Goal: Task Accomplishment & Management: Manage account settings

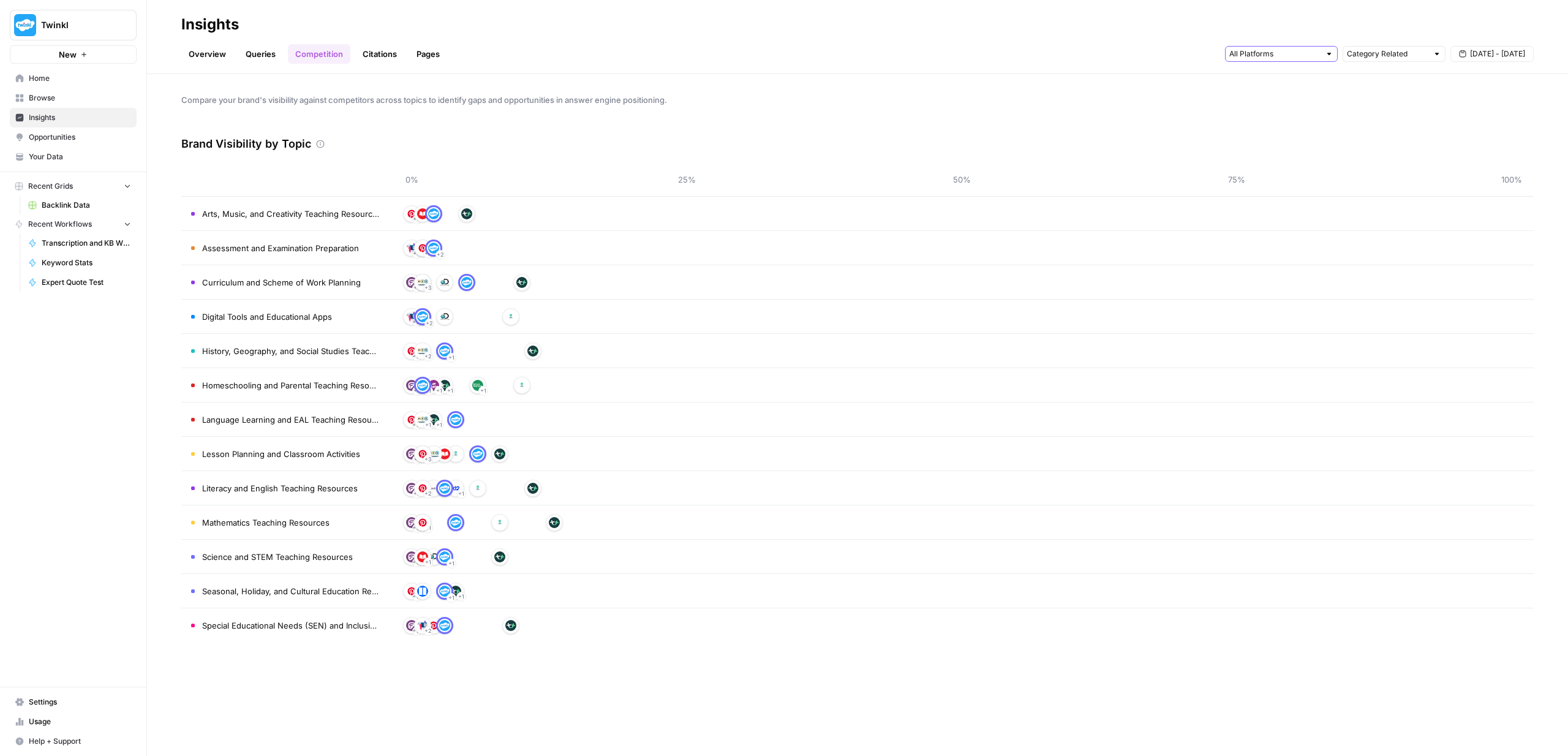
click at [1242, 60] on input "text" at bounding box center [1274, 54] width 91 height 12
click at [1058, 52] on div "Overview Queries Competition Citations Pages Category Related [DATE] - [DATE]" at bounding box center [857, 49] width 1353 height 30
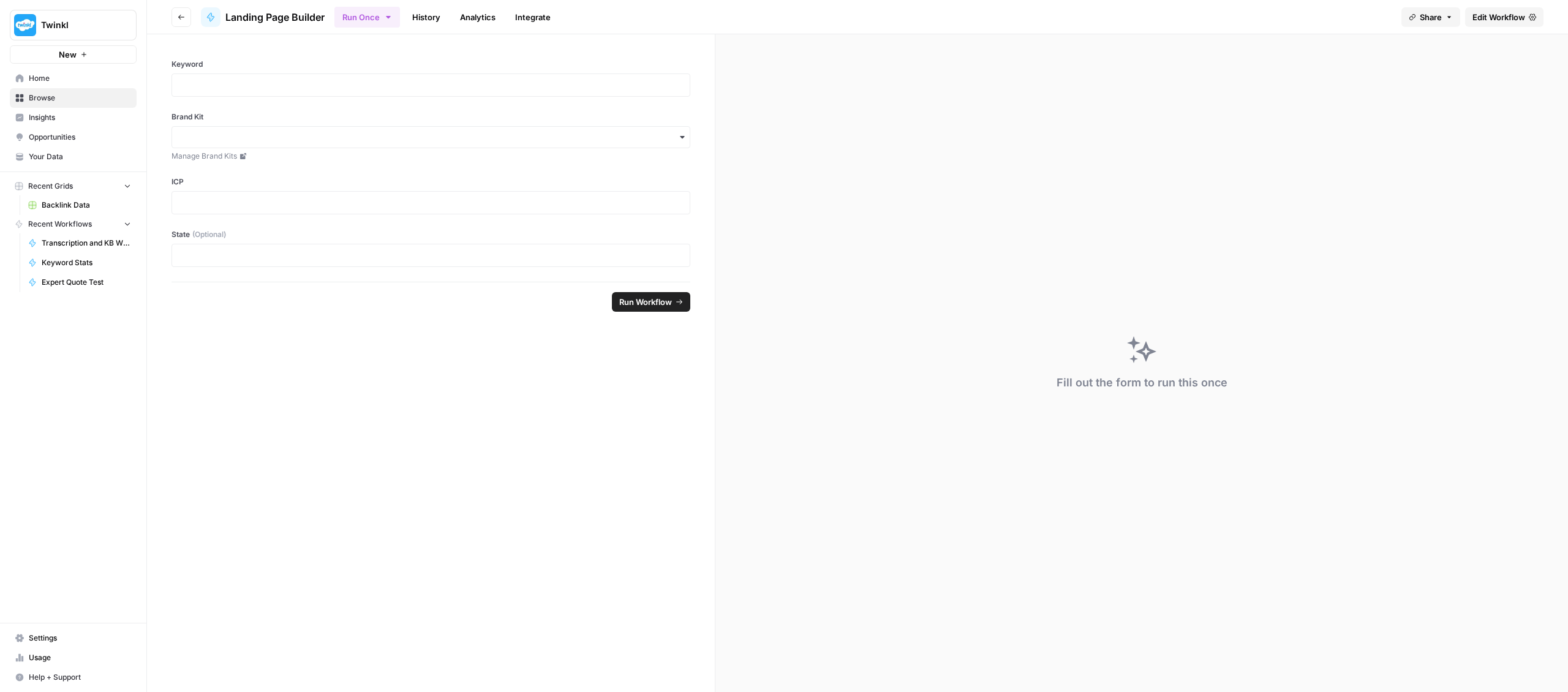
click at [1495, 15] on span "Edit Workflow" at bounding box center [1499, 17] width 53 height 12
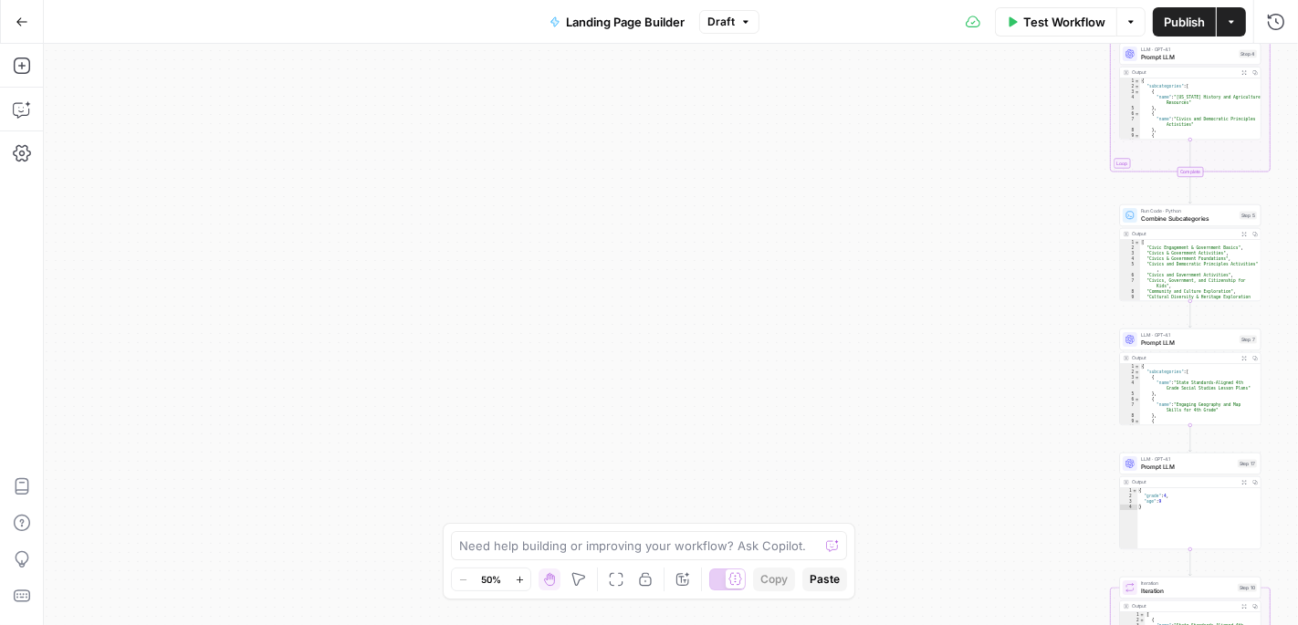
click at [509, 313] on div "Workflow Set Inputs Inputs LLM · GPT-4.1 Prompt LLM Step 15 Output Expand Outpu…" at bounding box center [671, 335] width 1254 height 582
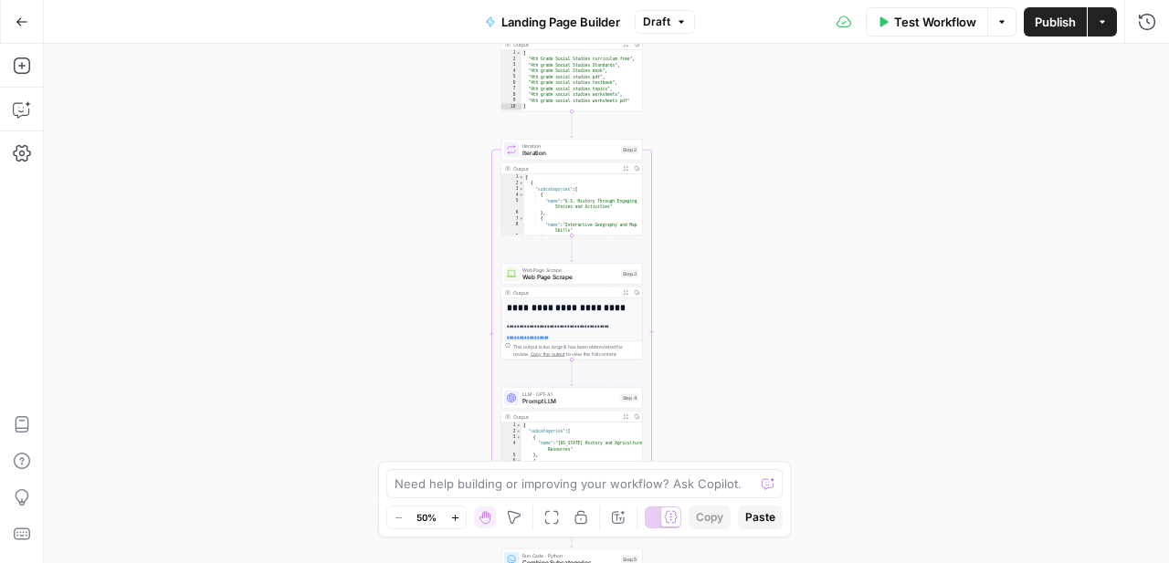
drag, startPoint x: 970, startPoint y: 168, endPoint x: 703, endPoint y: 351, distance: 324.4
click at [703, 351] on div "Workflow Set Inputs Inputs LLM · GPT-4.1 Prompt LLM Step 15 Output Expand Outpu…" at bounding box center [606, 303] width 1125 height 519
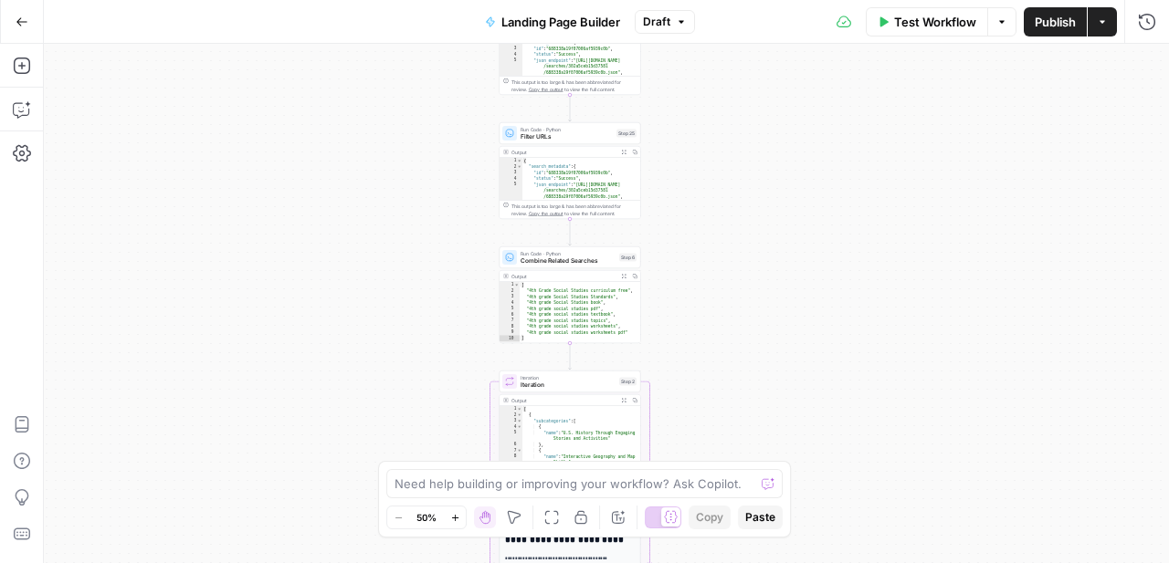
drag, startPoint x: 741, startPoint y: 198, endPoint x: 737, endPoint y: 429, distance: 231.0
click at [737, 429] on div "Workflow Set Inputs Inputs LLM · GPT-4.1 Prompt LLM Step 15 Output Expand Outpu…" at bounding box center [606, 303] width 1125 height 519
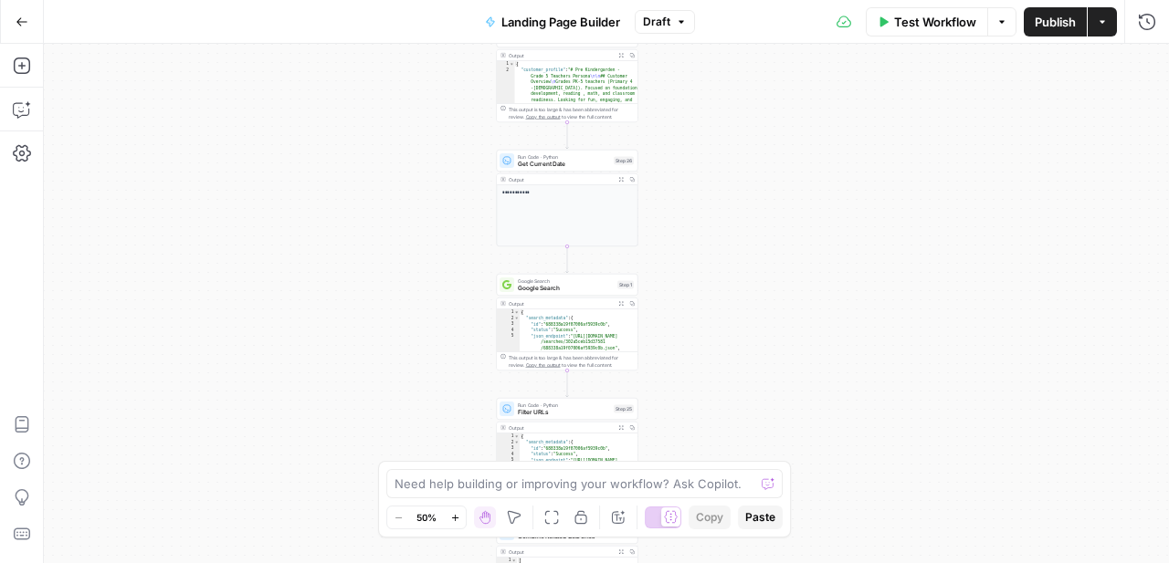
drag, startPoint x: 759, startPoint y: 248, endPoint x: 759, endPoint y: 473, distance: 224.6
click at [759, 473] on body "Twinkl New Home Browse Insights Opportunities Your Data Recent Grids Backlink D…" at bounding box center [584, 281] width 1169 height 563
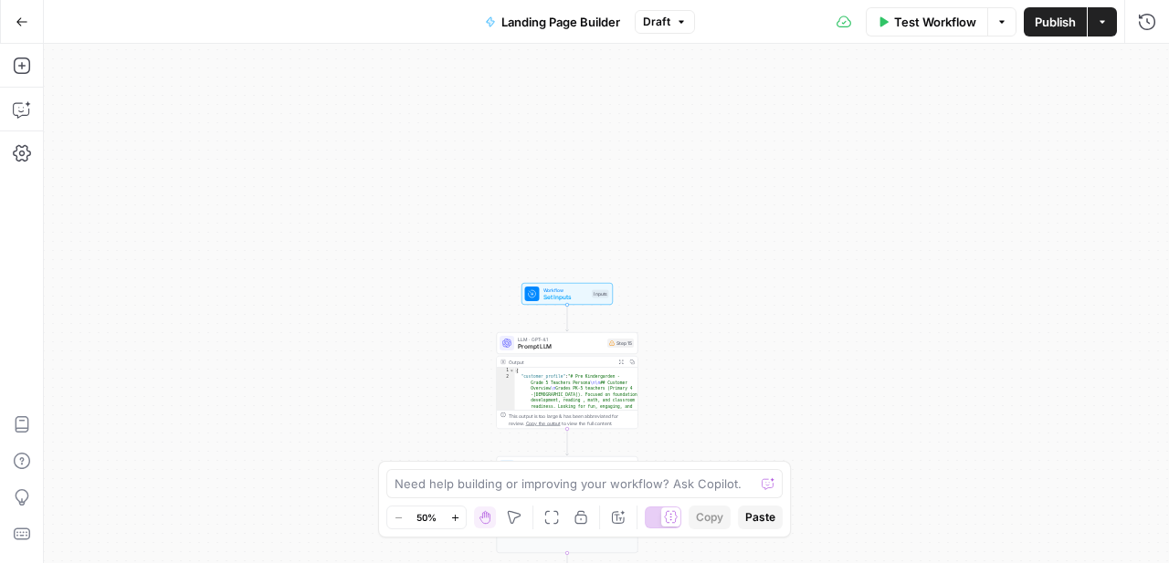
drag, startPoint x: 753, startPoint y: 85, endPoint x: 747, endPoint y: 382, distance: 296.8
click at [747, 382] on div "Workflow Set Inputs Inputs LLM · GPT-4.1 Prompt LLM Step 15 Output Expand Outpu…" at bounding box center [606, 303] width 1125 height 519
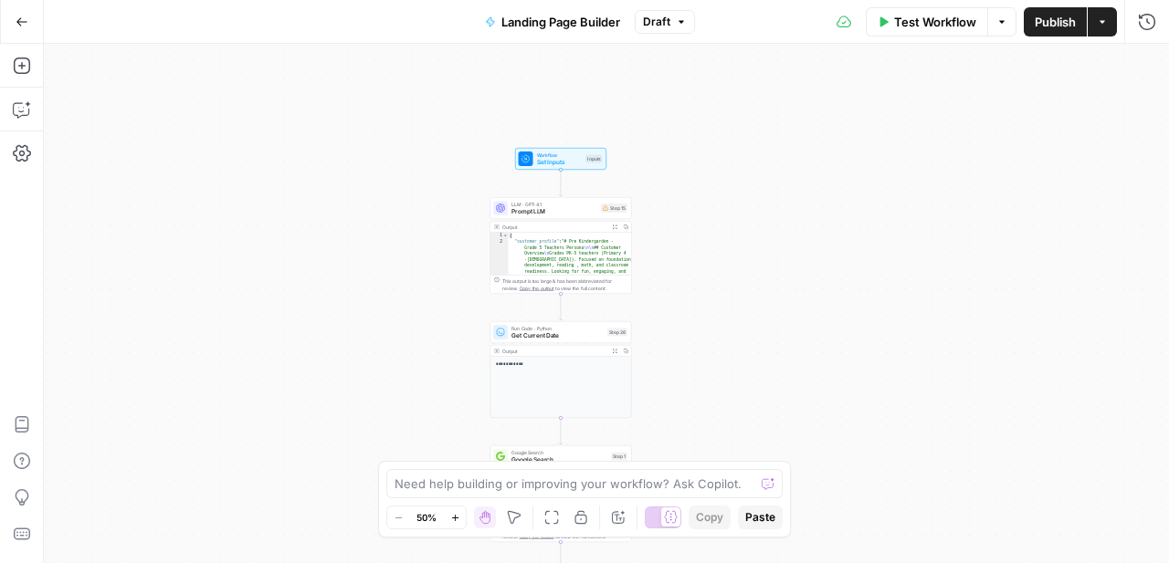
drag, startPoint x: 747, startPoint y: 382, endPoint x: 747, endPoint y: 256, distance: 126.0
click at [747, 256] on div "Workflow Set Inputs Inputs LLM · GPT-4.1 Prompt LLM Step 15 Output Expand Outpu…" at bounding box center [606, 303] width 1125 height 519
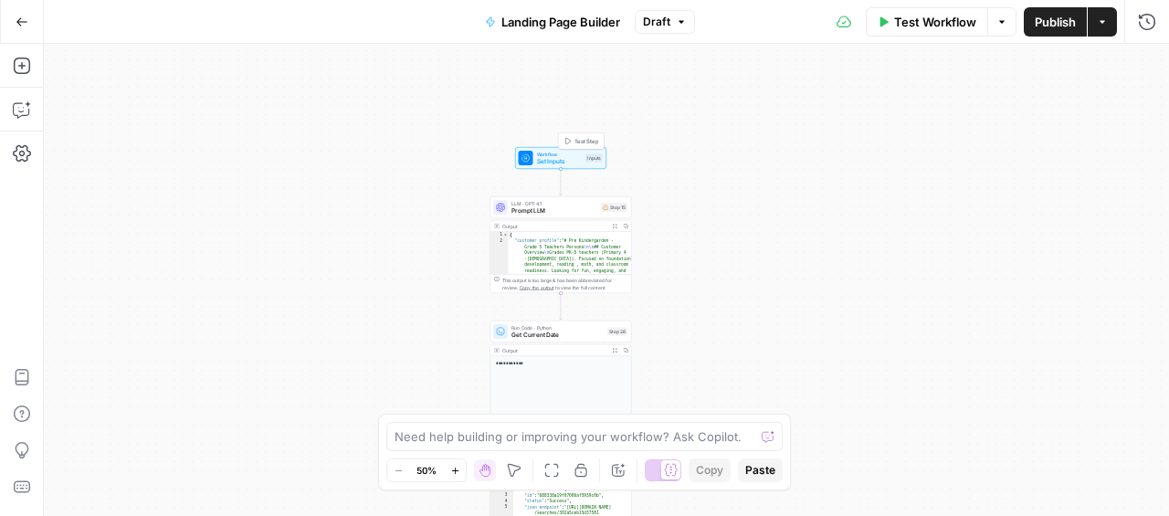
click at [562, 159] on span "Set Inputs" at bounding box center [560, 161] width 46 height 9
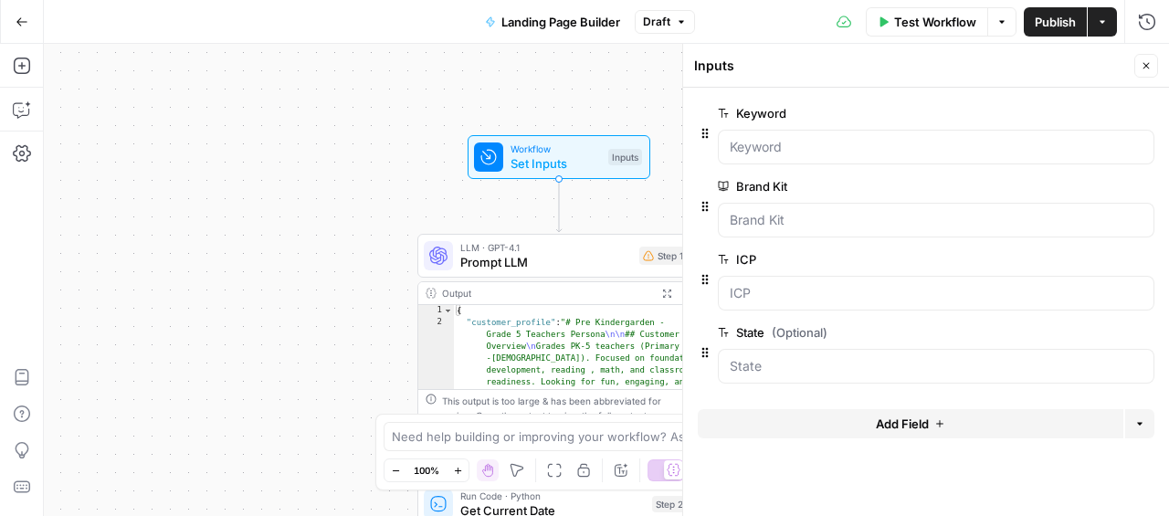
click at [789, 305] on div at bounding box center [936, 293] width 436 height 35
click at [939, 25] on span "Test Workflow" at bounding box center [935, 22] width 82 height 18
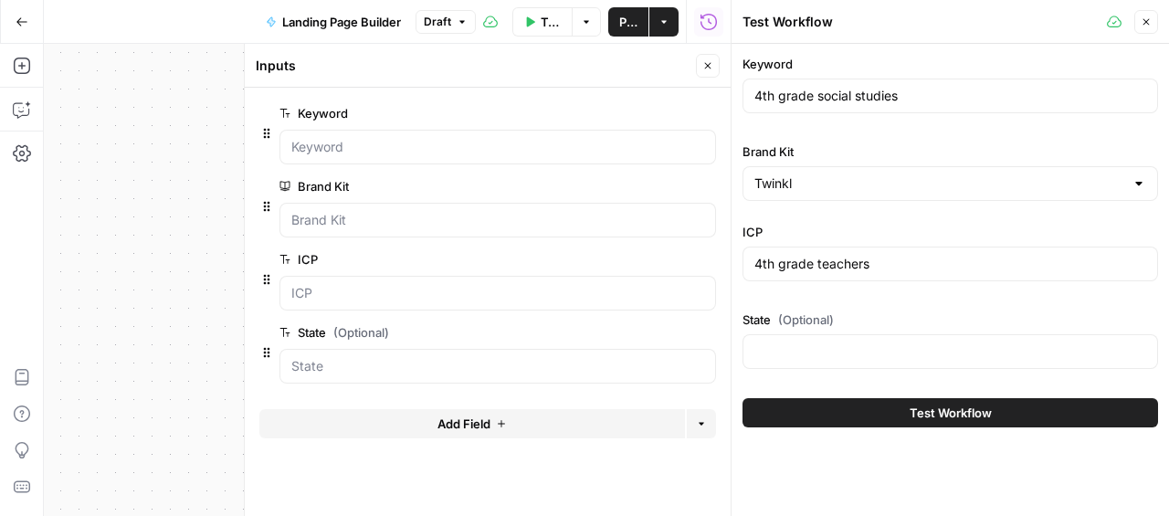
click at [706, 61] on icon "button" at bounding box center [707, 65] width 11 height 11
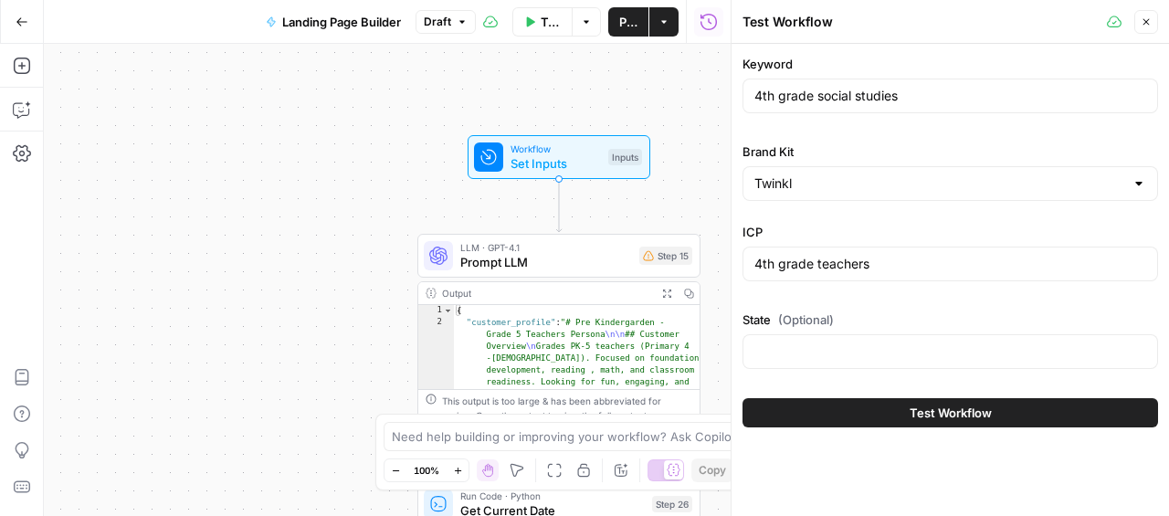
click at [1150, 22] on span "Close" at bounding box center [1150, 22] width 1 height 1
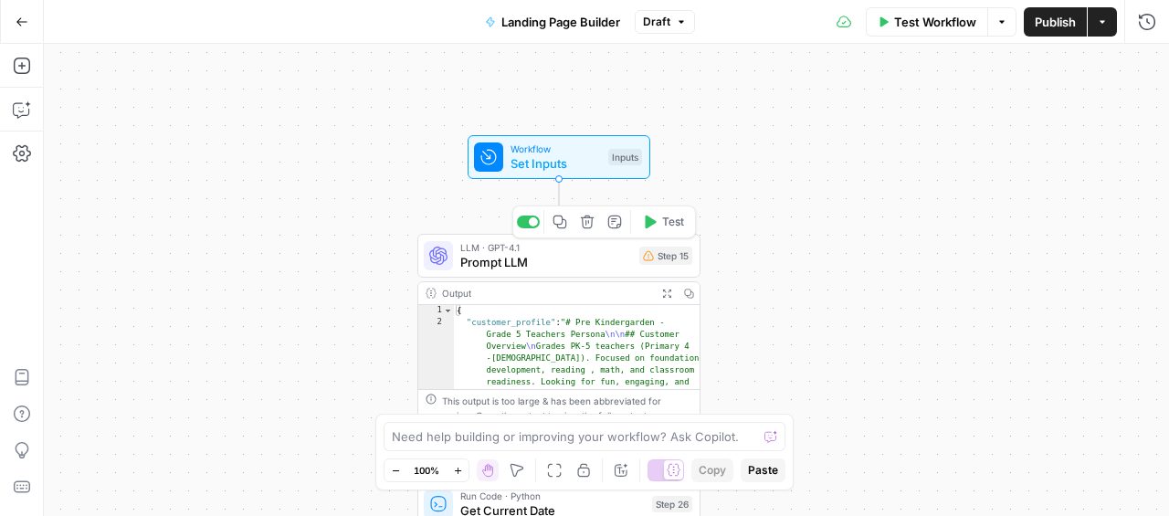
click at [570, 258] on span "Prompt LLM" at bounding box center [546, 262] width 172 height 18
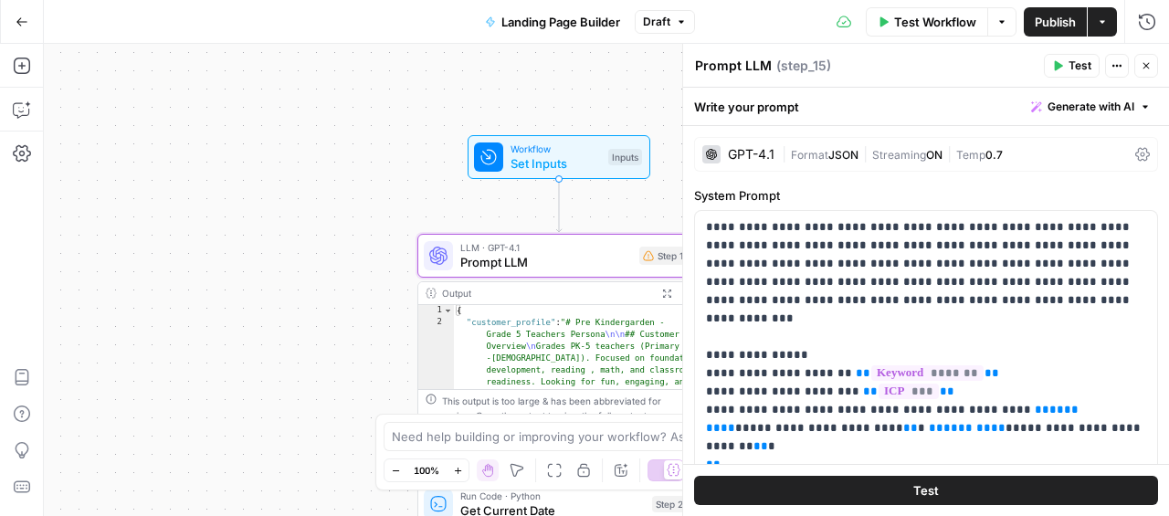
click at [1148, 68] on icon "button" at bounding box center [1146, 66] width 6 height 6
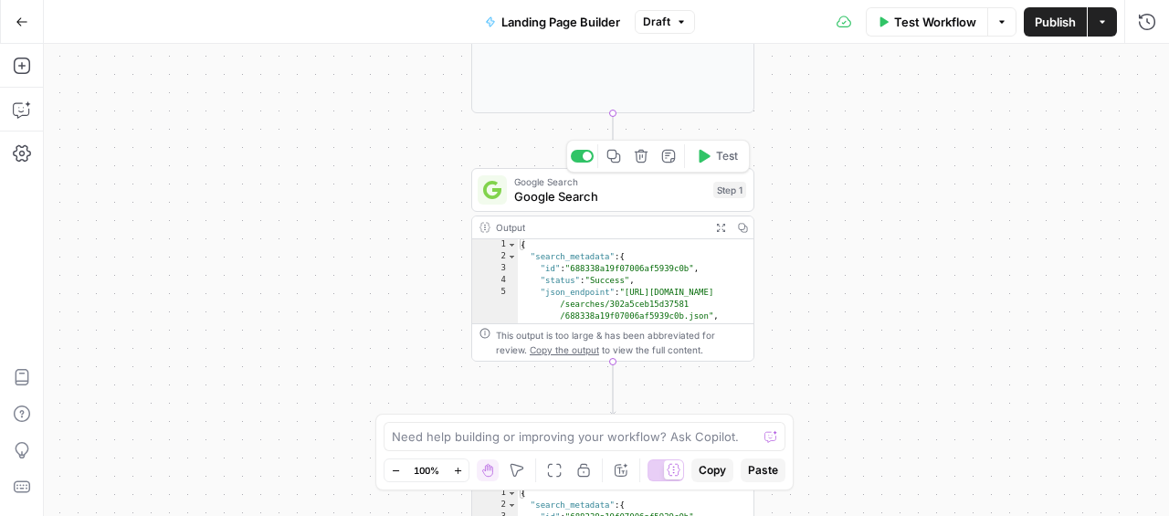
click at [619, 202] on span "Google Search" at bounding box center [610, 196] width 192 height 18
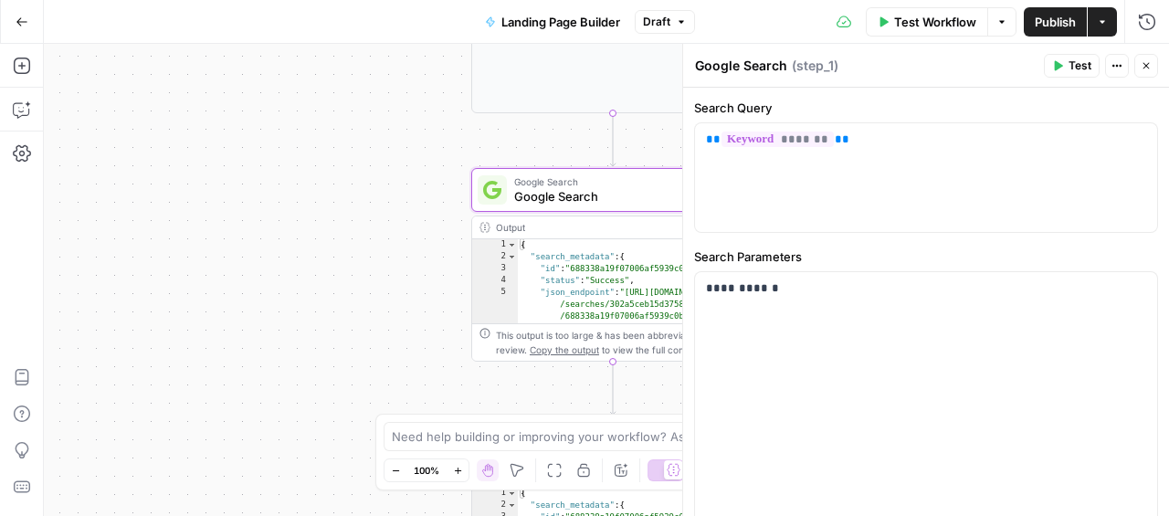
click at [1148, 72] on button "Close" at bounding box center [1146, 66] width 24 height 24
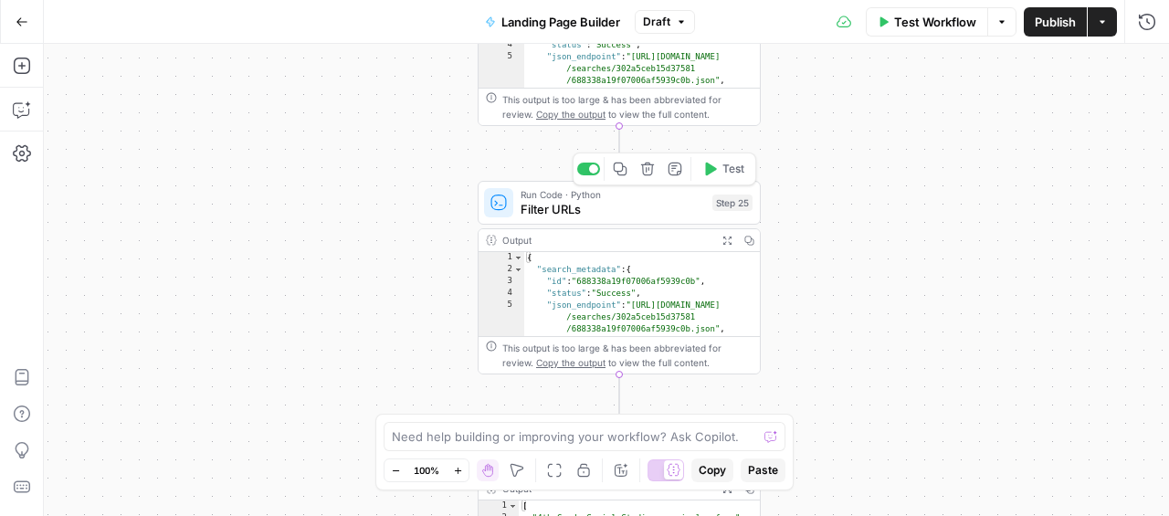
click at [640, 213] on span "Filter URLs" at bounding box center [612, 209] width 184 height 18
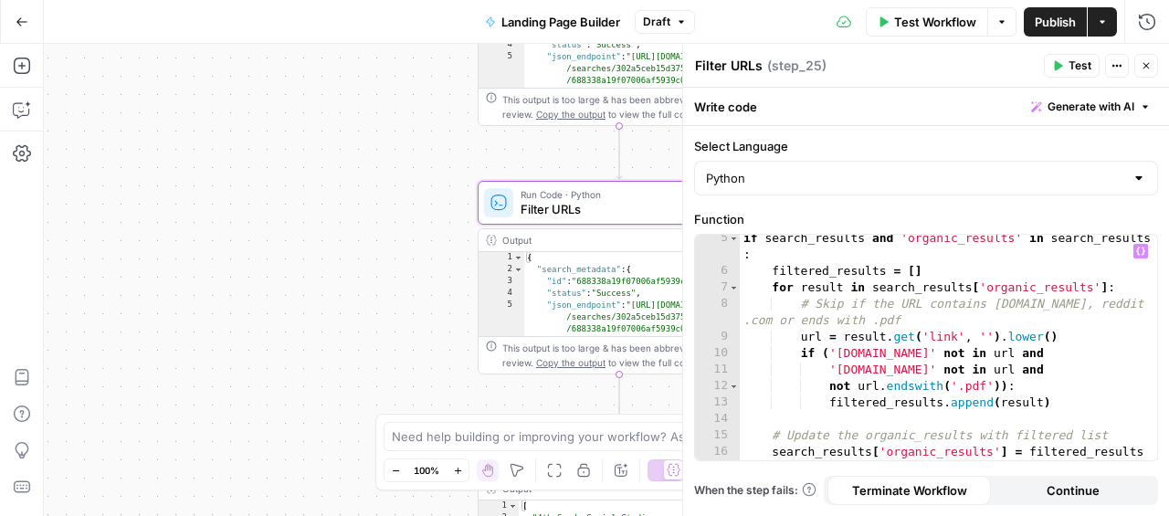
scroll to position [89, 0]
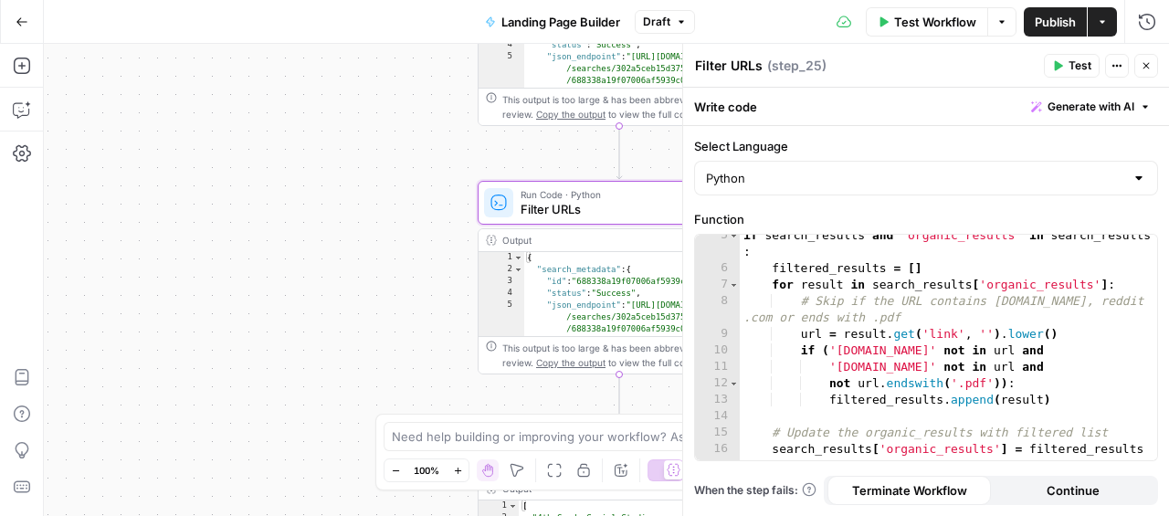
click at [1151, 67] on button "Close" at bounding box center [1146, 66] width 24 height 24
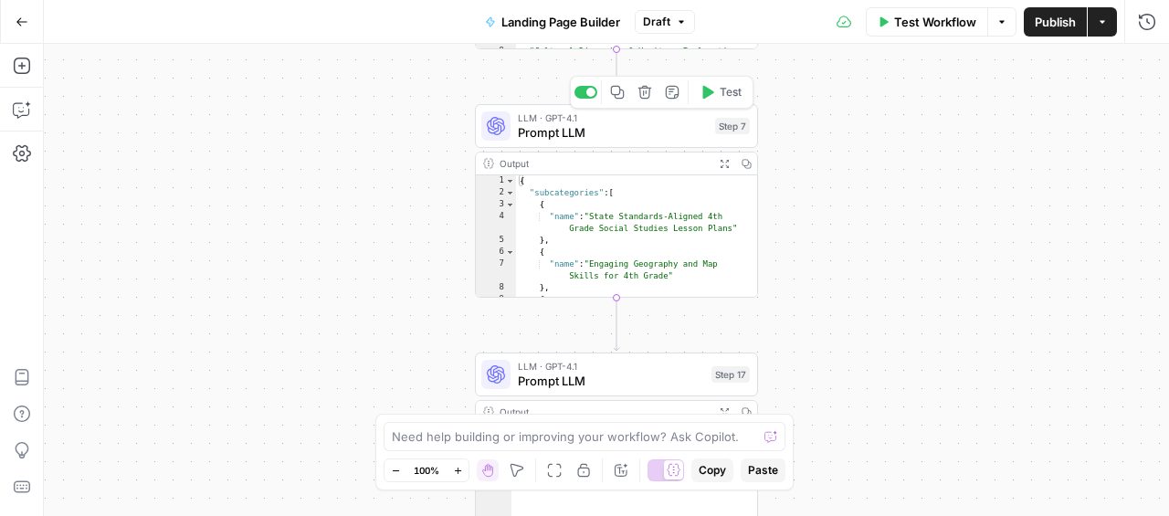
click at [604, 126] on span "Prompt LLM" at bounding box center [613, 132] width 190 height 18
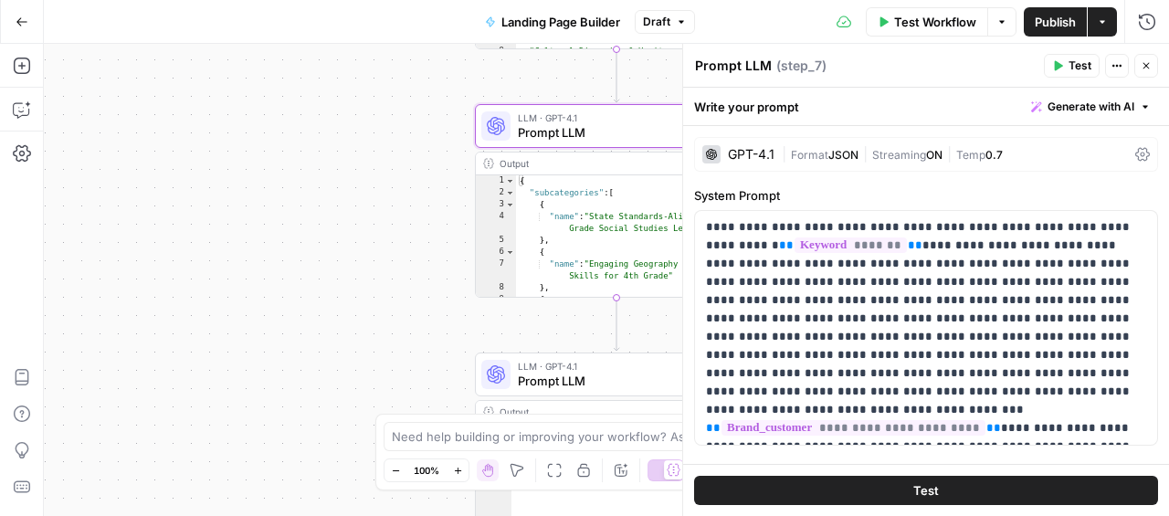
click at [1152, 63] on button "Close" at bounding box center [1146, 66] width 24 height 24
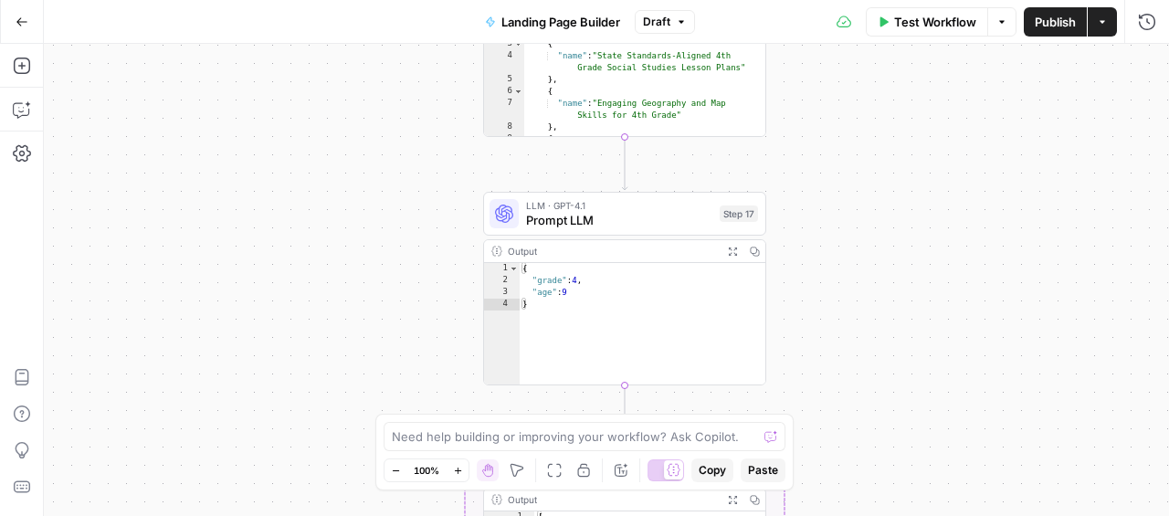
click at [660, 216] on span "Prompt LLM" at bounding box center [619, 220] width 186 height 18
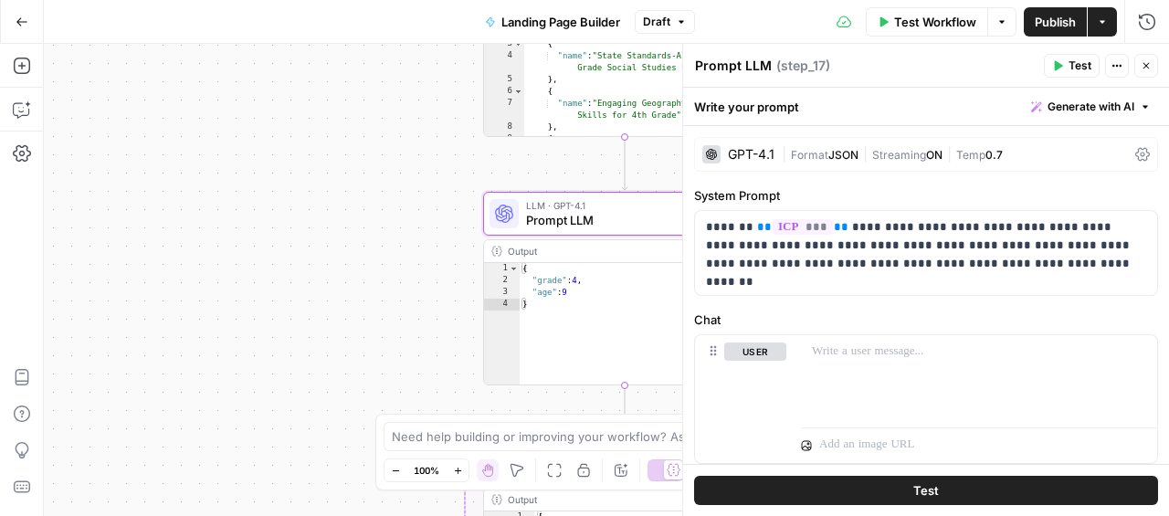
click at [1148, 62] on icon "button" at bounding box center [1145, 65] width 11 height 11
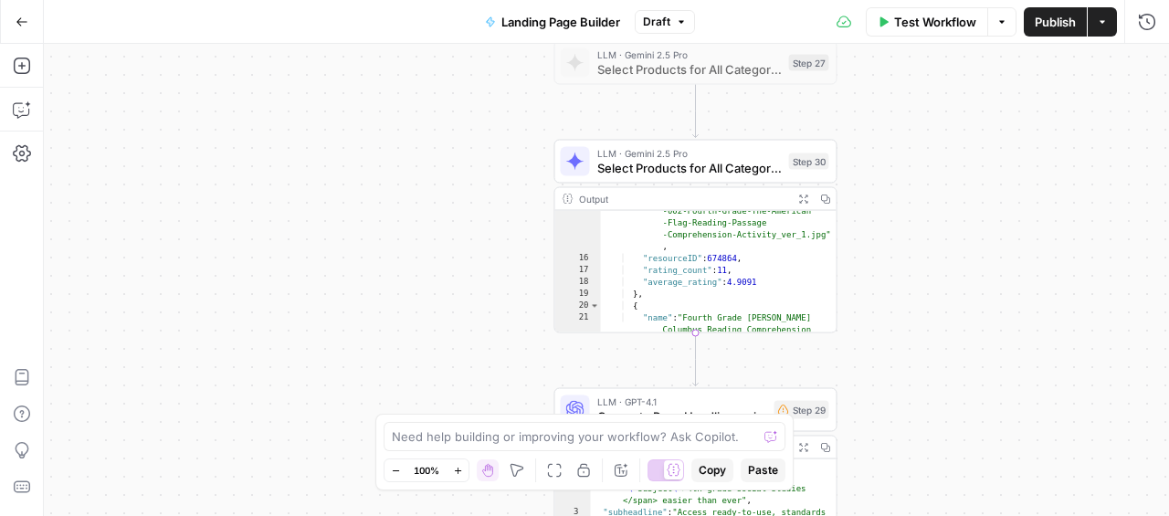
scroll to position [282, 0]
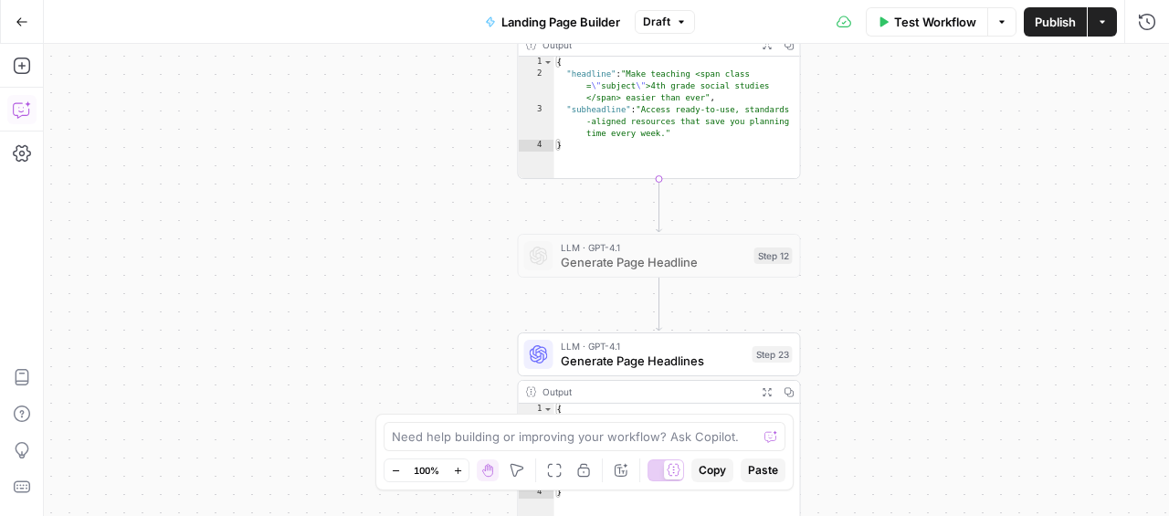
click at [21, 114] on icon "button" at bounding box center [22, 109] width 18 height 18
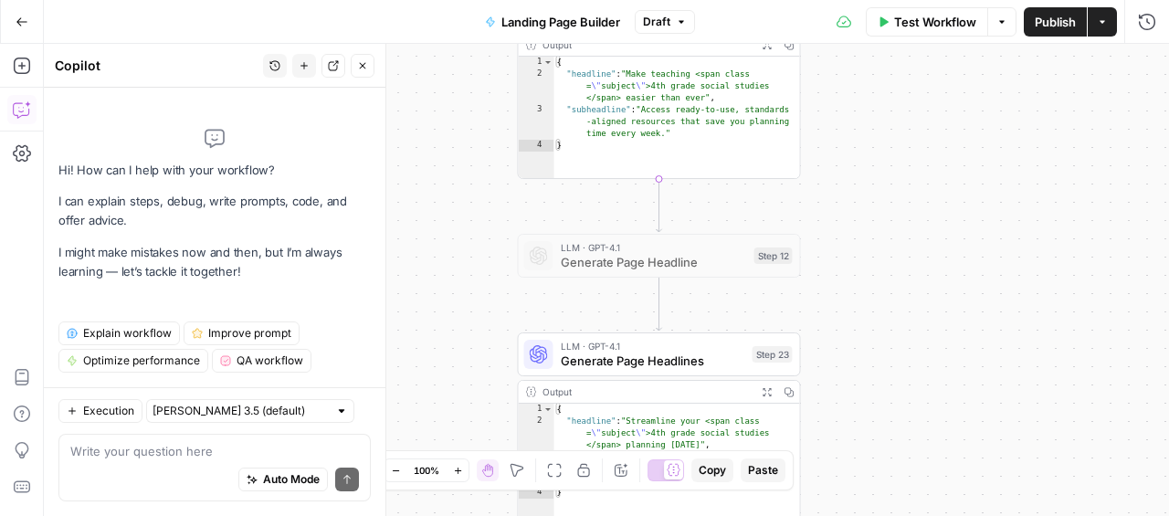
click at [131, 325] on span "Explain workflow" at bounding box center [127, 333] width 89 height 16
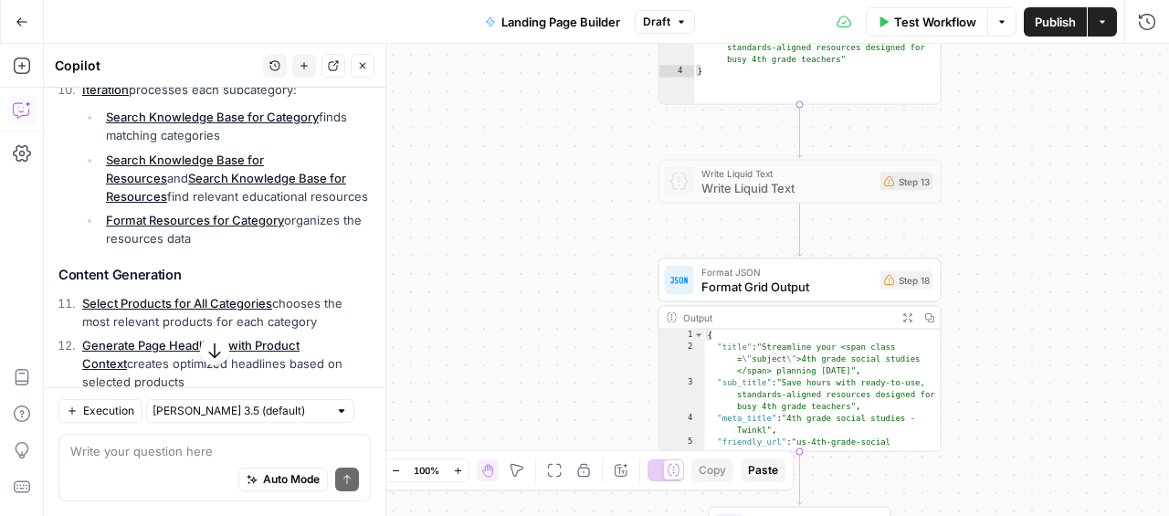
scroll to position [1298, 0]
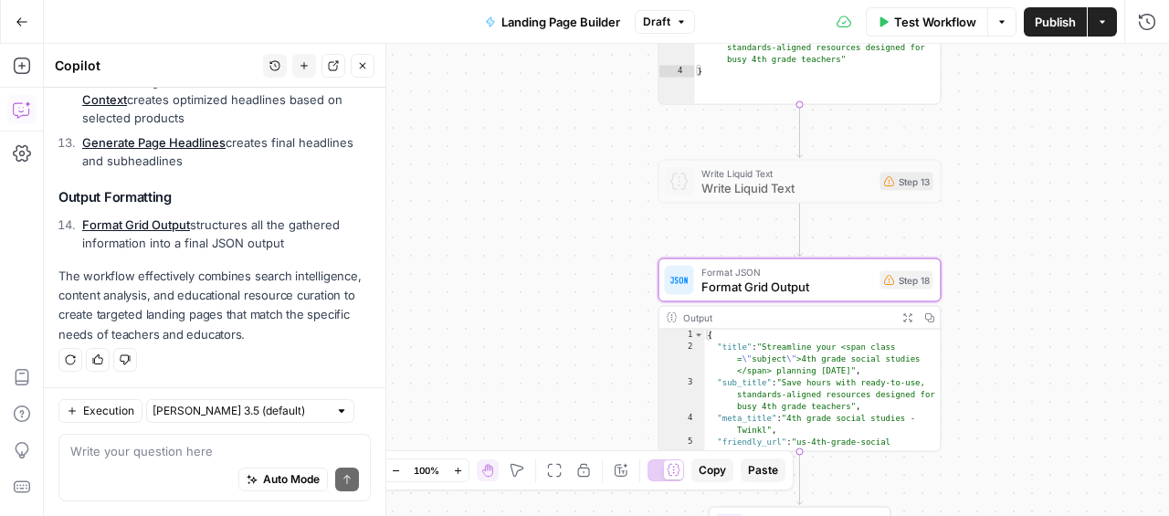
click at [341, 74] on button "Detach" at bounding box center [333, 66] width 24 height 24
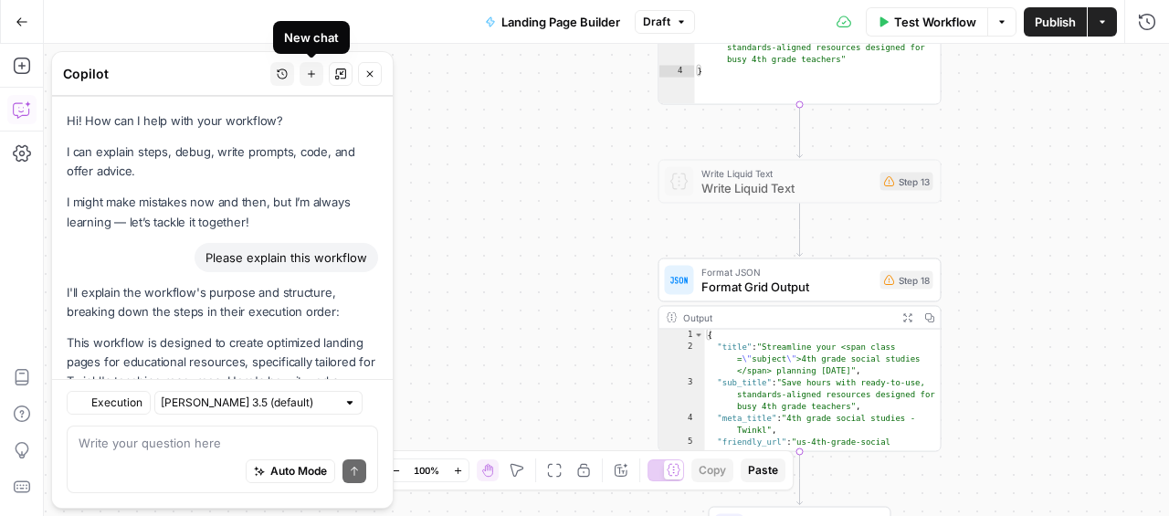
scroll to position [1316, 0]
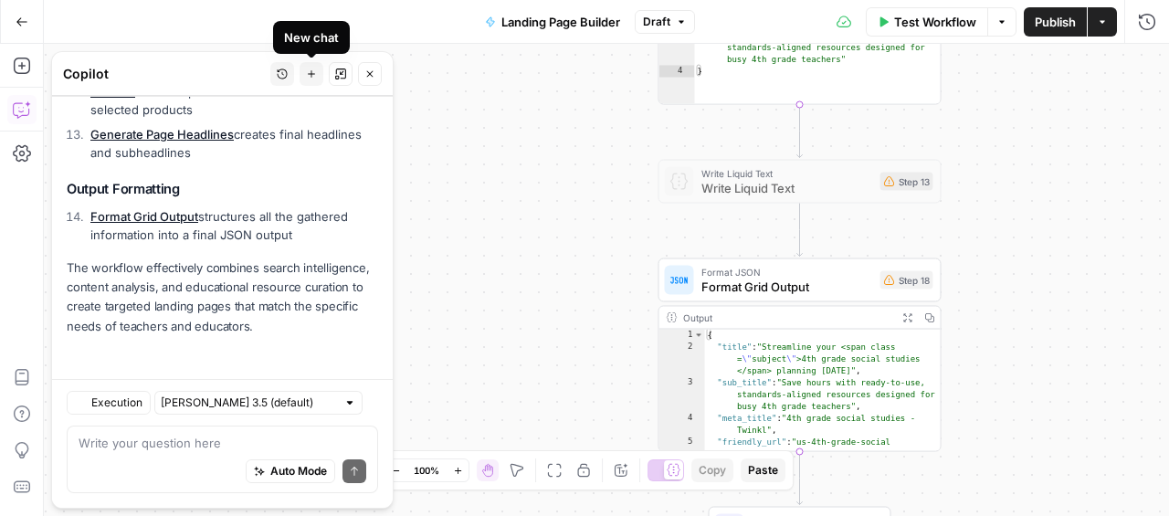
click at [341, 77] on icon "button" at bounding box center [340, 73] width 11 height 11
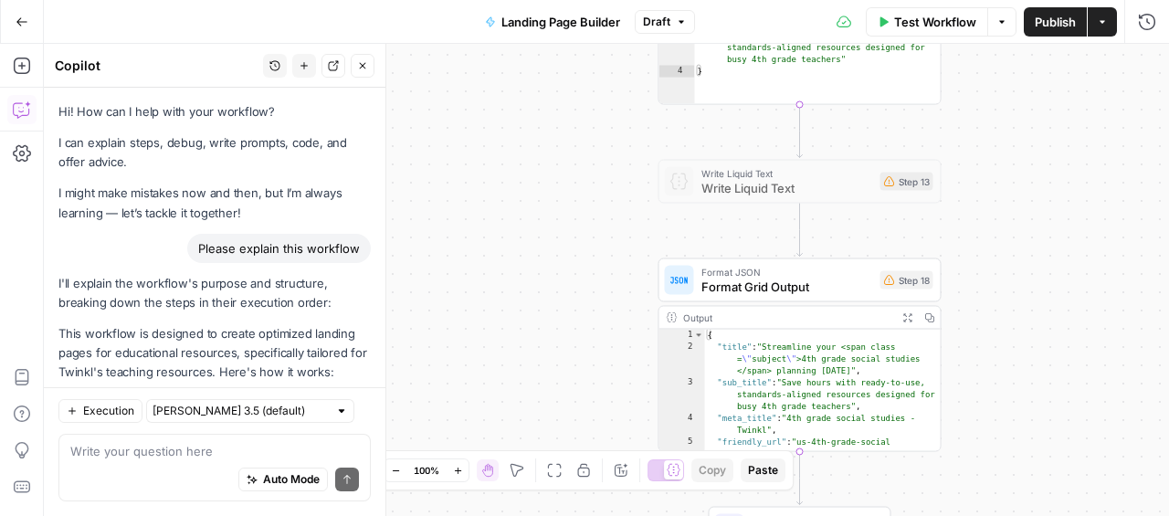
scroll to position [1298, 0]
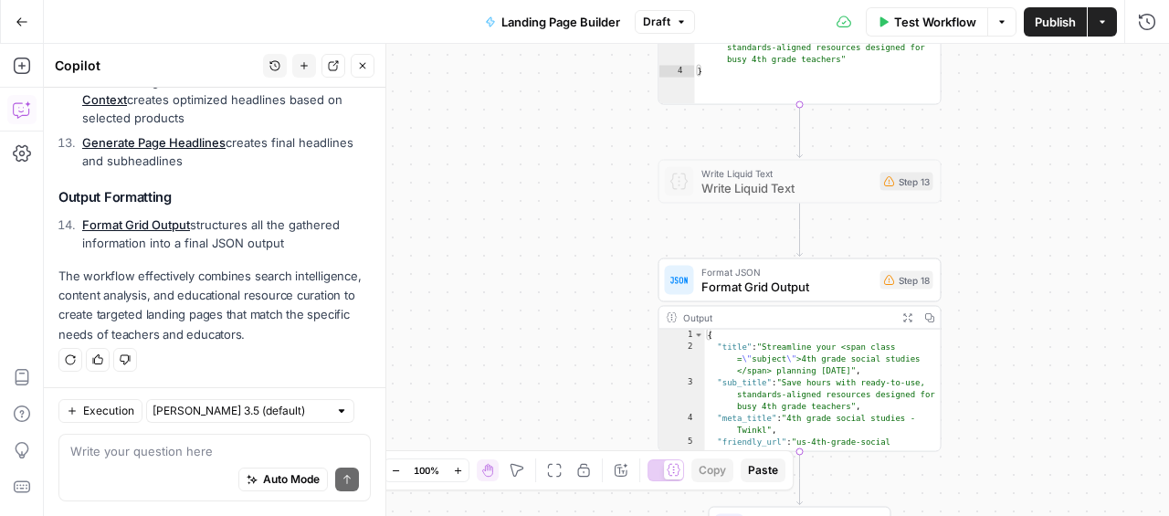
click at [169, 456] on textarea at bounding box center [214, 451] width 288 height 18
type textarea "Add a step to find some outreach targets based"
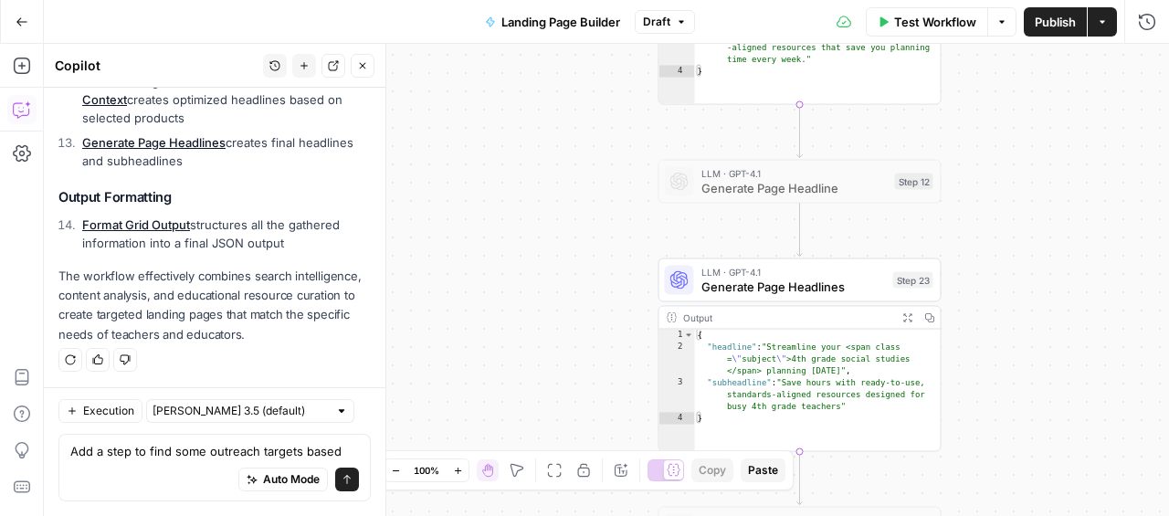
click at [25, 16] on icon "button" at bounding box center [22, 22] width 13 height 13
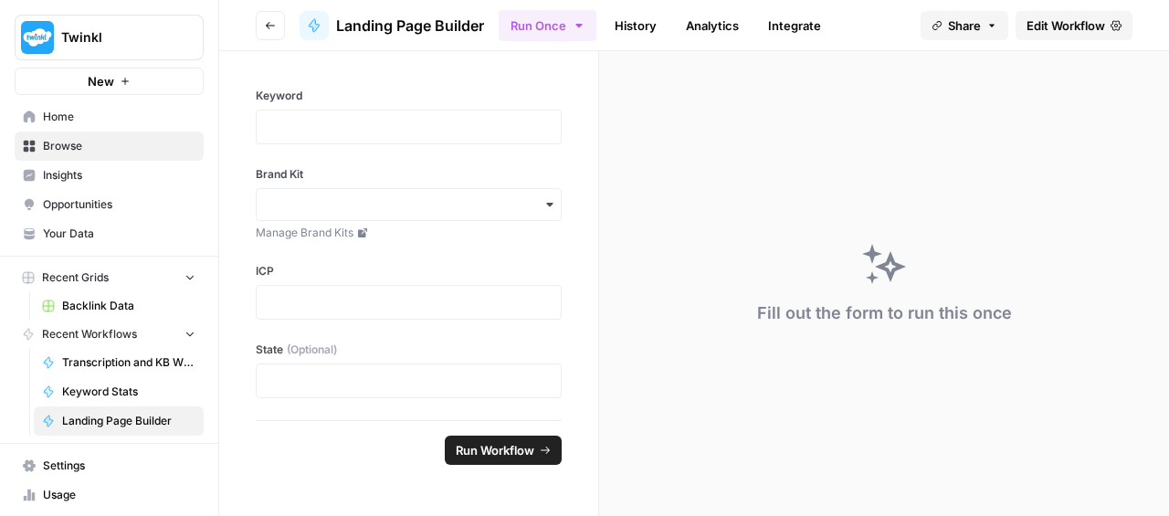
click at [266, 24] on icon "button" at bounding box center [270, 25] width 11 height 11
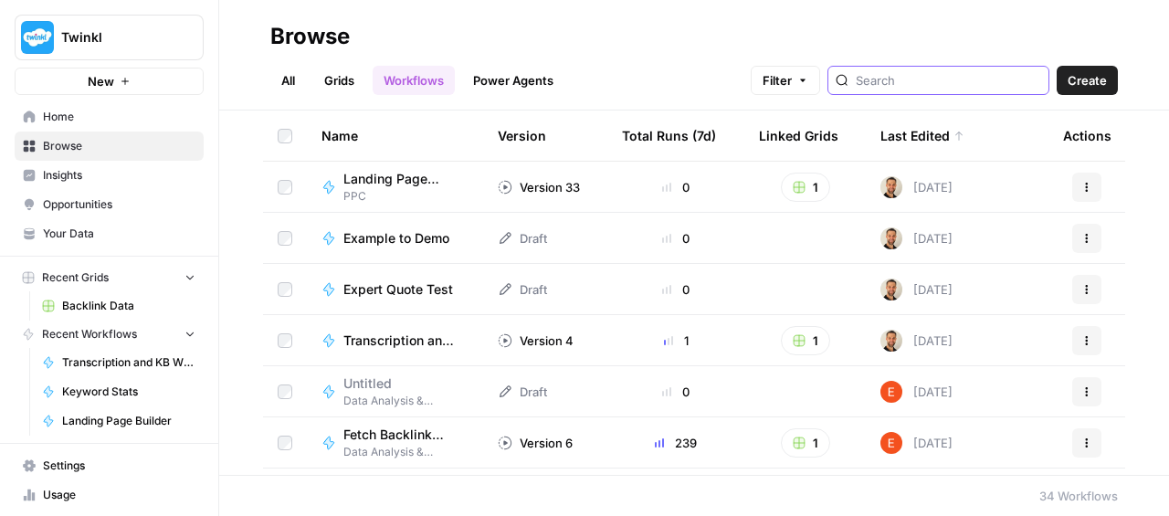
click at [944, 81] on input "search" at bounding box center [947, 80] width 185 height 18
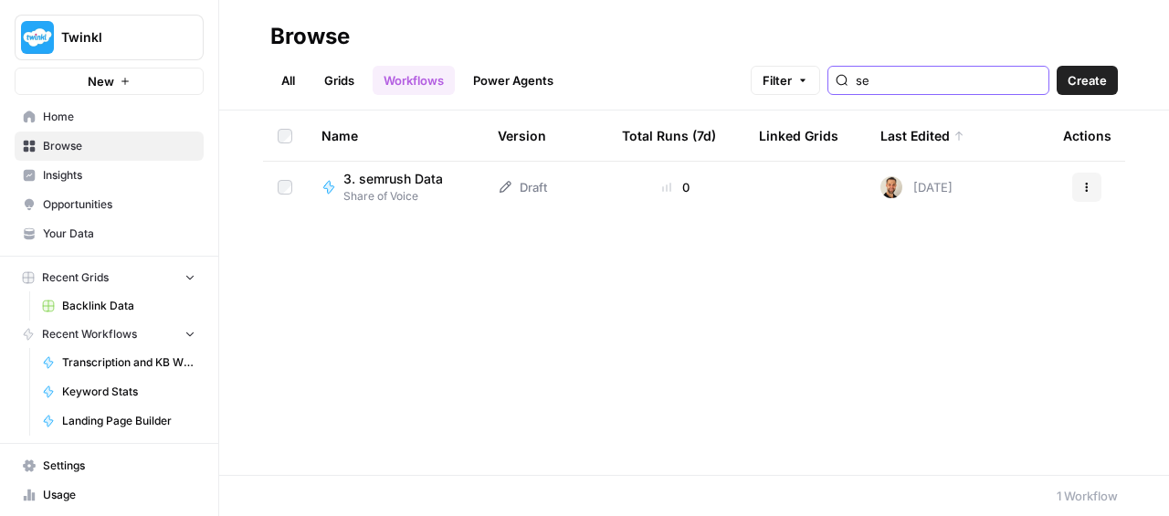
type input "s"
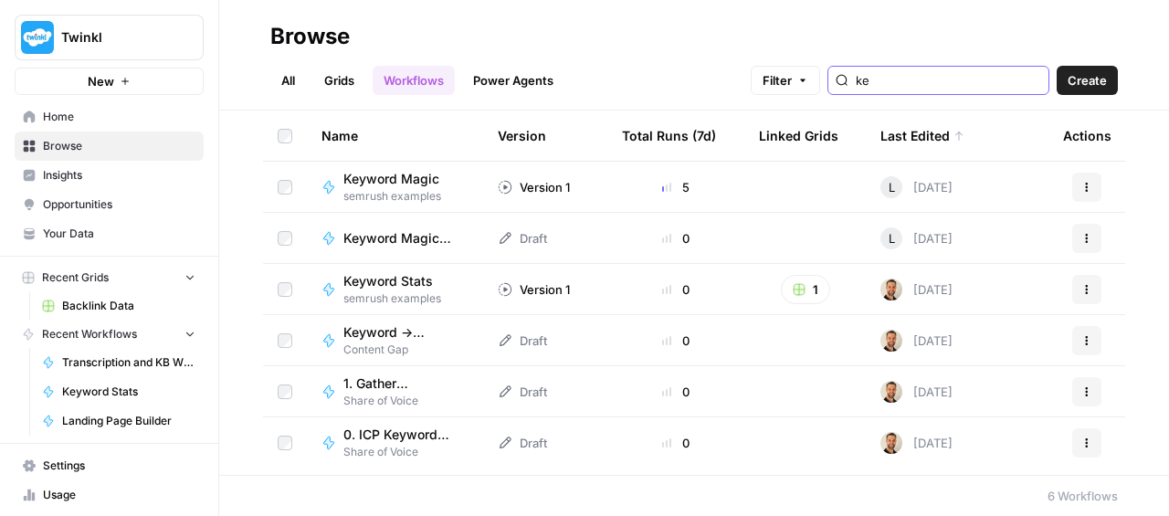
type input "ke"
click at [382, 278] on span "Keyword Stats" at bounding box center [387, 281] width 89 height 18
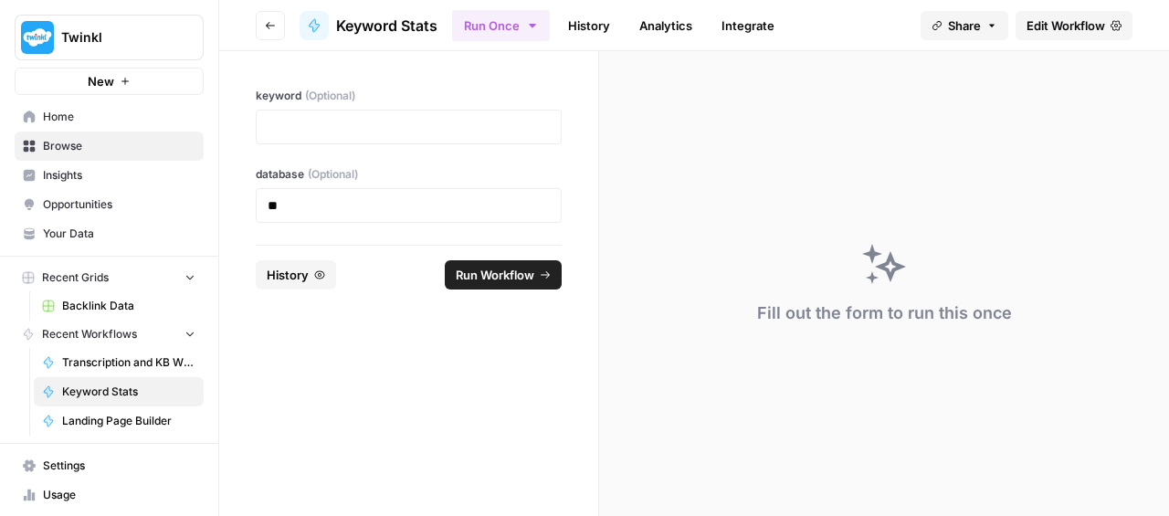
click at [1075, 28] on span "Edit Workflow" at bounding box center [1065, 25] width 79 height 18
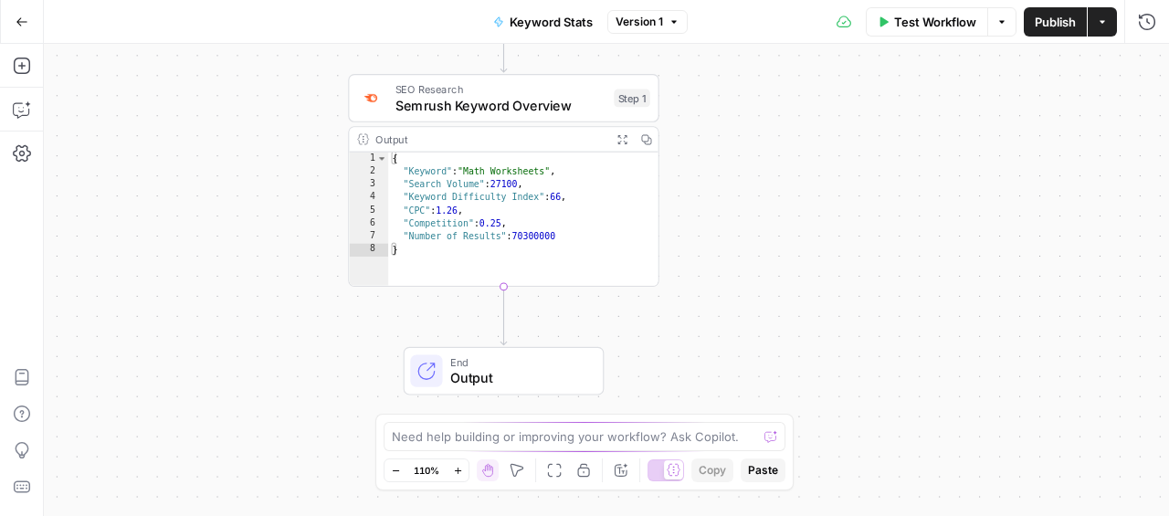
click at [391, 472] on icon "button" at bounding box center [396, 471] width 10 height 10
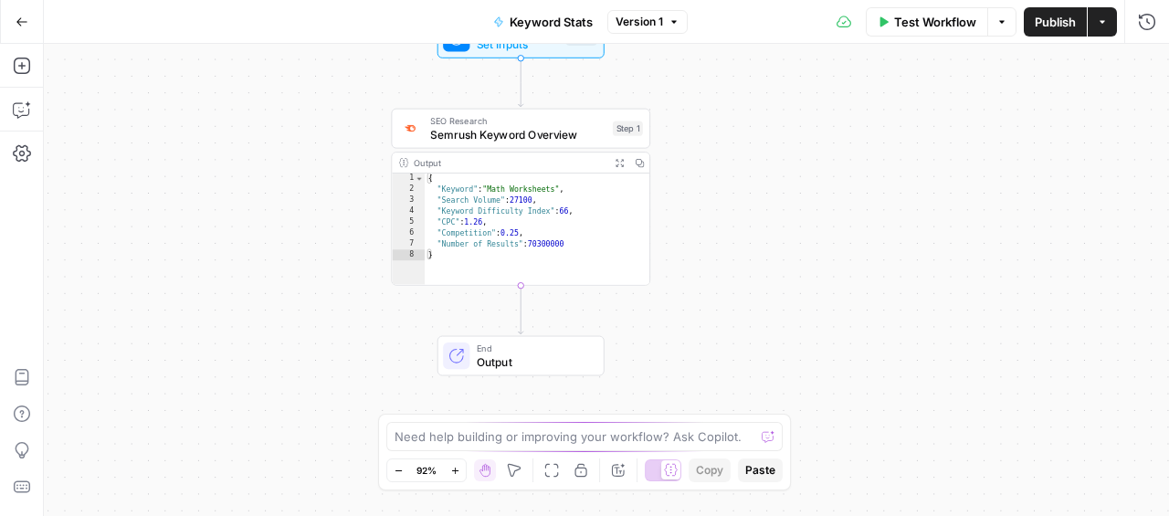
click at [390, 472] on button "Zoom Out" at bounding box center [398, 470] width 22 height 22
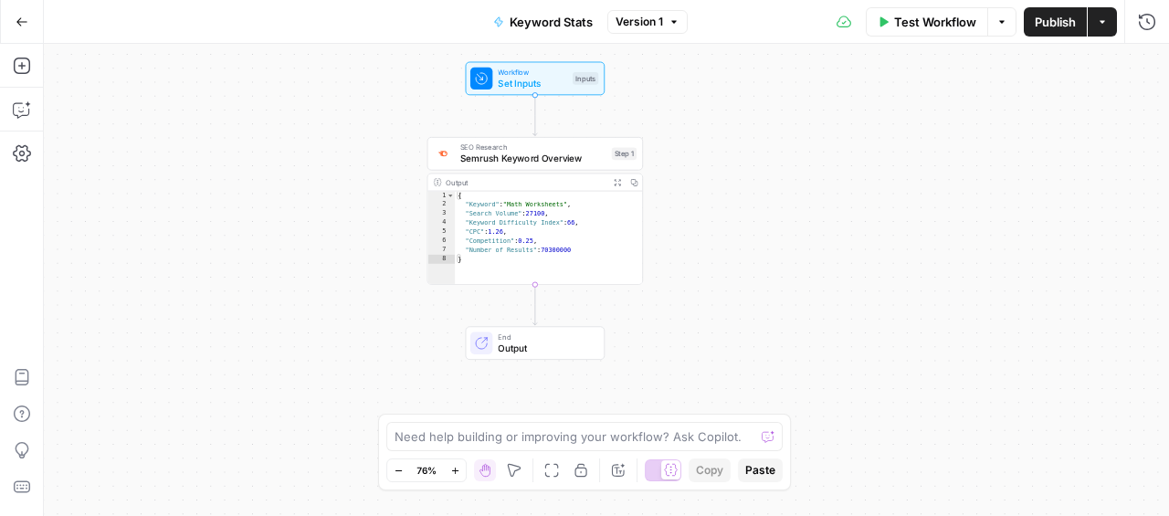
click at [24, 18] on icon "button" at bounding box center [22, 22] width 13 height 13
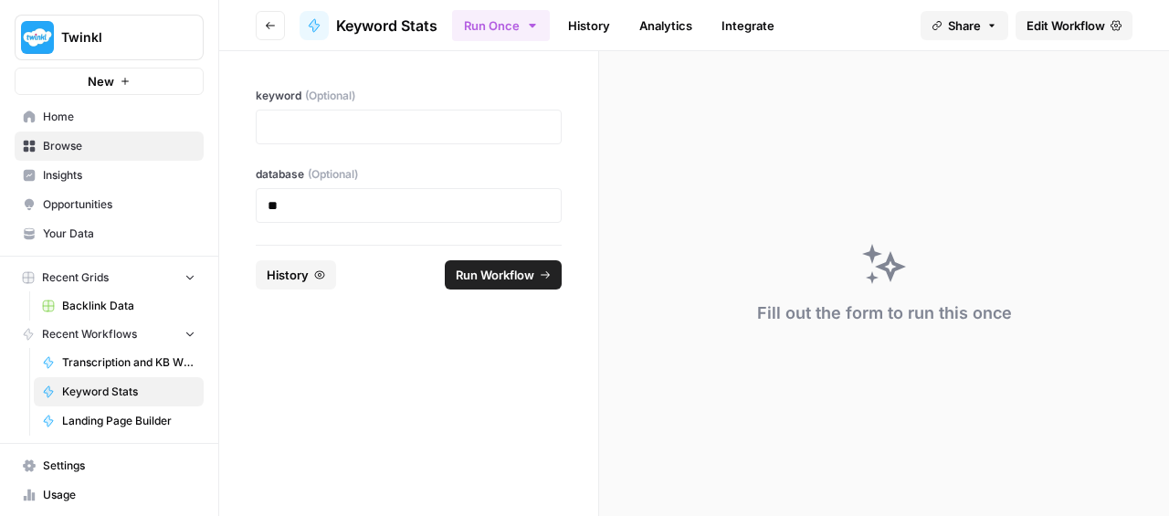
click at [90, 283] on span "Recent Grids" at bounding box center [75, 277] width 67 height 16
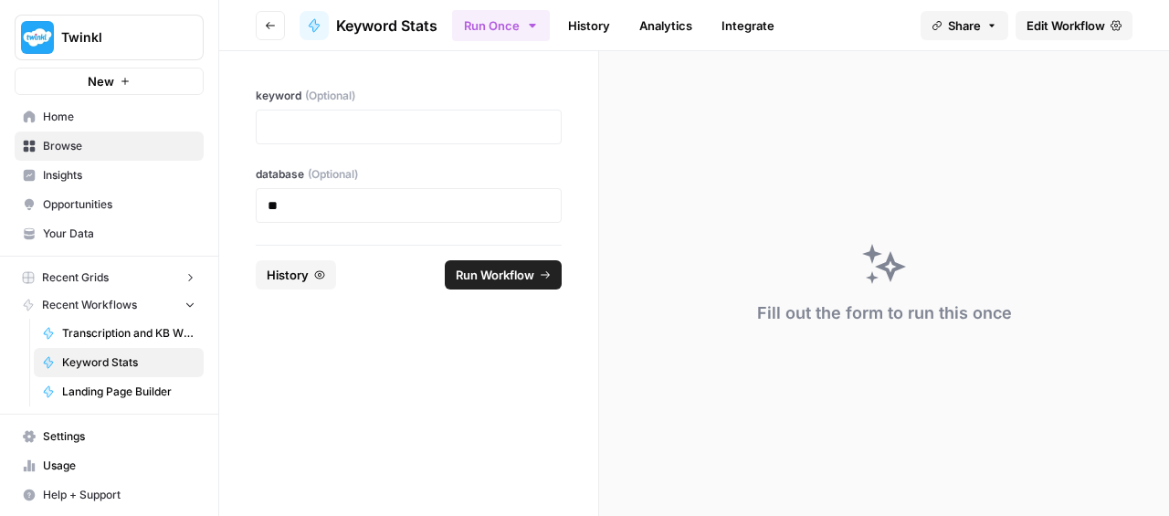
click at [86, 145] on span "Browse" at bounding box center [119, 146] width 152 height 16
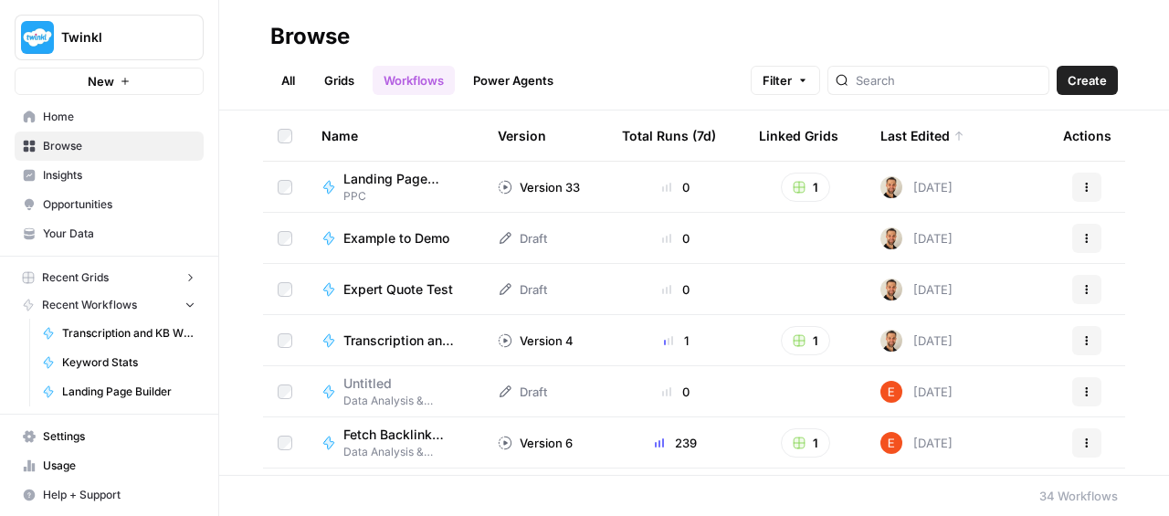
click at [338, 77] on link "Grids" at bounding box center [339, 80] width 52 height 29
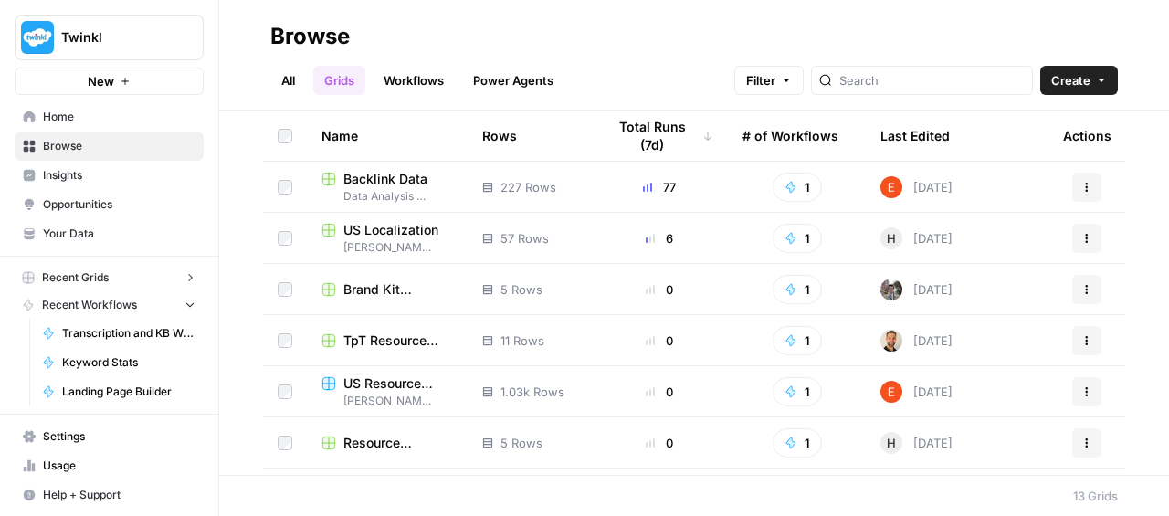
scroll to position [133, 0]
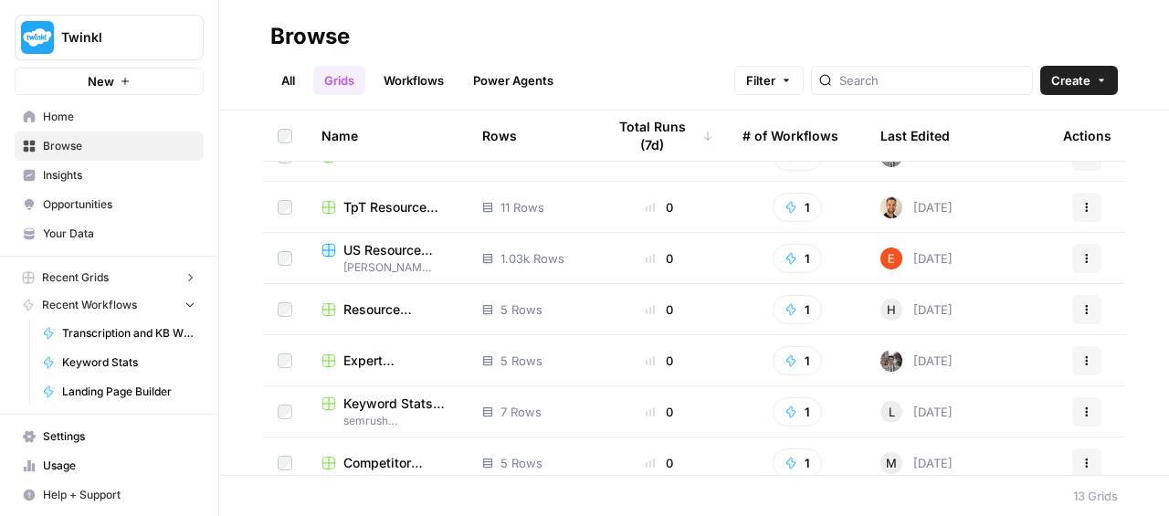
click at [394, 413] on span "semrush examples" at bounding box center [386, 421] width 131 height 16
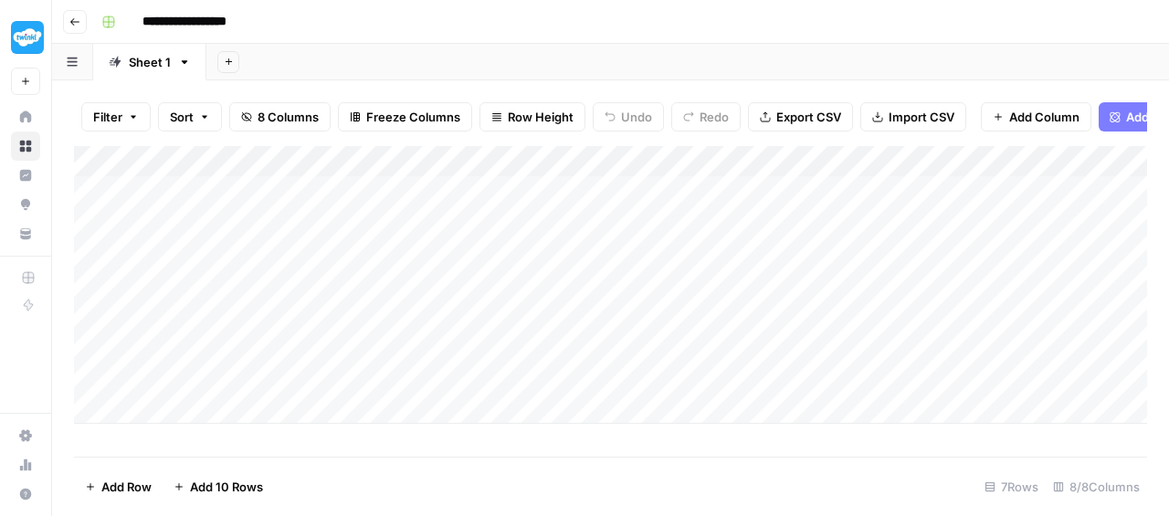
click at [204, 333] on div "Add Column" at bounding box center [610, 285] width 1073 height 278
type textarea "**********"
click at [315, 334] on div "Add Column" at bounding box center [610, 285] width 1073 height 278
type textarea "**"
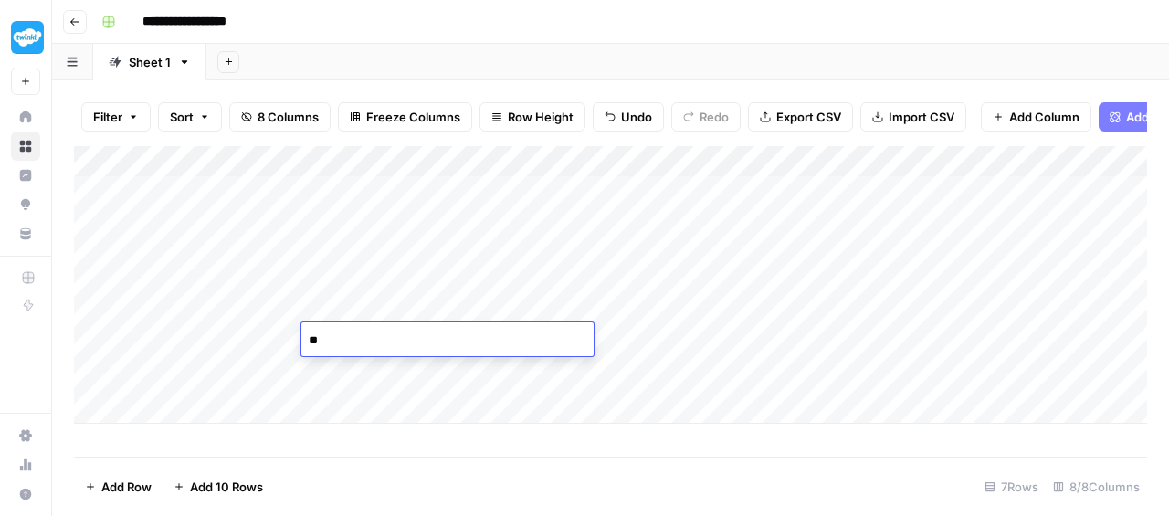
click at [327, 365] on div "Add Column" at bounding box center [610, 285] width 1073 height 278
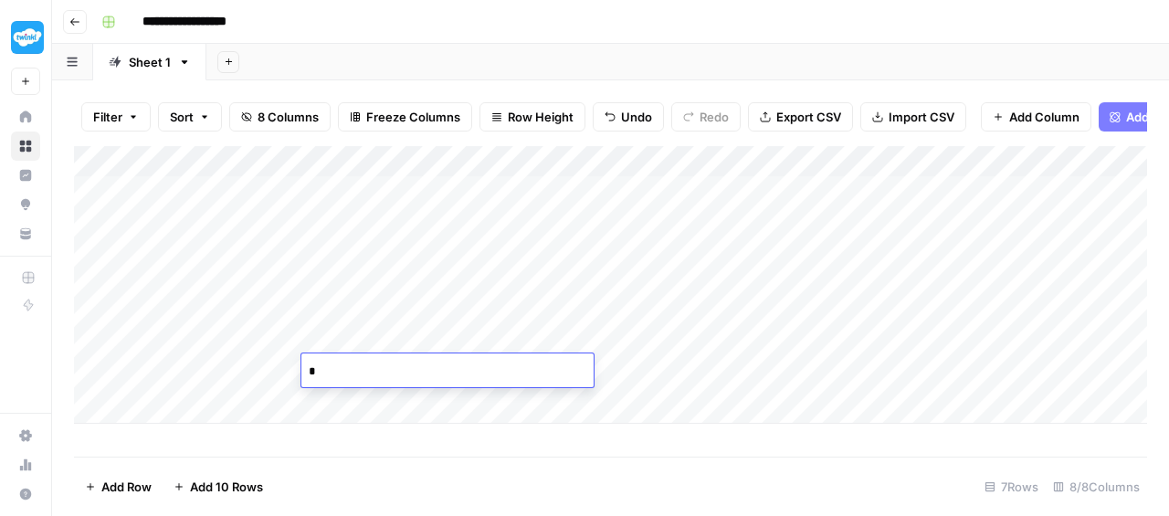
type textarea "**"
click at [612, 156] on div "Add Column" at bounding box center [610, 285] width 1073 height 278
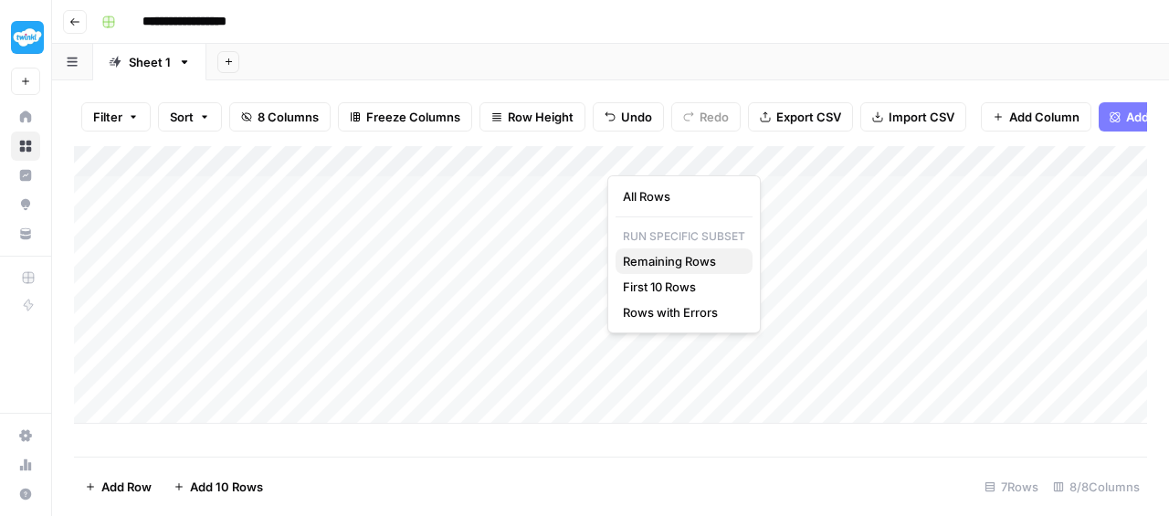
click at [649, 259] on span "Remaining Rows" at bounding box center [680, 261] width 115 height 18
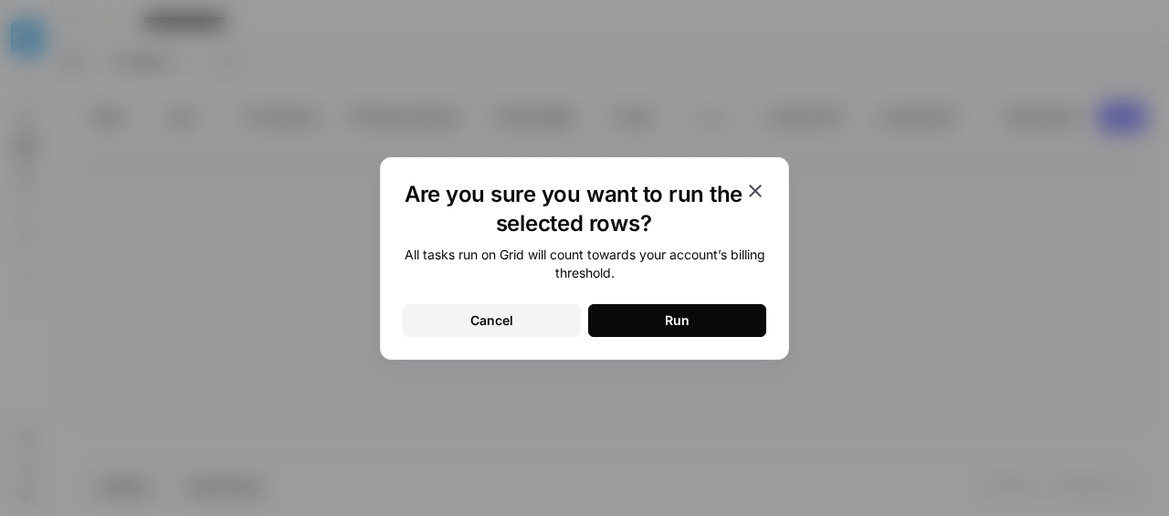
click at [678, 333] on button "Run" at bounding box center [677, 320] width 178 height 33
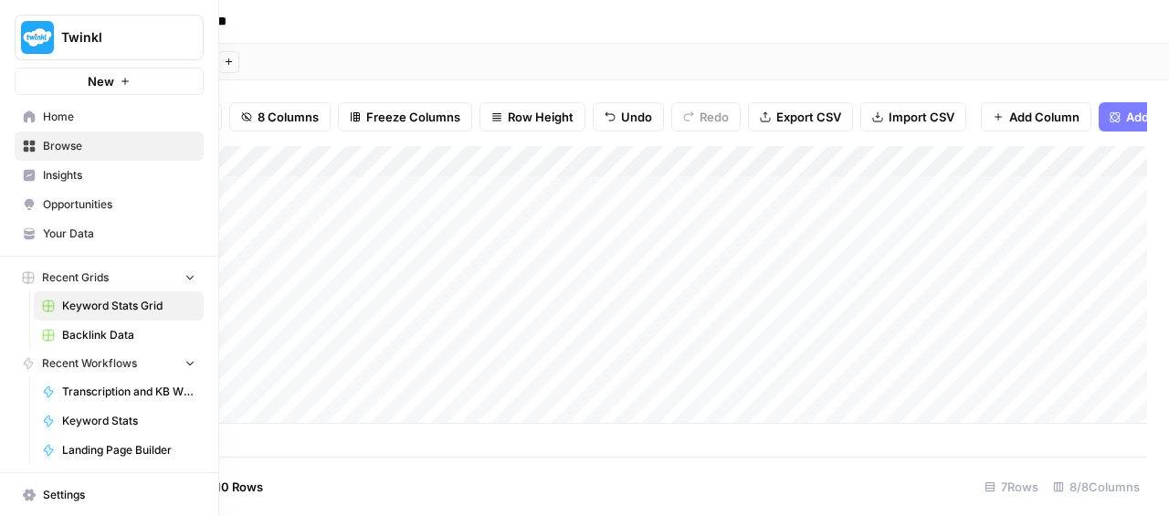
click at [28, 112] on icon at bounding box center [30, 116] width 12 height 12
click at [47, 144] on span "Browse" at bounding box center [119, 146] width 152 height 16
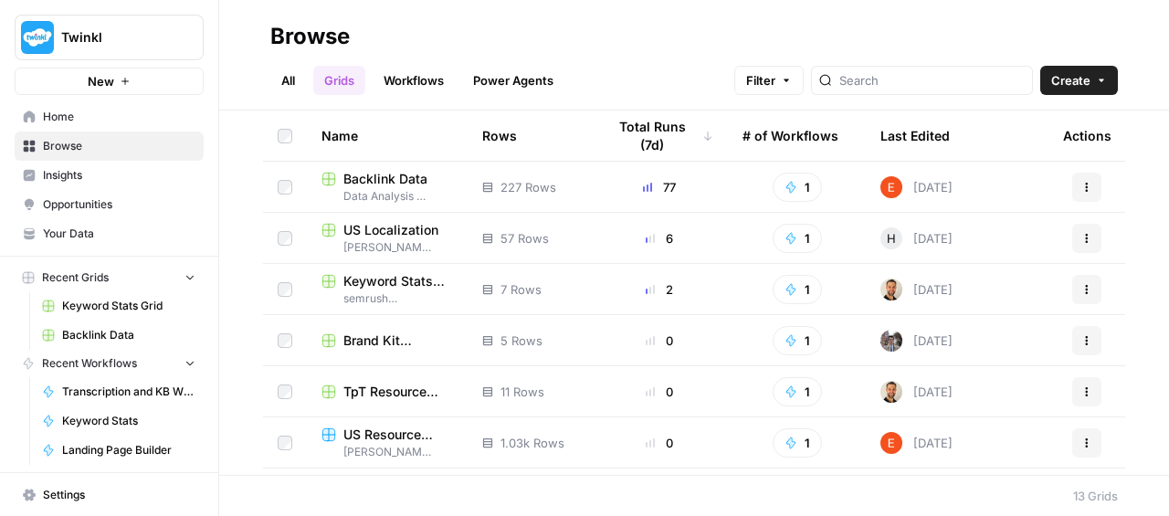
scroll to position [351, 0]
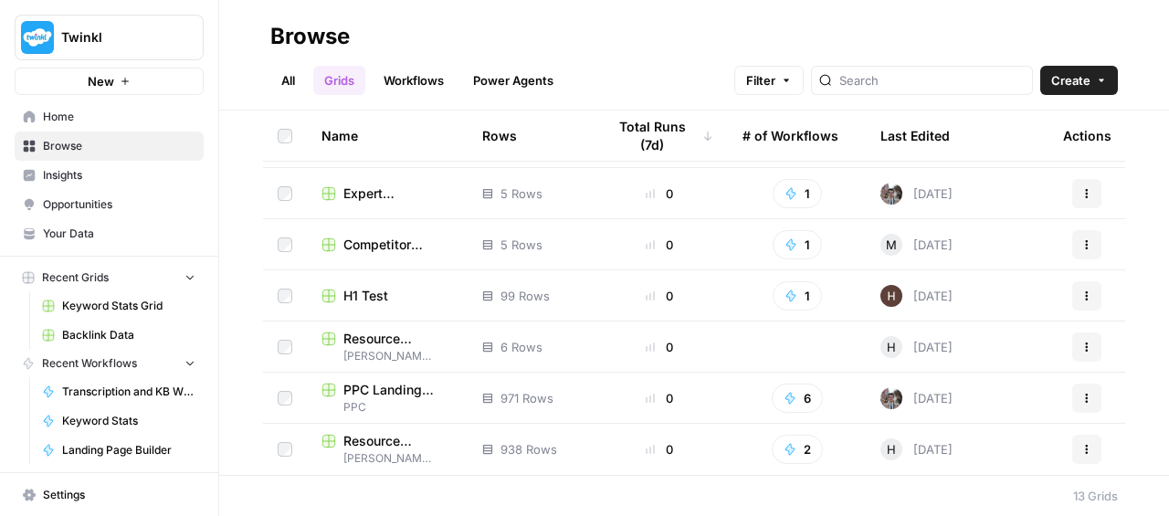
click at [289, 73] on link "All" at bounding box center [288, 80] width 36 height 29
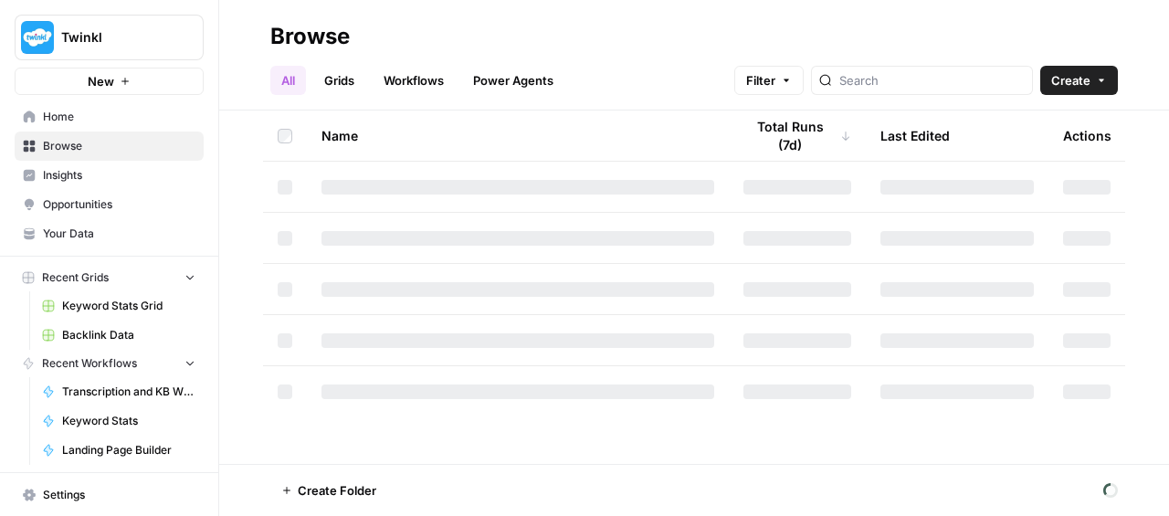
click at [92, 309] on span "Keyword Stats Grid" at bounding box center [128, 306] width 133 height 16
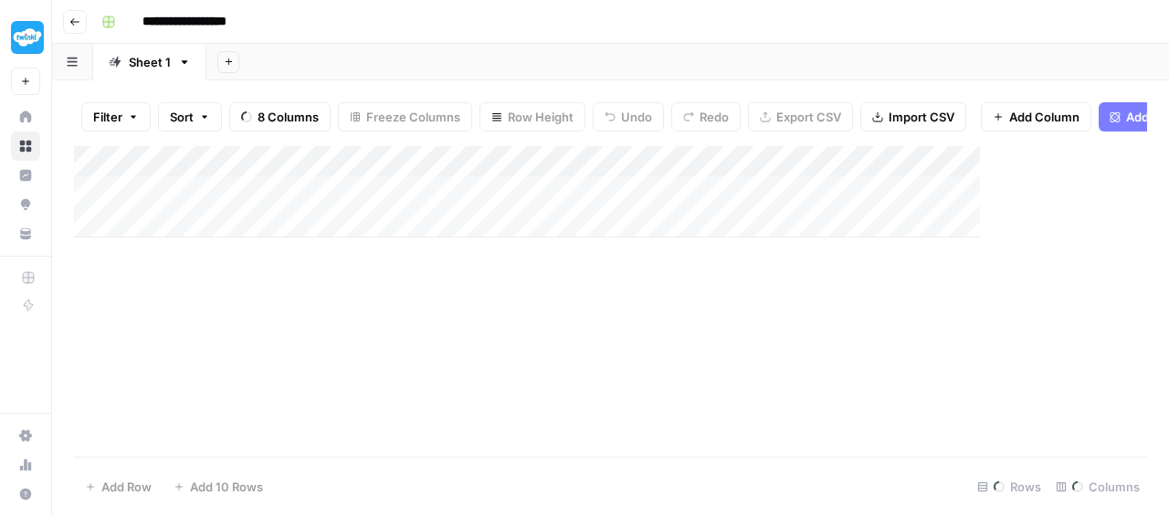
type input "**********"
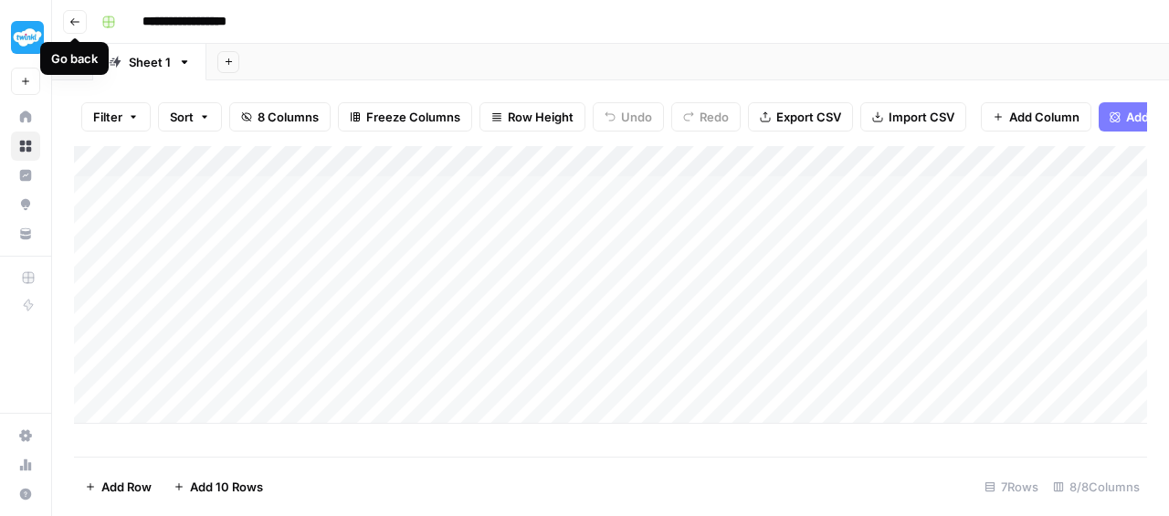
click at [83, 23] on button "Go back" at bounding box center [75, 22] width 24 height 24
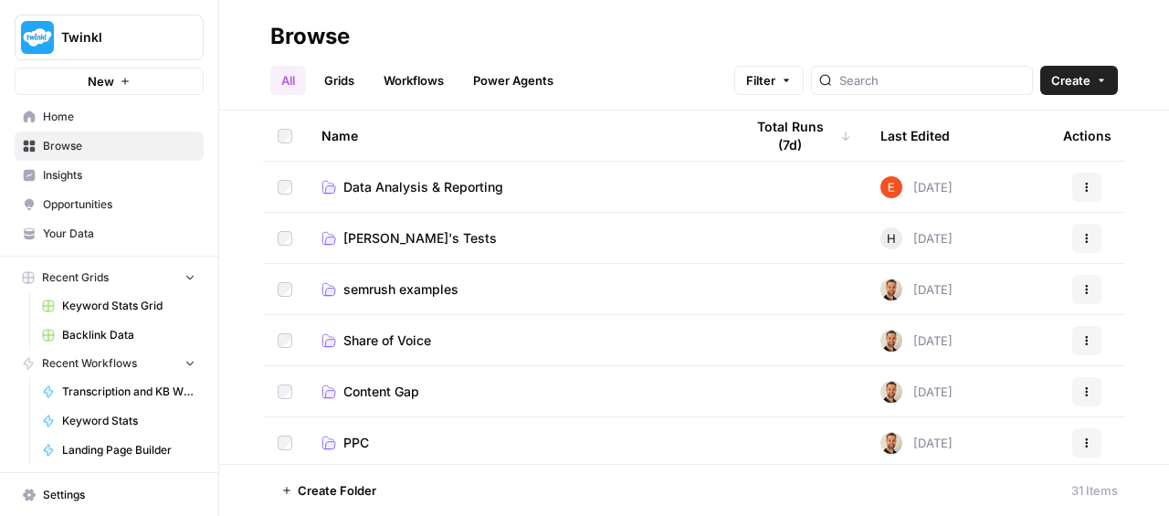
scroll to position [71, 0]
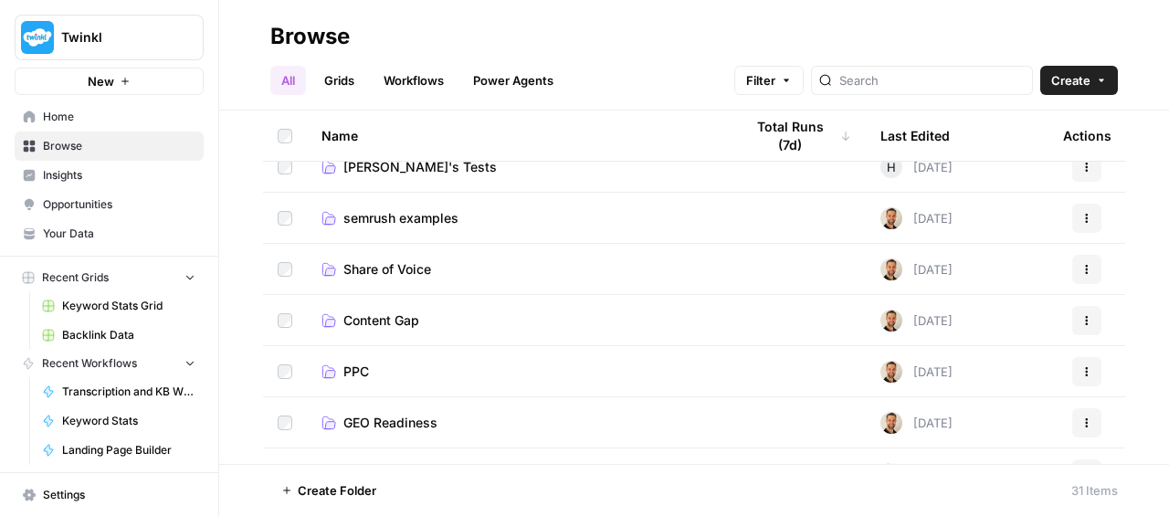
click at [360, 372] on span "PPC" at bounding box center [356, 371] width 26 height 18
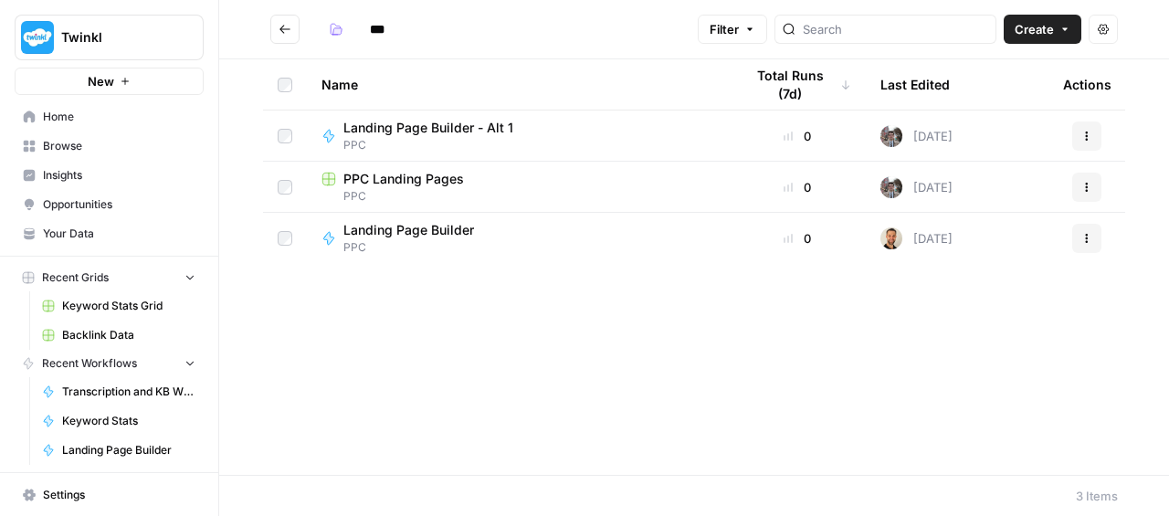
click at [446, 121] on span "Landing Page Builder - Alt 1" at bounding box center [428, 128] width 170 height 18
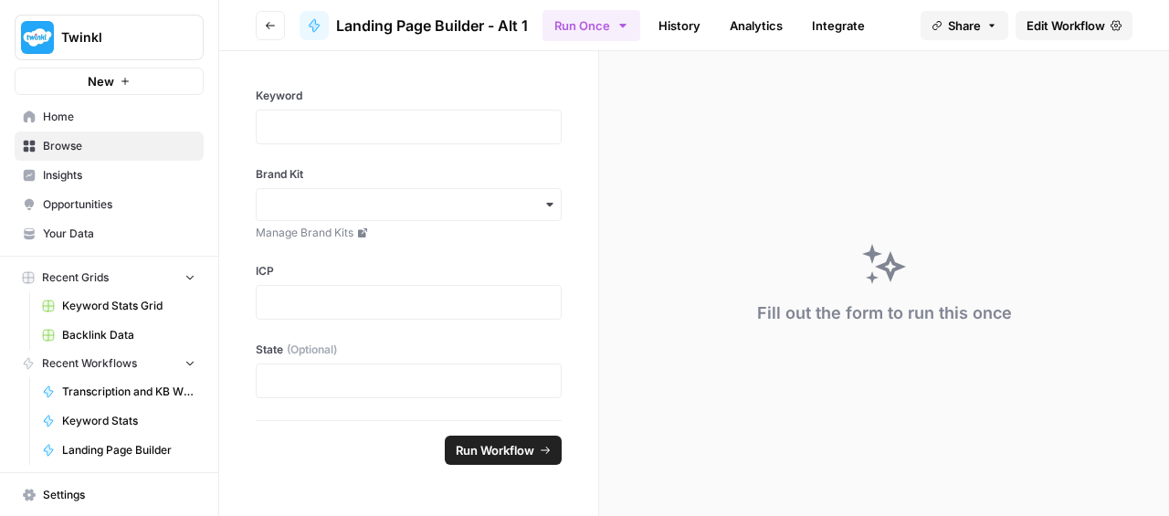
click at [1064, 30] on span "Edit Workflow" at bounding box center [1065, 25] width 79 height 18
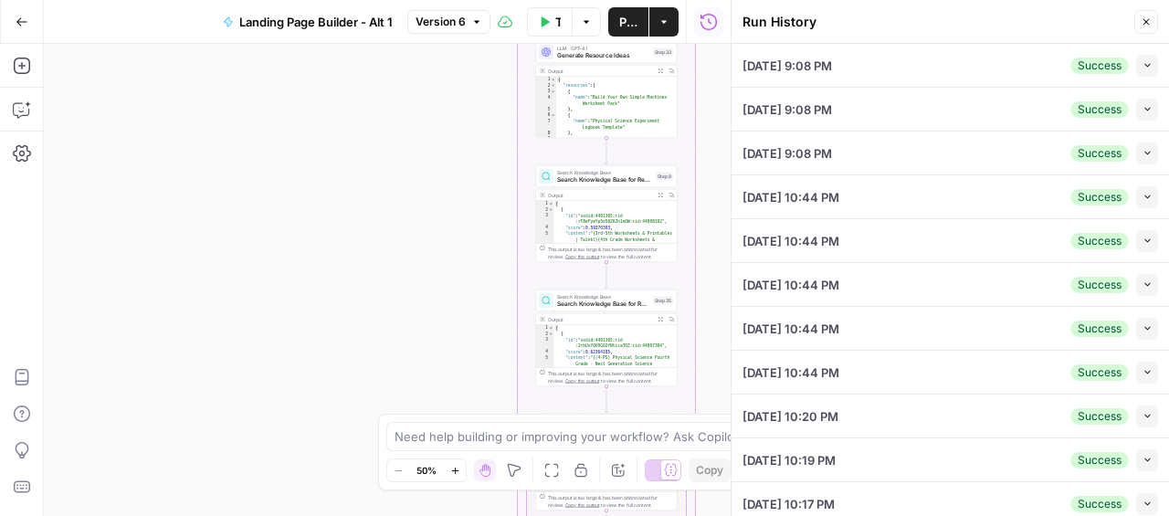
click at [1151, 60] on icon "button" at bounding box center [1147, 65] width 10 height 10
type input "4th grade cursive worksheets"
type input "Twinkl"
type input "4th grade teachers"
type input "null"
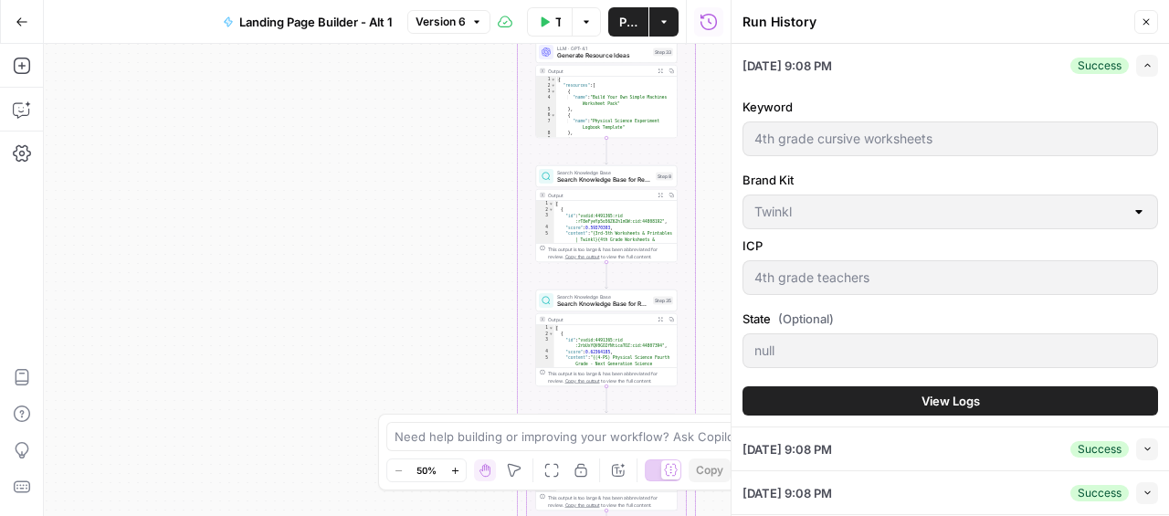
click at [972, 404] on span "View Logs" at bounding box center [950, 401] width 58 height 18
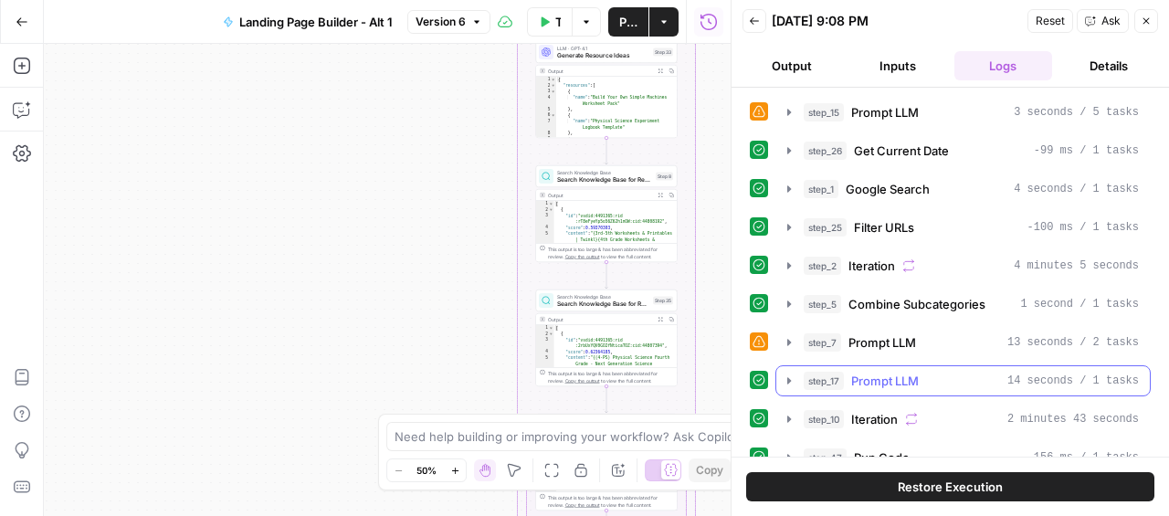
scroll to position [215, 0]
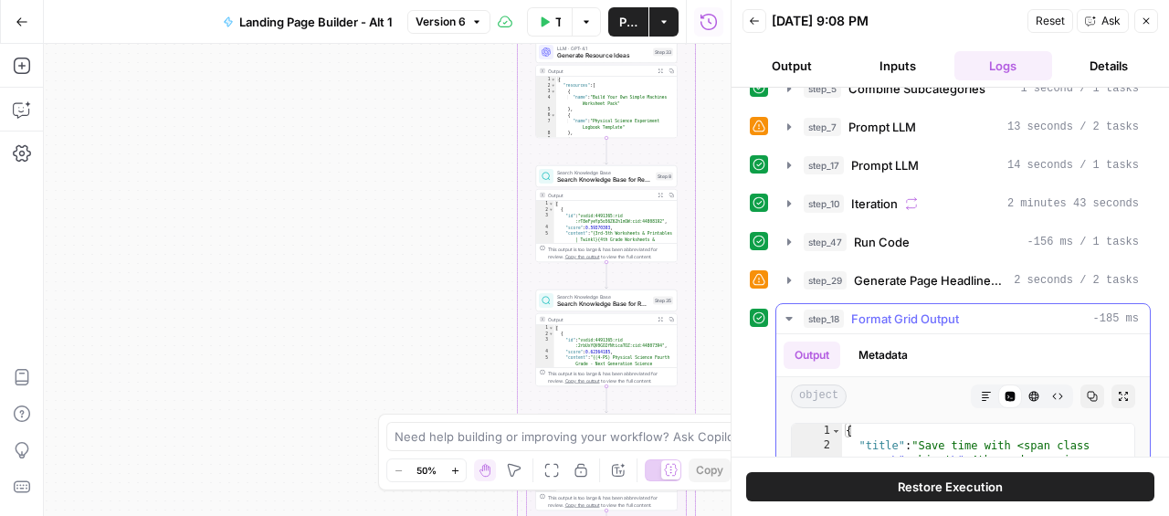
click at [784, 316] on icon "button" at bounding box center [788, 318] width 15 height 15
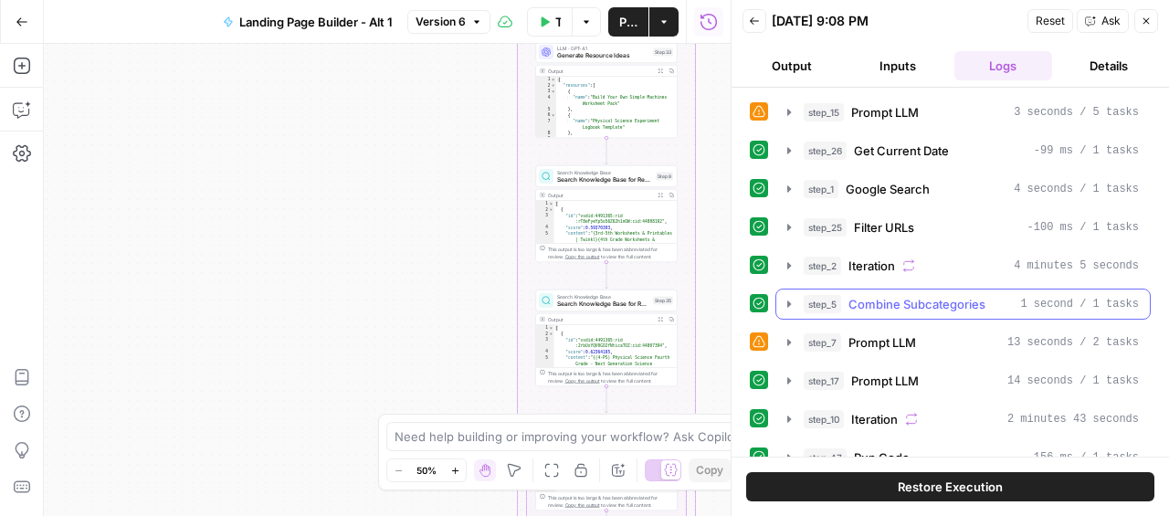
scroll to position [102, 0]
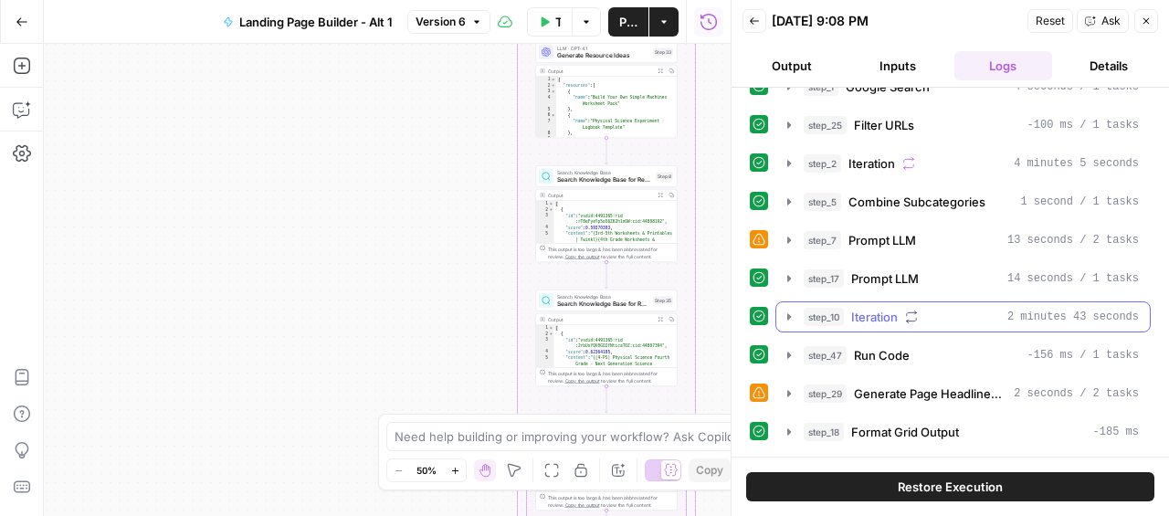
click at [780, 312] on button "step_10 Iteration 2 minutes 43 seconds" at bounding box center [962, 316] width 373 height 29
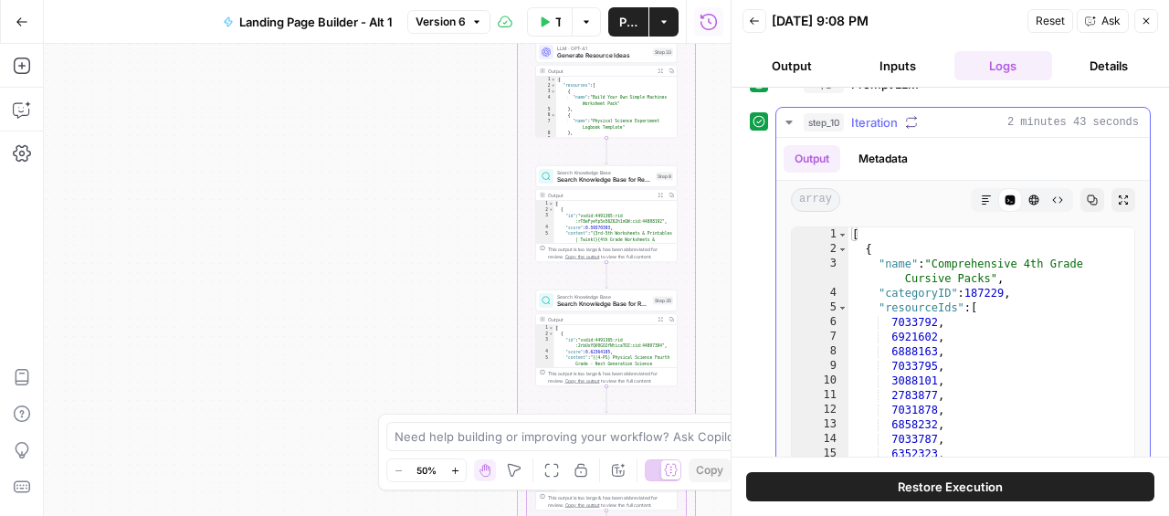
scroll to position [277, 0]
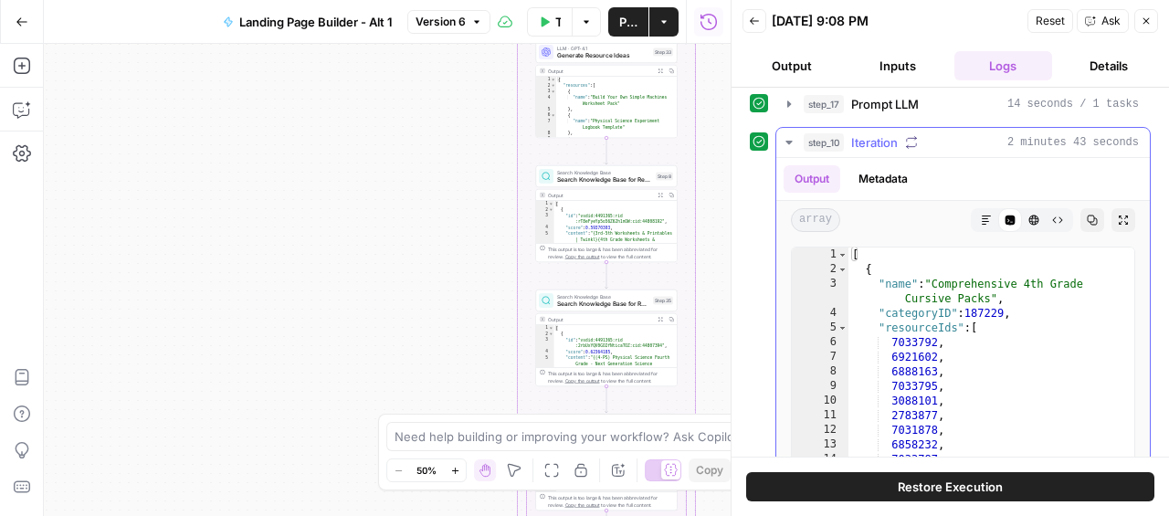
click at [784, 140] on icon "button" at bounding box center [788, 142] width 15 height 15
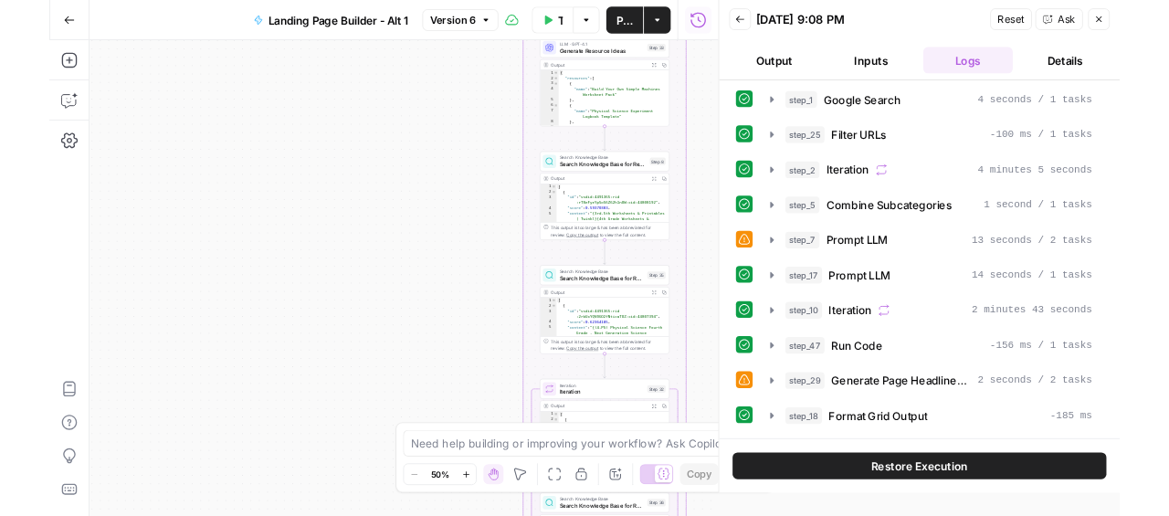
scroll to position [55, 0]
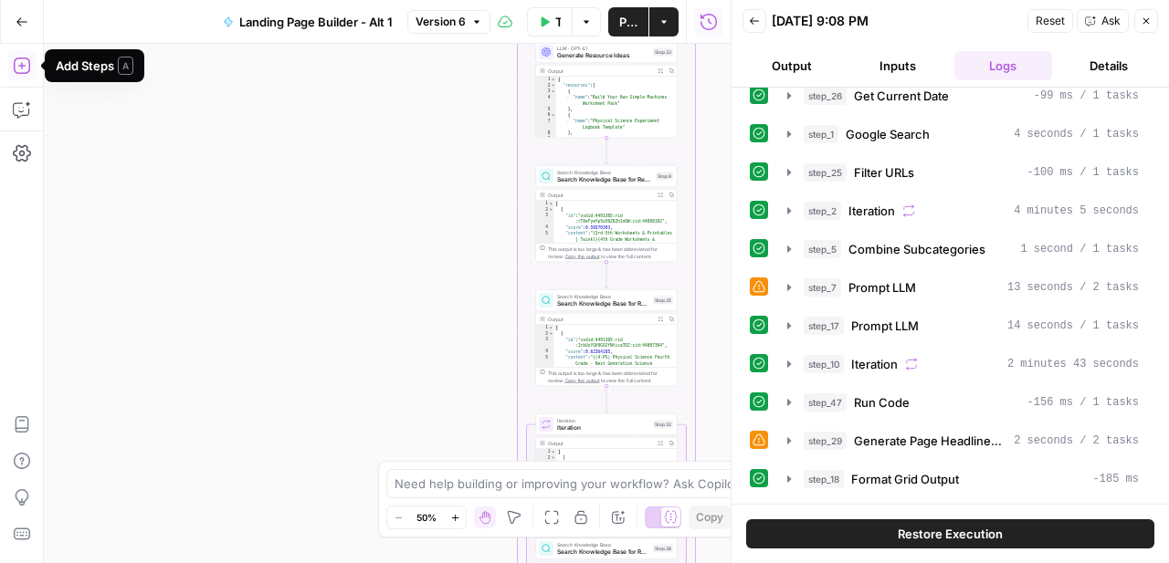
click at [24, 74] on icon "button" at bounding box center [22, 66] width 18 height 18
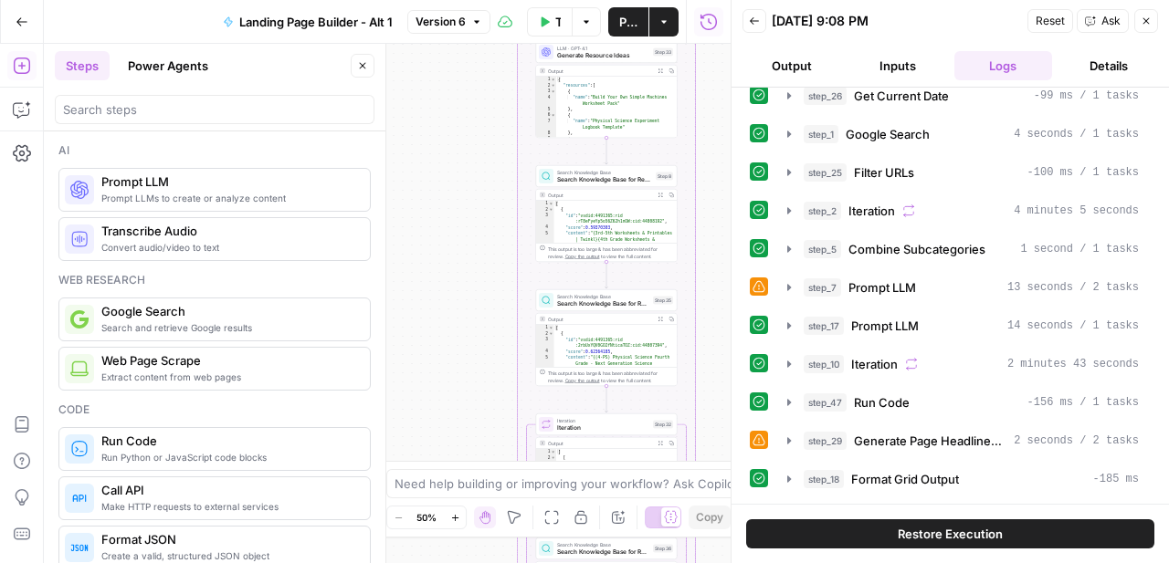
click at [166, 71] on button "Power Agents" at bounding box center [168, 65] width 102 height 29
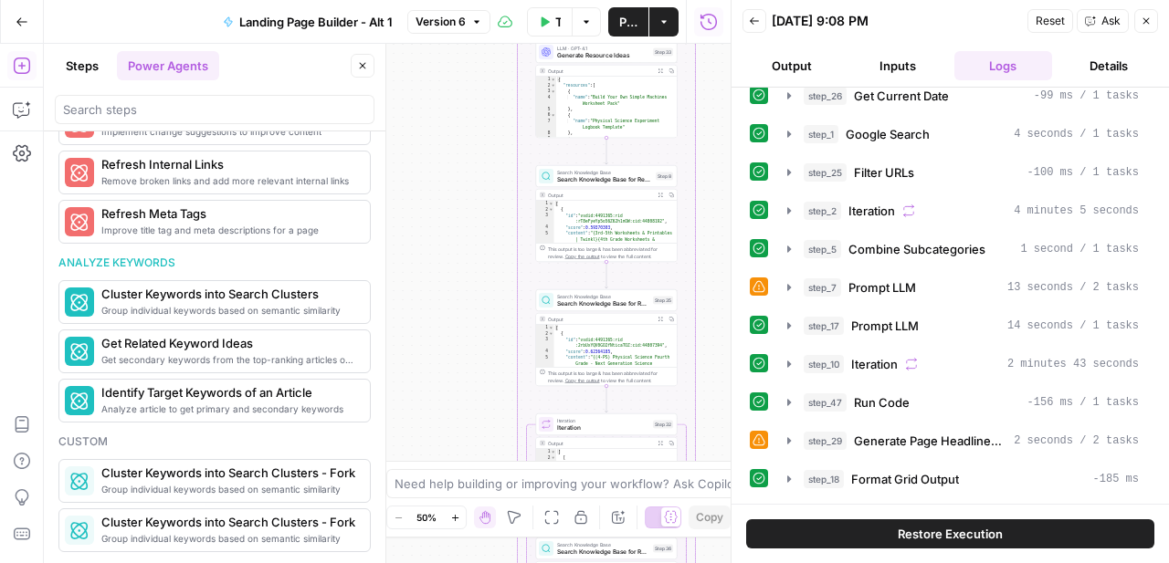
scroll to position [1060, 0]
click at [69, 66] on button "Steps" at bounding box center [82, 65] width 55 height 29
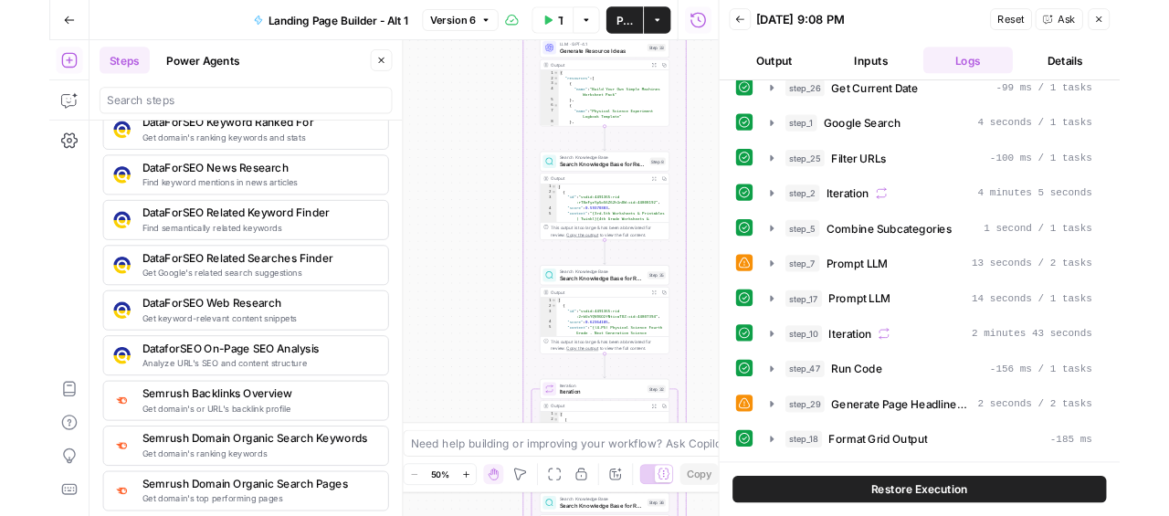
scroll to position [1750, 0]
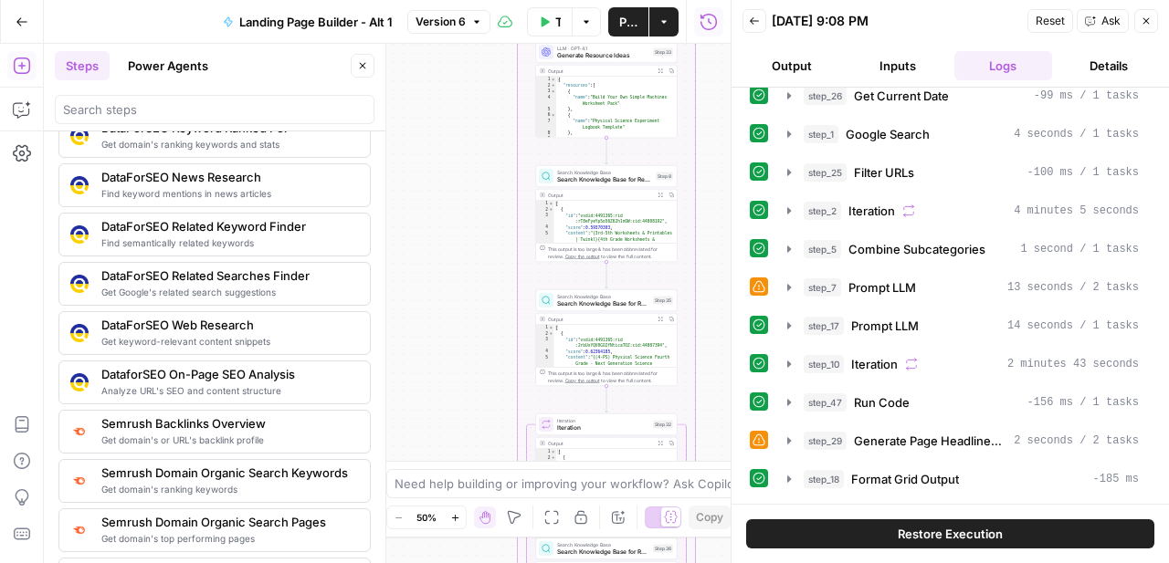
click at [20, 31] on button "Go Back" at bounding box center [21, 21] width 33 height 33
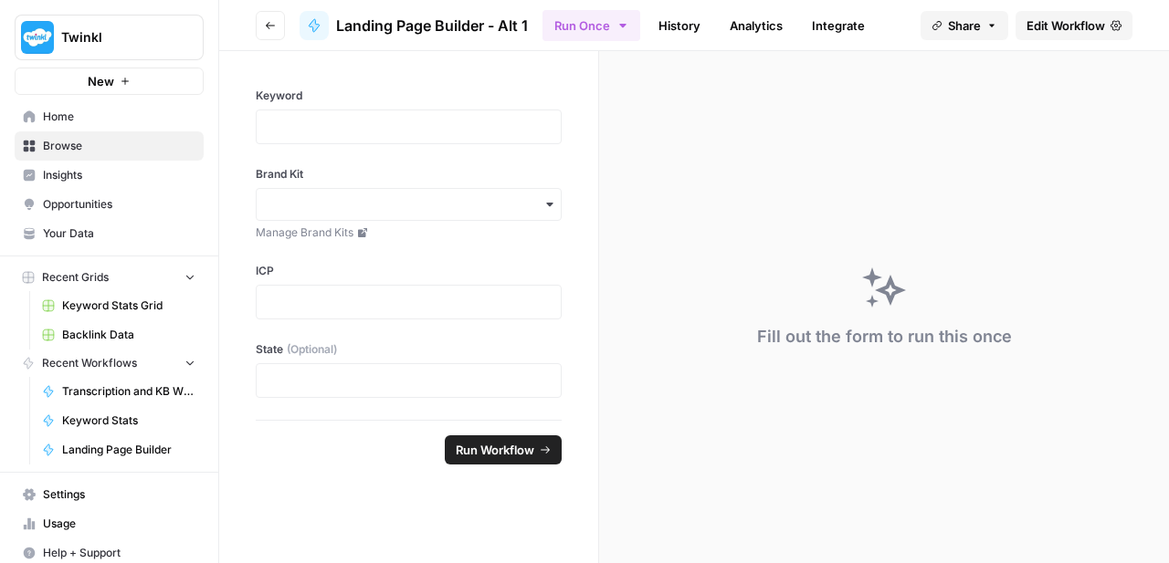
click at [82, 499] on span "Settings" at bounding box center [119, 495] width 152 height 16
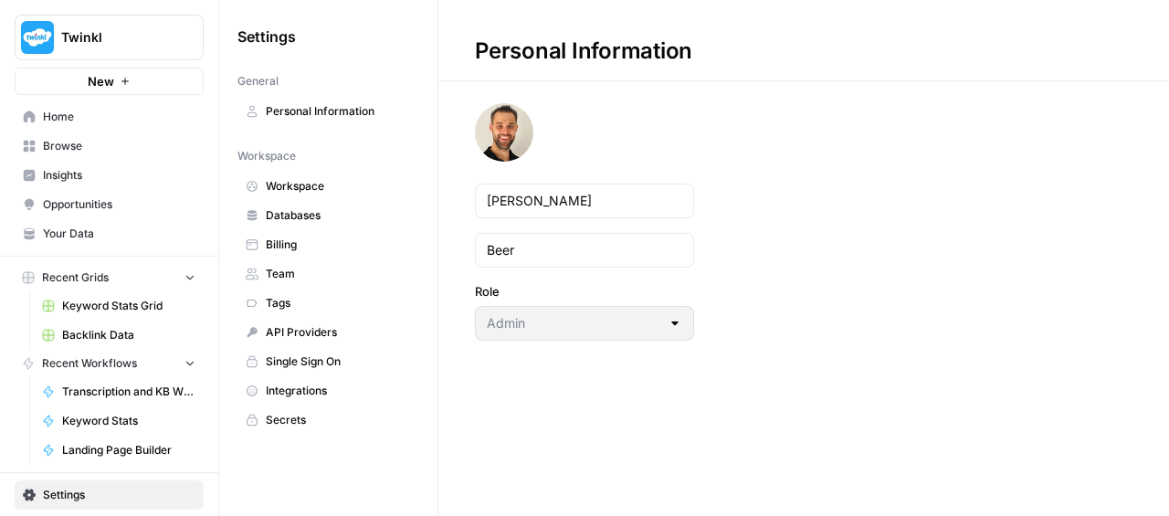
click at [297, 395] on span "Integrations" at bounding box center [338, 391] width 145 height 16
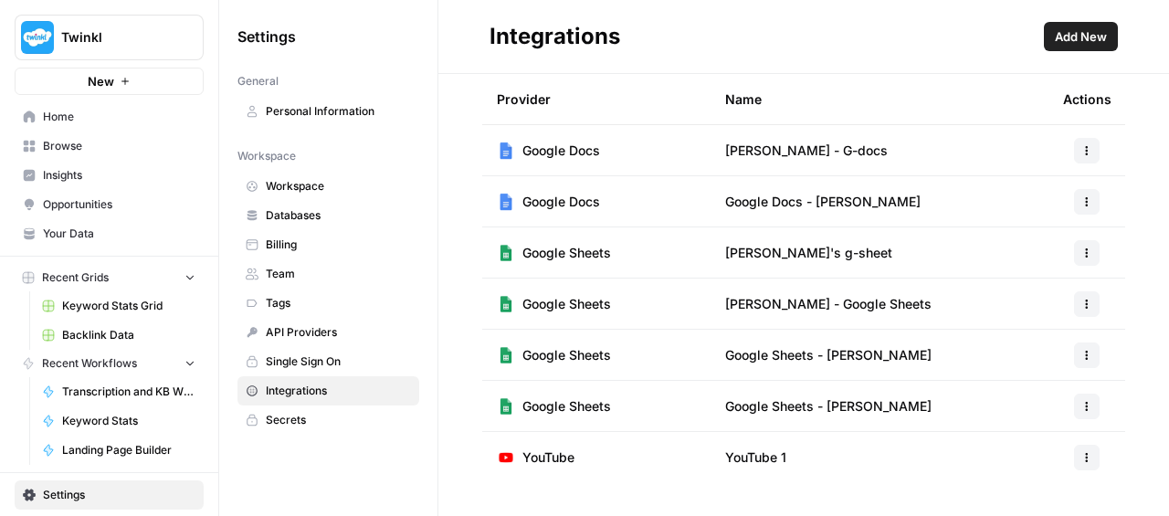
click at [1087, 28] on span "Add New" at bounding box center [1080, 36] width 52 height 18
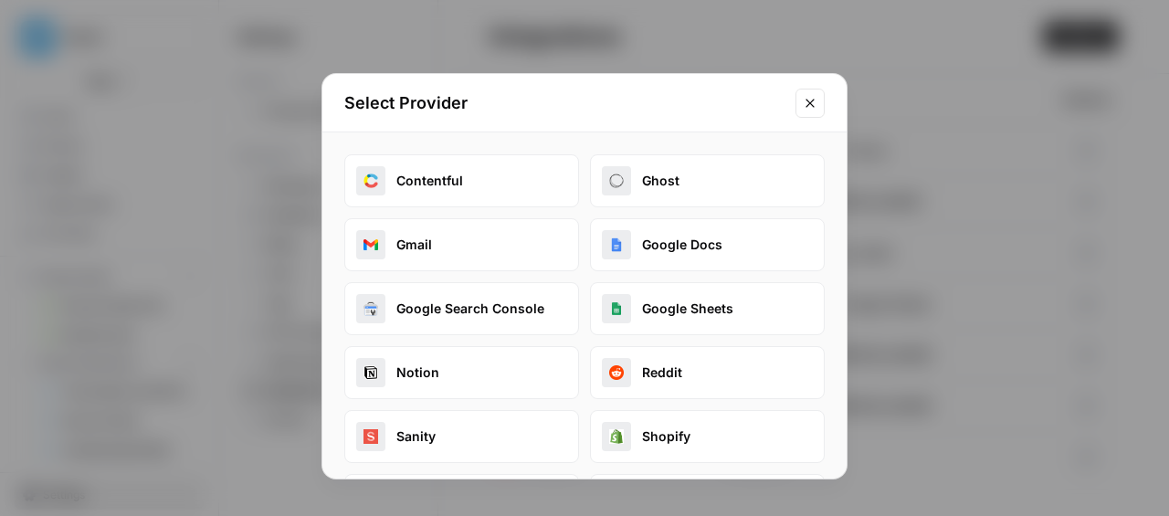
click at [813, 104] on icon "Close modal" at bounding box center [809, 103] width 15 height 15
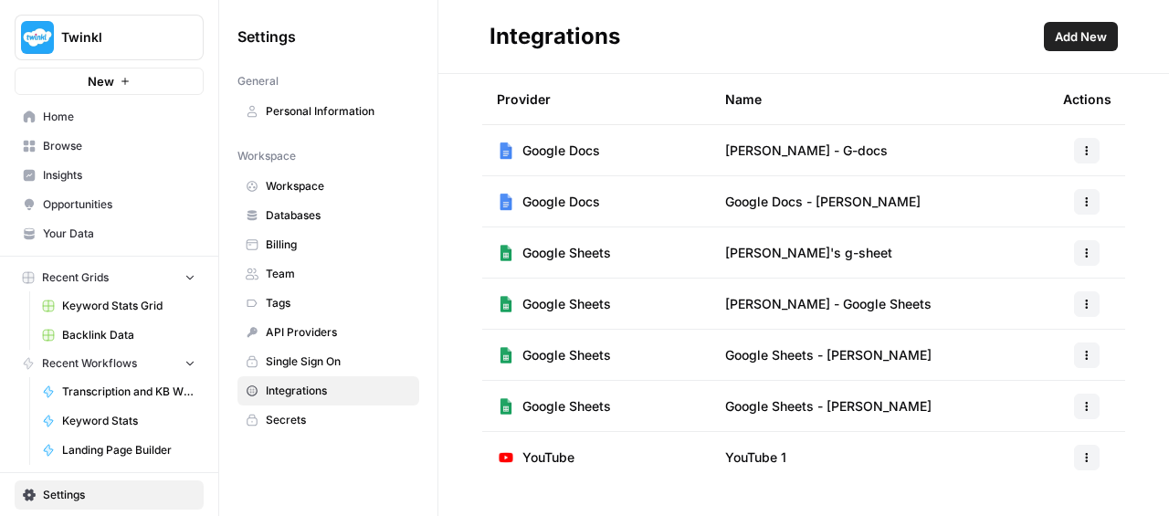
click at [61, 135] on link "Browse" at bounding box center [109, 145] width 189 height 29
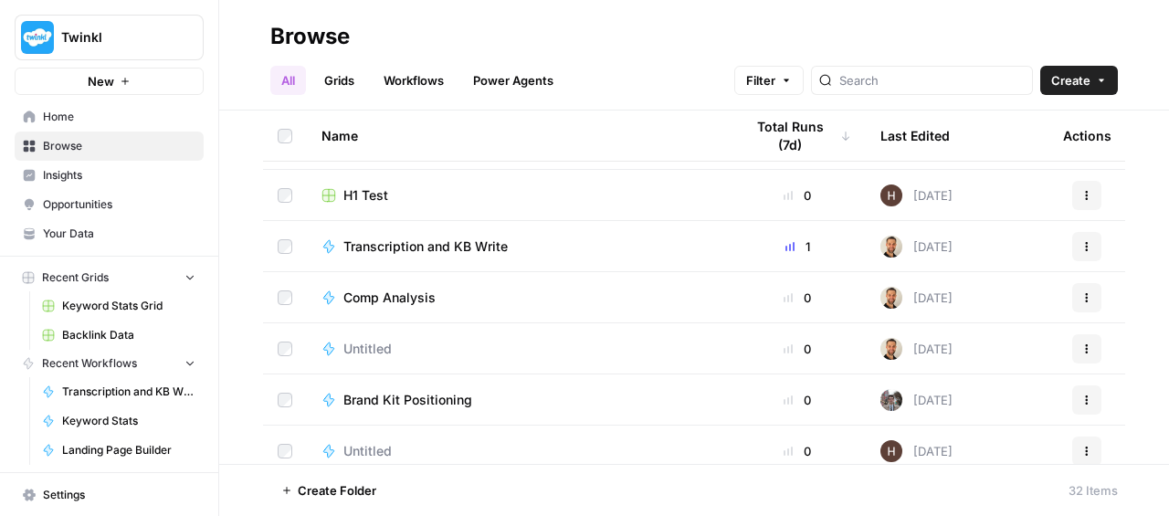
scroll to position [825, 0]
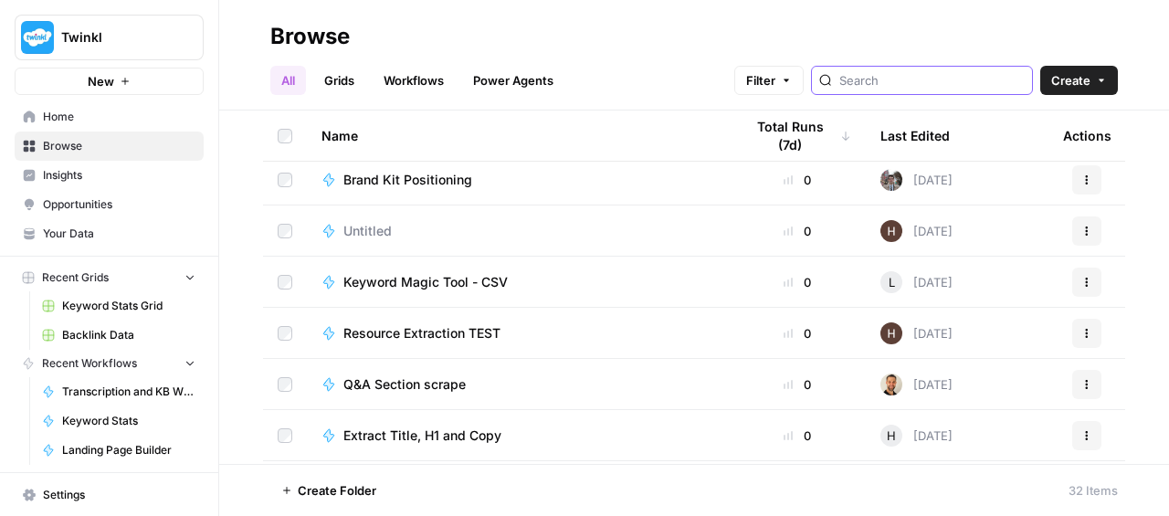
click at [944, 79] on input "search" at bounding box center [931, 80] width 185 height 18
click at [944, 79] on input "ma" at bounding box center [931, 80] width 185 height 18
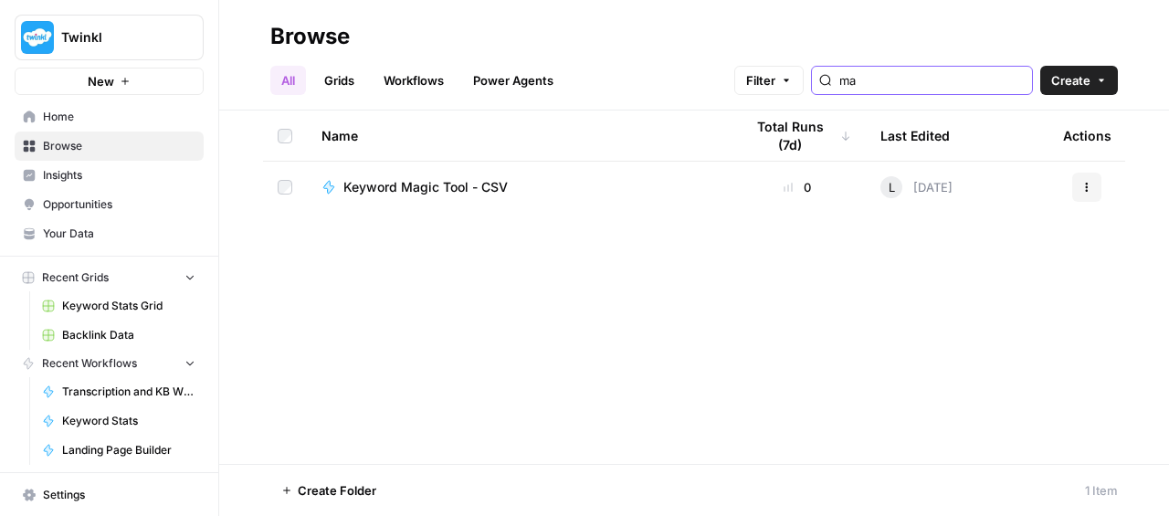
type input "m"
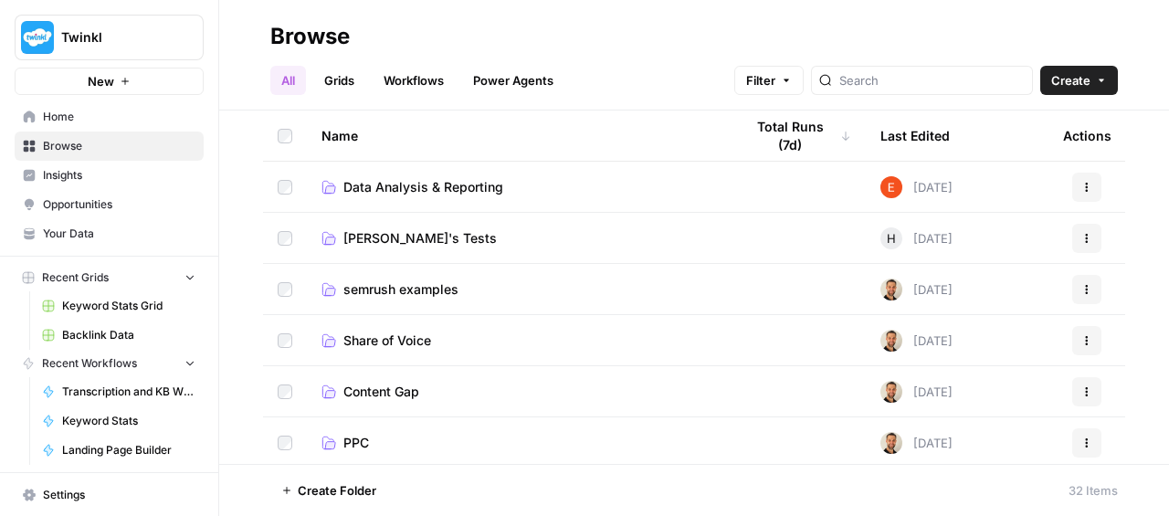
click at [429, 85] on link "Workflows" at bounding box center [413, 80] width 82 height 29
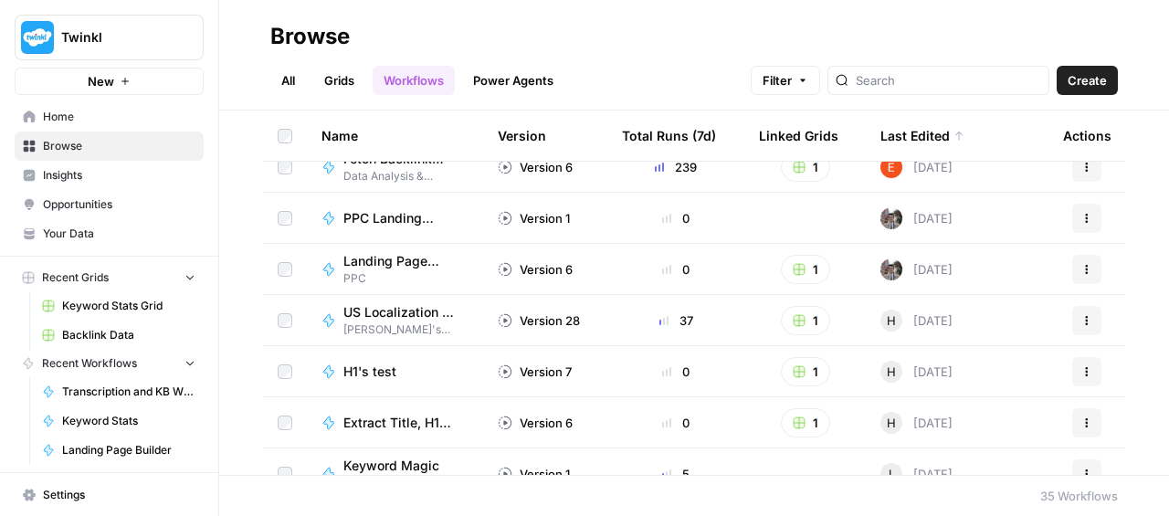
scroll to position [471, 0]
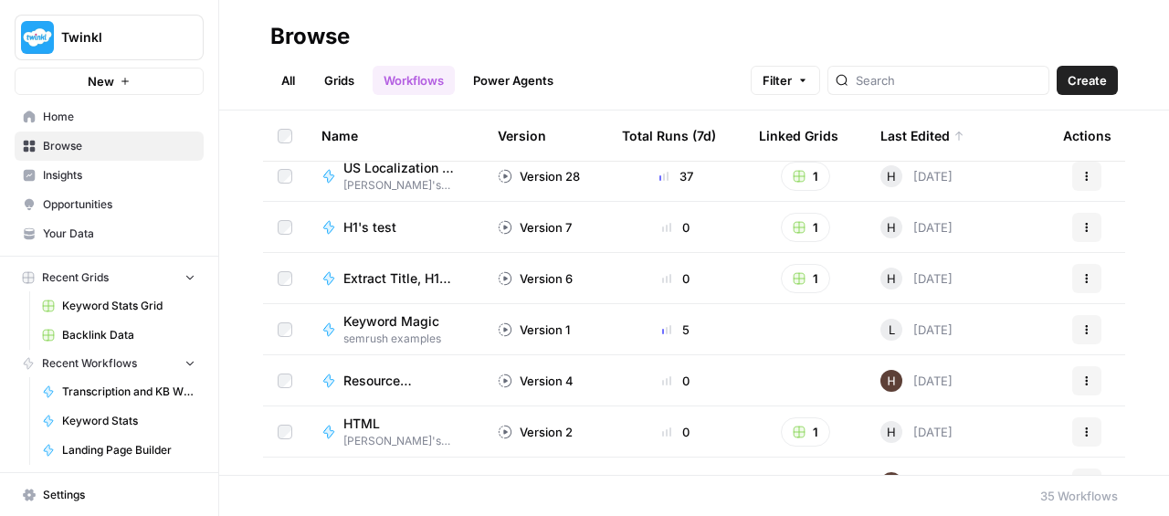
click at [394, 321] on span "Keyword Magic" at bounding box center [391, 321] width 96 height 18
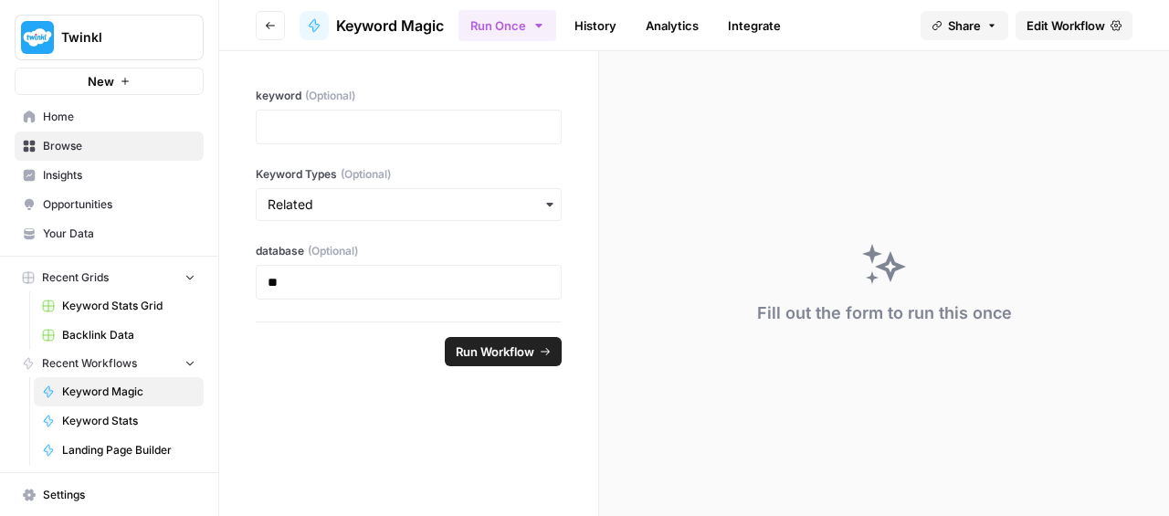
click at [1045, 36] on link "Edit Workflow" at bounding box center [1073, 25] width 117 height 29
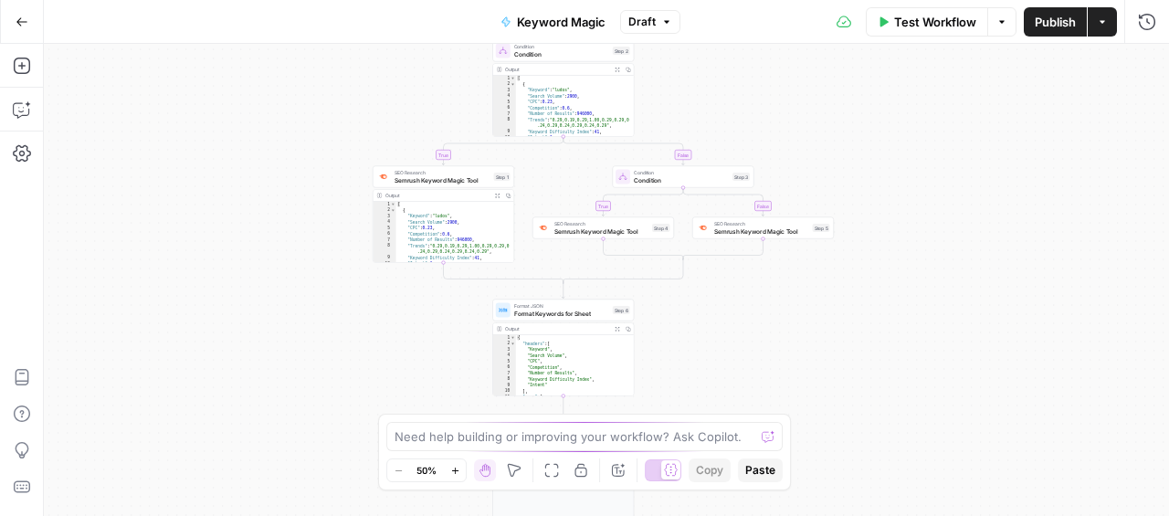
click at [731, 299] on div "true false true false Workflow Set Inputs Inputs Condition Condition Step 2 Out…" at bounding box center [606, 280] width 1125 height 472
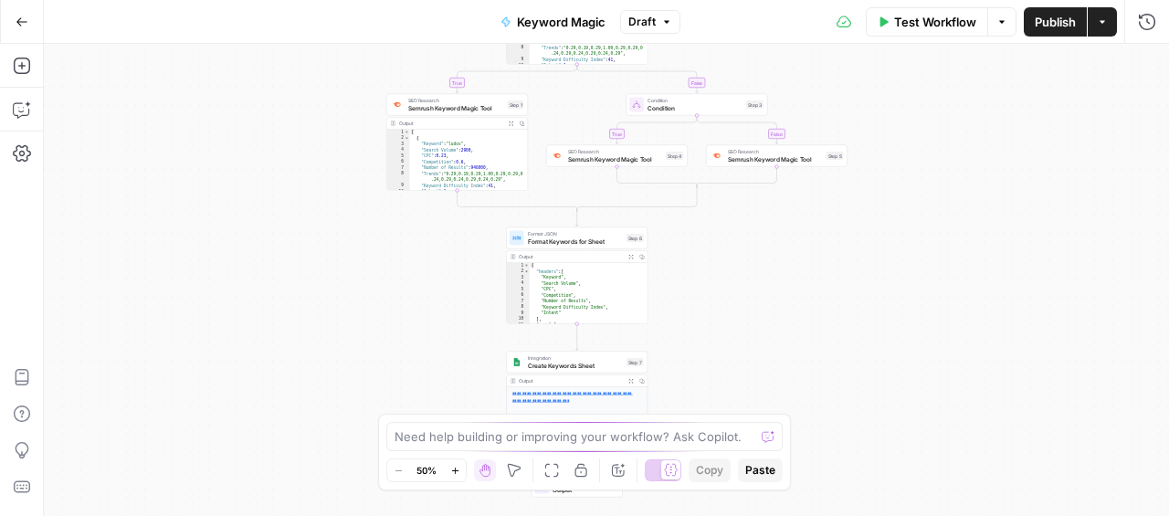
click at [568, 368] on span "Create Keywords Sheet" at bounding box center [575, 365] width 95 height 9
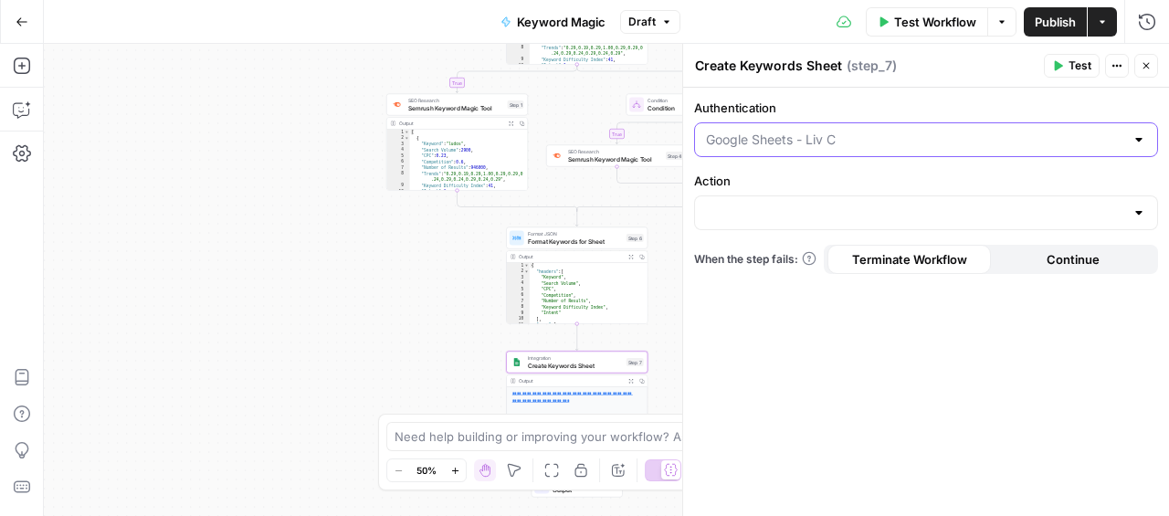
click at [985, 144] on input "Authentication" at bounding box center [915, 140] width 418 height 18
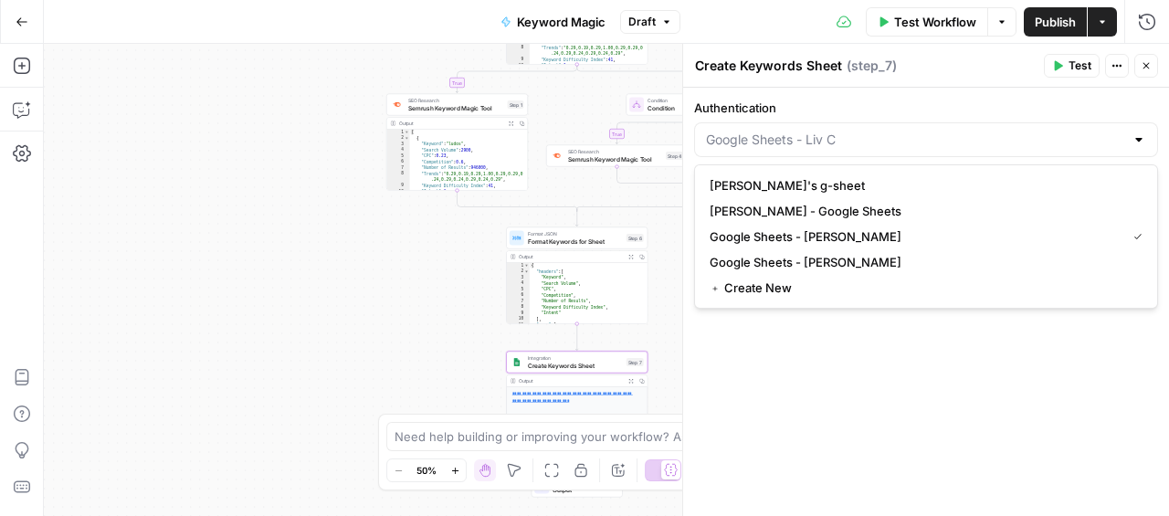
type input "Google Sheets - Liv C"
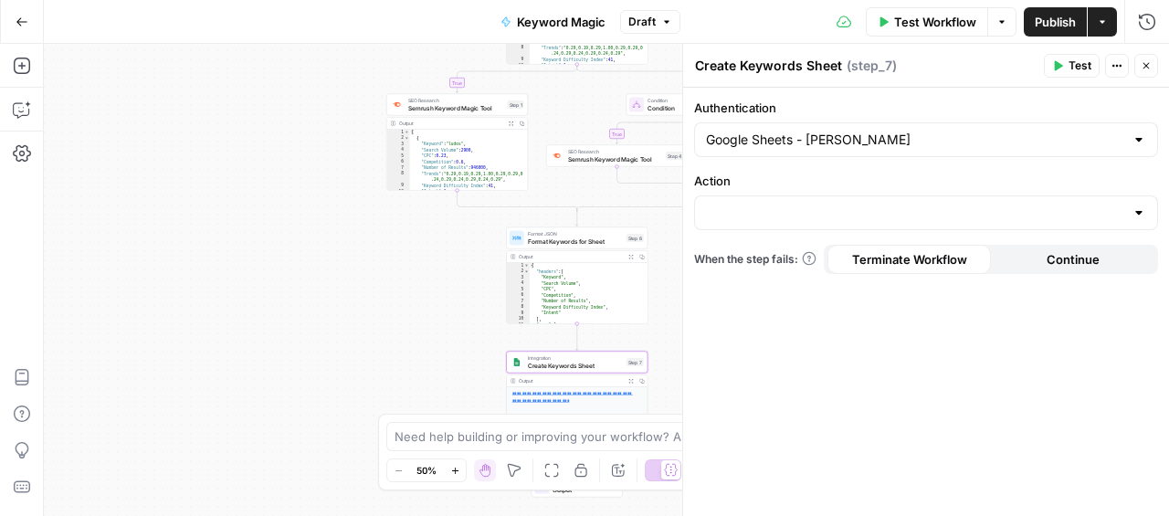
click at [988, 89] on div "Authentication Google Sheets - Liv C Action When the step fails: Terminate Work…" at bounding box center [926, 302] width 486 height 428
click at [958, 133] on input "Authentication" at bounding box center [915, 140] width 418 height 18
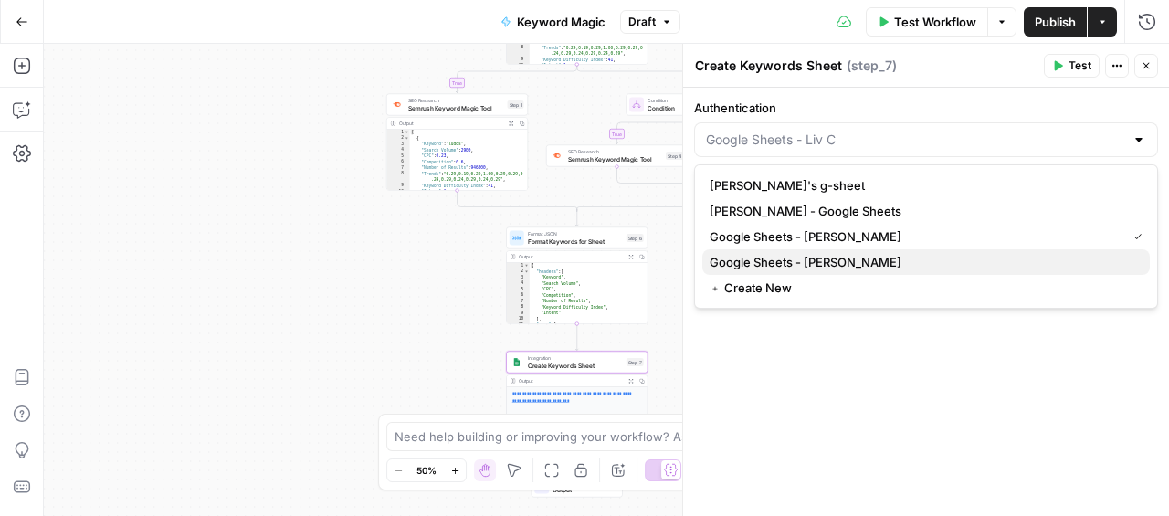
click at [858, 263] on span "Google Sheets - Damian" at bounding box center [921, 262] width 425 height 18
type input "Google Sheets - Damian"
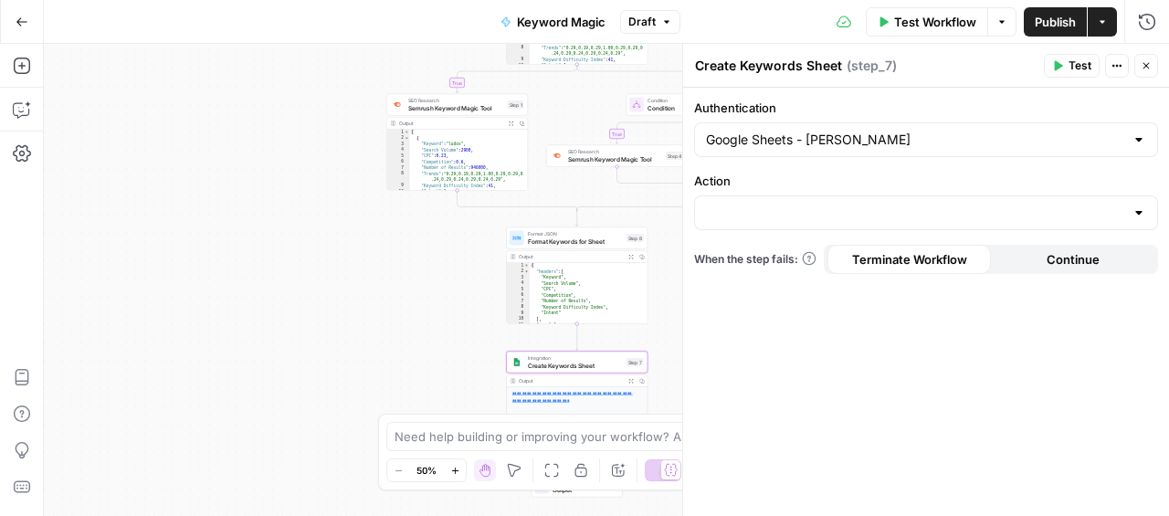
click at [910, 26] on span "Test Workflow" at bounding box center [935, 22] width 82 height 18
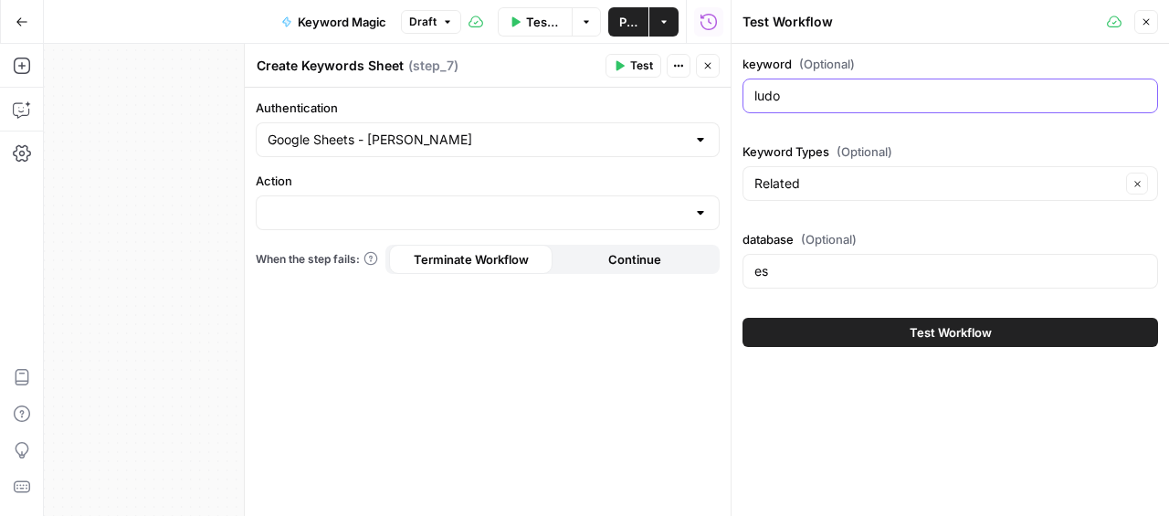
click at [805, 101] on input "ludo" at bounding box center [950, 96] width 392 height 18
type input "maths tests"
click at [826, 287] on div "es" at bounding box center [949, 271] width 415 height 35
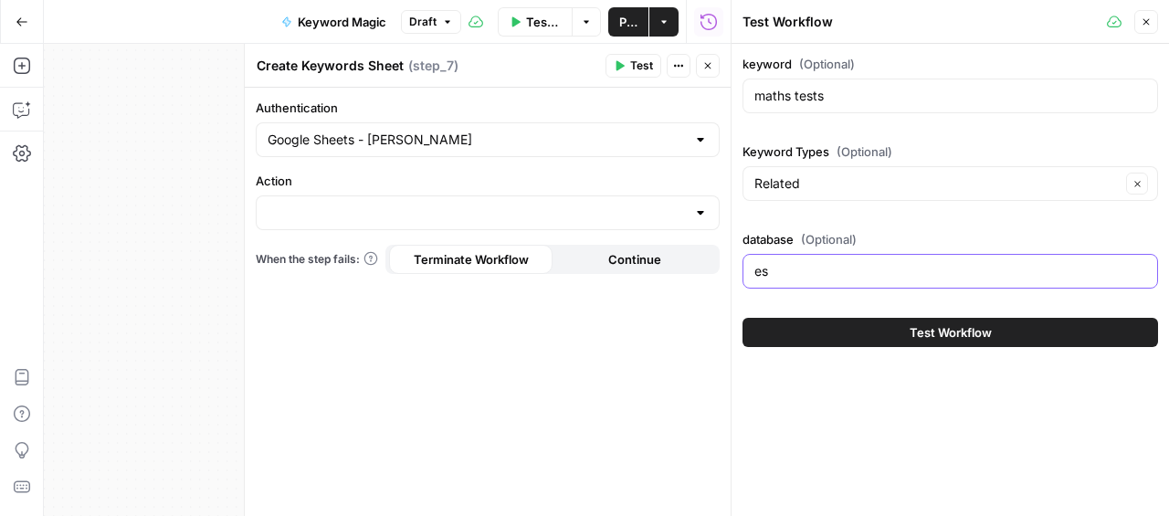
click at [825, 269] on input "es" at bounding box center [950, 271] width 392 height 18
type input "e"
type input "uk"
click at [1068, 335] on button "Test Workflow" at bounding box center [949, 332] width 415 height 29
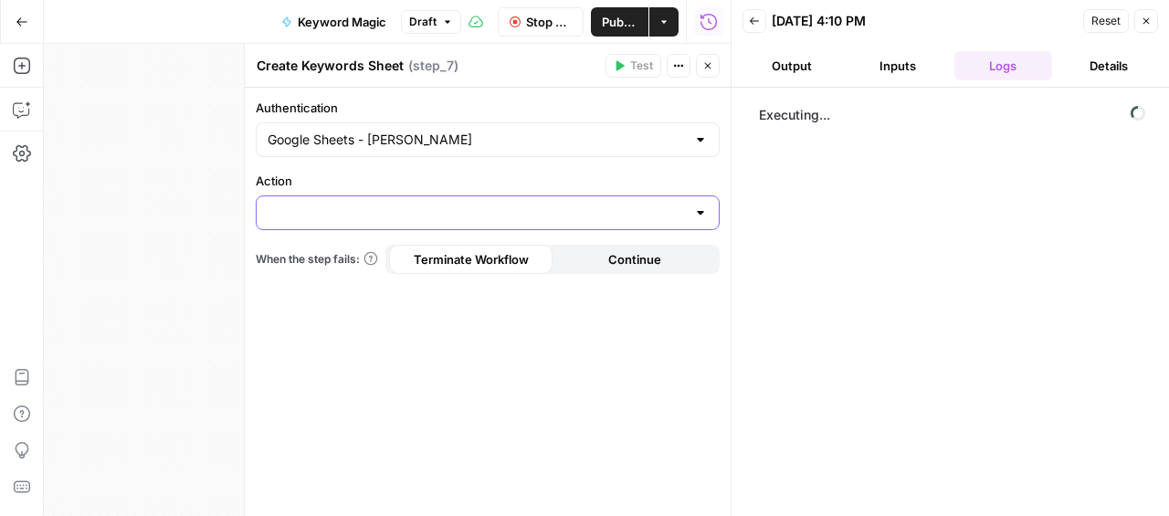
click at [619, 213] on input "Action" at bounding box center [476, 213] width 418 height 18
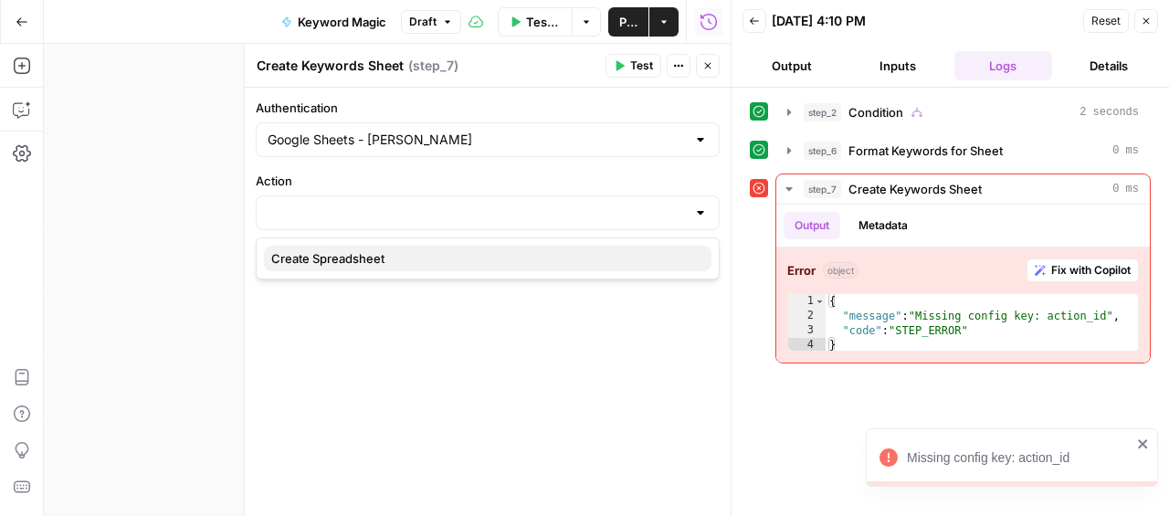
click at [510, 260] on span "Create Spreadsheet" at bounding box center [483, 258] width 425 height 18
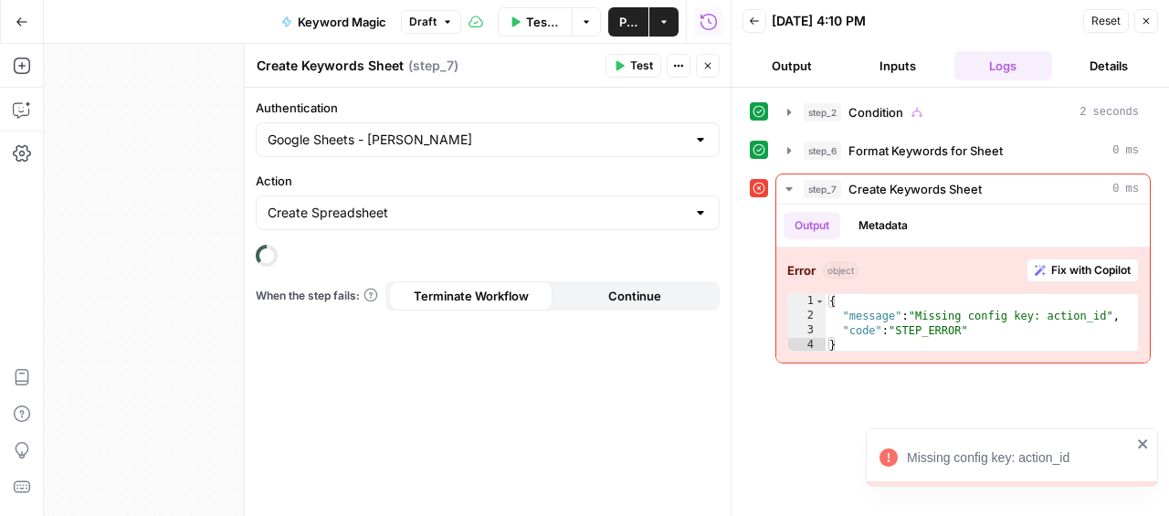
type input "Create Spreadsheet"
click at [631, 70] on span "Test" at bounding box center [641, 66] width 23 height 16
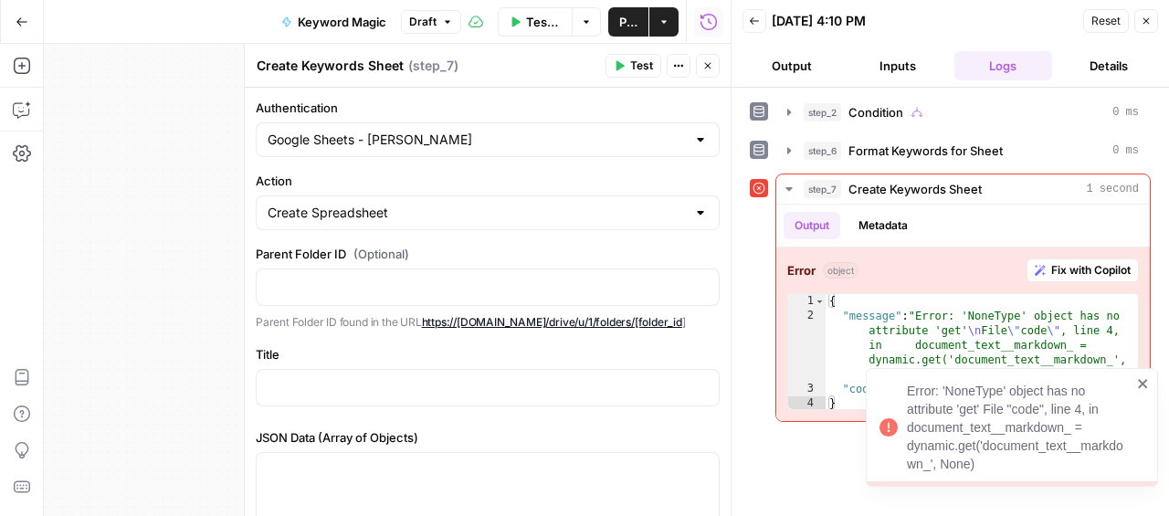
click at [1147, 380] on icon "close" at bounding box center [1143, 383] width 13 height 15
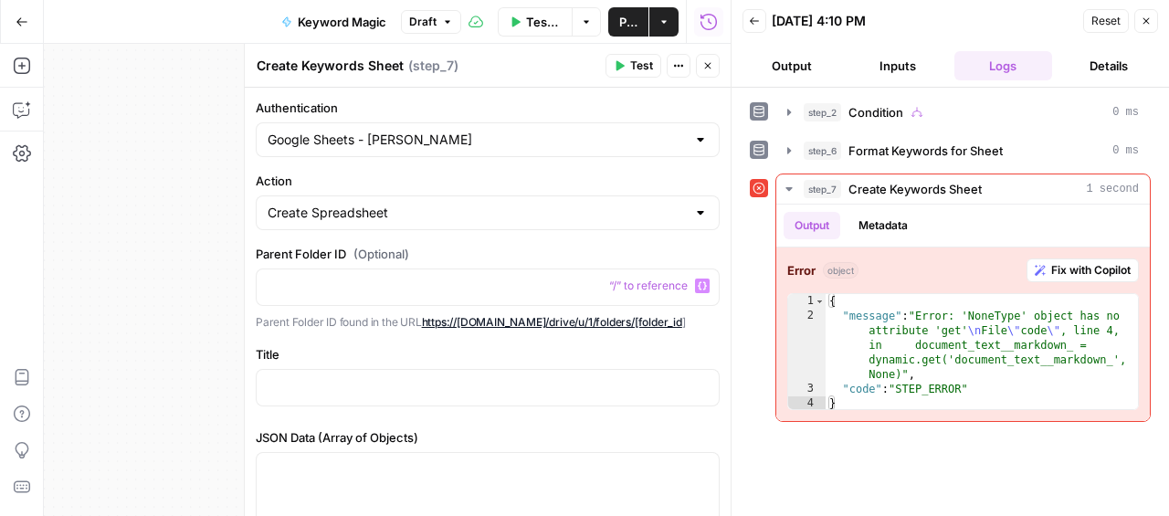
scroll to position [126, 0]
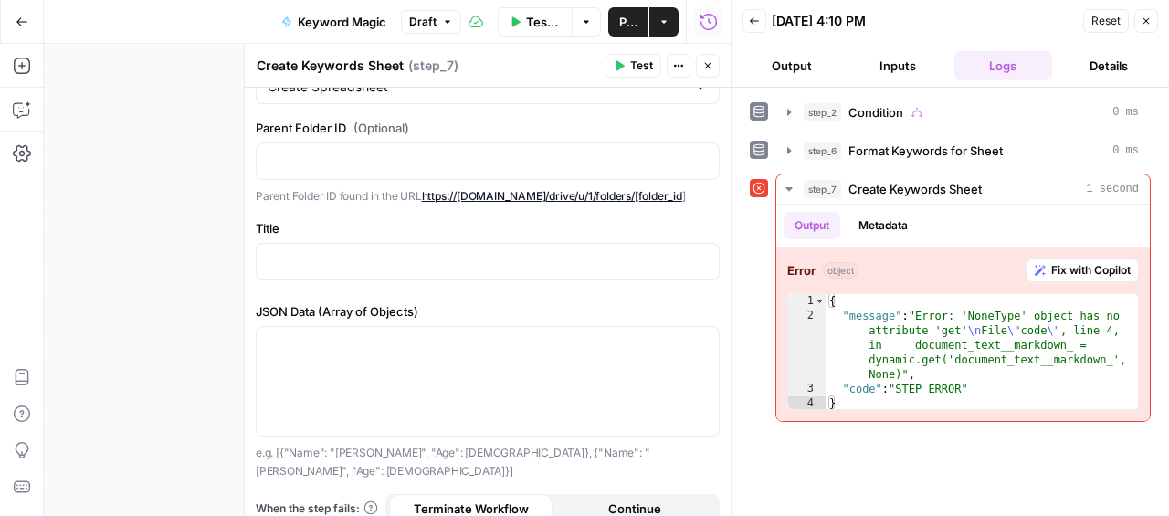
click at [628, 61] on button "Test" at bounding box center [633, 66] width 56 height 24
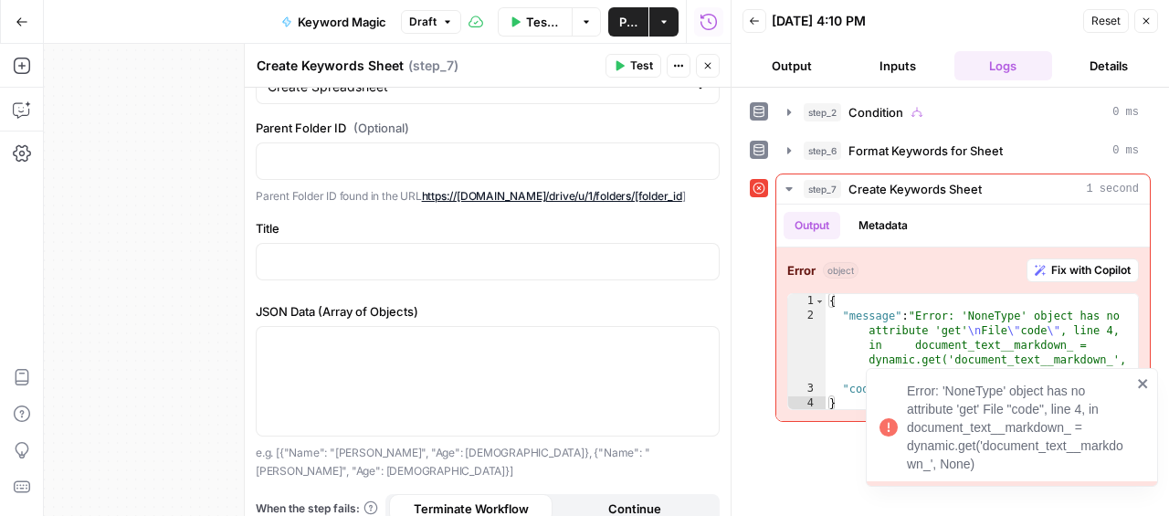
click at [1139, 386] on icon "close" at bounding box center [1142, 383] width 9 height 9
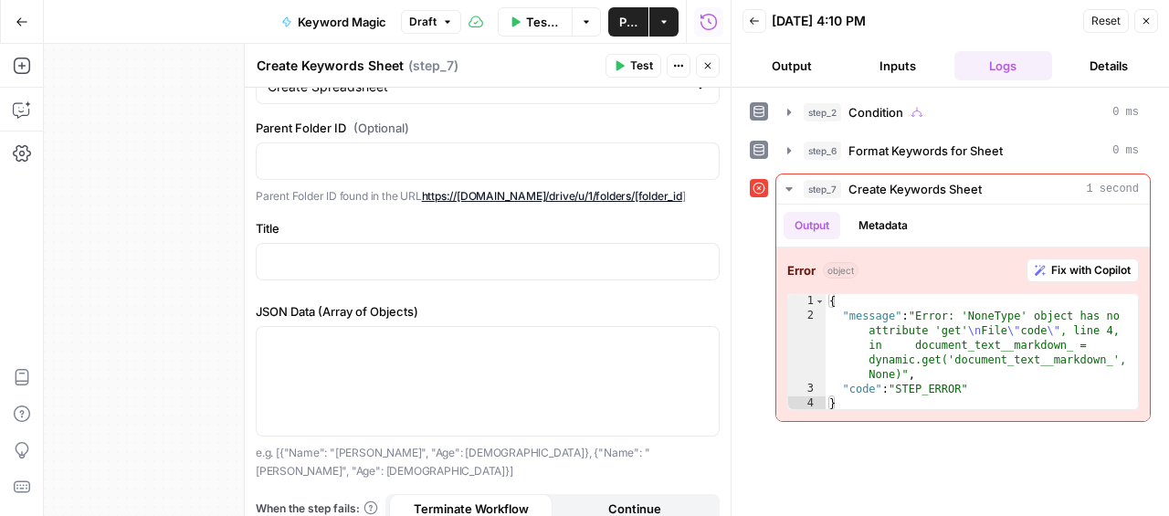
click at [886, 56] on button "Inputs" at bounding box center [897, 65] width 99 height 29
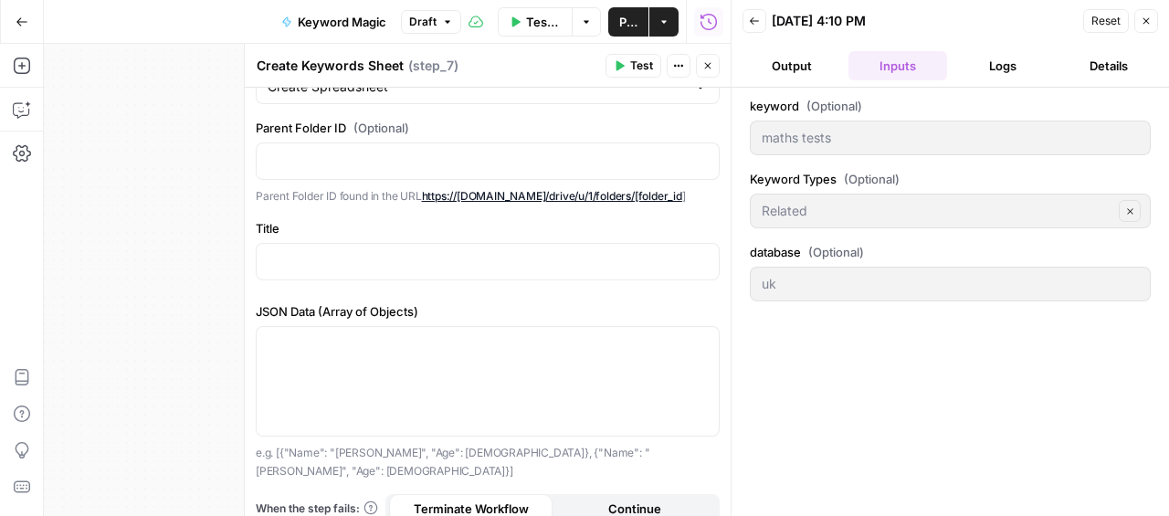
click at [697, 65] on button "Close" at bounding box center [708, 66] width 24 height 24
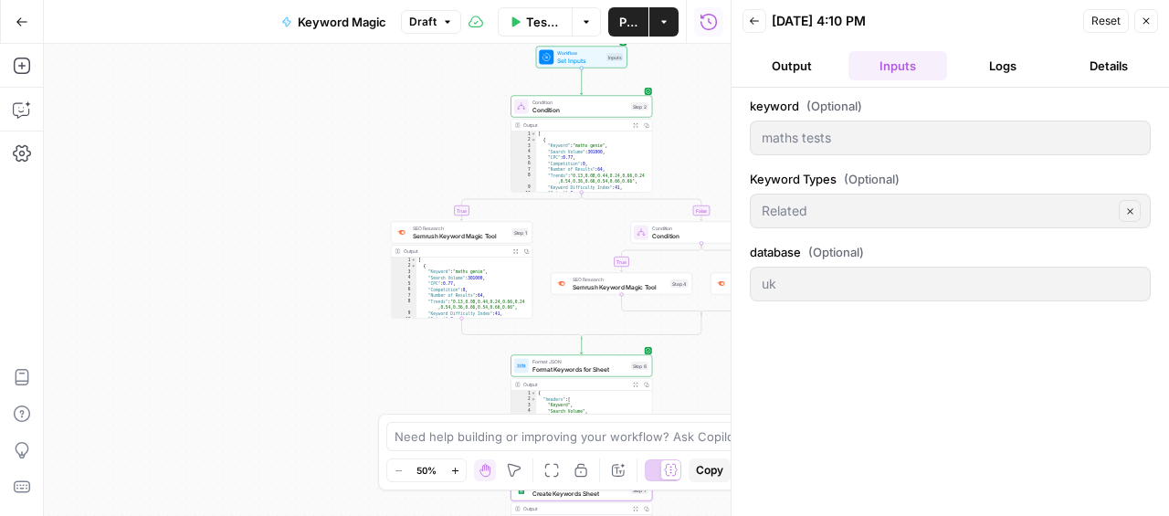
click at [596, 64] on span "Set Inputs" at bounding box center [580, 60] width 46 height 9
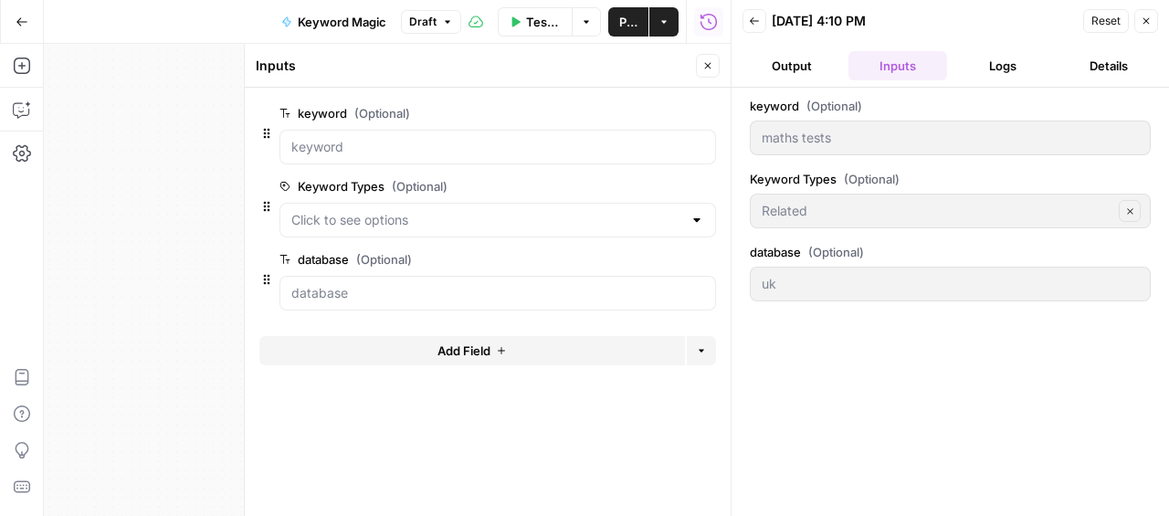
click at [526, 352] on button "Add Field" at bounding box center [471, 350] width 425 height 29
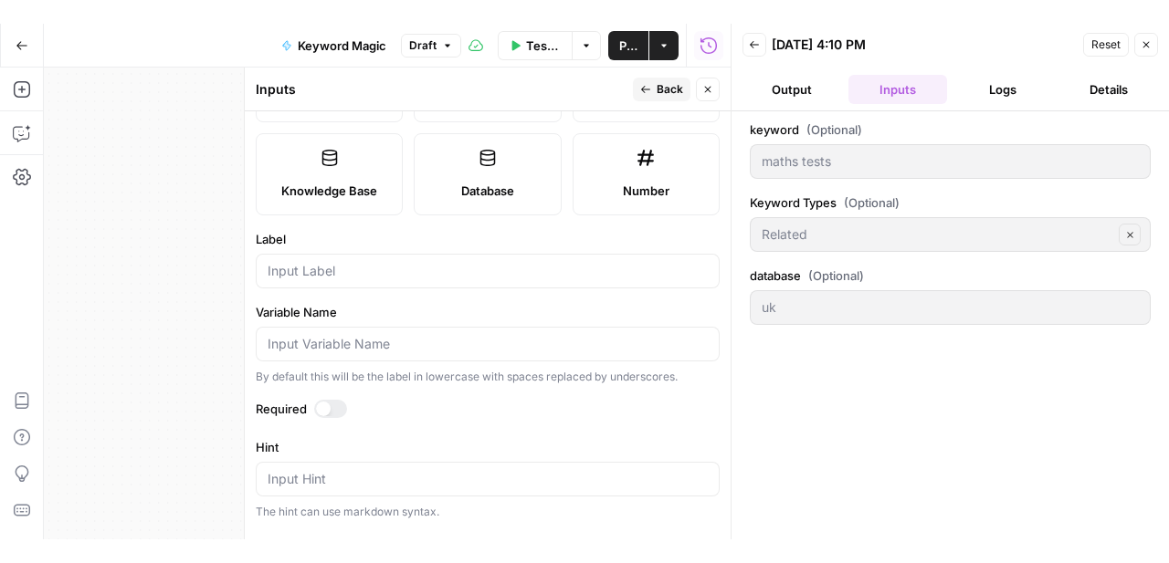
scroll to position [0, 0]
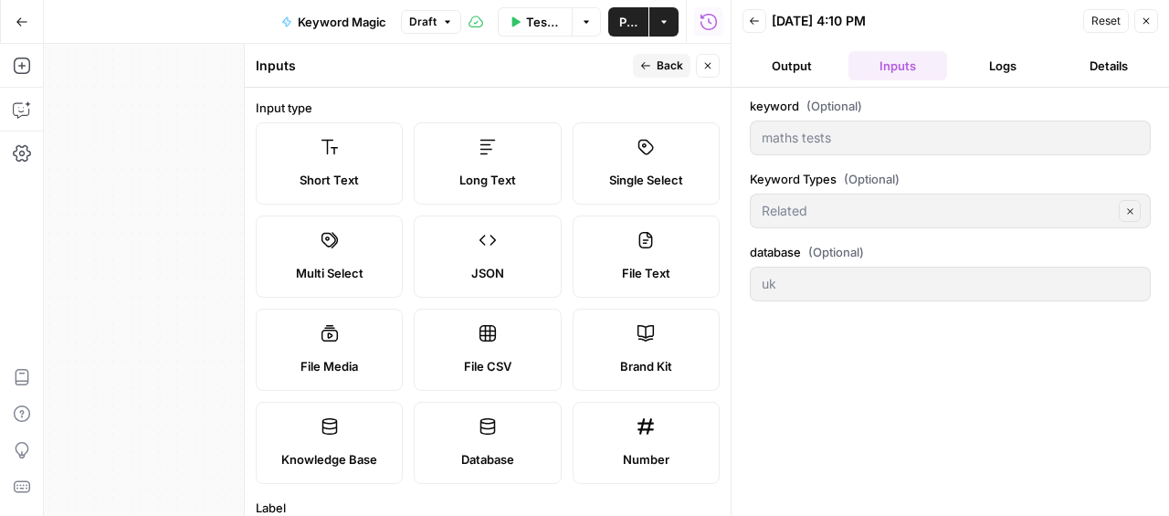
click at [662, 177] on span "Single Select" at bounding box center [646, 180] width 74 height 18
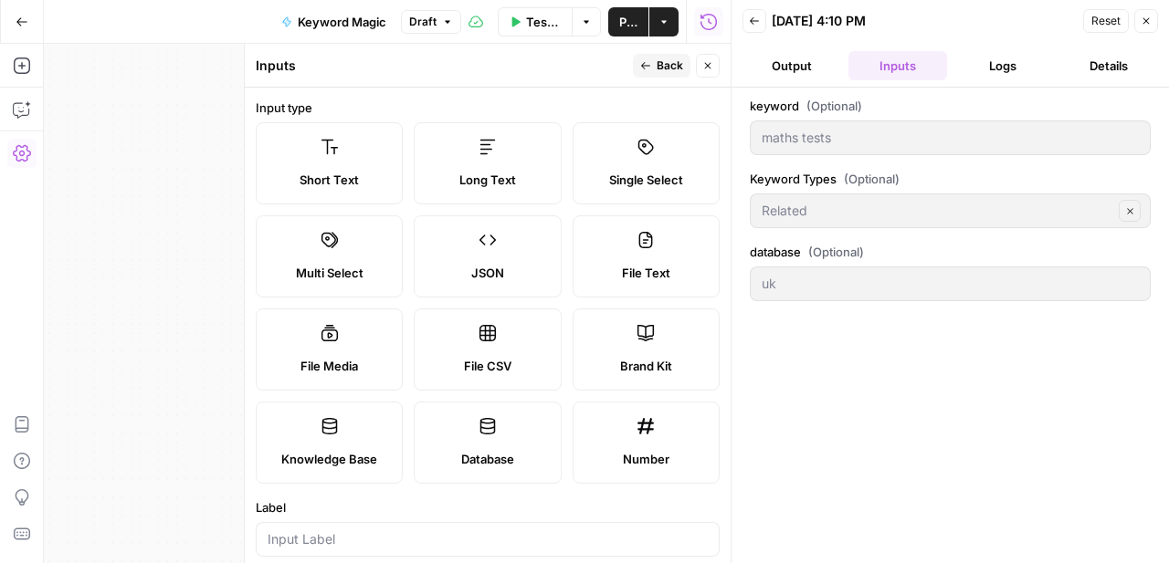
click at [27, 152] on icon "button" at bounding box center [22, 153] width 18 height 18
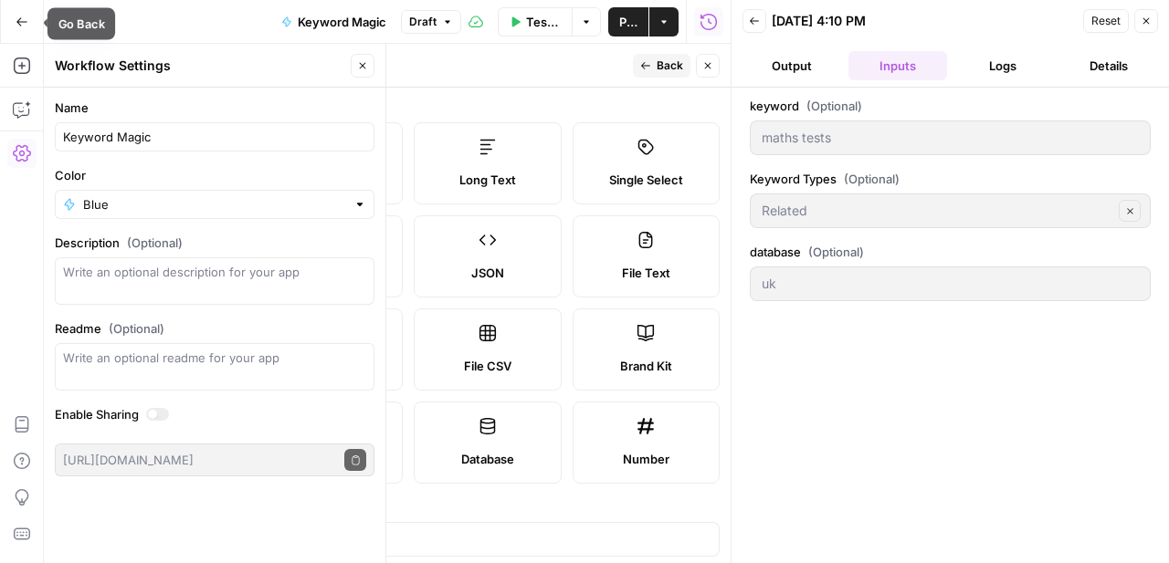
click at [23, 10] on button "Go Back" at bounding box center [21, 21] width 33 height 33
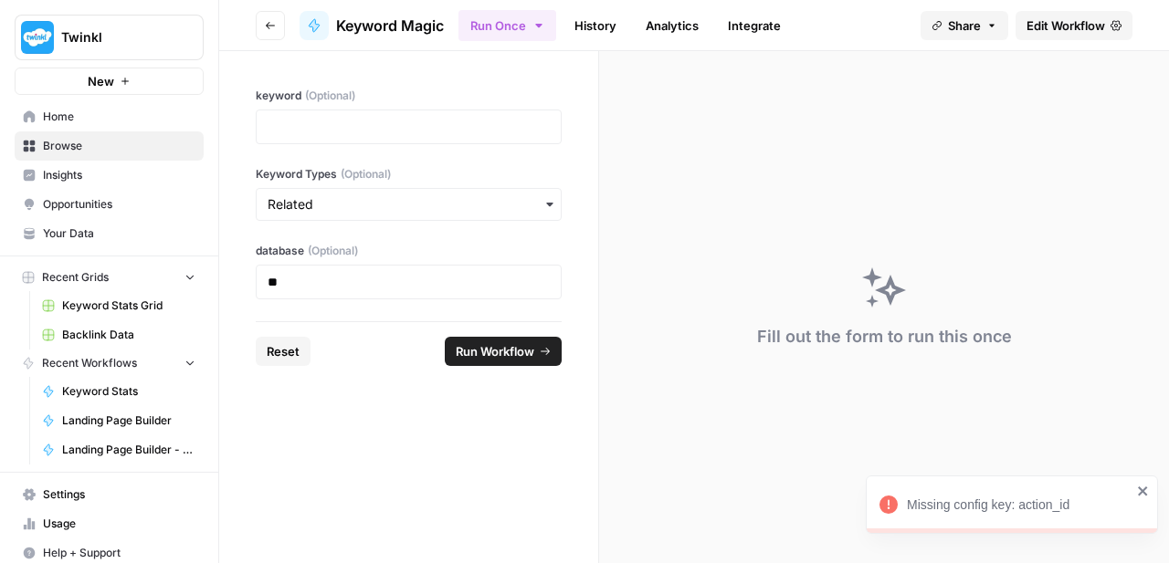
scroll to position [12, 0]
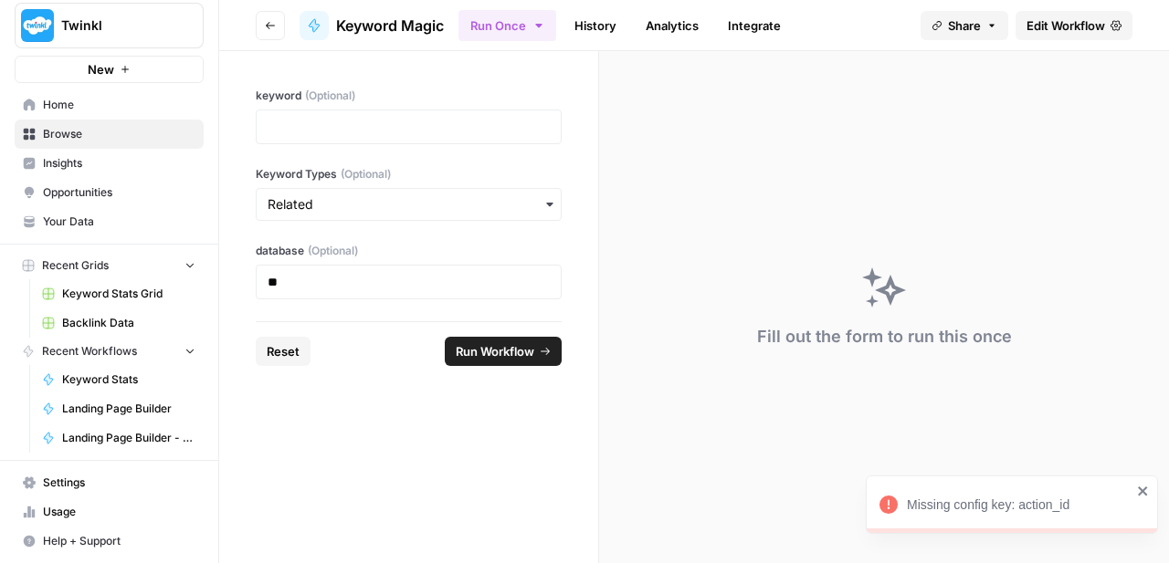
click at [51, 482] on span "Settings" at bounding box center [119, 483] width 152 height 16
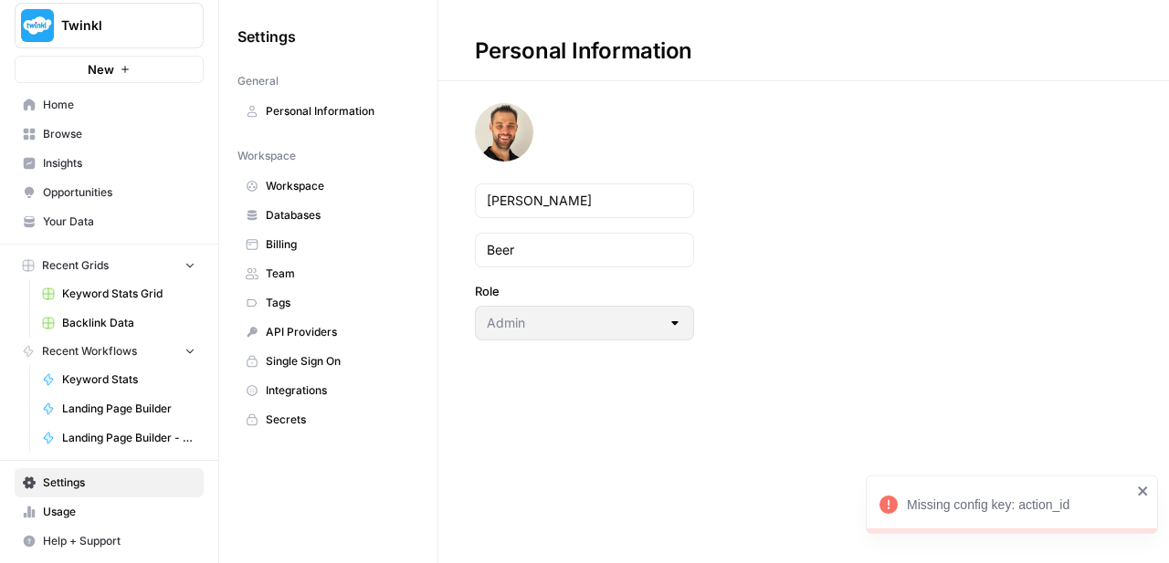
click at [306, 272] on span "Team" at bounding box center [338, 274] width 145 height 16
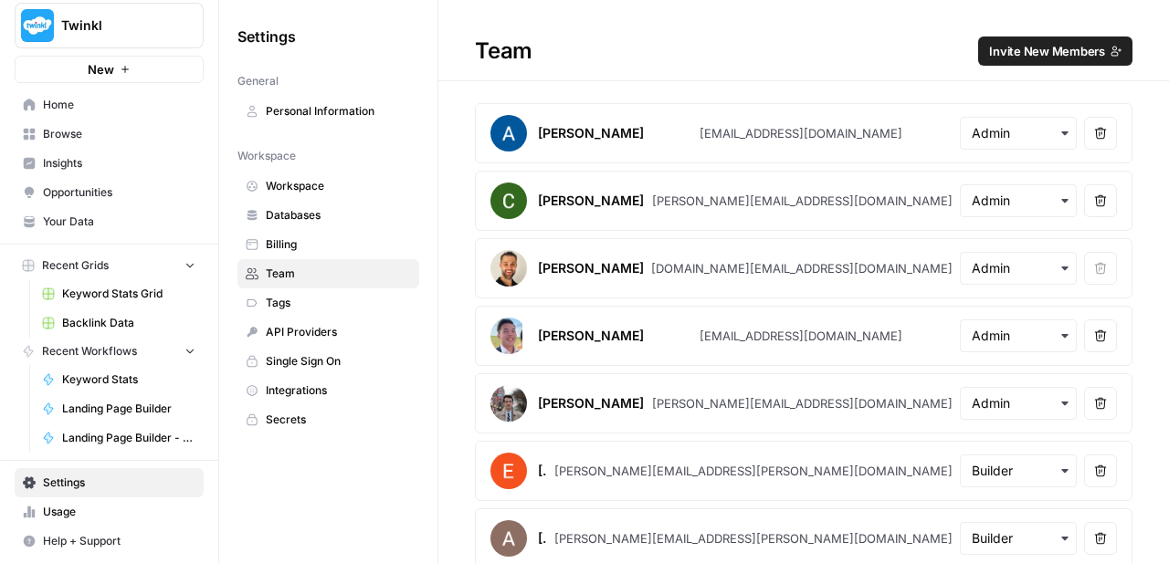
click at [1022, 63] on button "Invite New Members" at bounding box center [1055, 51] width 154 height 29
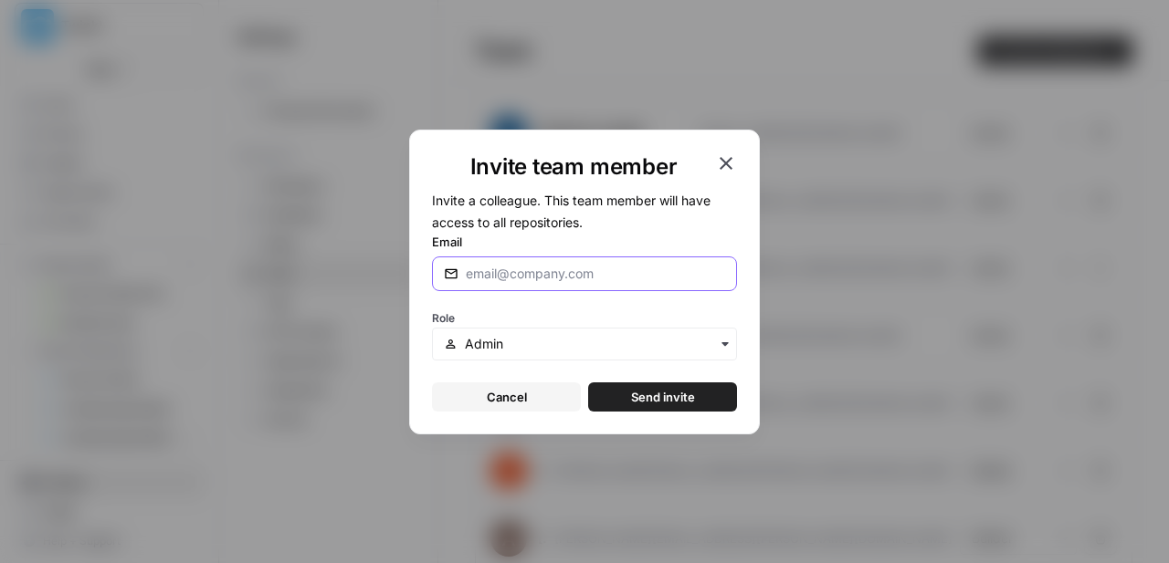
click at [527, 281] on input "Email" at bounding box center [595, 274] width 259 height 18
paste input "annie.van.spyk@twinkl.co.uk"
type input "annie.van.spyk@twinkl.co.uk"
click at [528, 339] on input "text" at bounding box center [595, 344] width 260 height 18
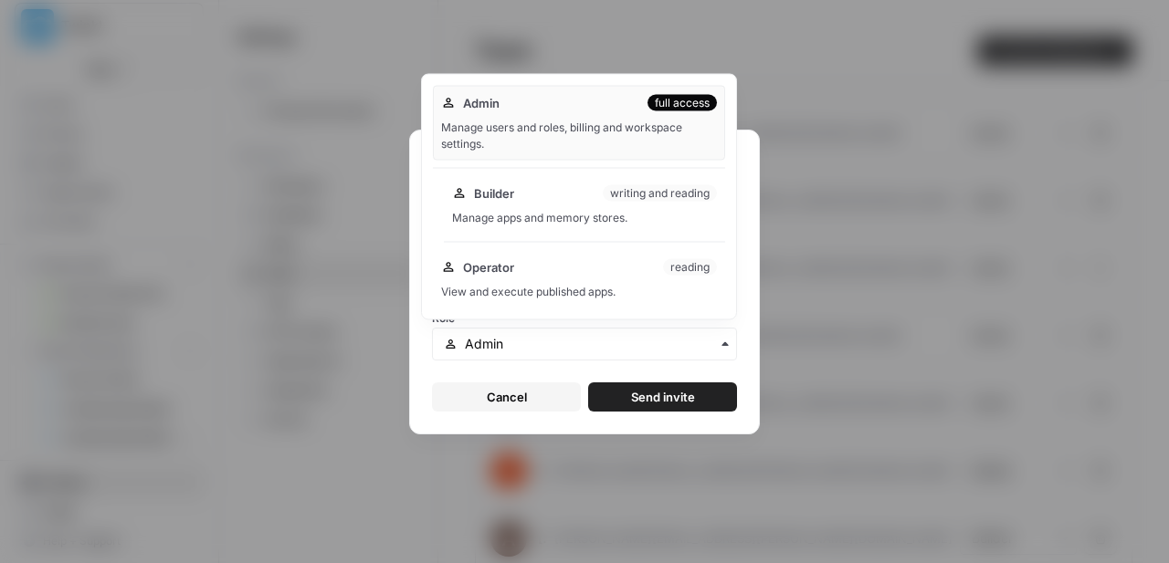
click at [554, 225] on div "Builder writing and reading Manage apps and memory stores." at bounding box center [584, 205] width 281 height 58
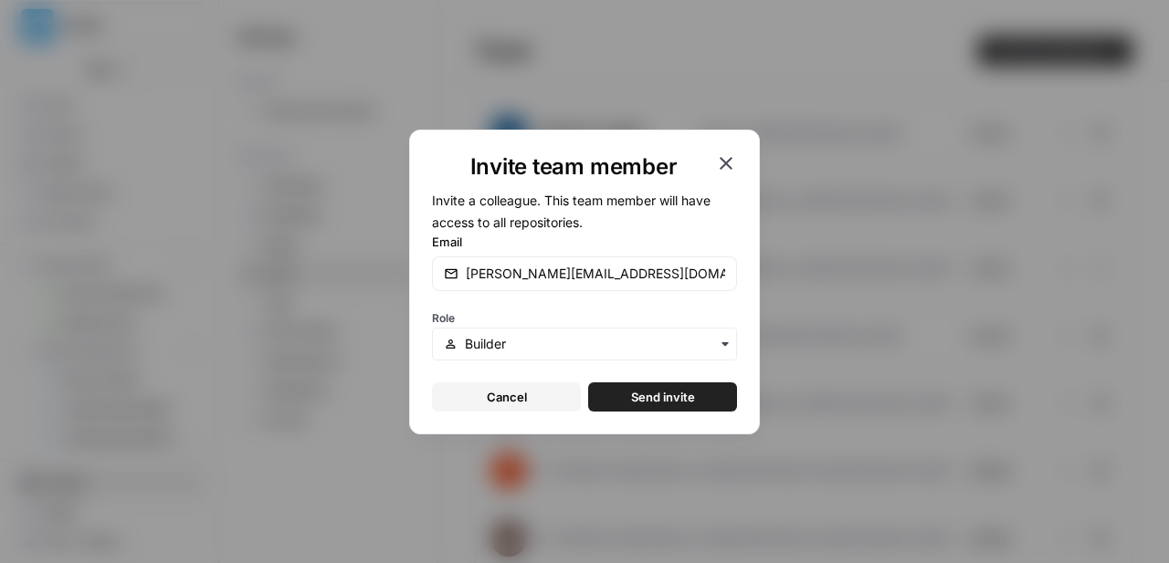
click at [631, 398] on span "Send invite" at bounding box center [663, 397] width 64 height 18
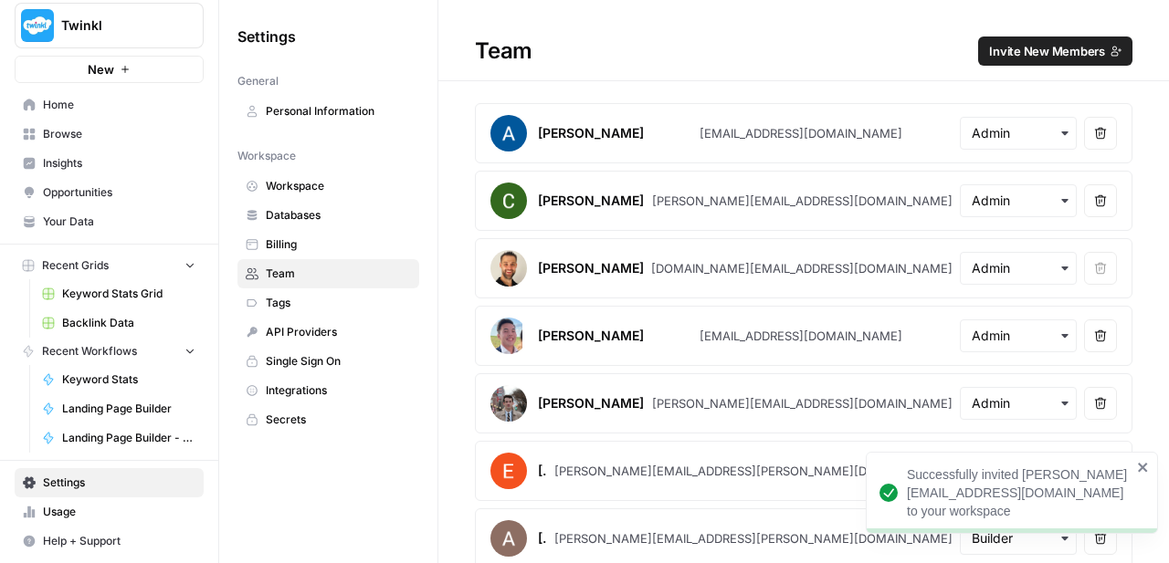
click at [1000, 60] on button "Invite New Members" at bounding box center [1055, 51] width 154 height 29
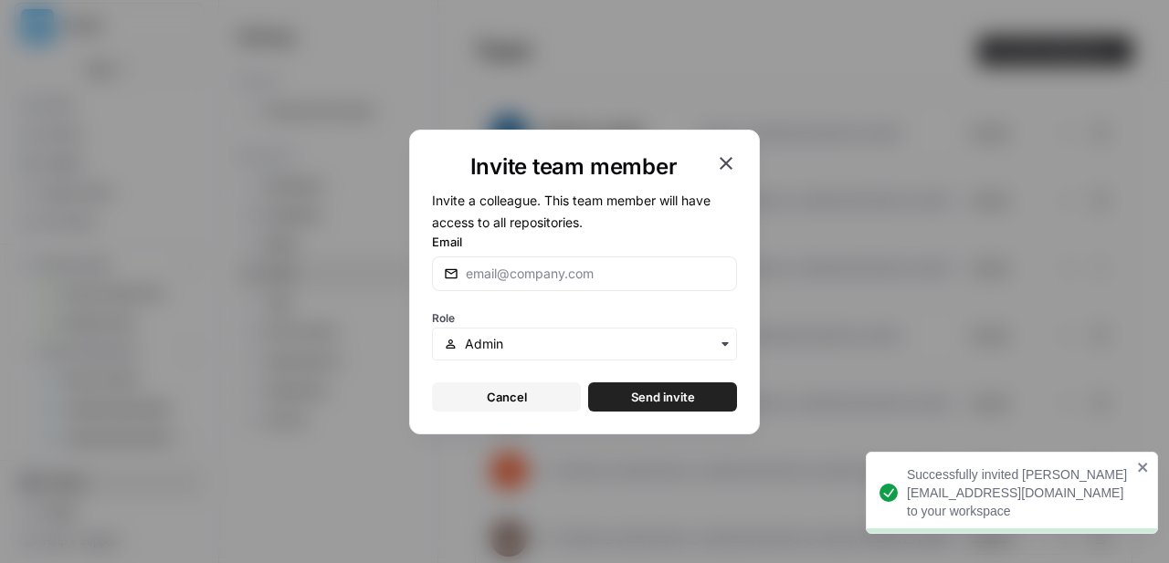
click at [585, 286] on div at bounding box center [584, 274] width 305 height 35
paste input "jenny.garner@twinkl.co.uk"
type input "jenny.garner@twinkl.co.uk"
click at [593, 357] on div "button" at bounding box center [584, 344] width 305 height 33
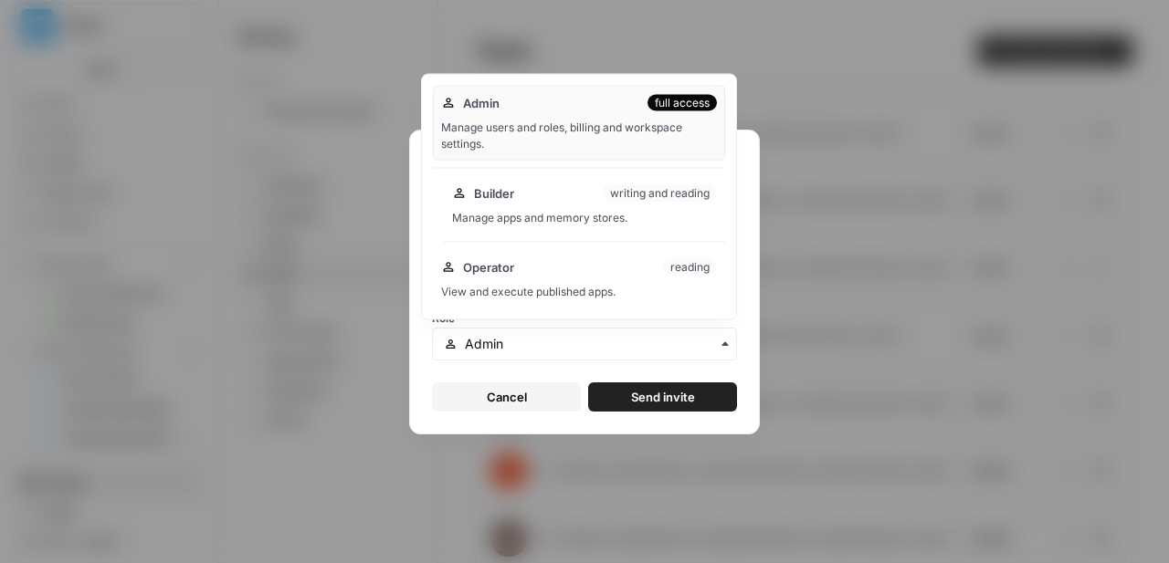
click at [595, 218] on div "Manage apps and memory stores." at bounding box center [584, 218] width 265 height 16
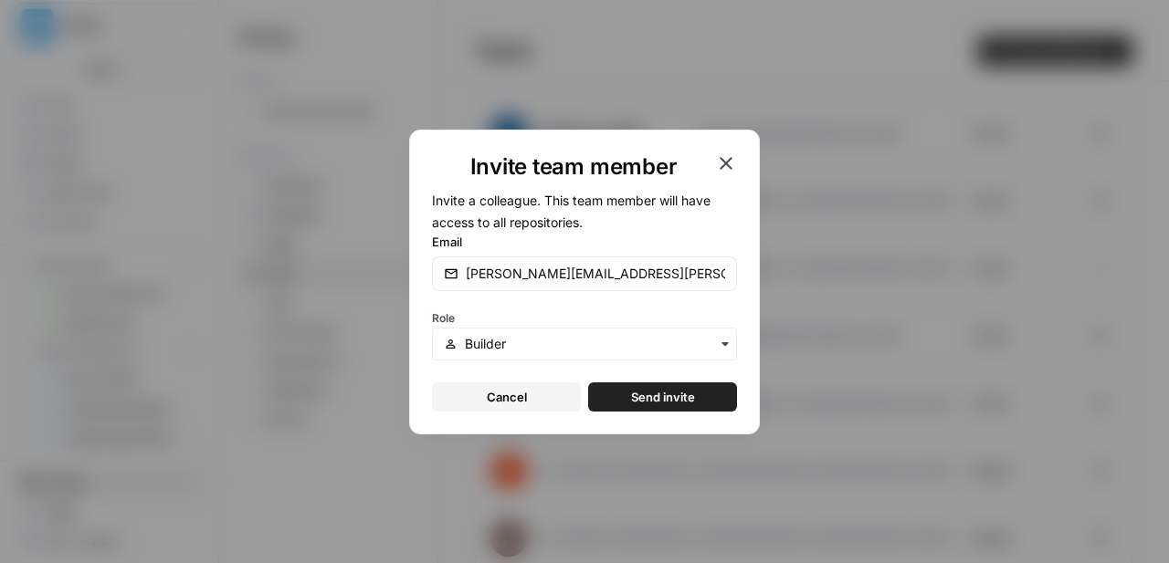
click at [634, 386] on button "Send invite" at bounding box center [662, 397] width 149 height 29
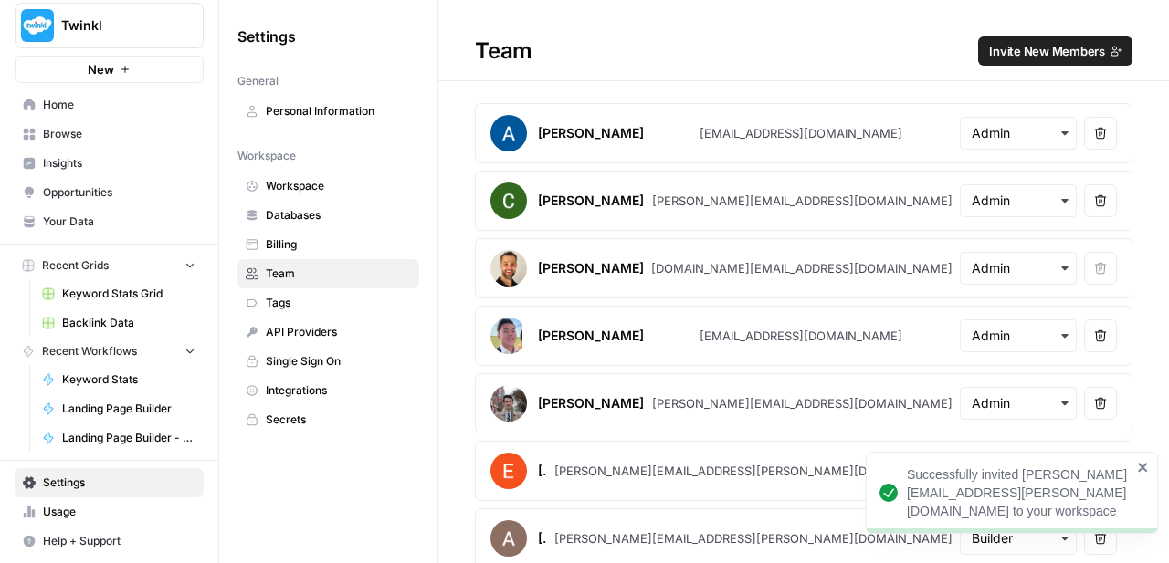
click at [1022, 61] on button "Invite New Members" at bounding box center [1055, 51] width 154 height 29
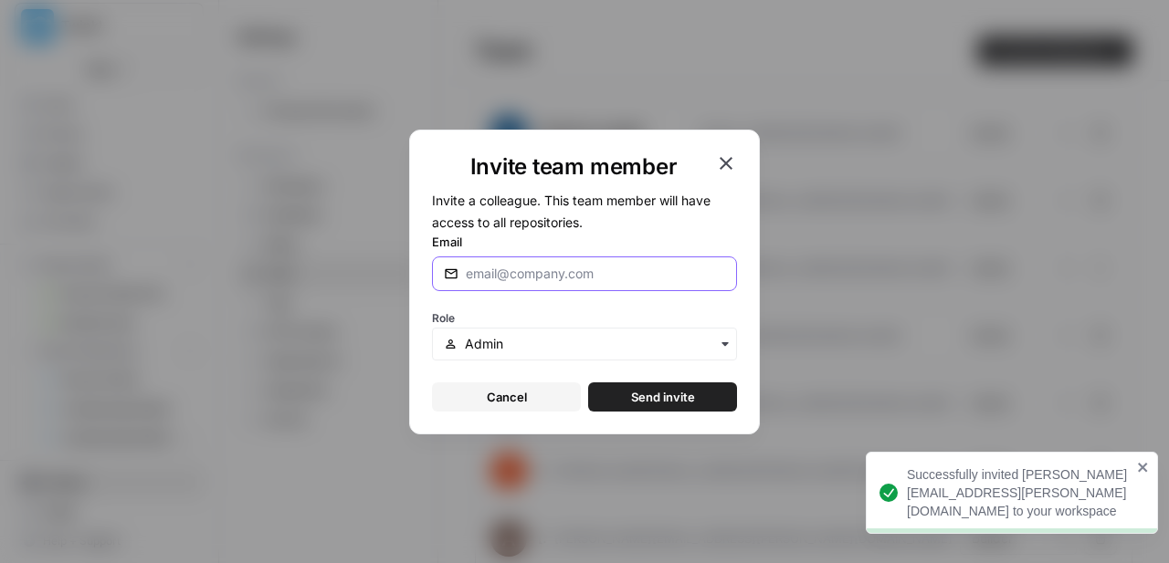
click at [565, 276] on input "Email" at bounding box center [595, 274] width 259 height 18
paste input "katie.ibberson@twinkl.co.uk"
type input "katie.ibberson@twinkl.co.uk"
click at [536, 336] on input "text" at bounding box center [595, 344] width 260 height 18
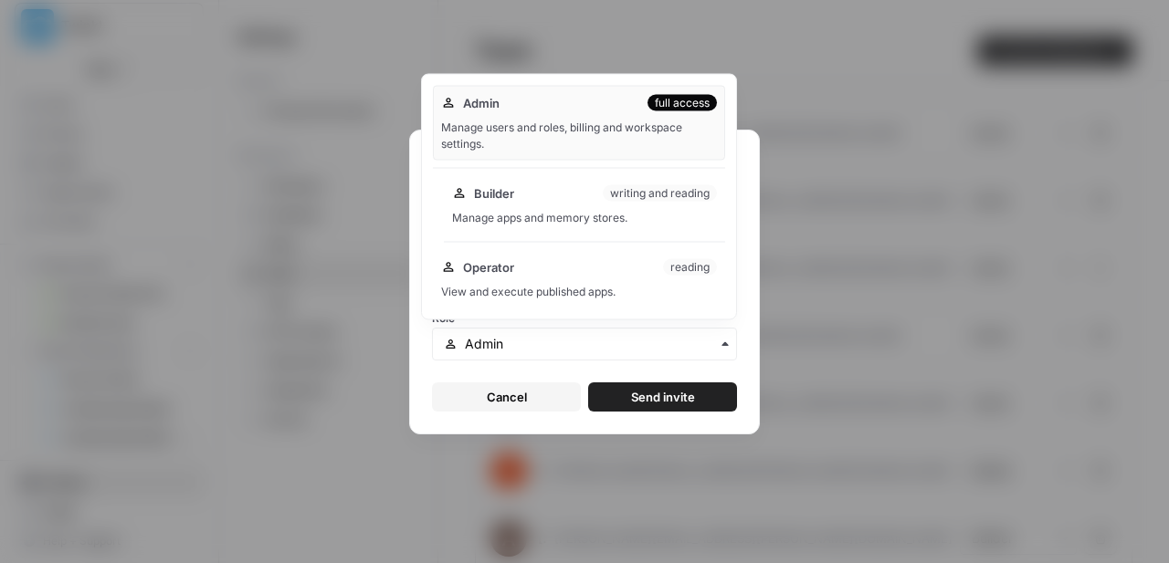
click at [538, 213] on div "Manage apps and memory stores." at bounding box center [584, 218] width 265 height 16
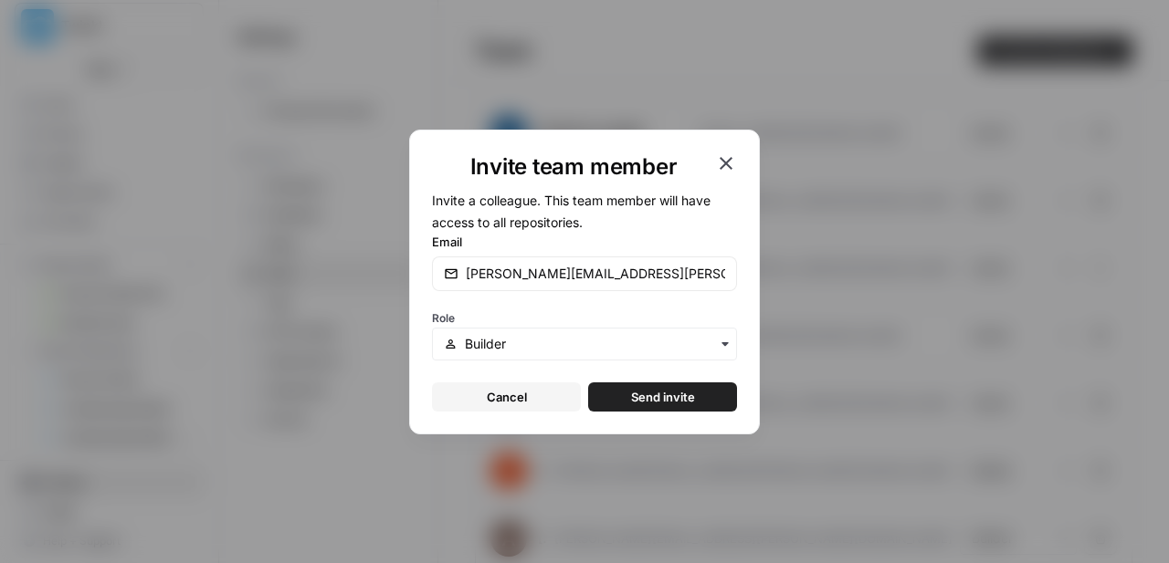
click at [631, 392] on span "Send invite" at bounding box center [663, 397] width 64 height 18
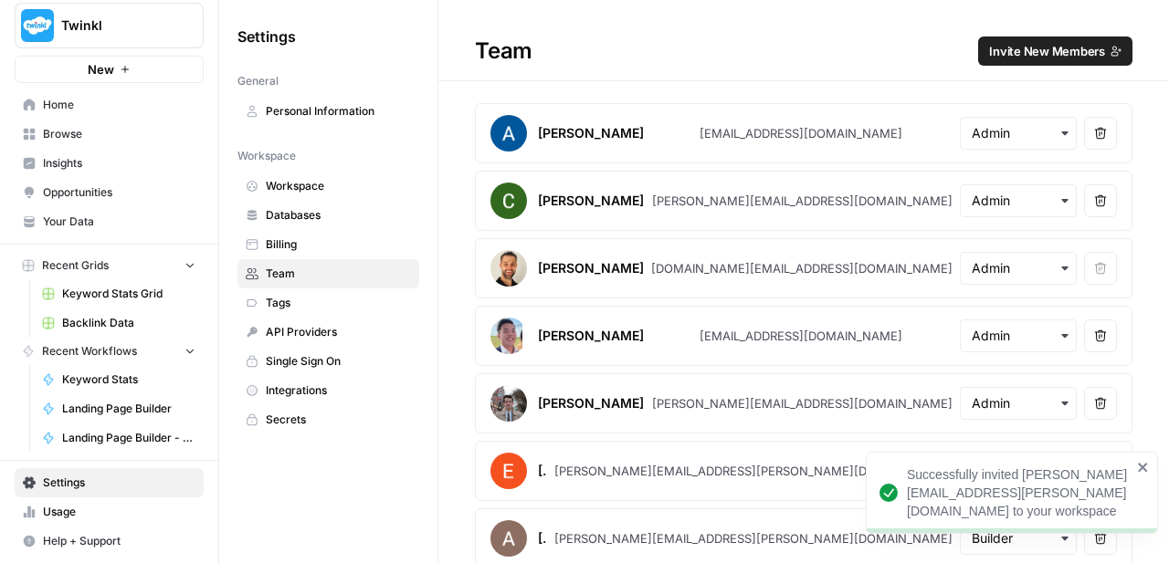
click at [1052, 49] on span "Invite New Members" at bounding box center [1047, 51] width 116 height 18
click at [1048, 47] on span "Invite New Members" at bounding box center [1047, 51] width 116 height 18
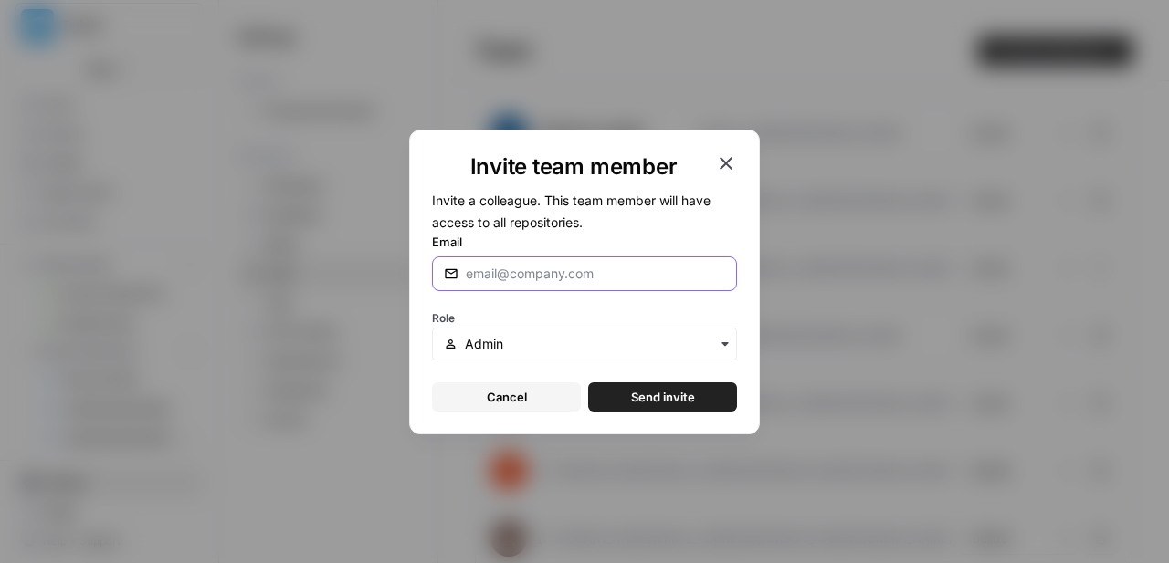
click at [589, 270] on input "Email" at bounding box center [595, 274] width 259 height 18
paste input "keval.jadav@twinkl.co.uk"
type input "keval.jadav@twinkl.co.uk"
click at [588, 343] on input "text" at bounding box center [595, 344] width 260 height 18
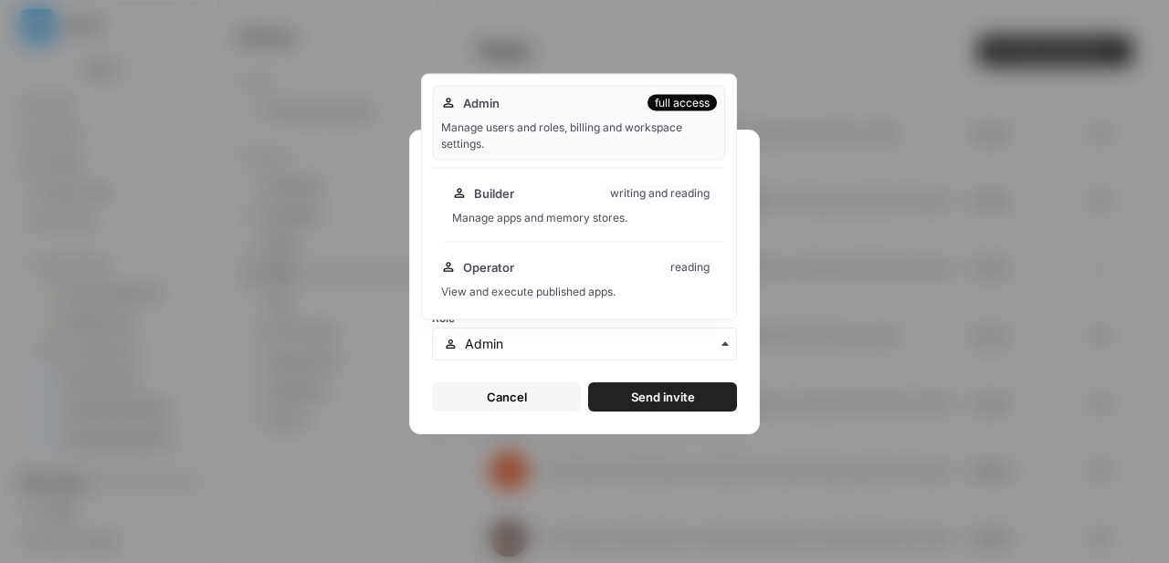
click at [587, 213] on div "Manage apps and memory stores." at bounding box center [584, 218] width 265 height 16
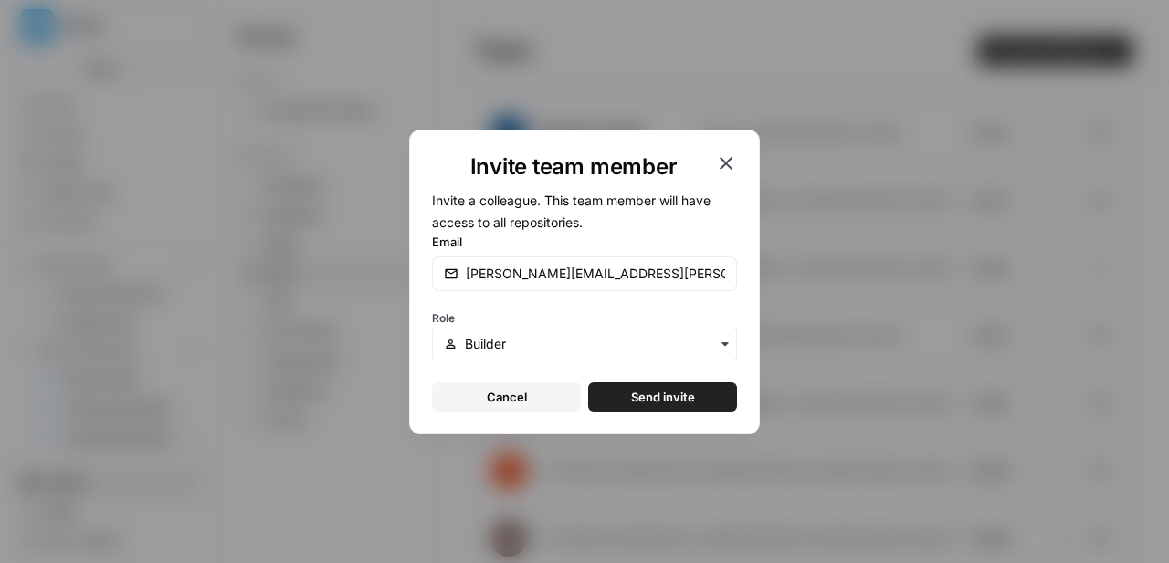
click at [656, 400] on span "Send invite" at bounding box center [663, 397] width 64 height 18
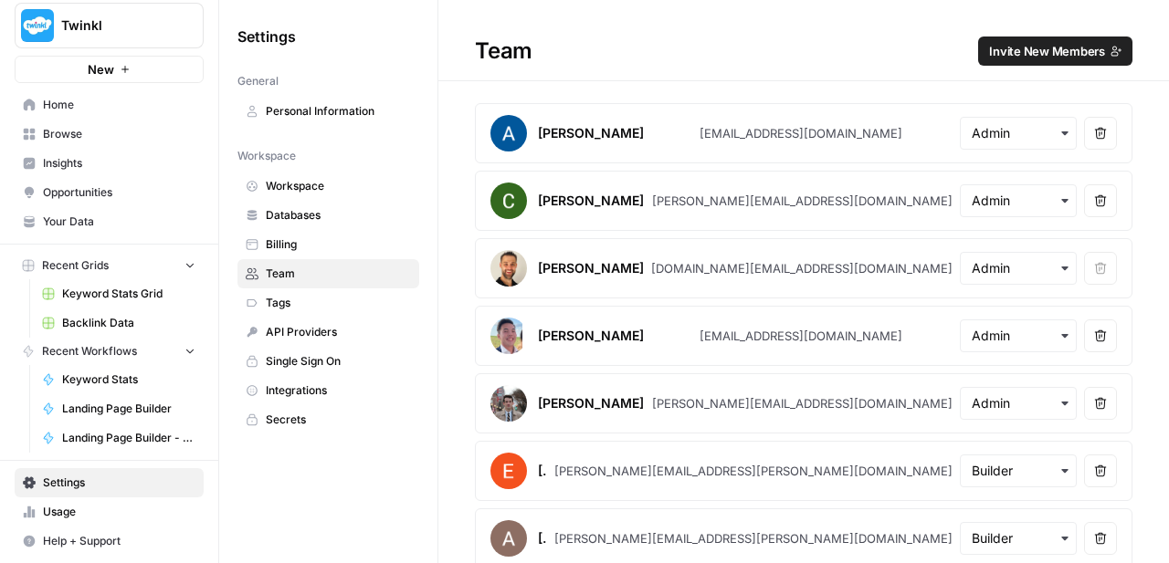
click at [84, 168] on span "Insights" at bounding box center [119, 163] width 152 height 16
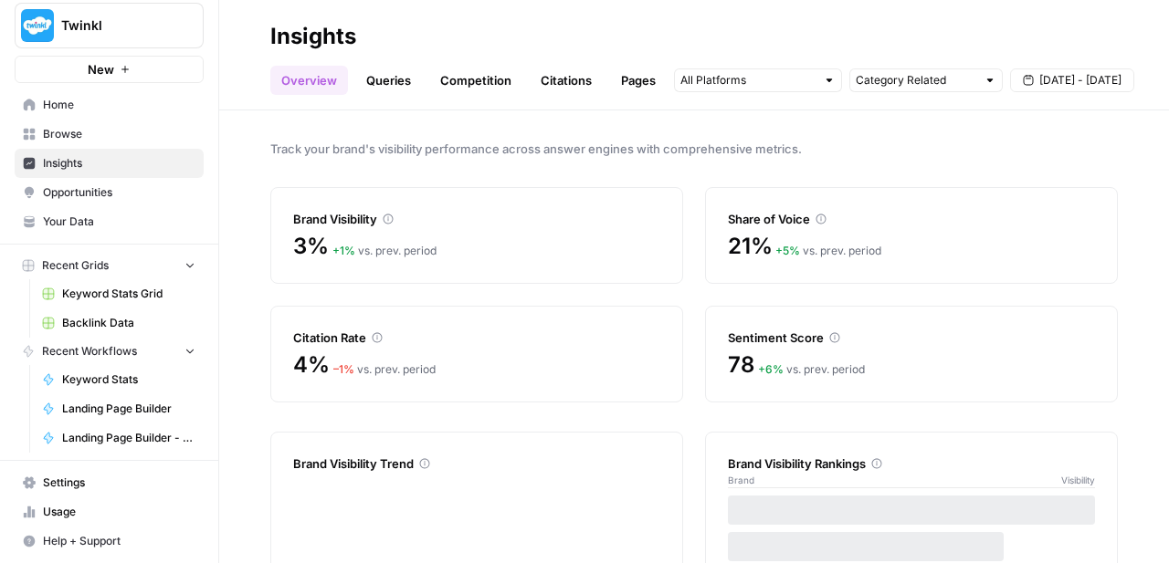
click at [380, 85] on link "Queries" at bounding box center [388, 80] width 67 height 29
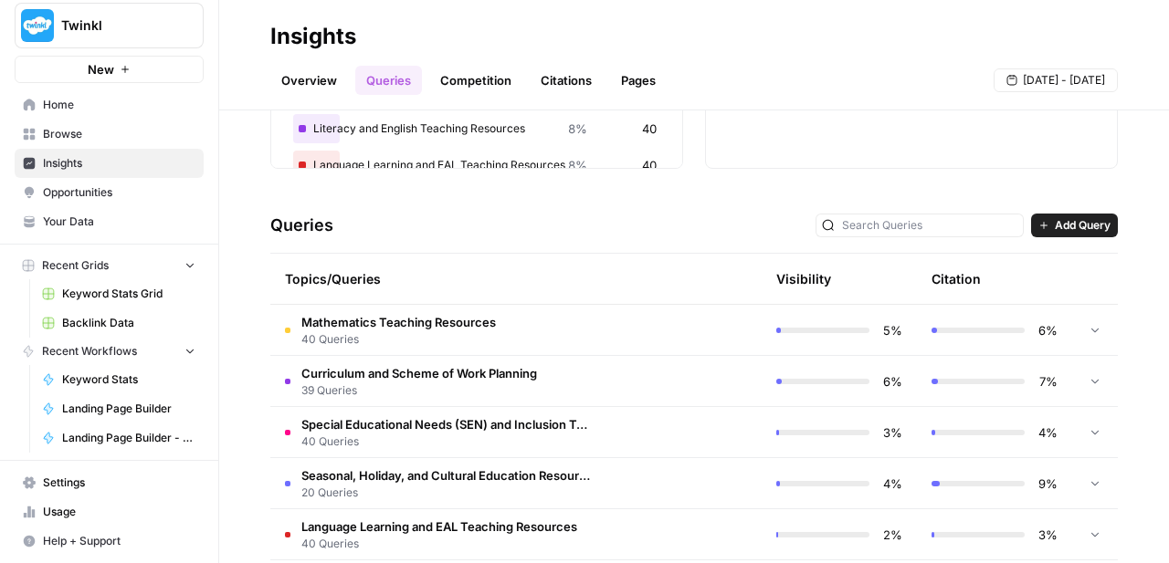
scroll to position [339, 0]
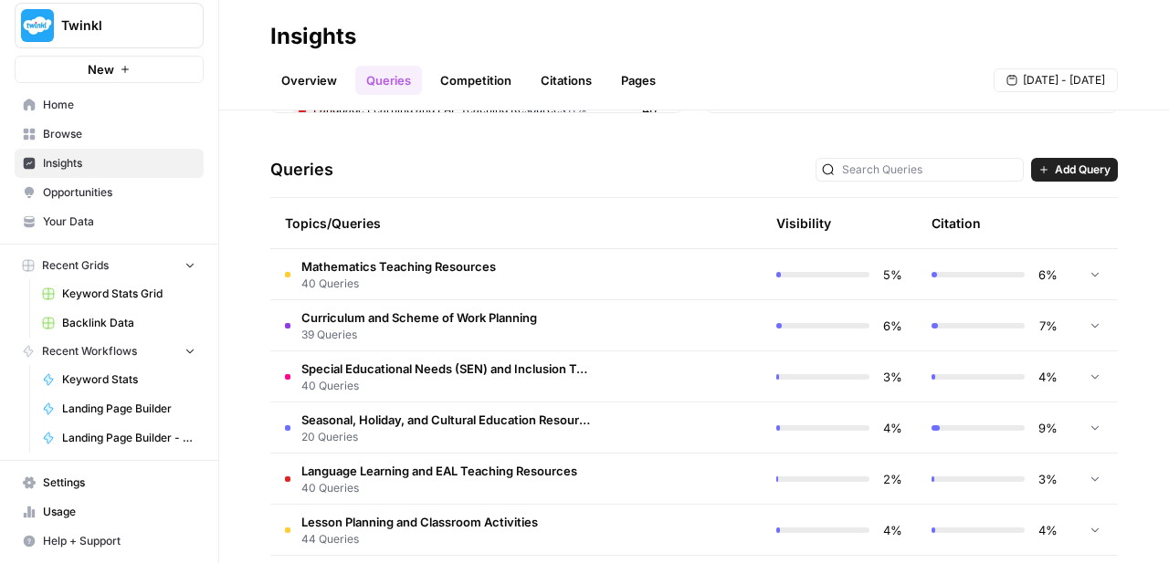
click at [530, 288] on td "Mathematics Teaching Resources 40 Queries" at bounding box center [438, 274] width 336 height 50
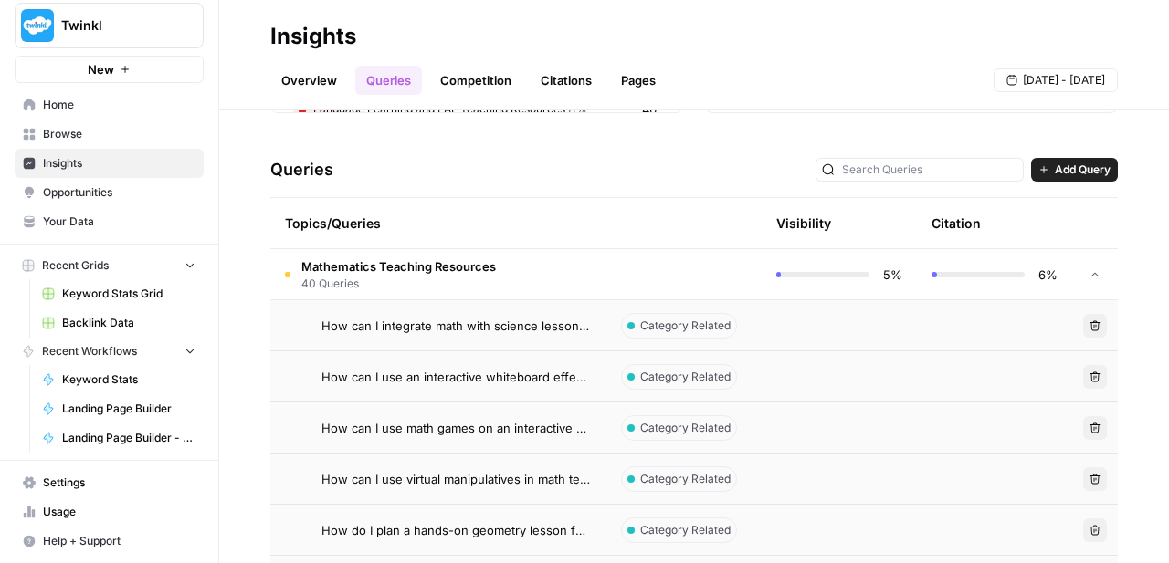
scroll to position [425, 0]
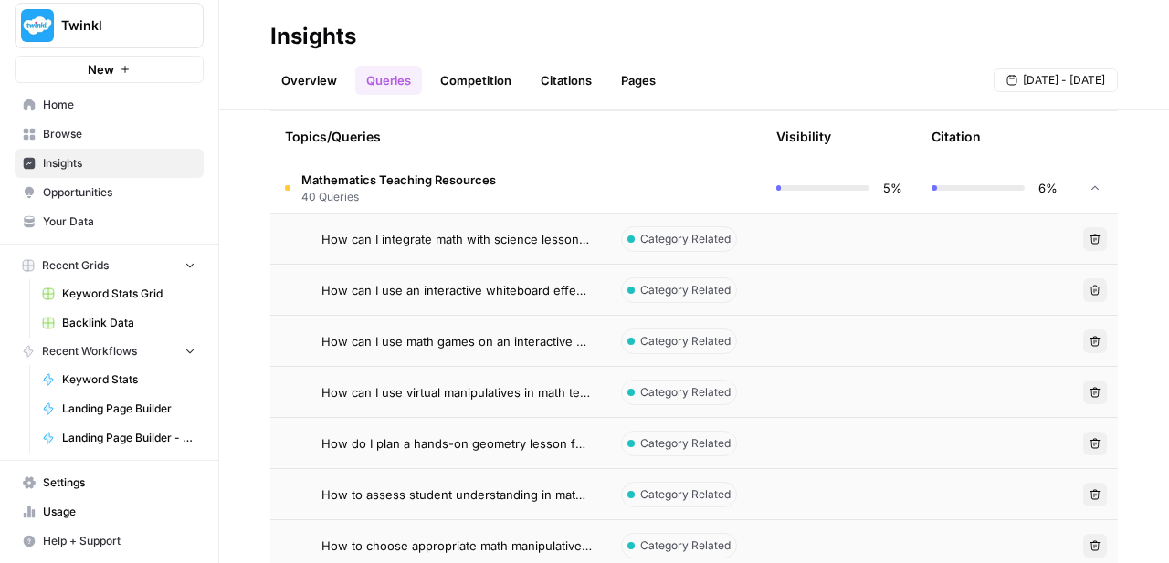
click at [524, 242] on span "How can I integrate math with science lessons for cross-curricular learning?" at bounding box center [456, 239] width 270 height 18
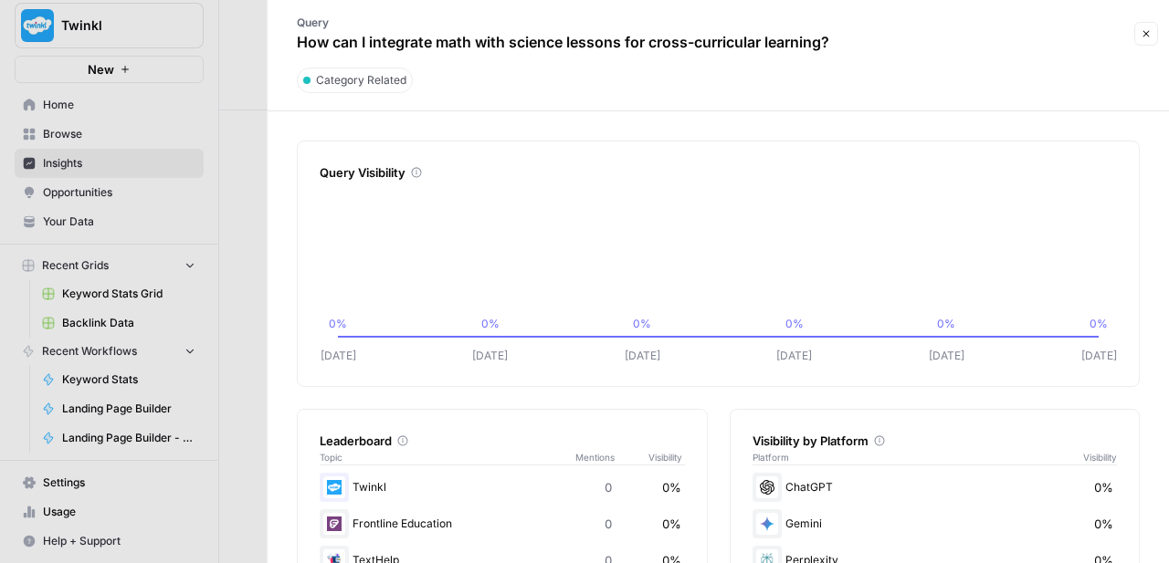
click at [1136, 43] on button "Close" at bounding box center [1146, 34] width 24 height 24
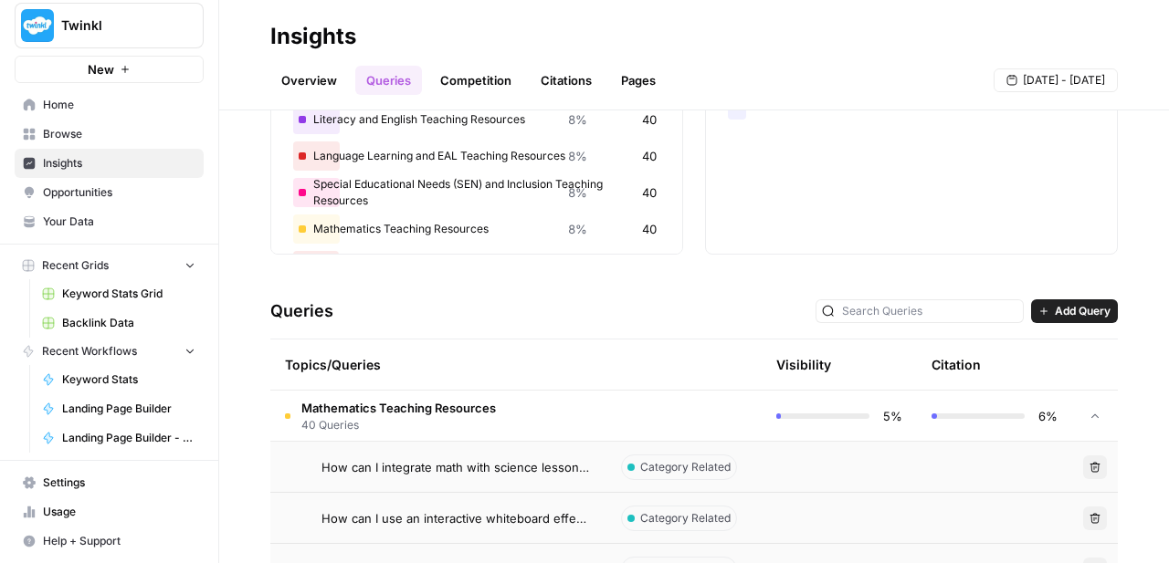
scroll to position [289, 0]
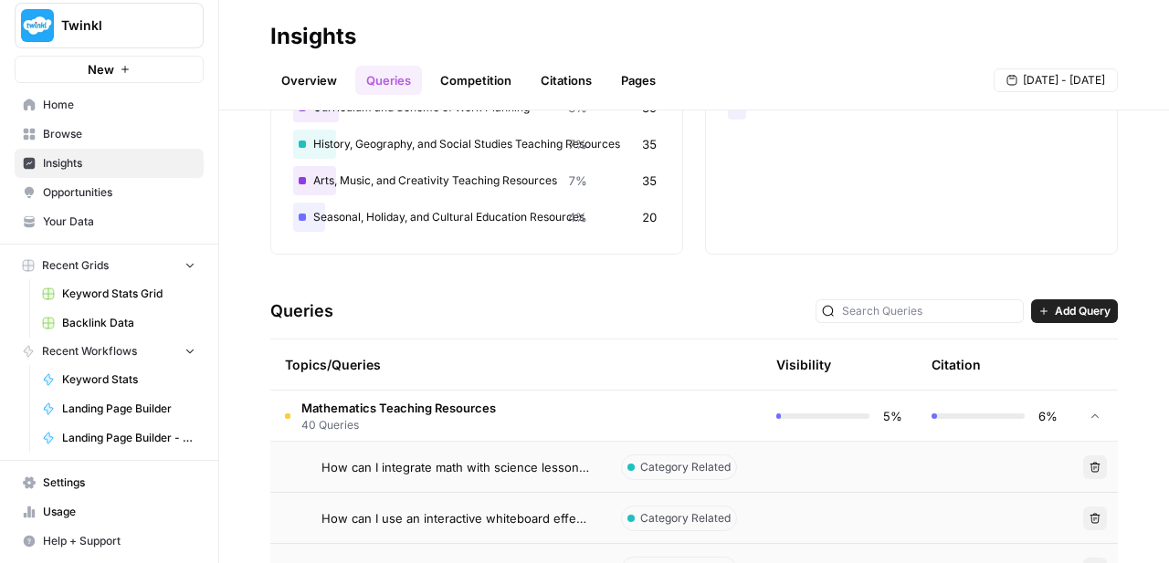
click at [406, 409] on span "Mathematics Teaching Resources" at bounding box center [398, 408] width 194 height 18
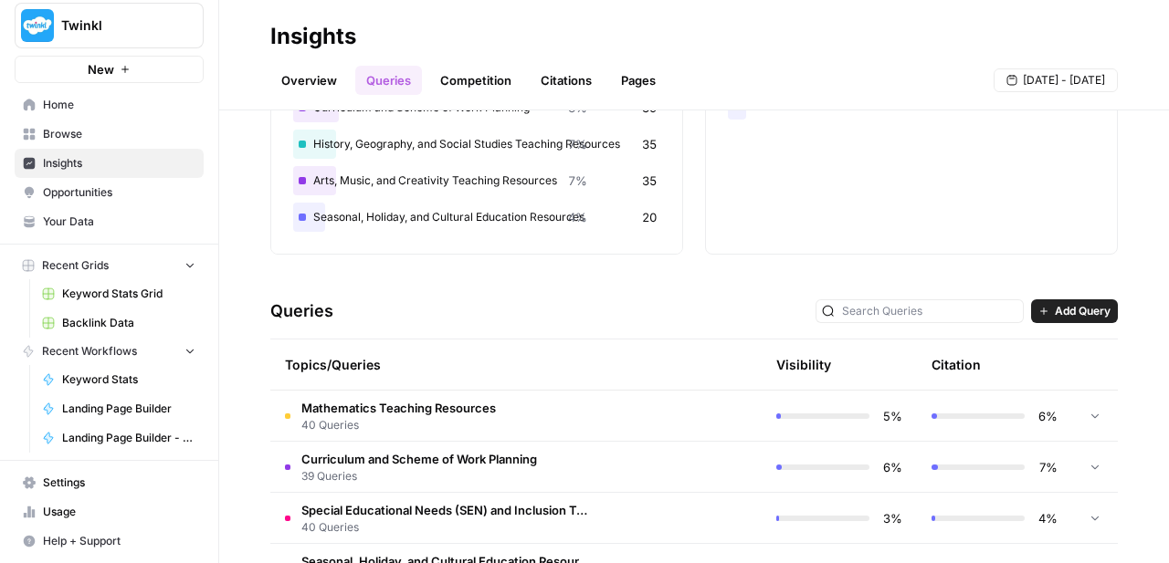
scroll to position [718, 0]
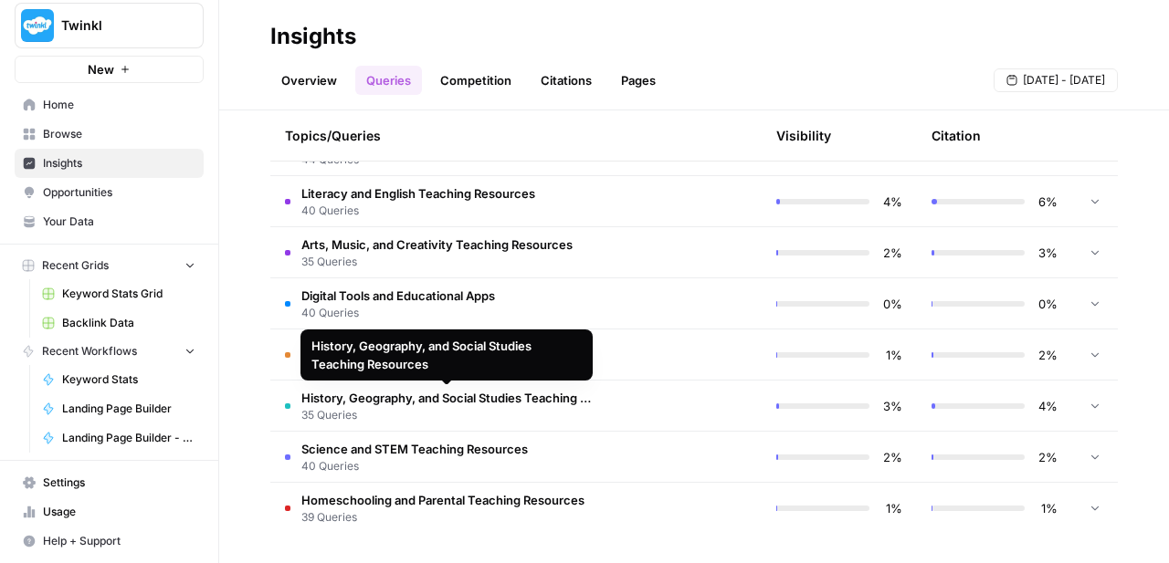
click at [411, 470] on span "40 Queries" at bounding box center [414, 466] width 226 height 16
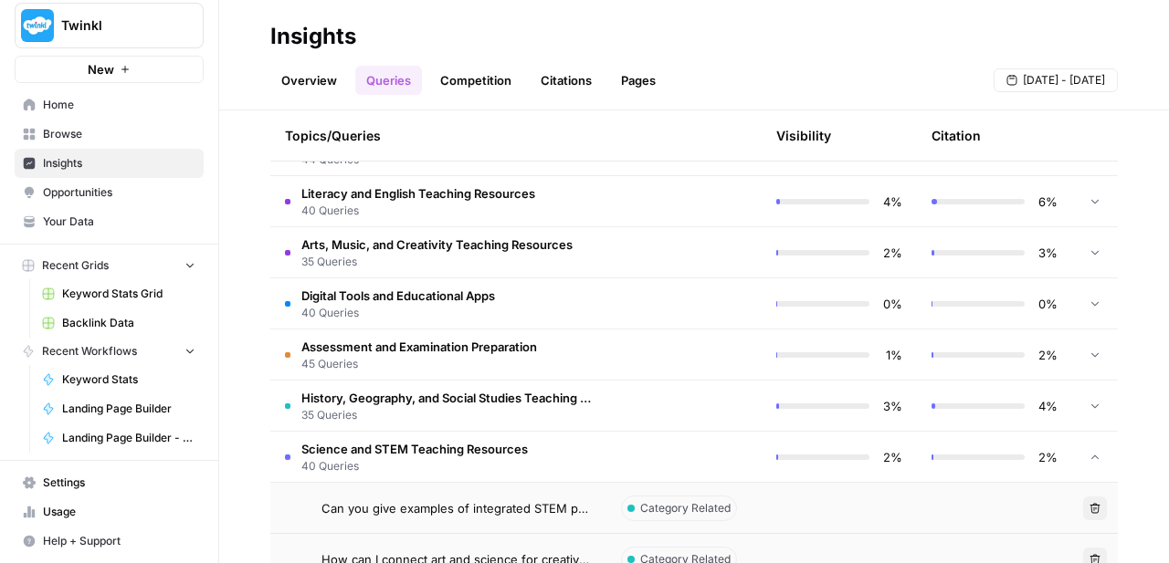
scroll to position [909, 0]
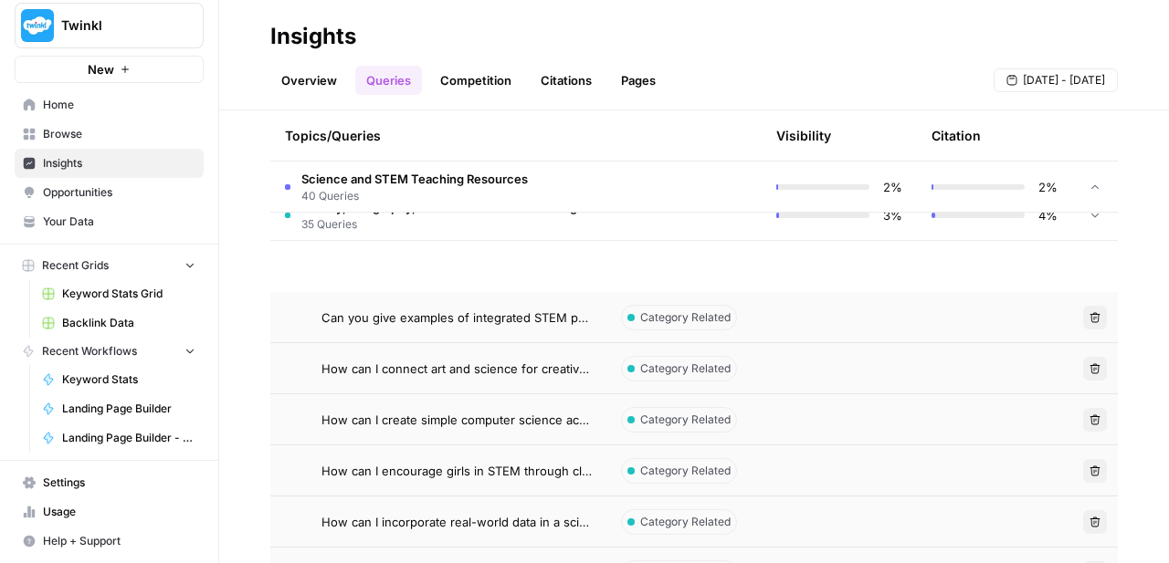
click at [478, 326] on td "Can you give examples of integrated STEM projects for school use?" at bounding box center [438, 317] width 336 height 50
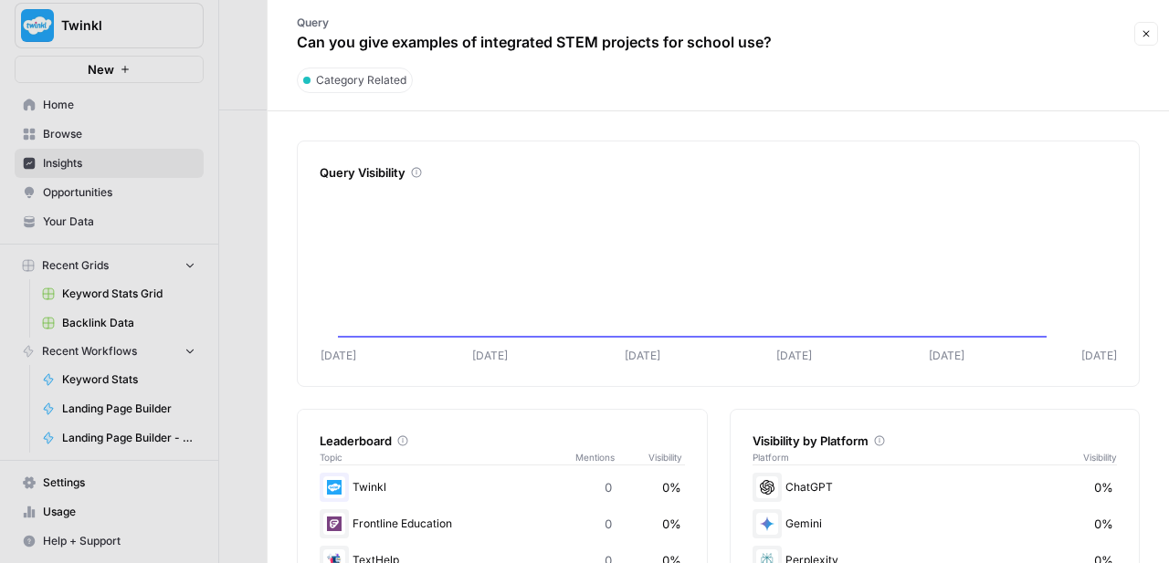
click at [1144, 40] on button "Close" at bounding box center [1146, 34] width 24 height 24
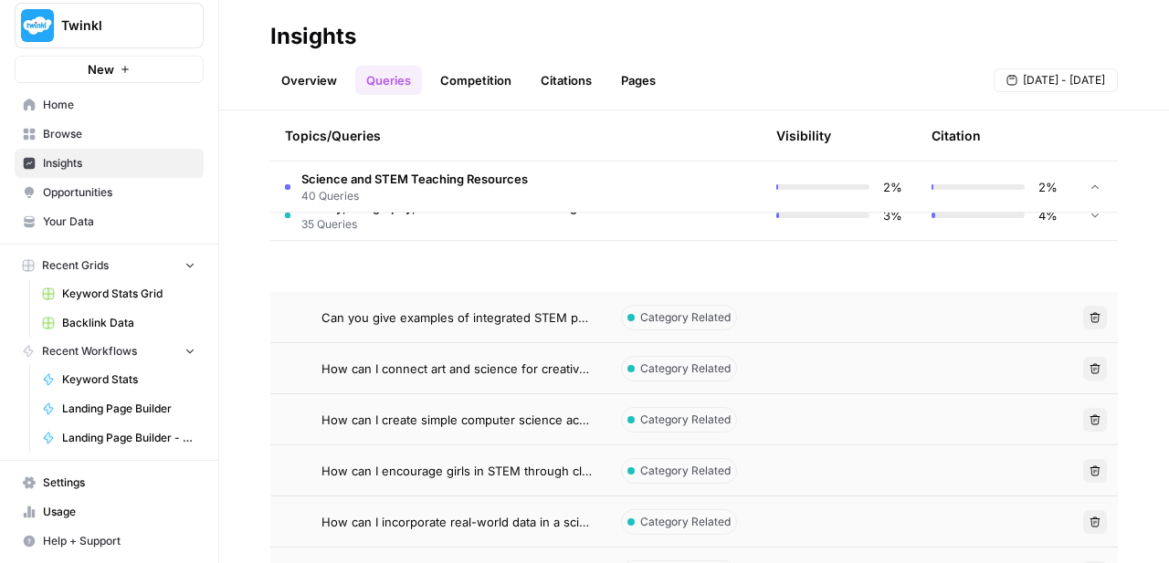
click at [544, 428] on td "How can I create simple computer science activities for elementary classes?" at bounding box center [438, 419] width 336 height 50
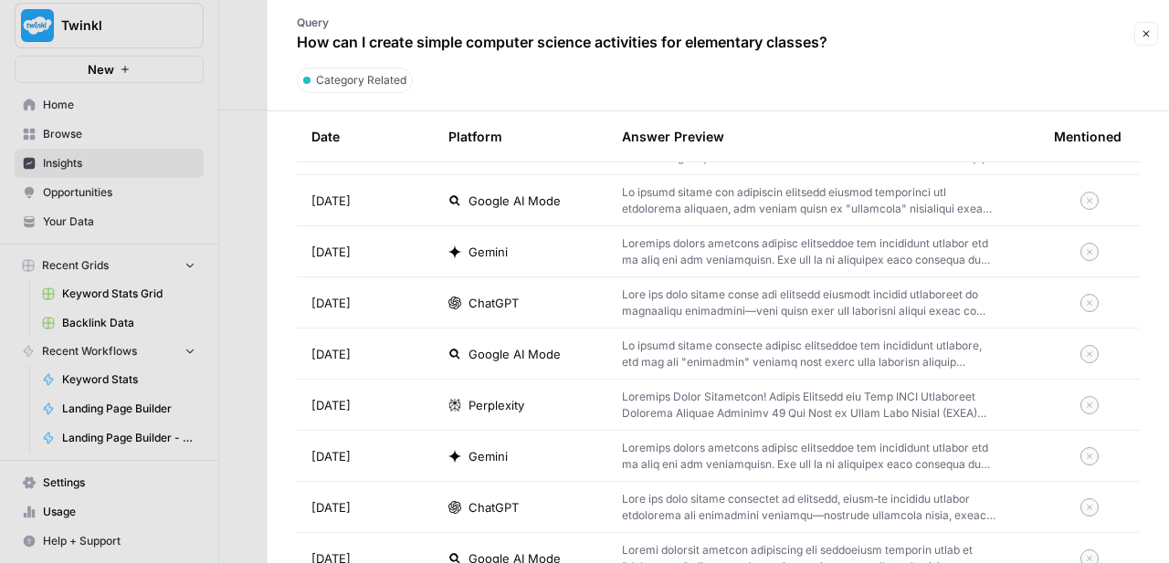
scroll to position [632, 0]
click at [723, 297] on p at bounding box center [808, 301] width 373 height 33
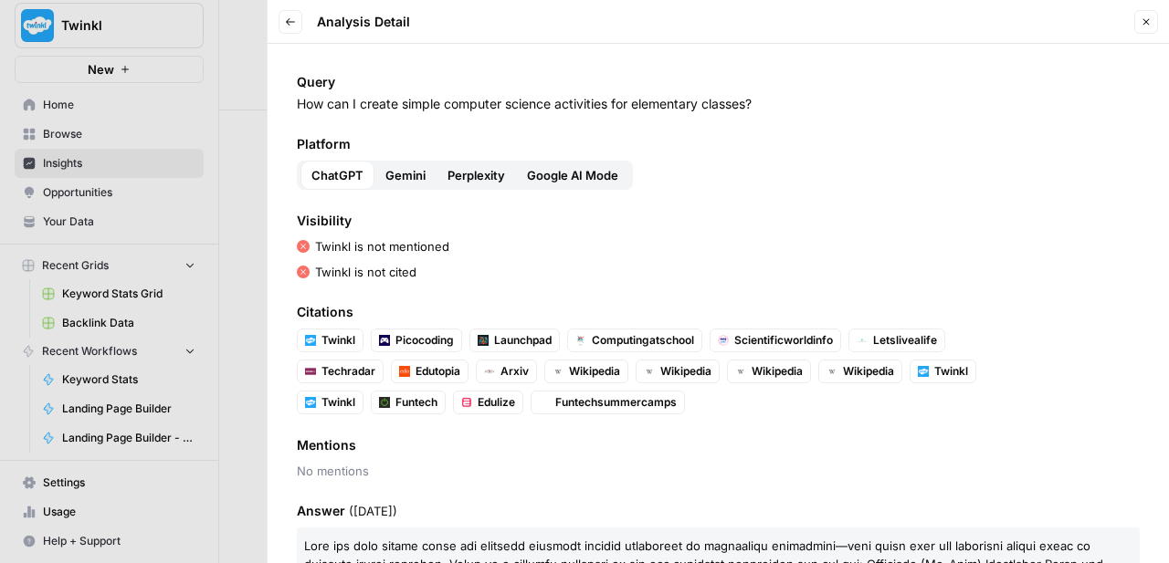
click at [414, 180] on span "Gemini" at bounding box center [405, 175] width 40 height 18
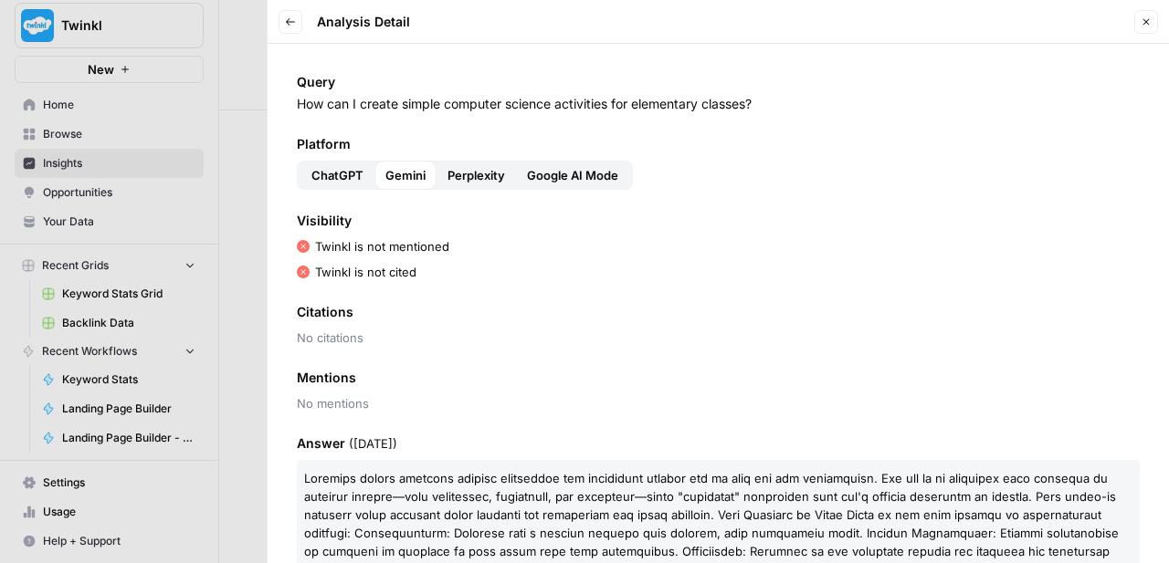
click at [470, 171] on span "Perplexity" at bounding box center [476, 175] width 58 height 18
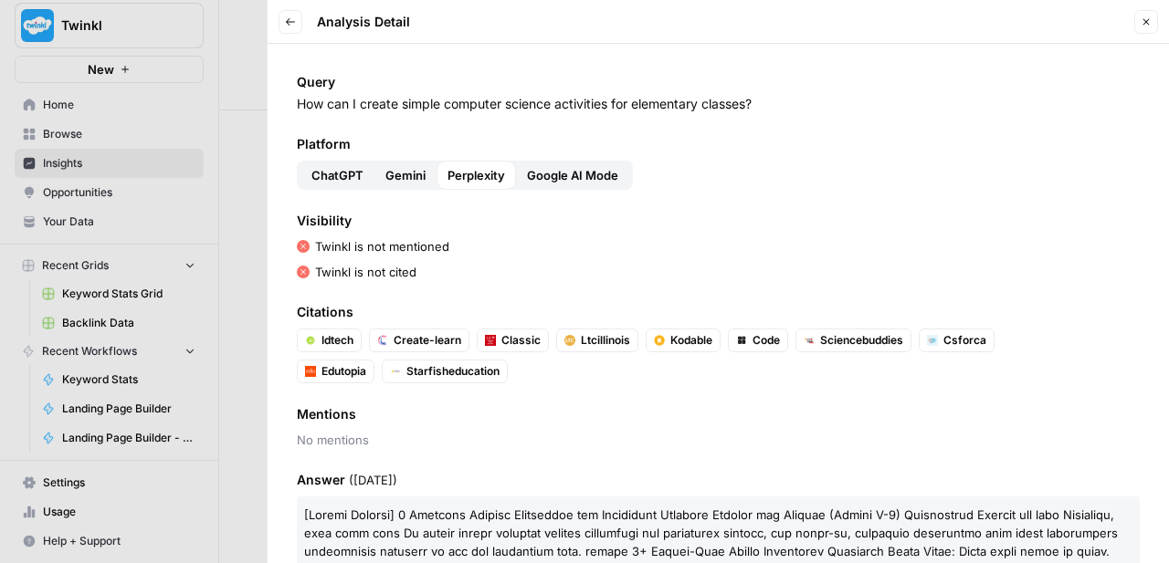
click at [564, 179] on span "Google AI Mode" at bounding box center [572, 175] width 91 height 18
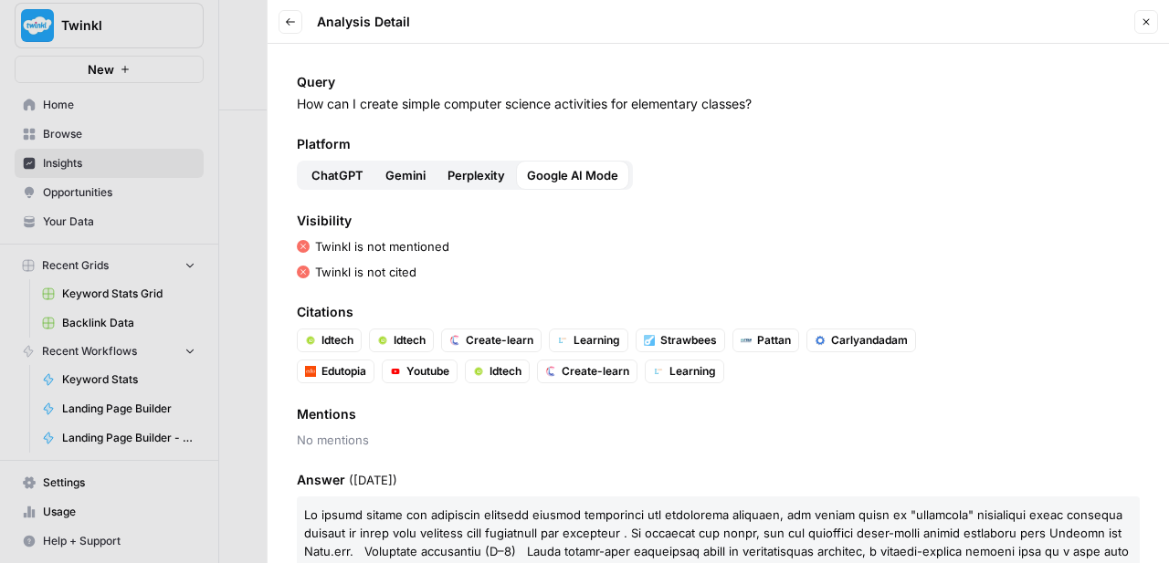
click at [342, 173] on span "ChatGPT" at bounding box center [337, 175] width 52 height 18
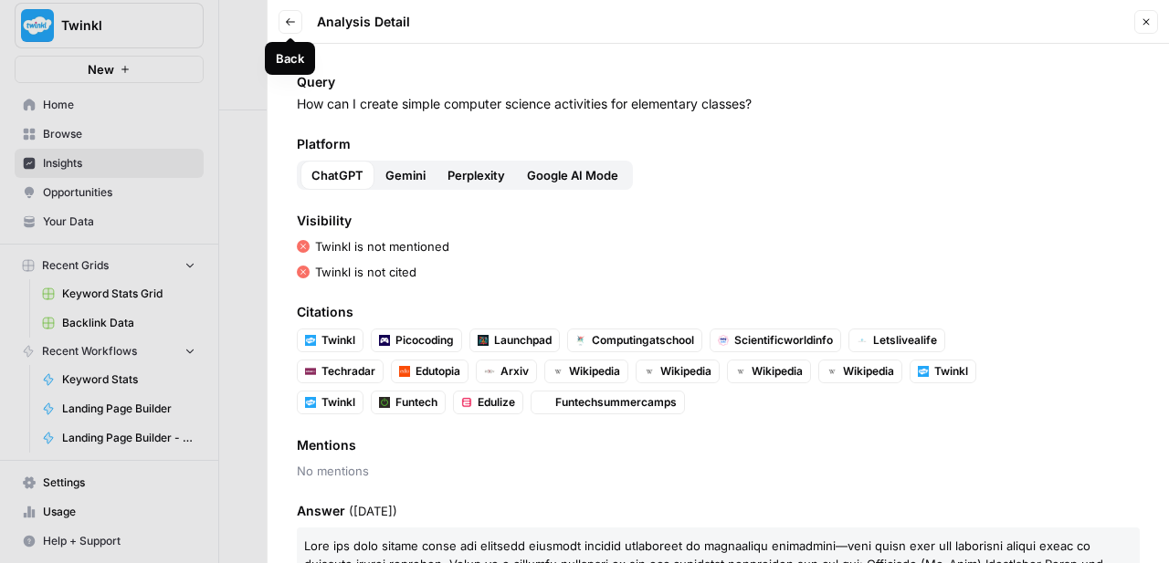
click at [295, 29] on button "Back" at bounding box center [290, 22] width 24 height 24
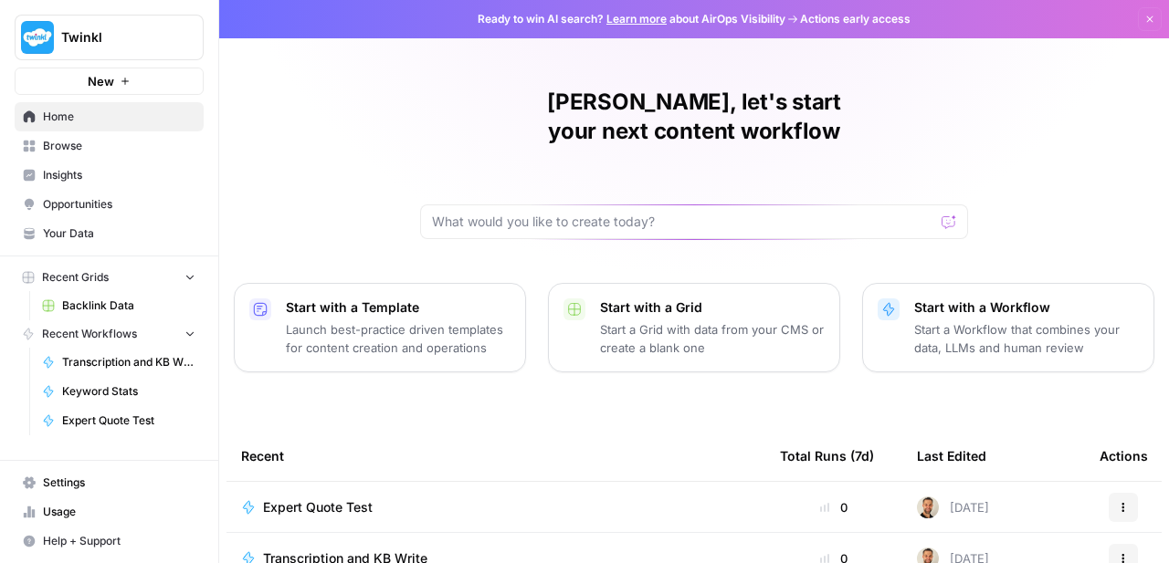
click at [110, 79] on span "New" at bounding box center [101, 81] width 26 height 18
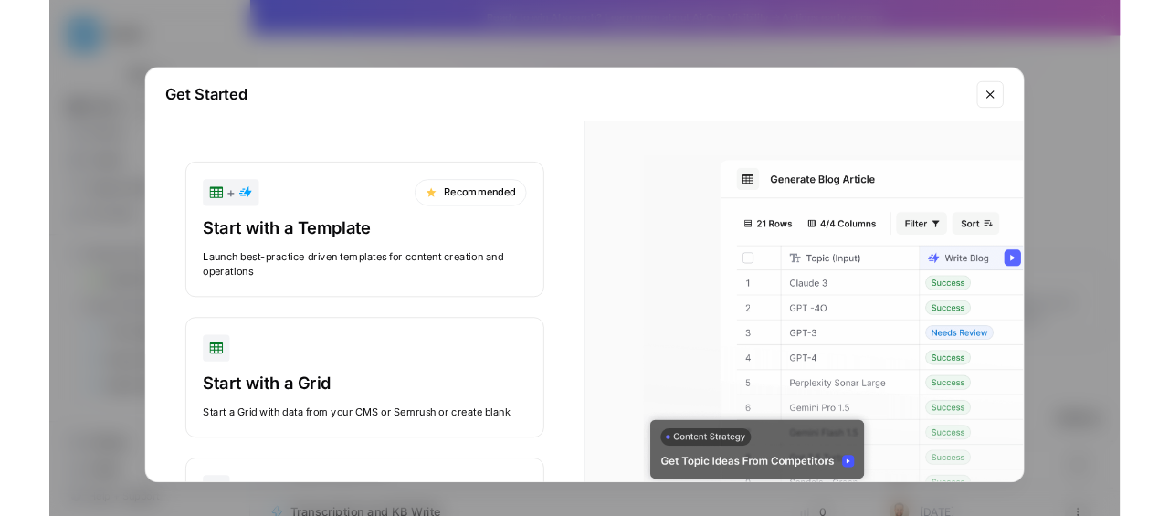
scroll to position [148, 0]
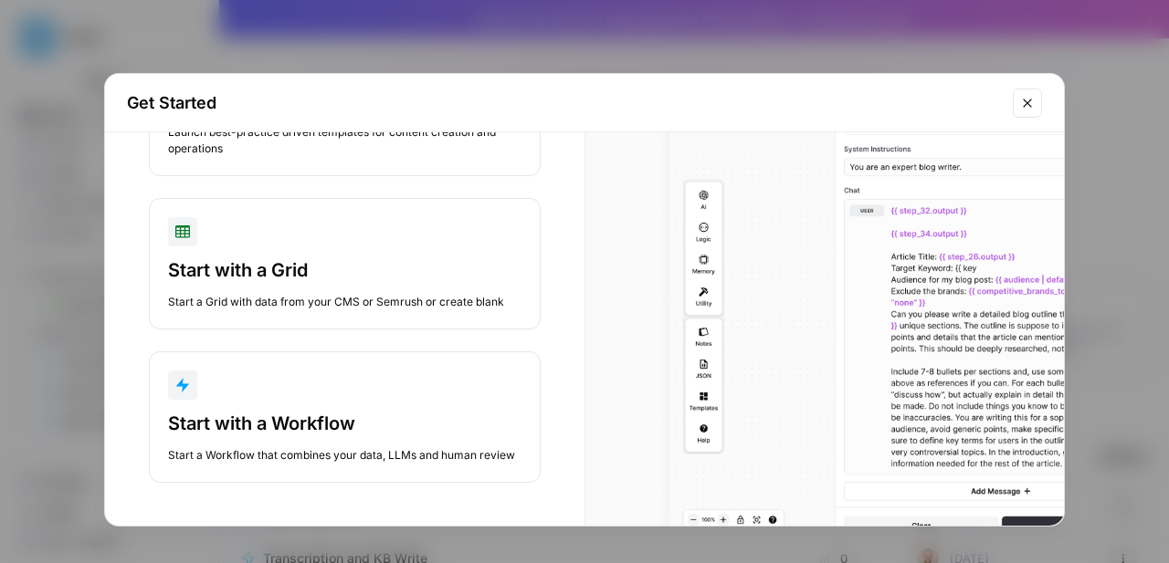
click at [273, 399] on div "button" at bounding box center [344, 385] width 353 height 29
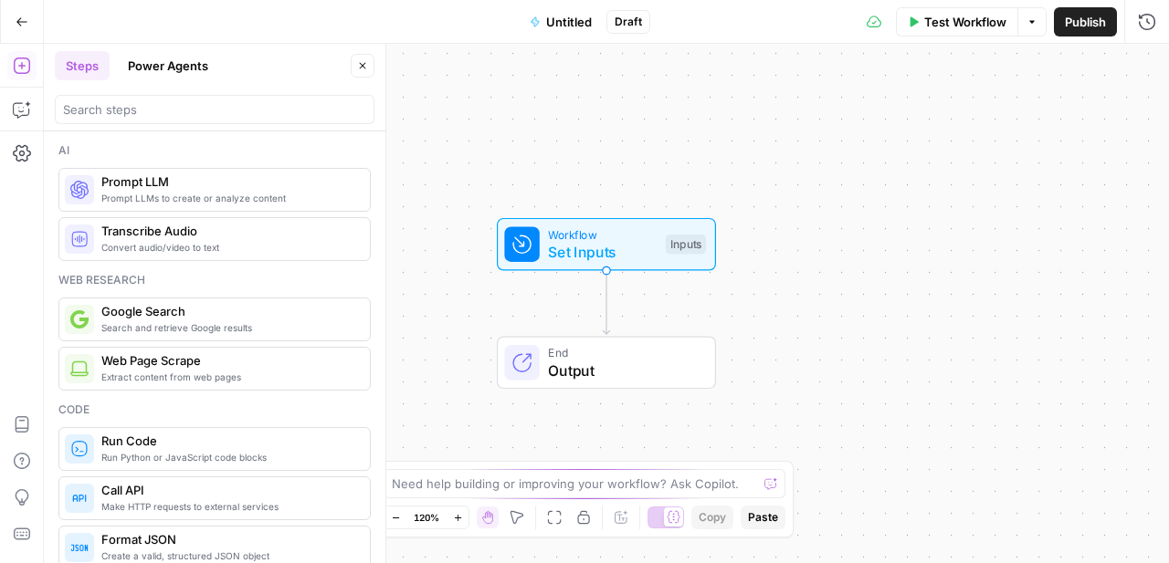
click at [560, 19] on span "Untitled" at bounding box center [569, 22] width 46 height 18
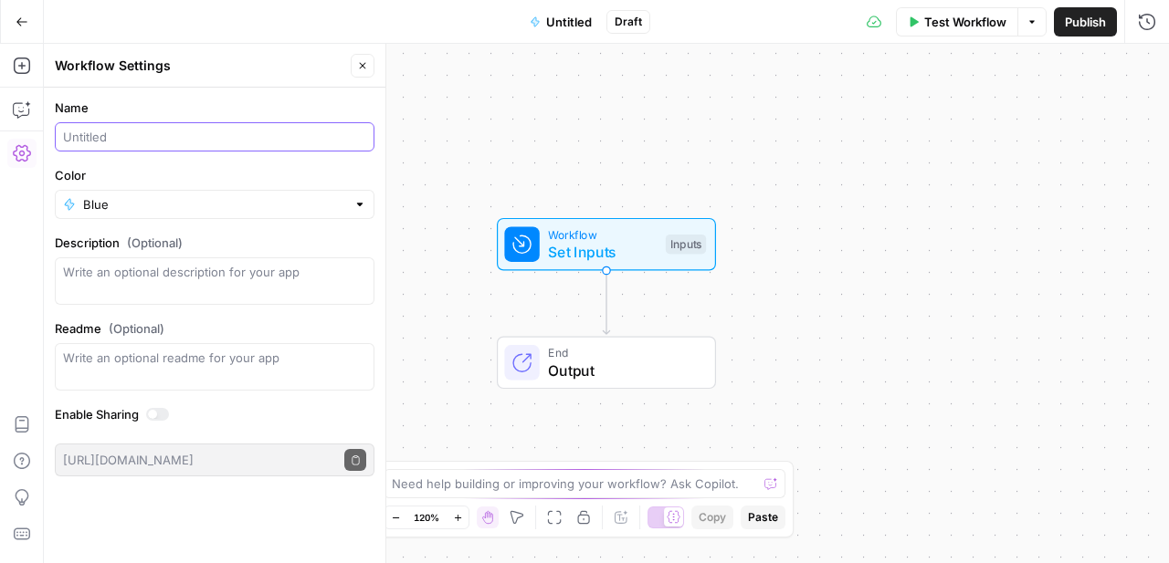
click at [282, 131] on input "Name" at bounding box center [214, 137] width 303 height 18
type input "Example to Demo"
click at [366, 72] on button "Close" at bounding box center [363, 66] width 24 height 24
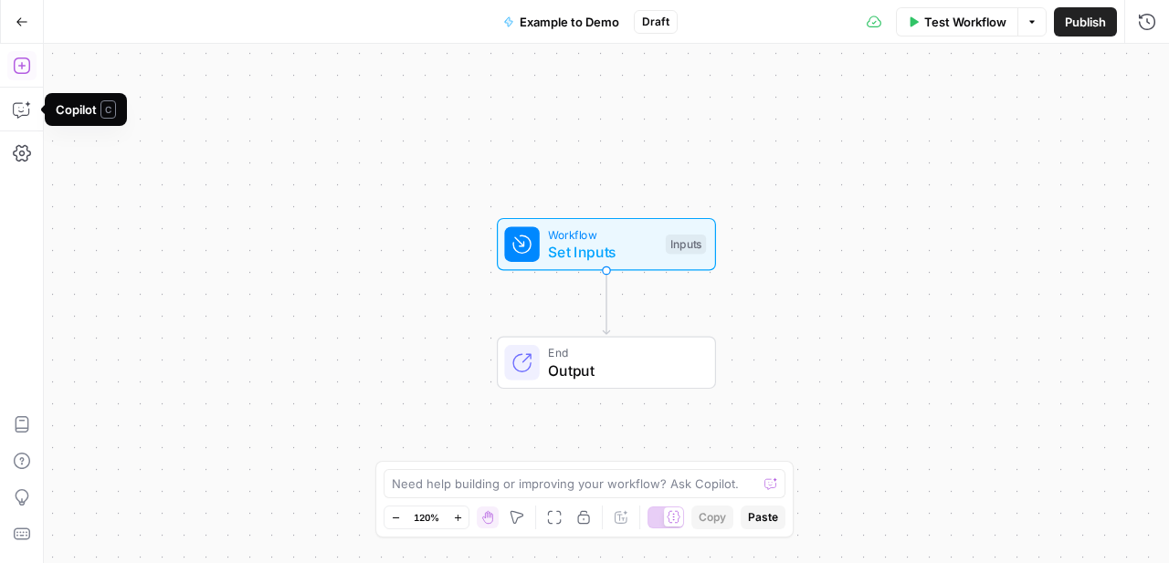
click at [22, 67] on icon "button" at bounding box center [21, 66] width 16 height 16
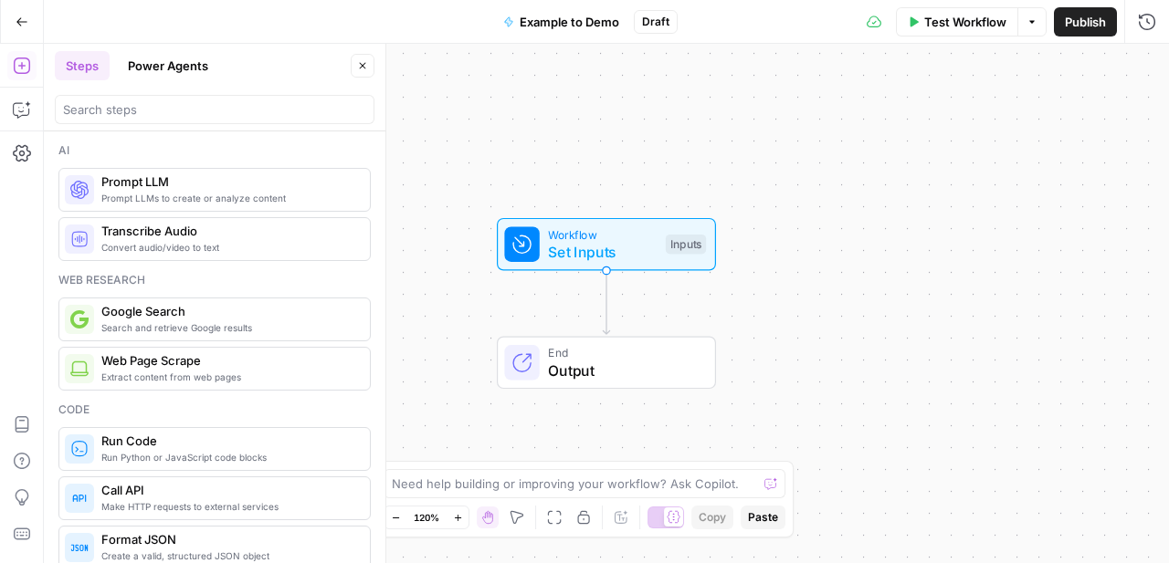
click at [562, 229] on span "Workflow" at bounding box center [602, 233] width 109 height 17
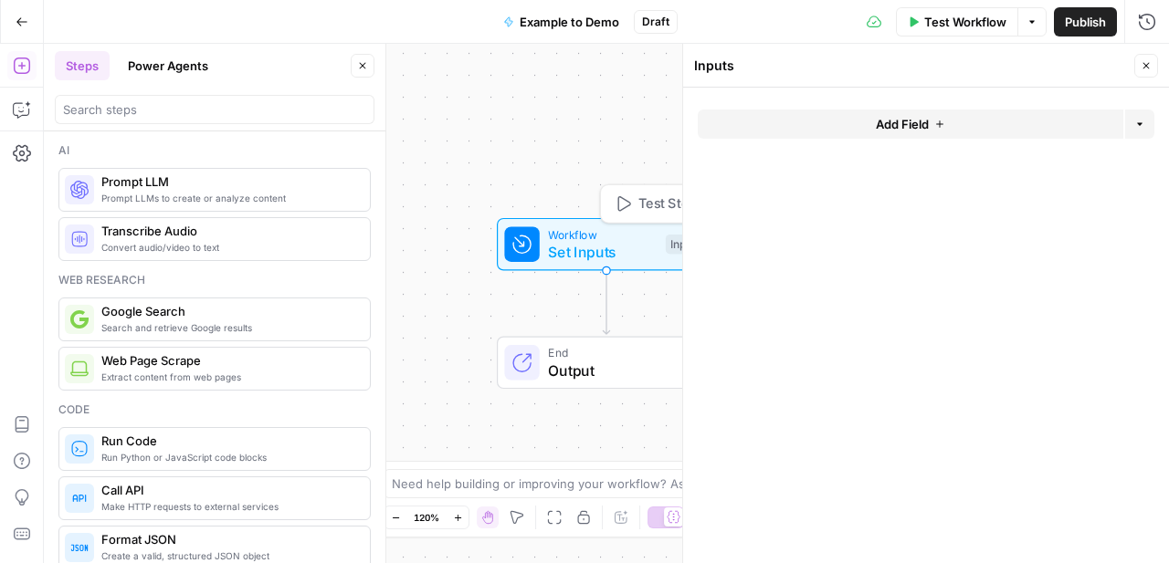
click at [542, 143] on div "Workflow Set Inputs Inputs Test Step End Output" at bounding box center [606, 303] width 1125 height 519
click at [1152, 68] on button "Close" at bounding box center [1146, 66] width 24 height 24
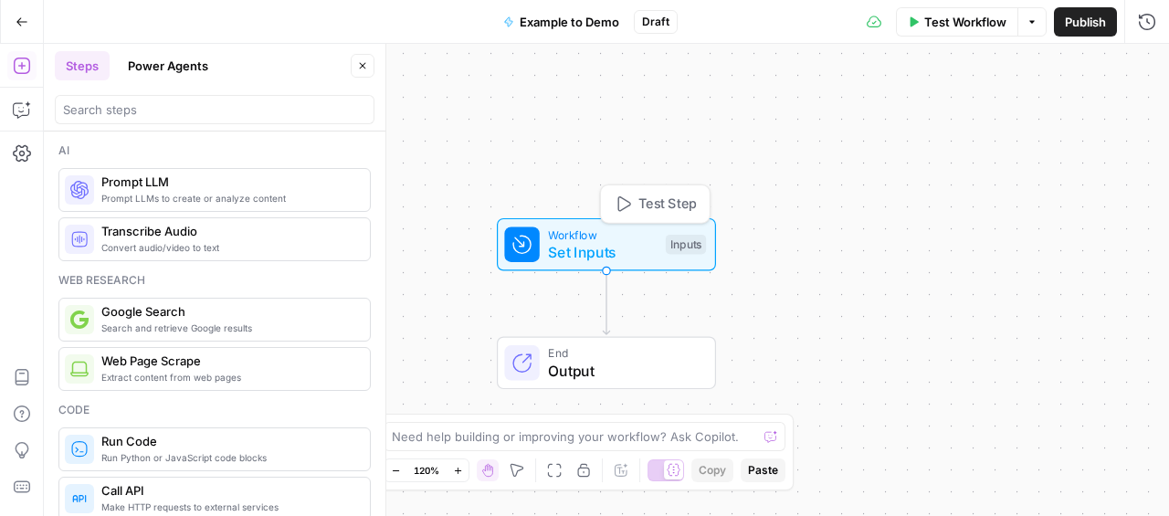
click at [606, 249] on span "Set Inputs" at bounding box center [602, 252] width 109 height 22
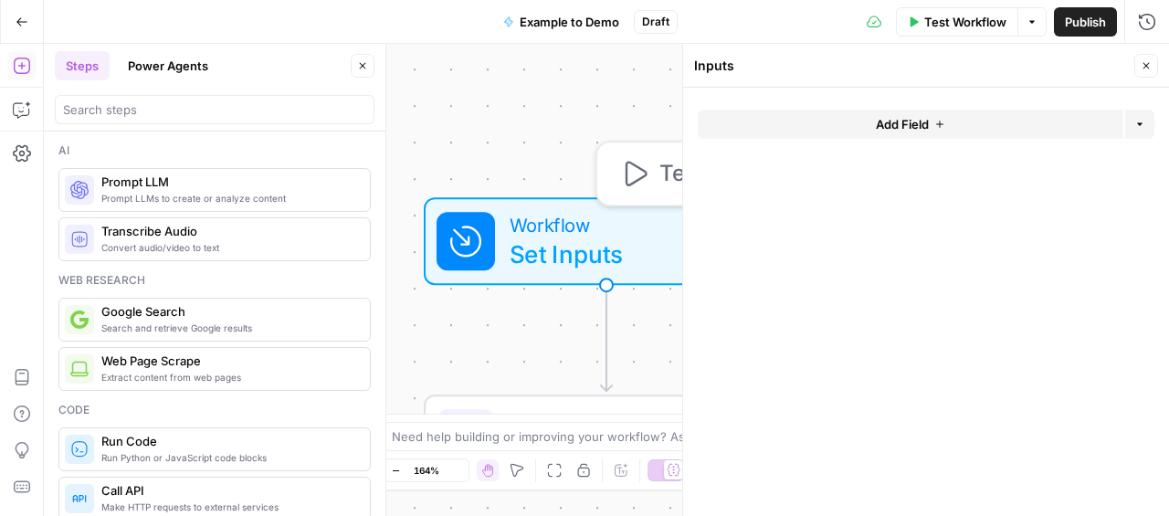
click at [968, 127] on button "Add Field" at bounding box center [909, 124] width 425 height 29
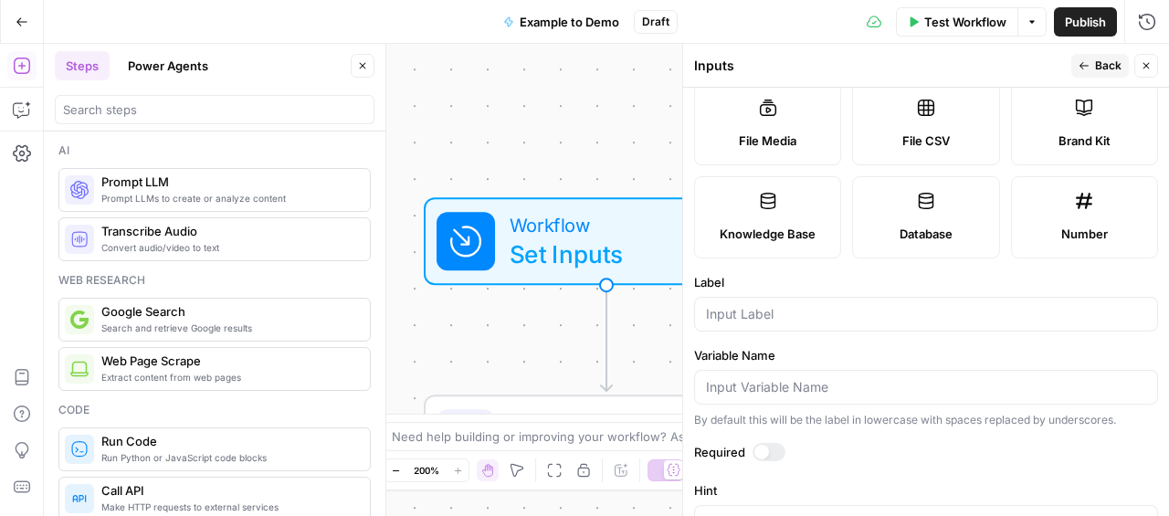
scroll to position [301, 0]
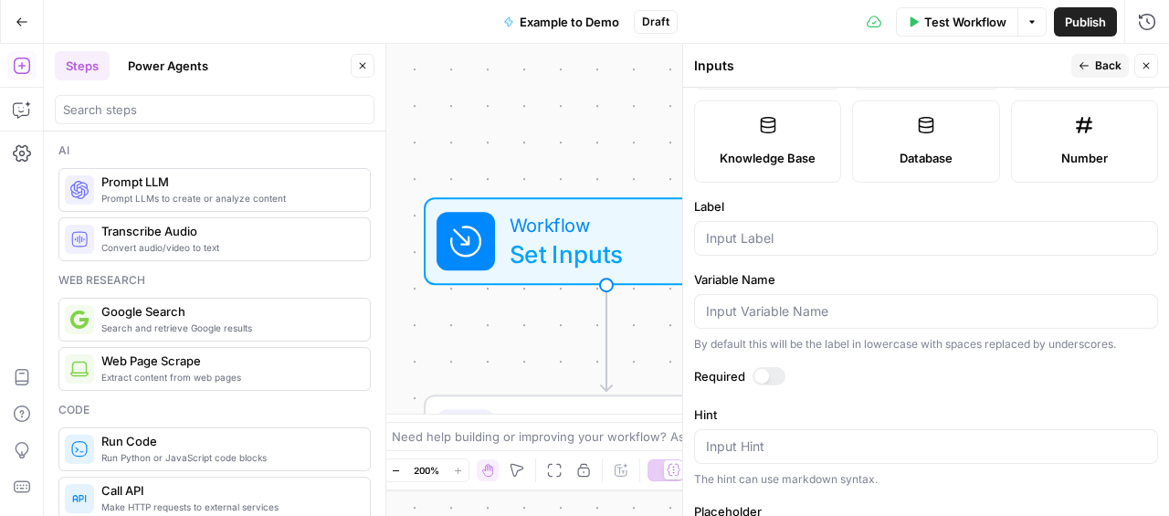
click at [1148, 58] on button "Close" at bounding box center [1146, 66] width 24 height 24
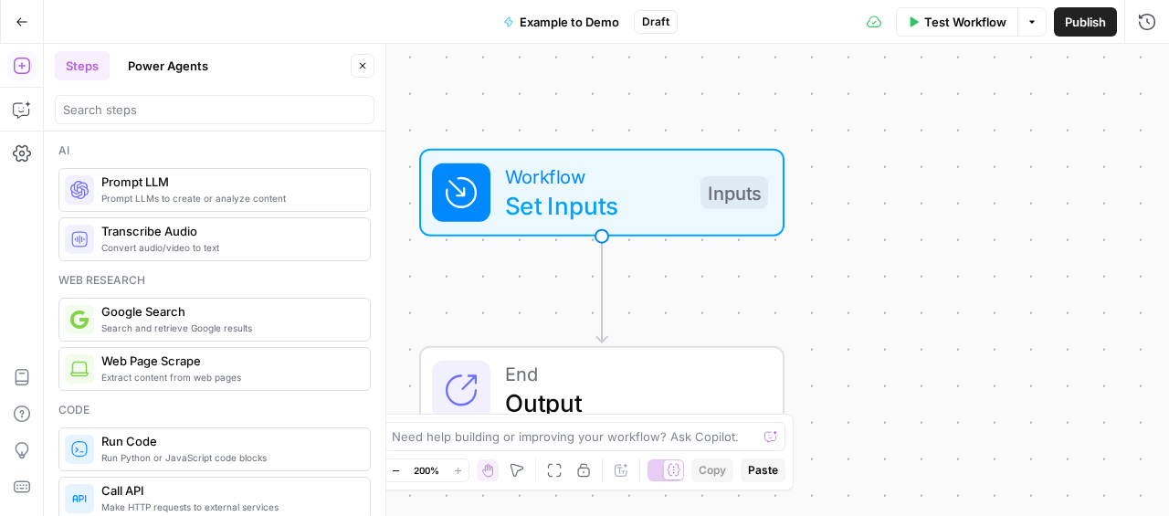
click at [399, 475] on icon "button" at bounding box center [396, 471] width 10 height 10
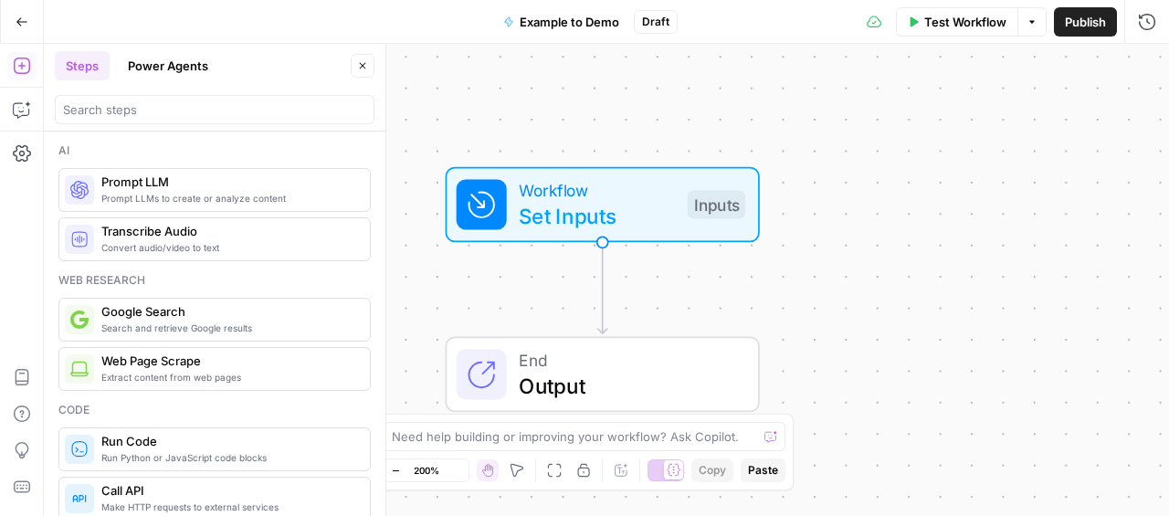
click at [399, 475] on icon "button" at bounding box center [396, 471] width 10 height 10
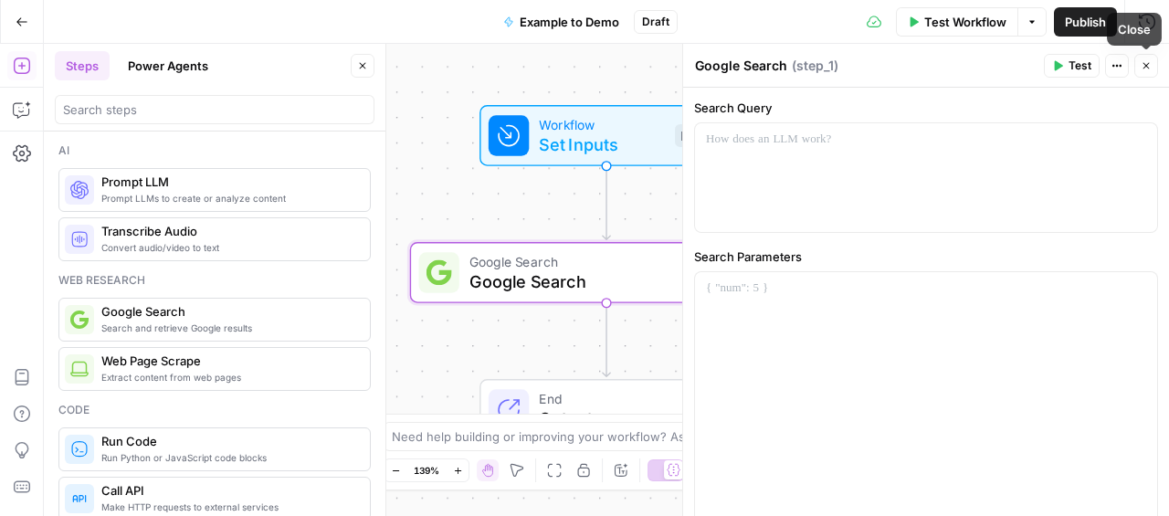
click at [1136, 56] on button "Close" at bounding box center [1146, 66] width 24 height 24
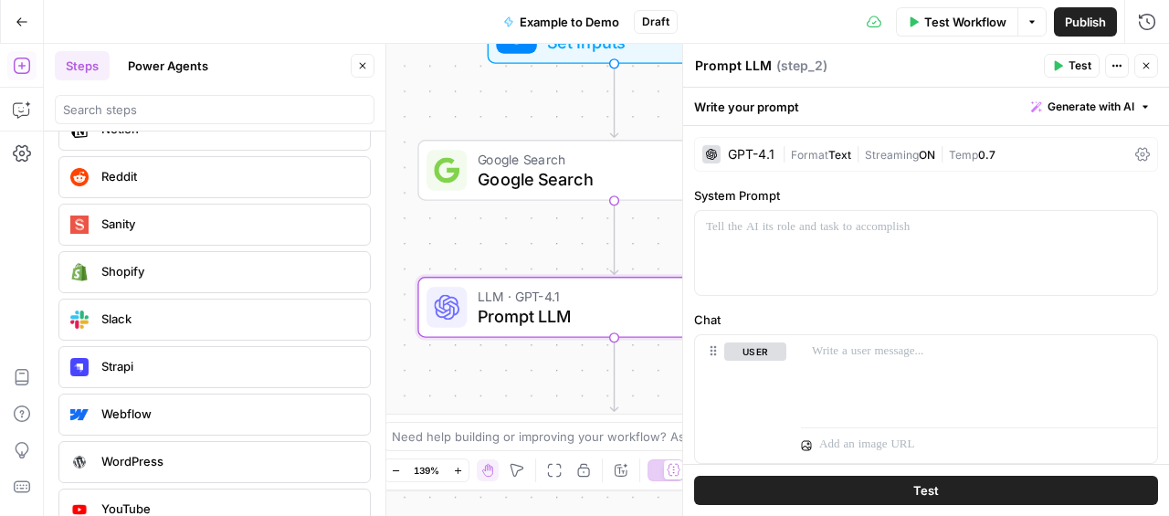
scroll to position [3545, 0]
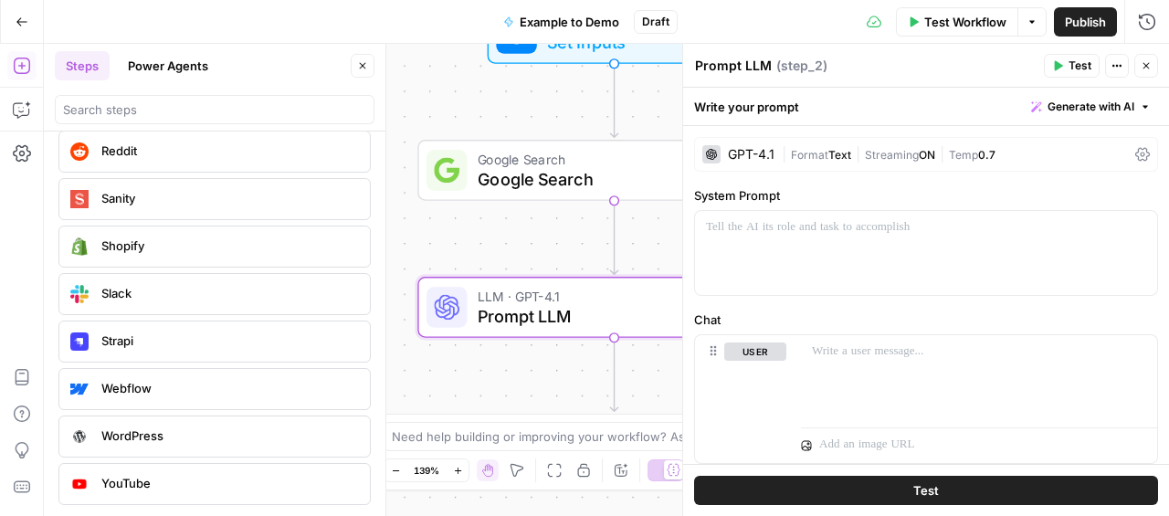
click at [1150, 66] on icon "button" at bounding box center [1145, 65] width 11 height 11
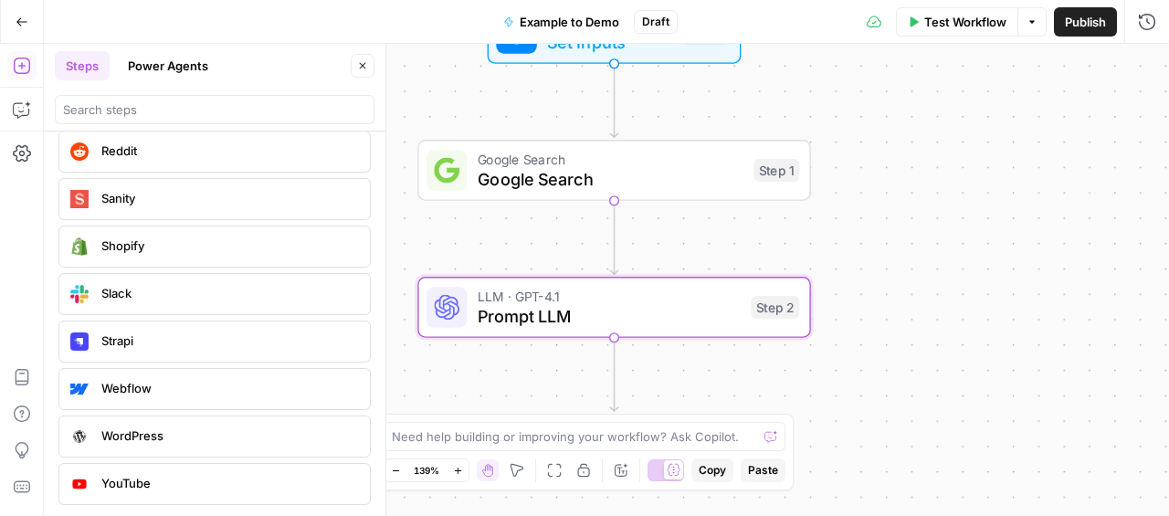
click at [362, 66] on icon "button" at bounding box center [363, 66] width 6 height 6
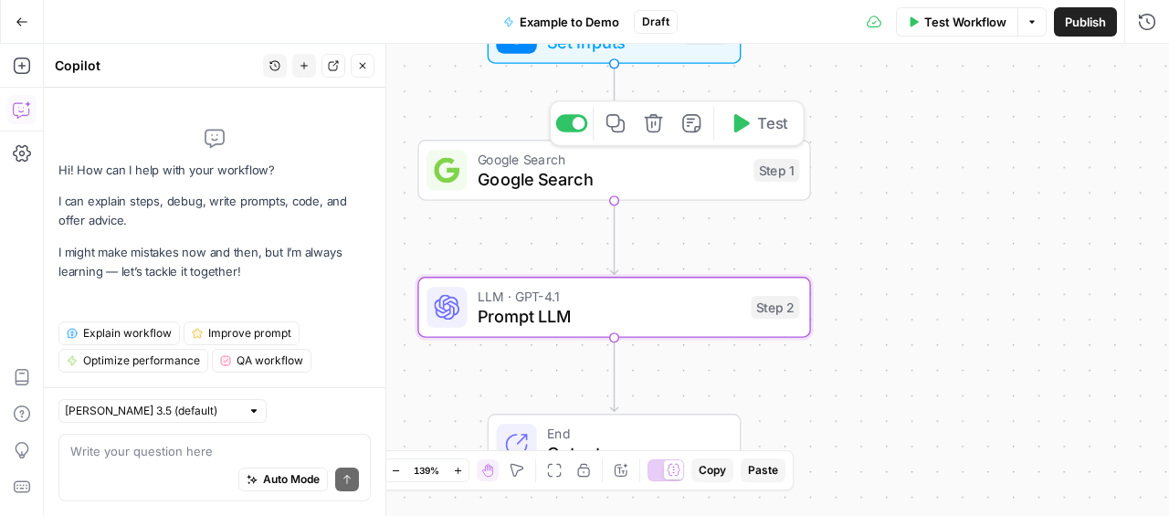
click at [651, 131] on icon "button" at bounding box center [653, 123] width 18 height 18
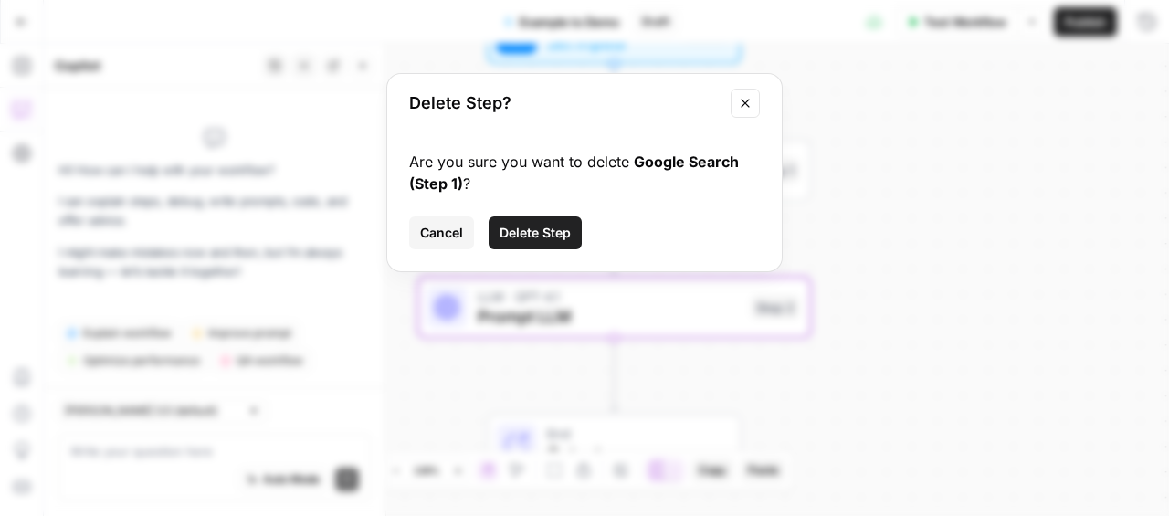
click at [537, 237] on span "Delete Step" at bounding box center [534, 233] width 71 height 18
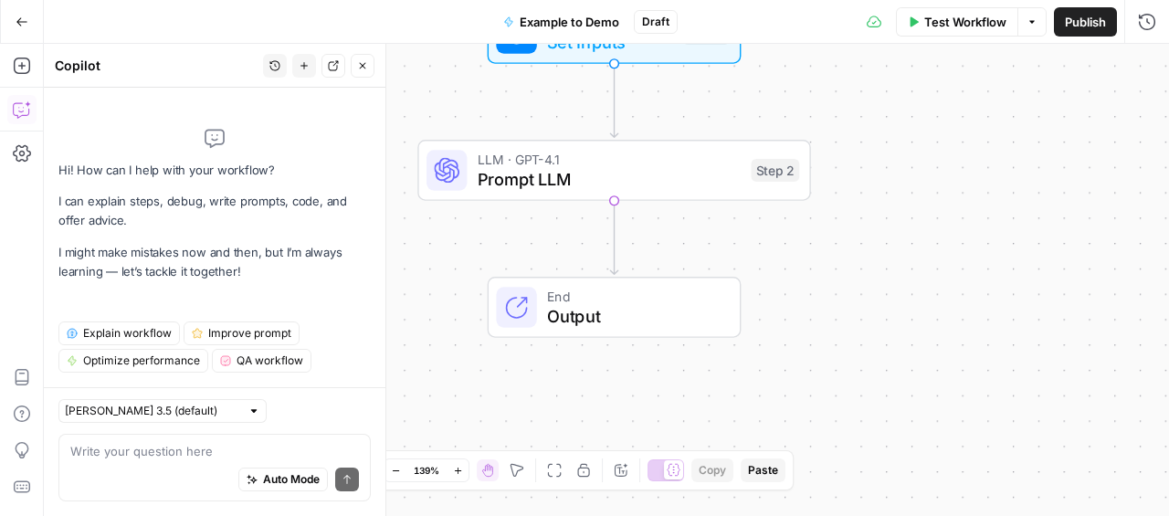
click at [686, 172] on span "Prompt LLM" at bounding box center [609, 179] width 264 height 26
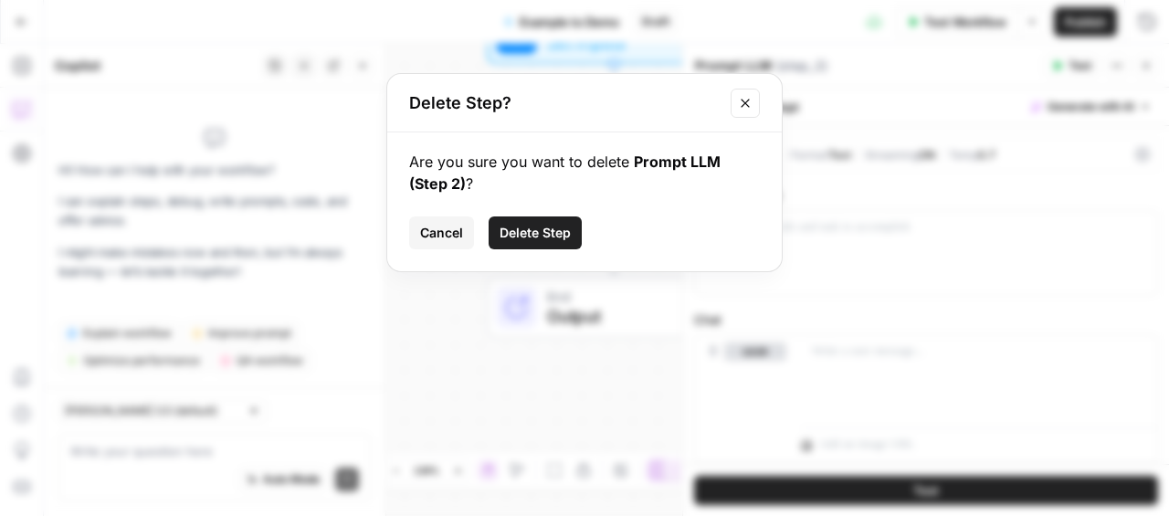
click at [545, 226] on span "Delete Step" at bounding box center [534, 233] width 71 height 18
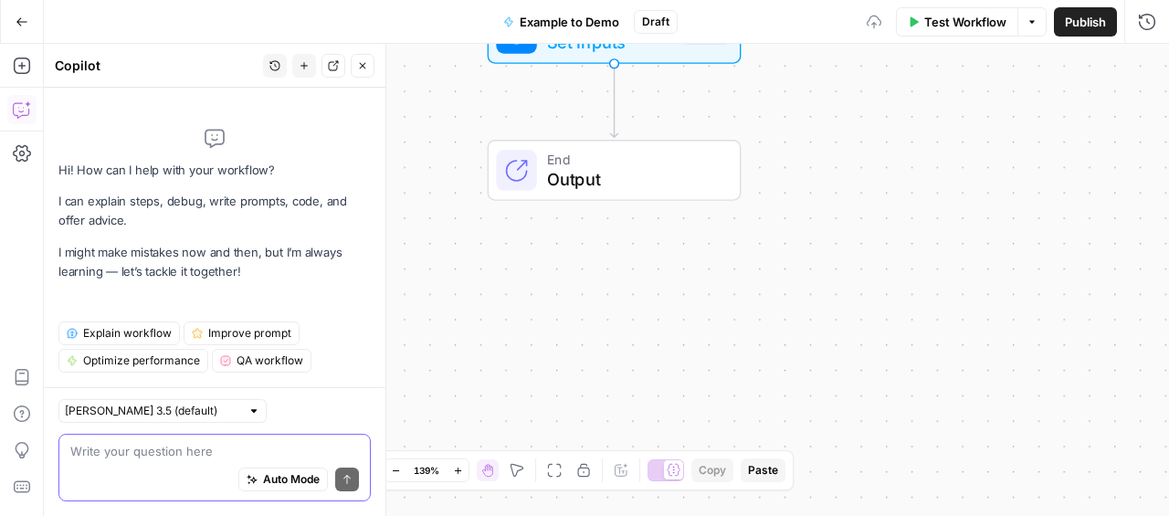
click at [151, 453] on textarea at bounding box center [214, 451] width 288 height 18
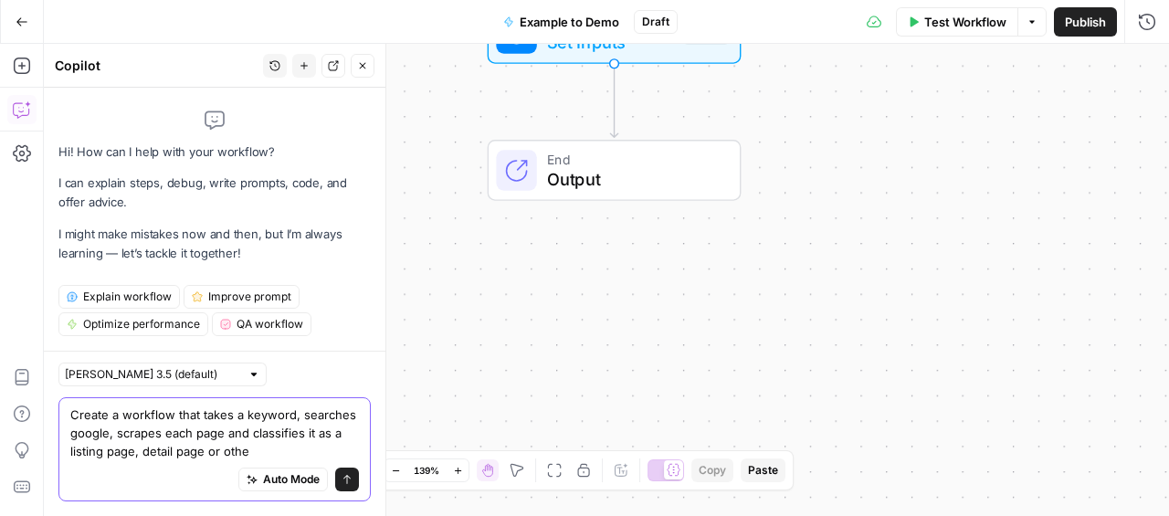
type textarea "Create a workflow that takes a keyword, searches google, scrapes each page and …"
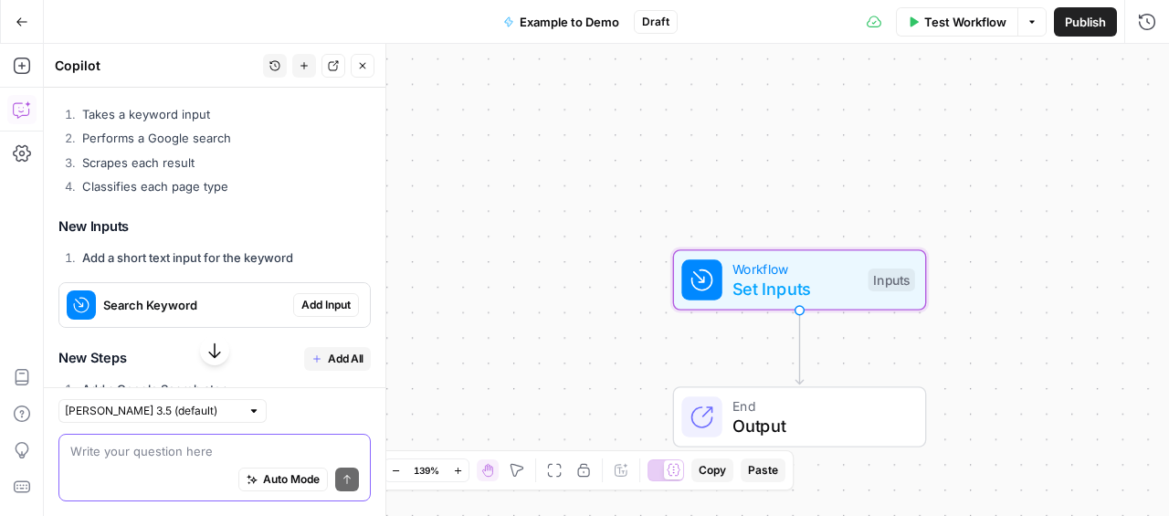
scroll to position [408, 0]
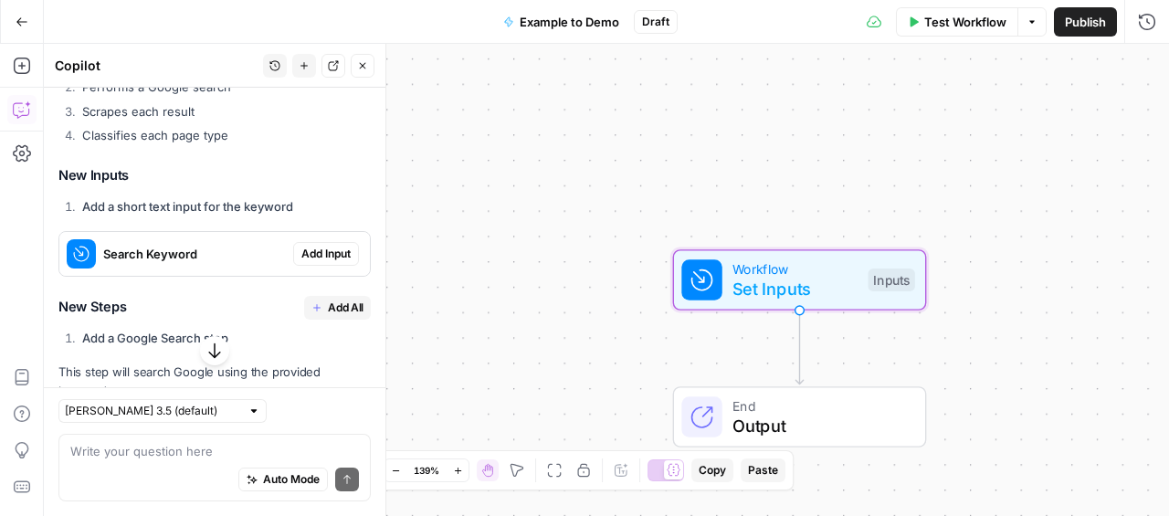
click at [335, 256] on span "Add Input" at bounding box center [325, 254] width 49 height 16
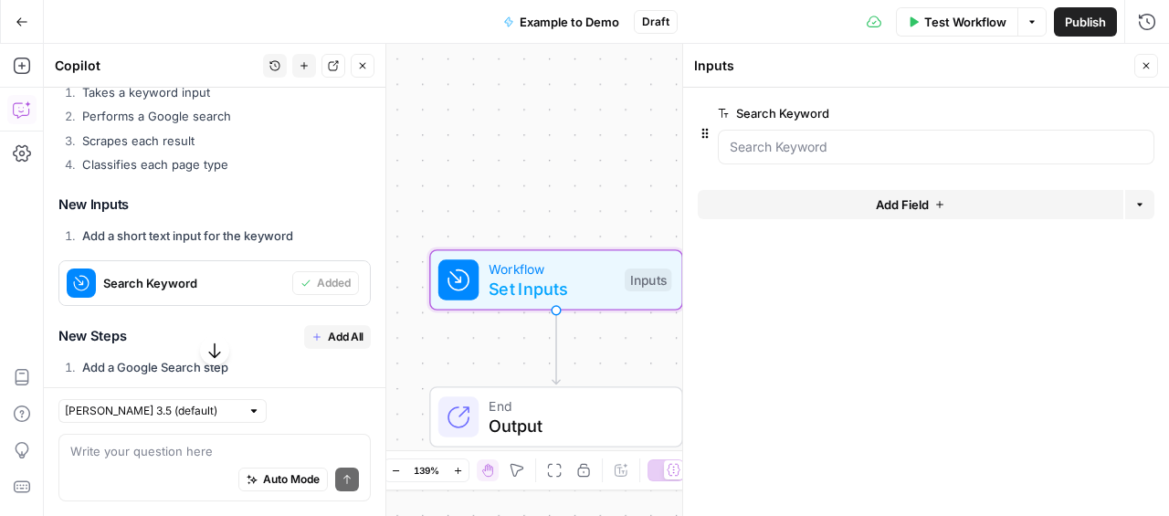
scroll to position [437, 0]
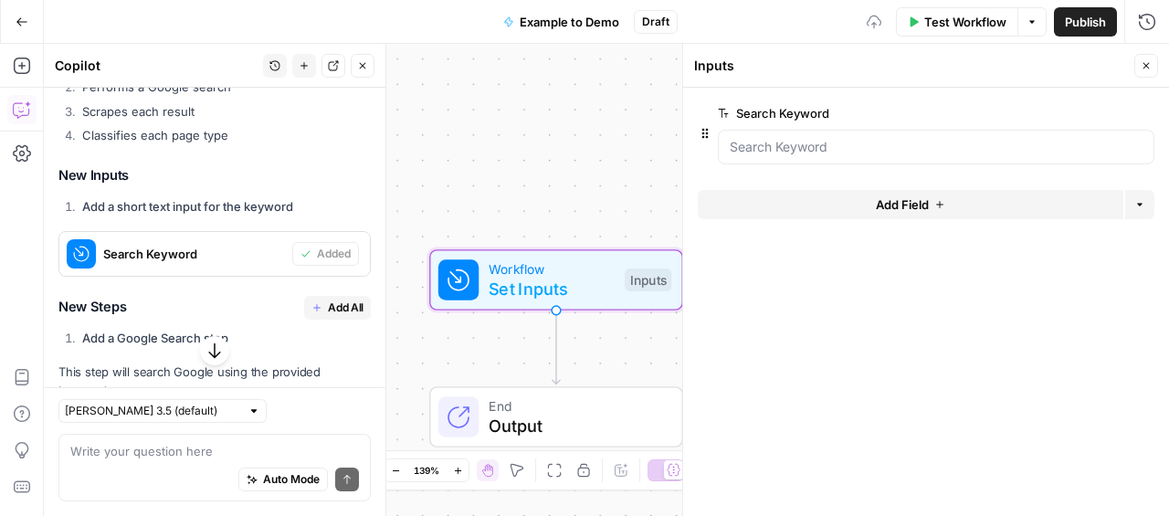
click at [344, 309] on span "Add All" at bounding box center [346, 307] width 36 height 16
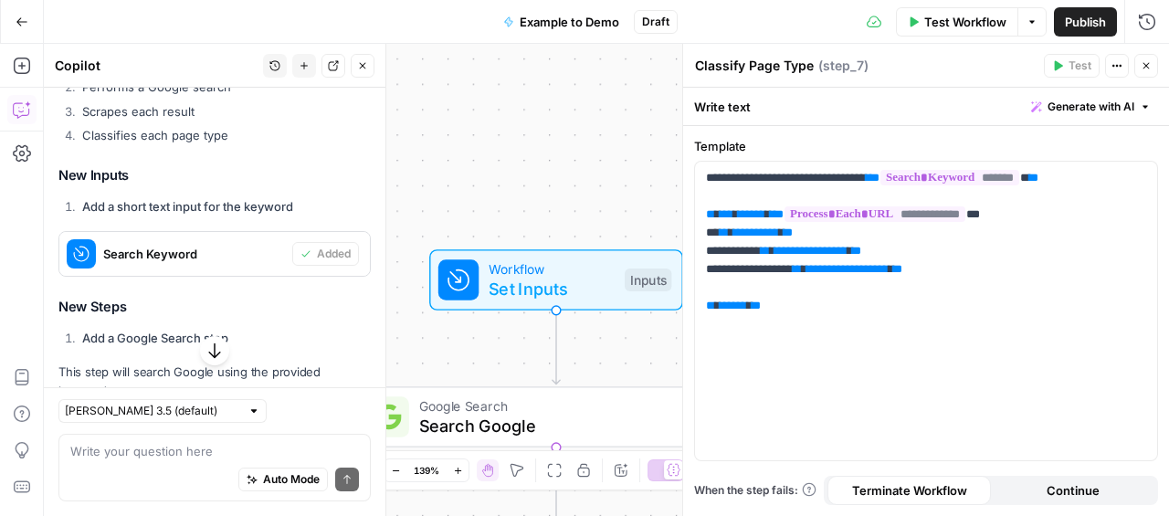
type textarea "Format Results"
click at [1146, 68] on icon "button" at bounding box center [1145, 65] width 11 height 11
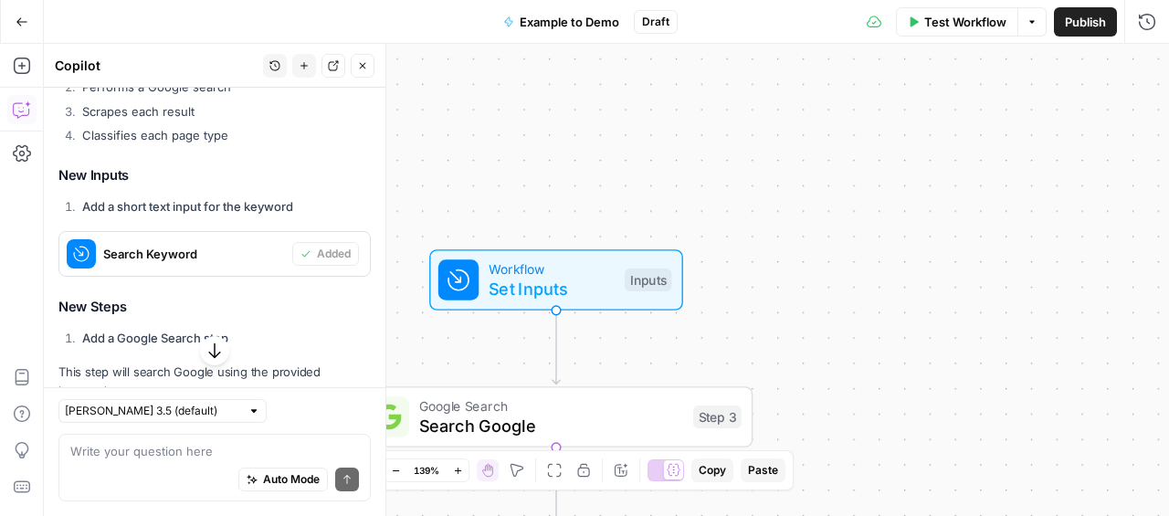
click at [924, 23] on span "Test Workflow" at bounding box center [965, 22] width 82 height 18
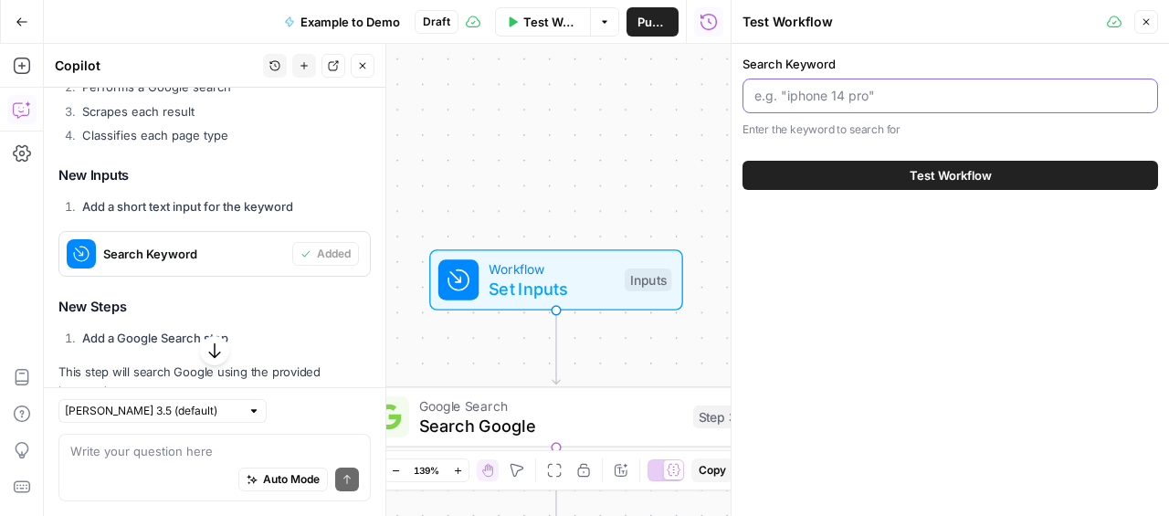
click at [847, 94] on input "Search Keyword" at bounding box center [950, 96] width 392 height 18
type input "Math Worksheets"
click at [886, 172] on button "Test Workflow" at bounding box center [949, 175] width 415 height 29
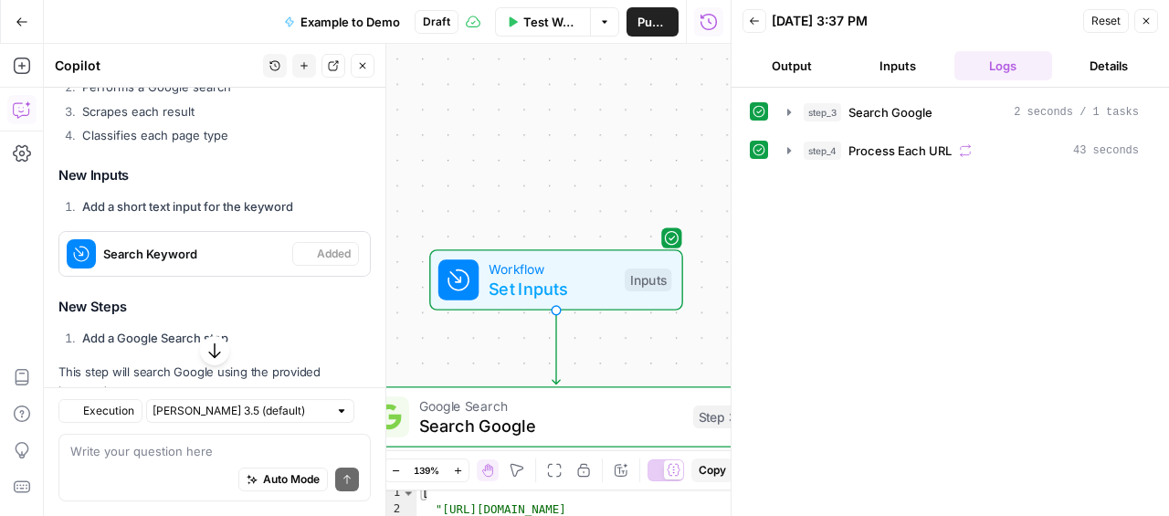
scroll to position [437, 0]
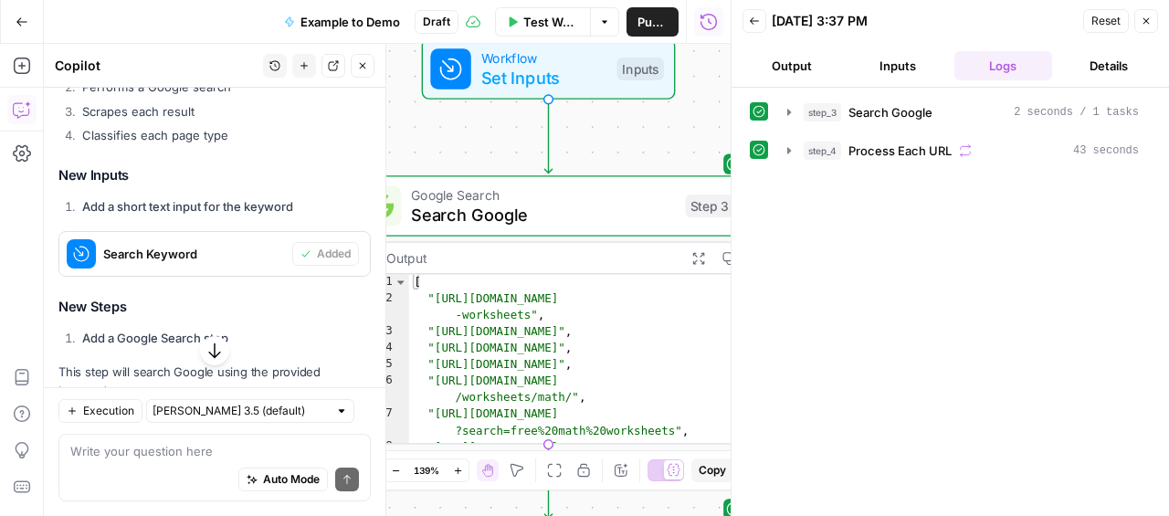
click at [400, 473] on button "Zoom Out" at bounding box center [395, 470] width 22 height 22
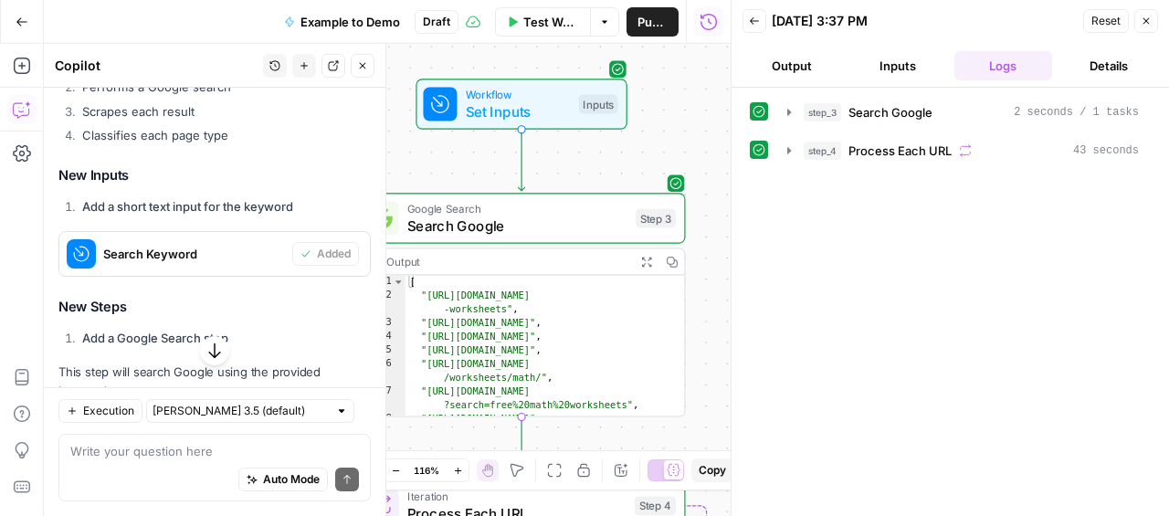
click at [365, 60] on icon "button" at bounding box center [362, 65] width 11 height 11
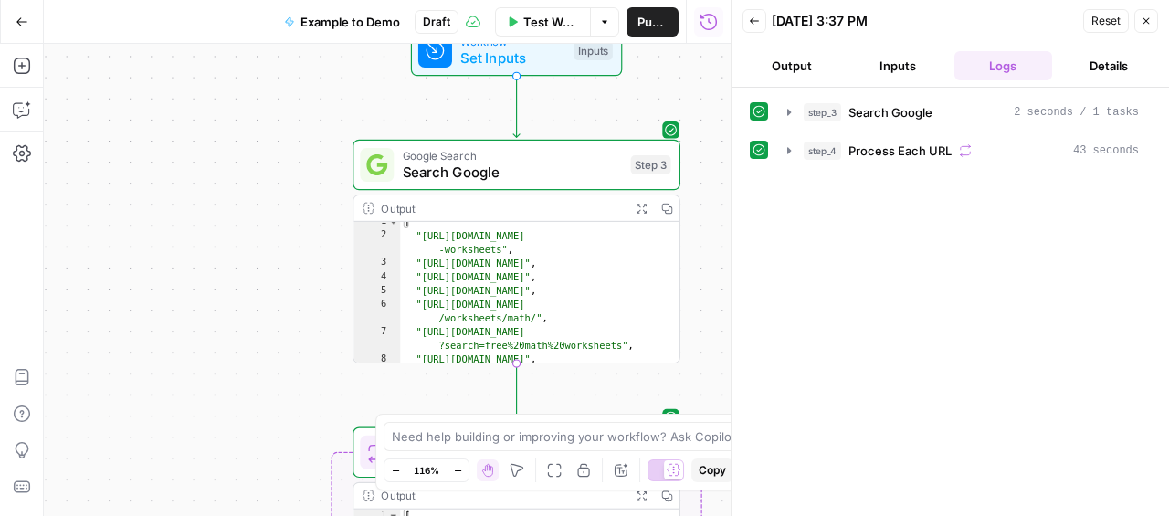
scroll to position [31, 0]
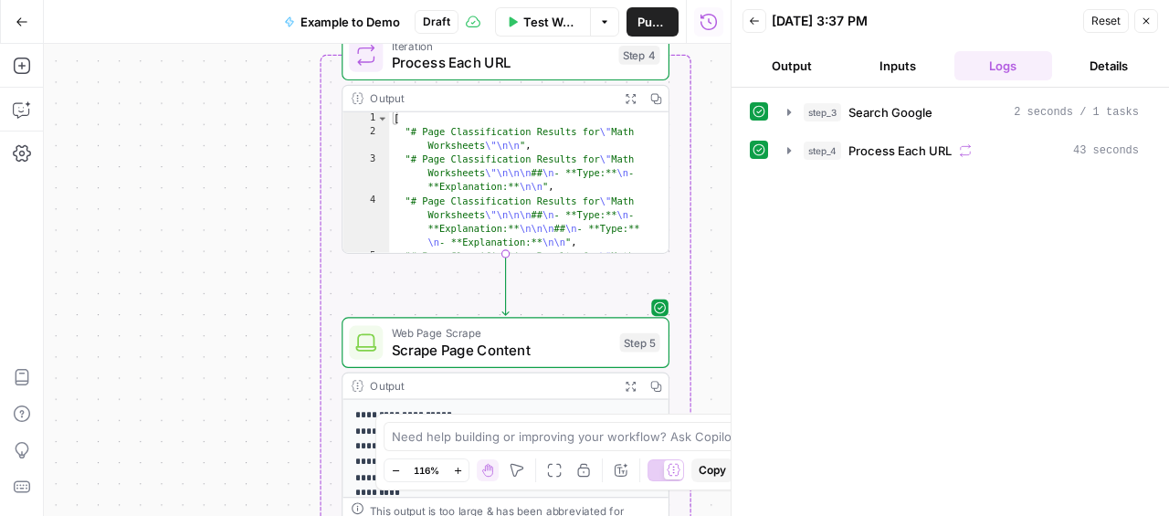
click at [545, 68] on span "Process Each URL" at bounding box center [501, 62] width 219 height 21
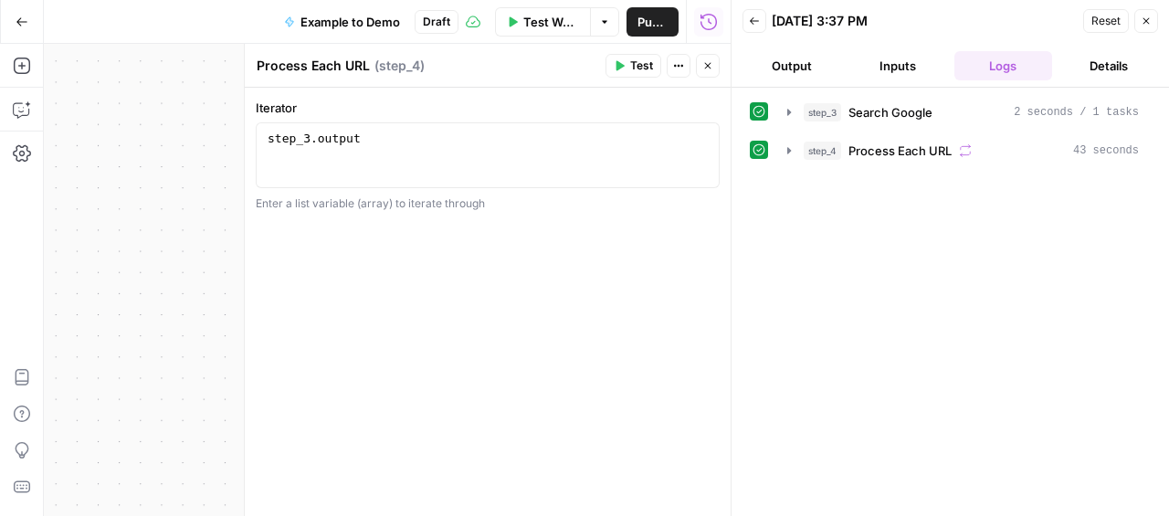
click at [708, 74] on button "Close" at bounding box center [708, 66] width 24 height 24
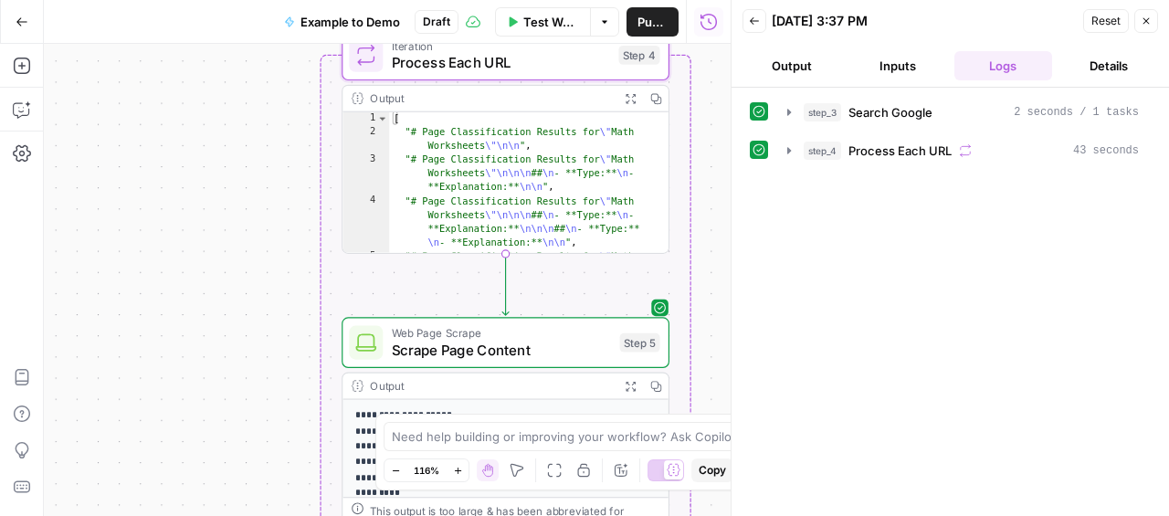
click at [634, 100] on icon "button" at bounding box center [630, 98] width 12 height 12
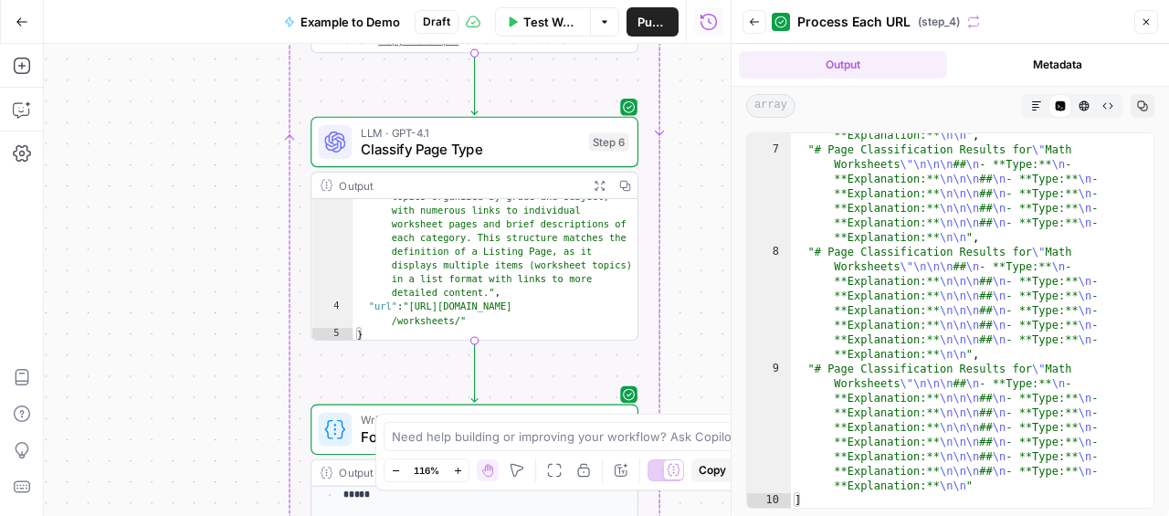
scroll to position [55, 0]
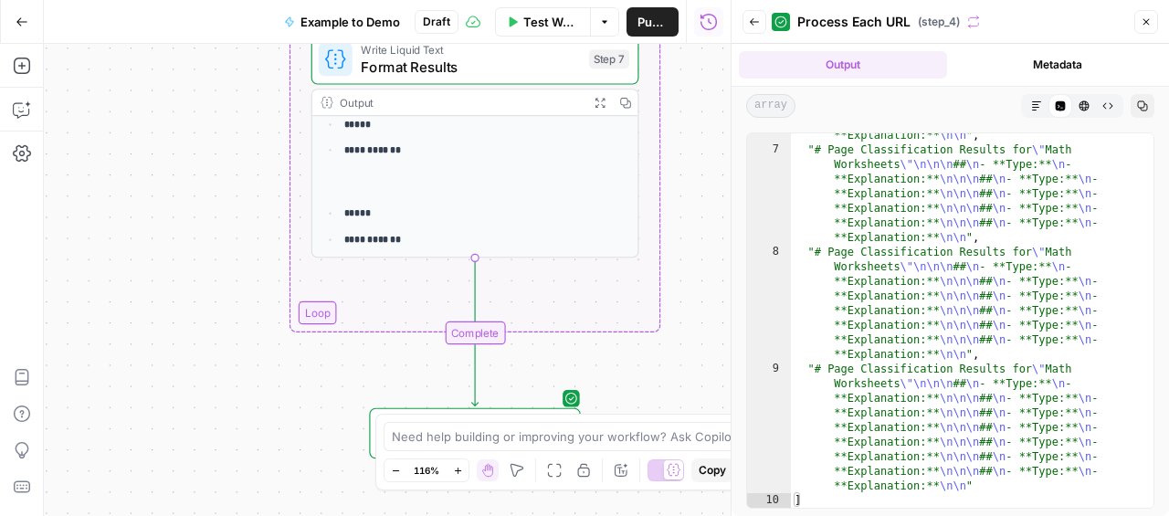
click at [6, 22] on button "Go Back" at bounding box center [21, 21] width 33 height 33
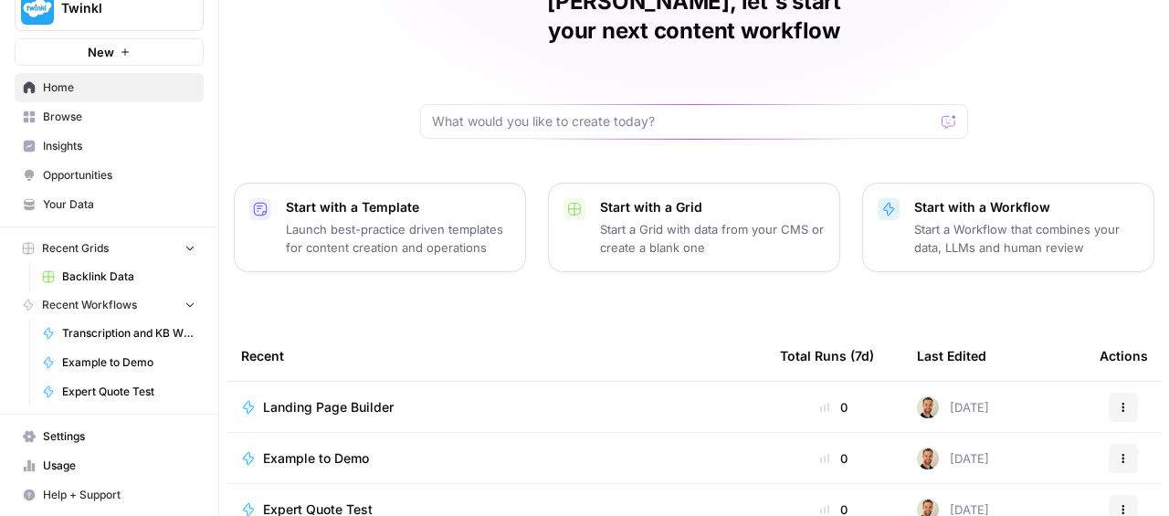
scroll to position [102, 0]
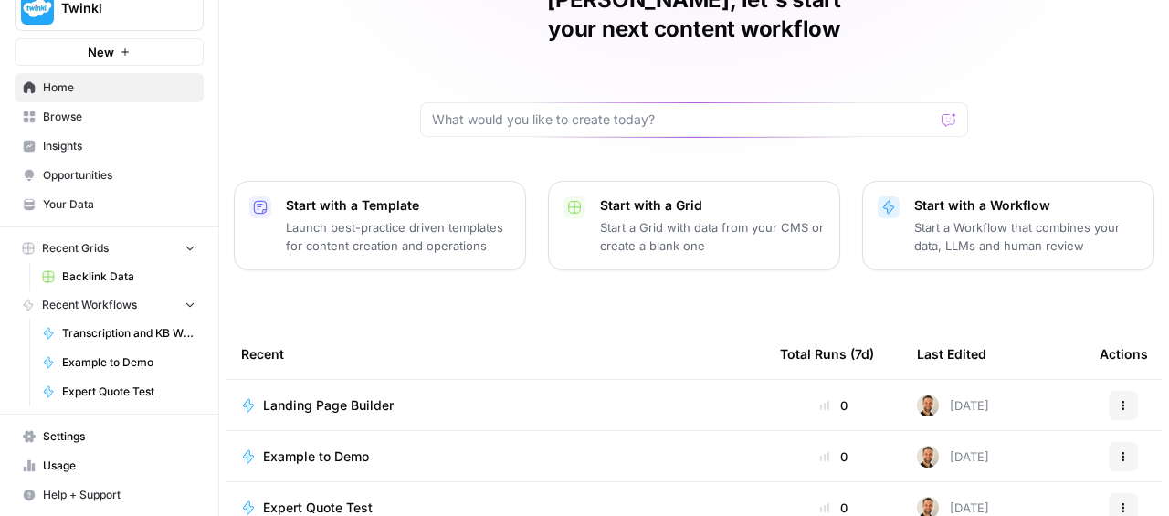
click at [114, 118] on span "Browse" at bounding box center [119, 117] width 152 height 16
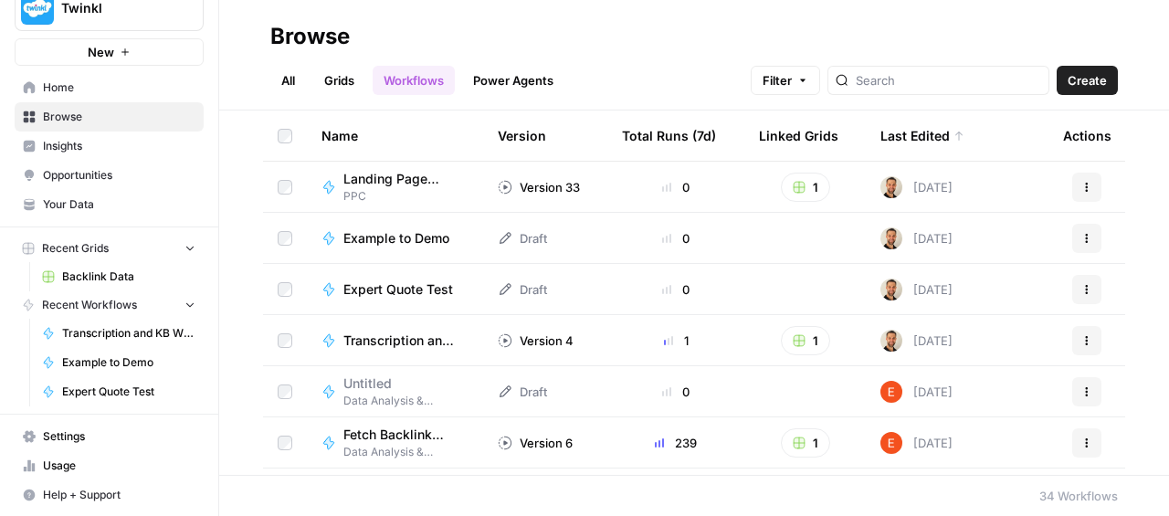
click at [288, 82] on link "All" at bounding box center [288, 80] width 36 height 29
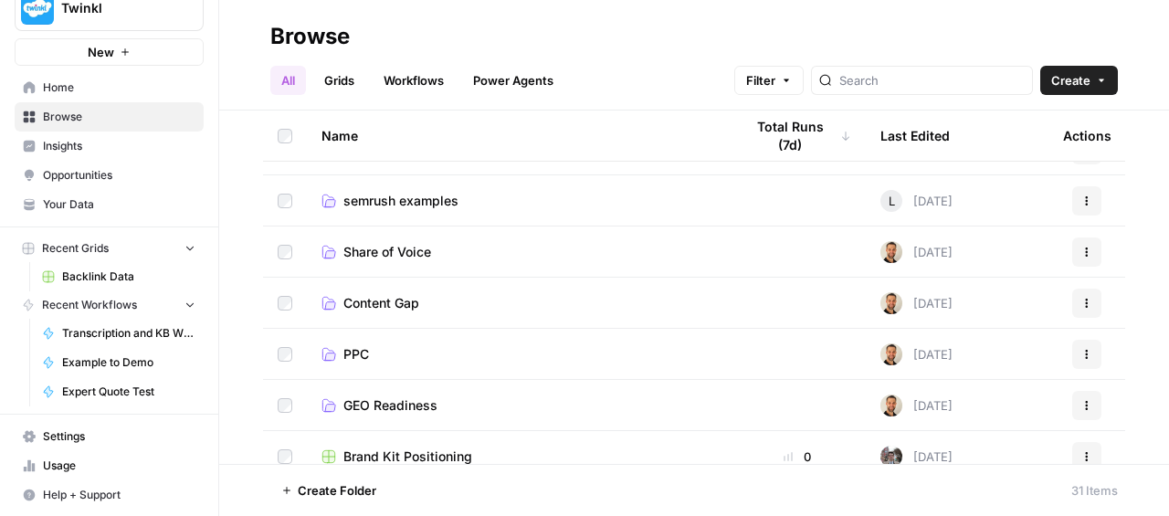
scroll to position [91, 0]
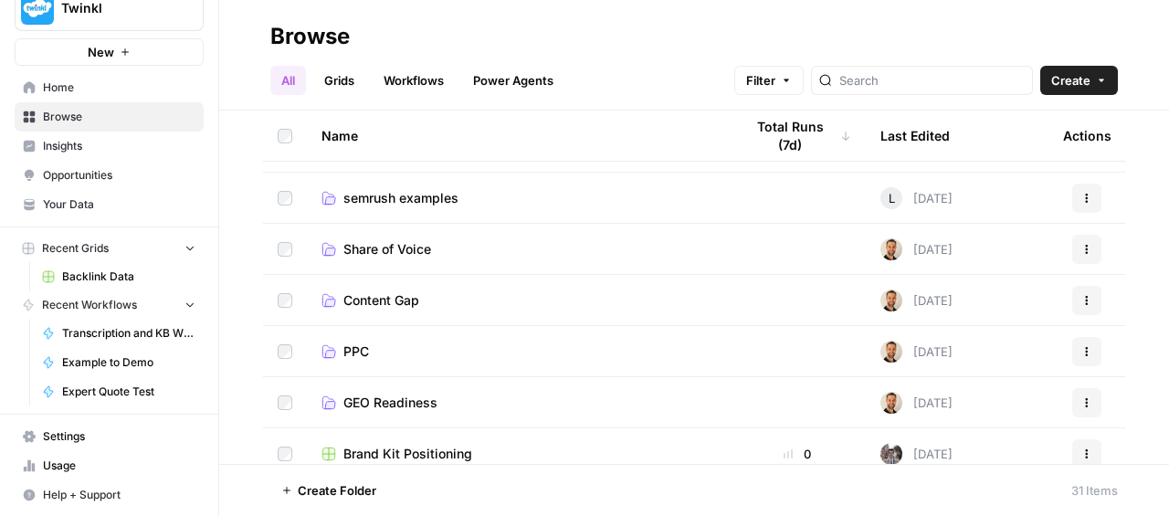
click at [433, 208] on td "semrush examples" at bounding box center [518, 198] width 422 height 50
click at [424, 201] on span "semrush examples" at bounding box center [400, 198] width 115 height 18
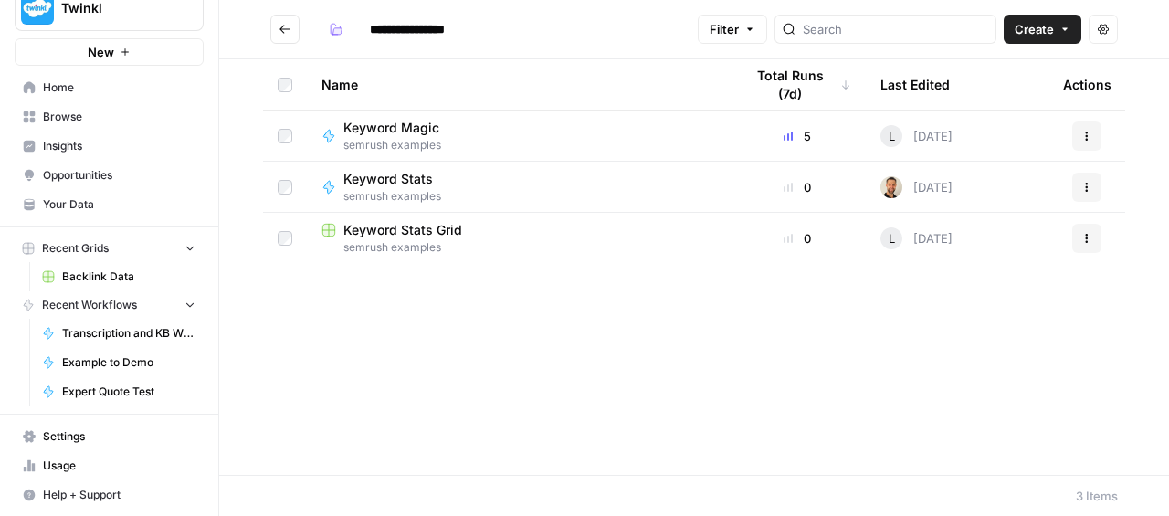
click at [291, 28] on button "Go back" at bounding box center [284, 29] width 29 height 29
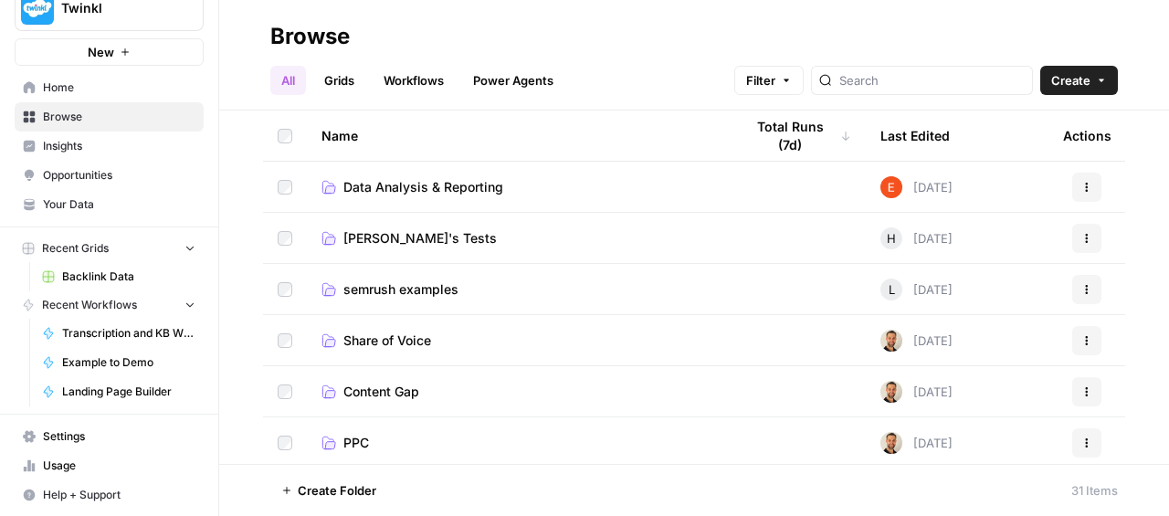
scroll to position [100, 0]
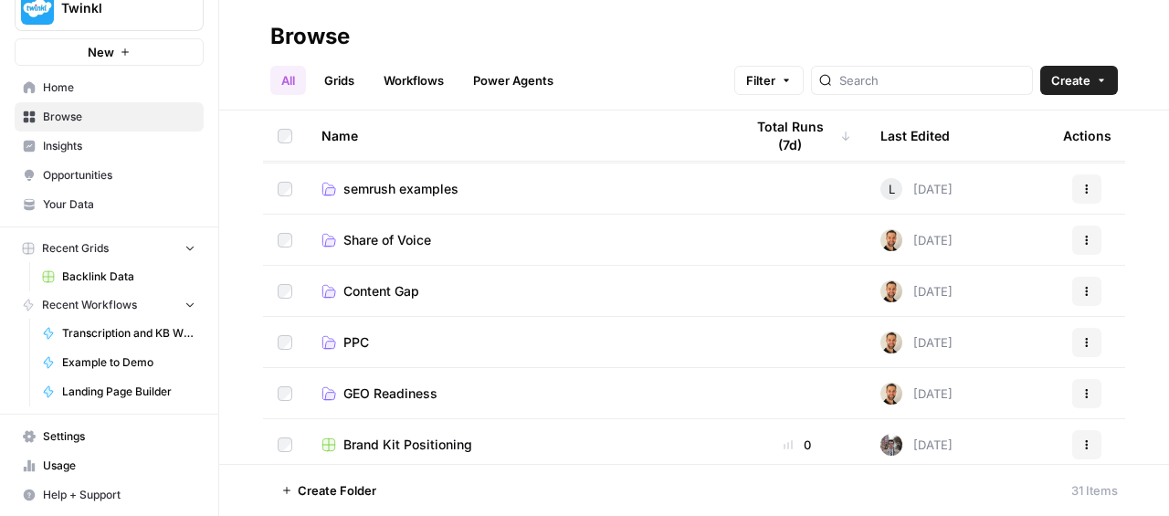
click at [391, 296] on span "Content Gap" at bounding box center [381, 291] width 76 height 18
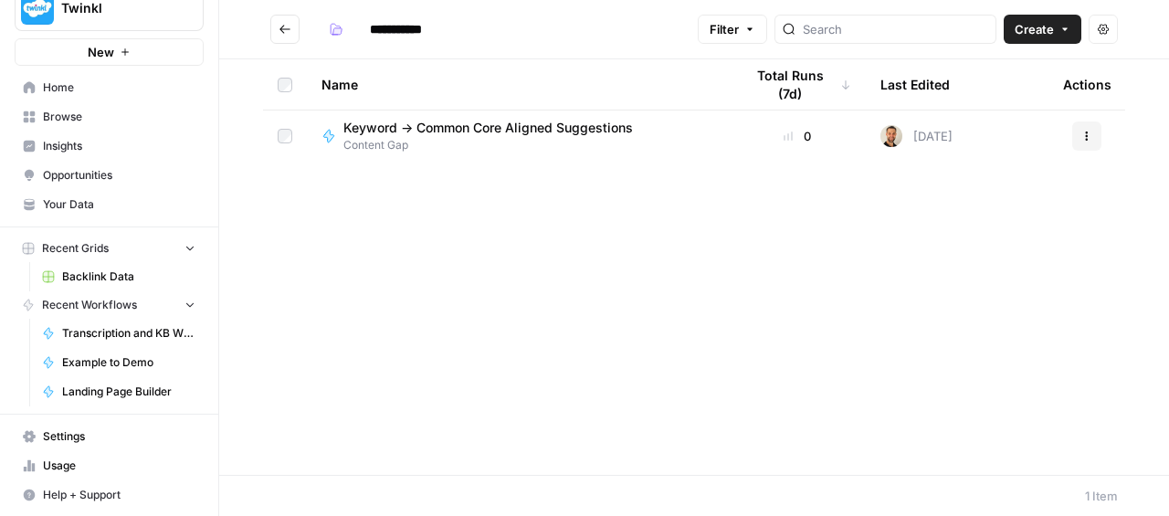
click at [478, 130] on span "Keyword -> Common Core Aligned Suggestions" at bounding box center [487, 128] width 289 height 18
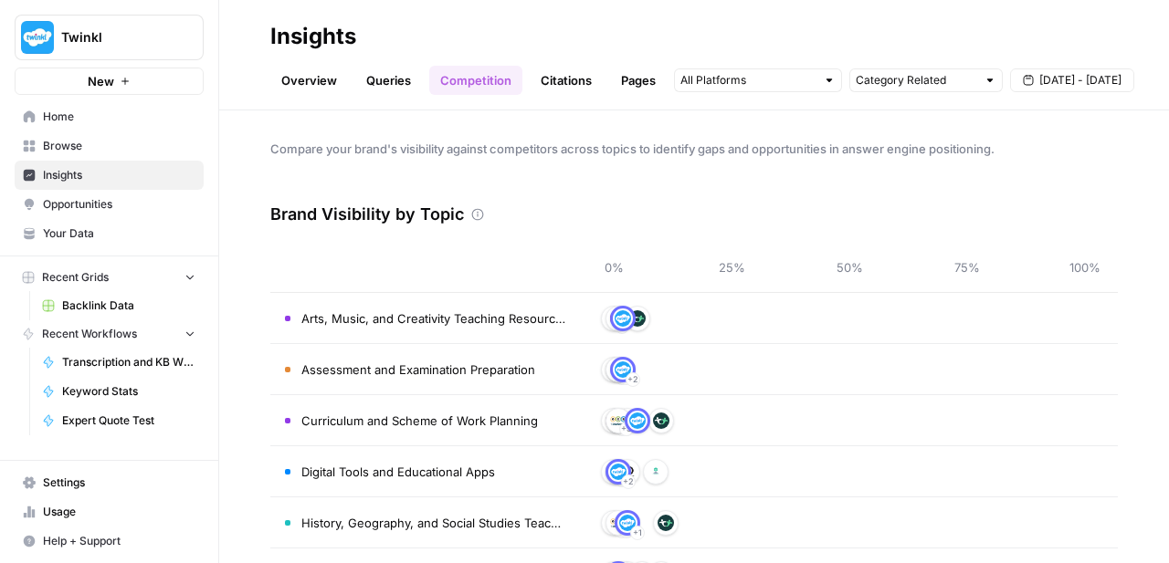
click at [107, 216] on link "Opportunities" at bounding box center [109, 204] width 189 height 29
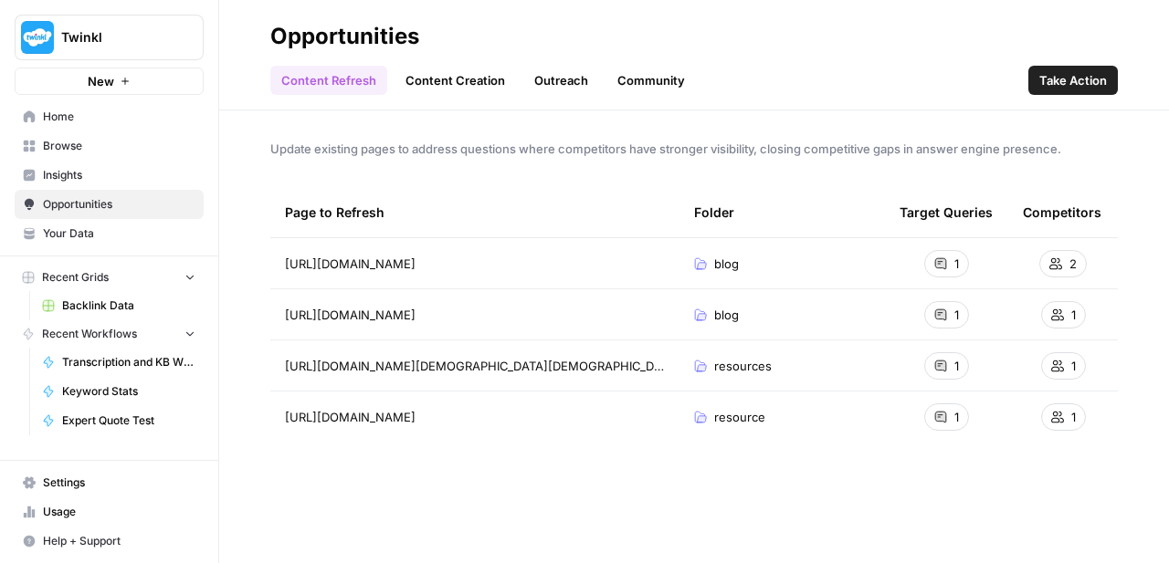
click at [572, 86] on link "Outreach" at bounding box center [561, 80] width 76 height 29
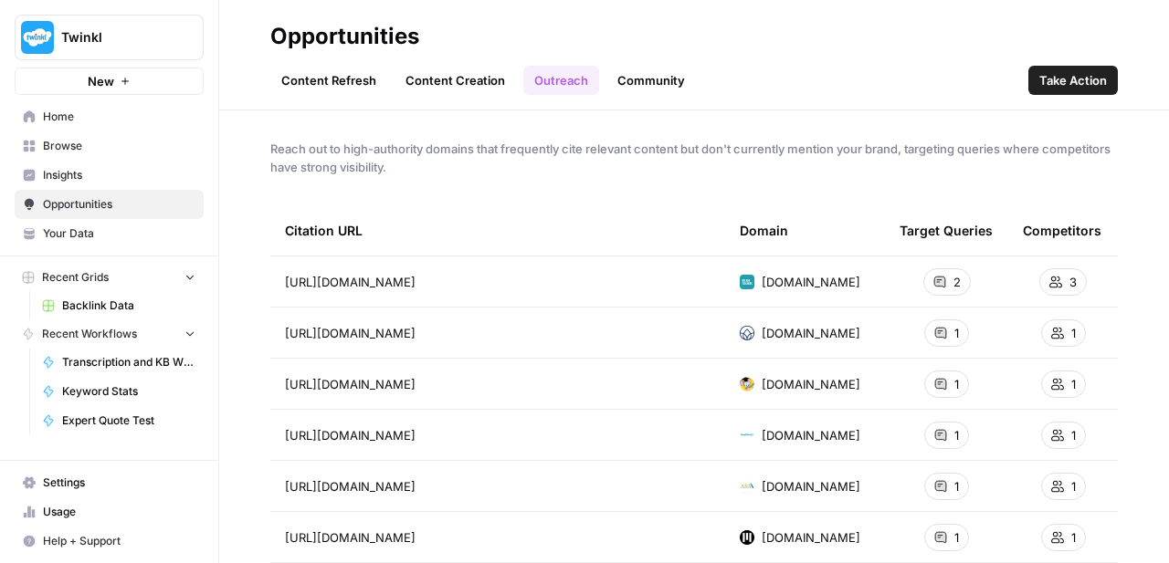
click at [393, 96] on header "Opportunities Content Refresh Content Creation Outreach Community Take Action" at bounding box center [693, 55] width 949 height 110
click at [352, 85] on link "Content Refresh" at bounding box center [328, 80] width 117 height 29
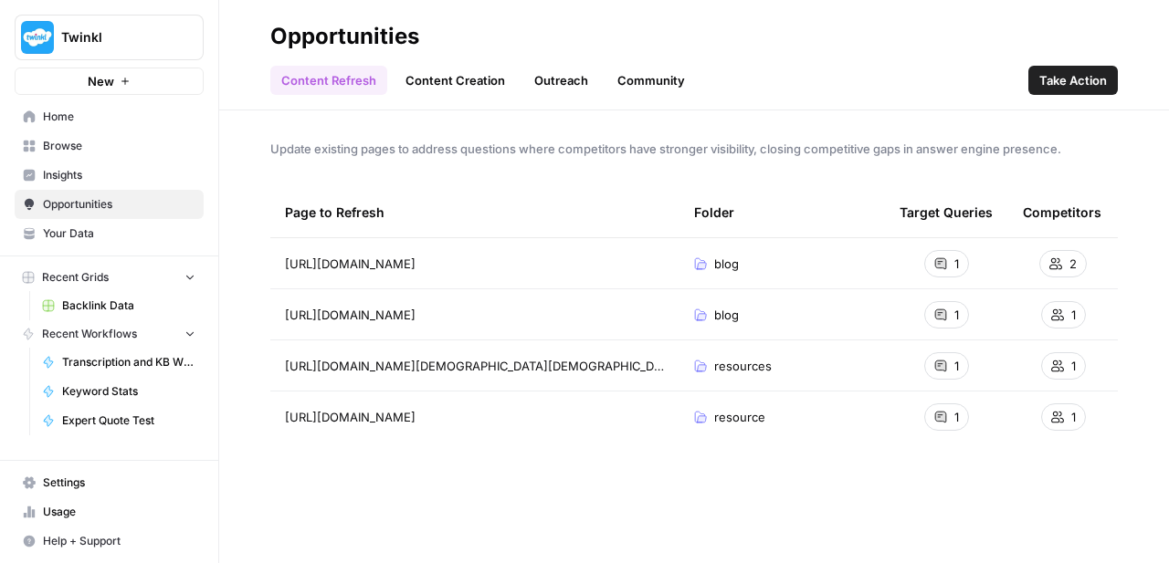
click at [456, 99] on header "Opportunities Content Refresh Content Creation Outreach Community Take Action" at bounding box center [693, 55] width 949 height 110
click at [454, 71] on link "Content Creation" at bounding box center [454, 80] width 121 height 29
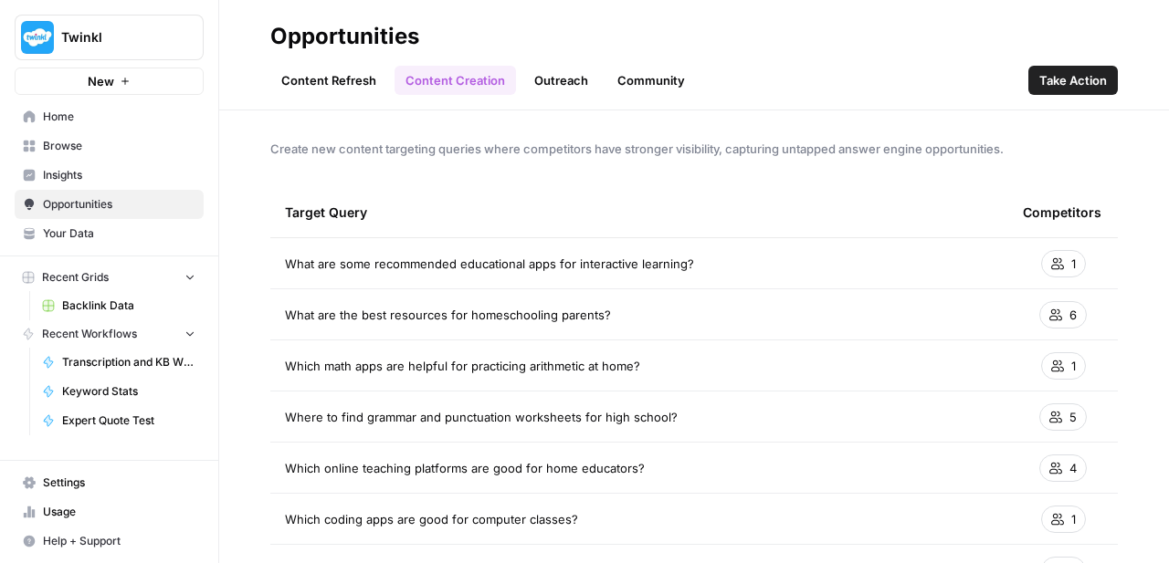
click at [362, 84] on link "Content Refresh" at bounding box center [328, 80] width 117 height 29
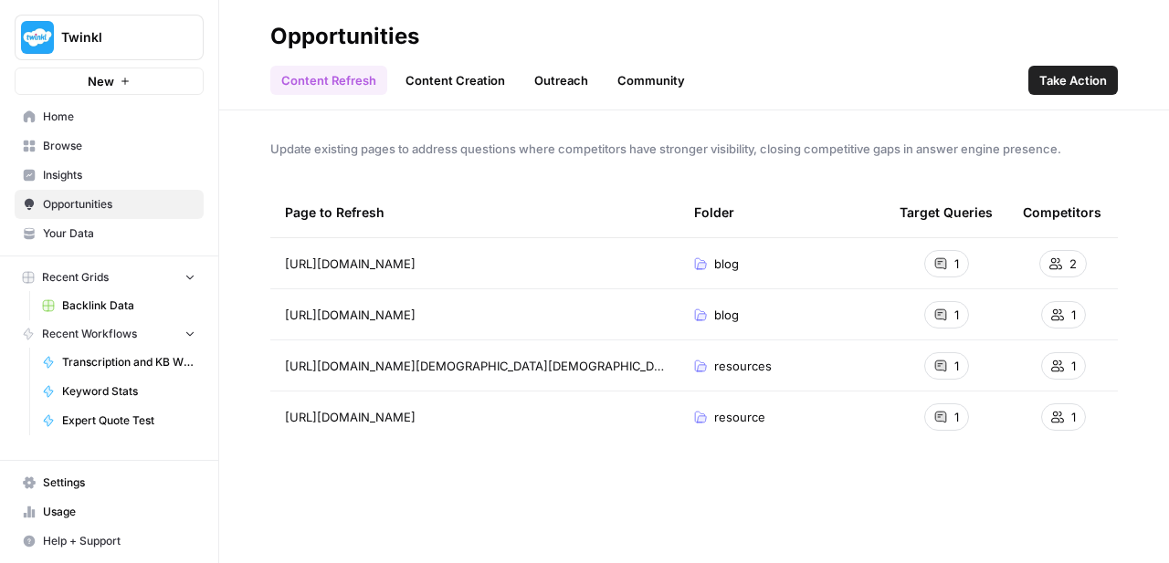
click at [94, 170] on span "Insights" at bounding box center [119, 175] width 152 height 16
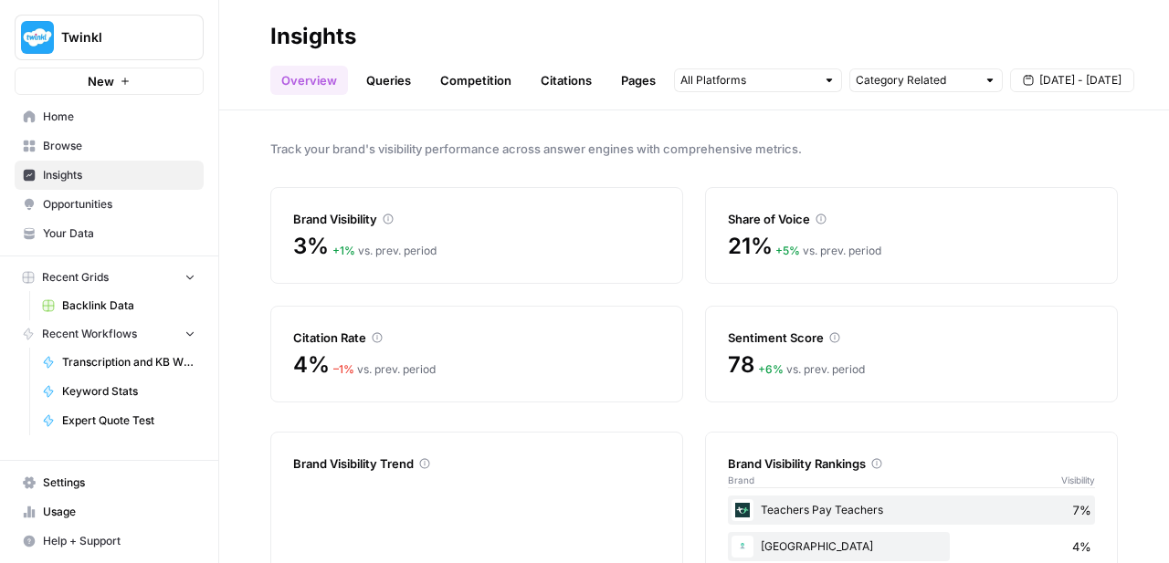
scroll to position [199, 0]
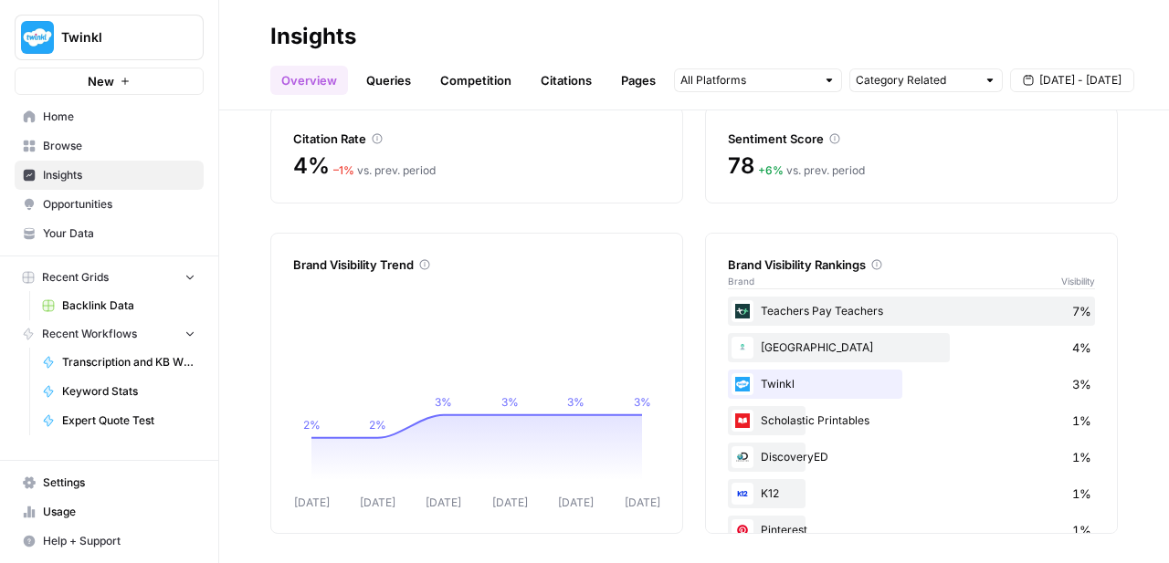
click at [117, 490] on span "Settings" at bounding box center [119, 483] width 152 height 16
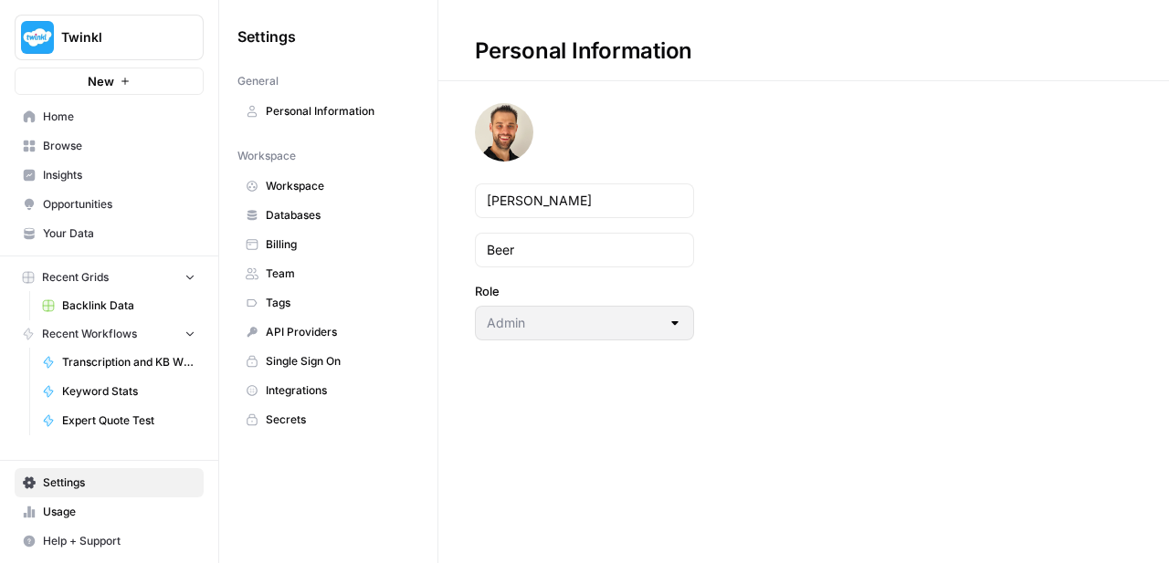
click at [345, 184] on span "Workspace" at bounding box center [338, 186] width 145 height 16
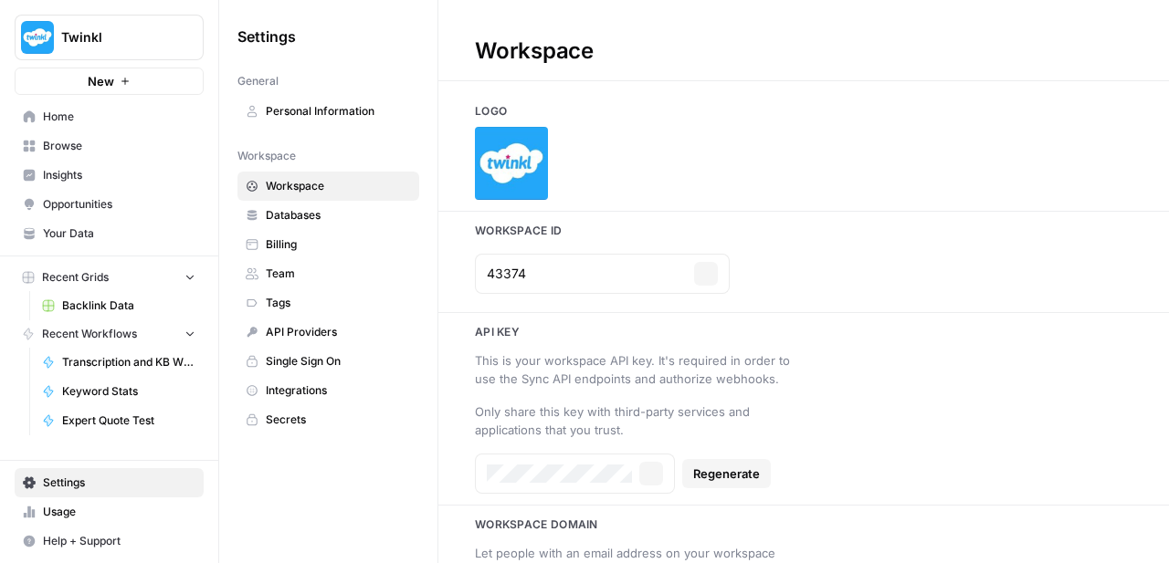
type input "twinkl.co.uk"
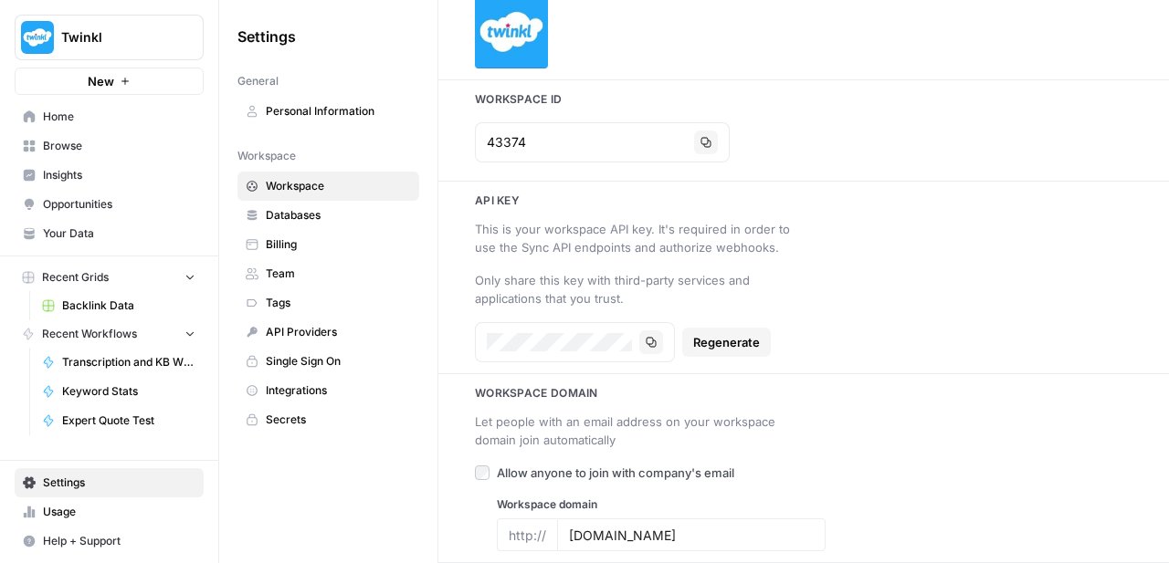
click at [308, 412] on span "Secrets" at bounding box center [338, 420] width 145 height 16
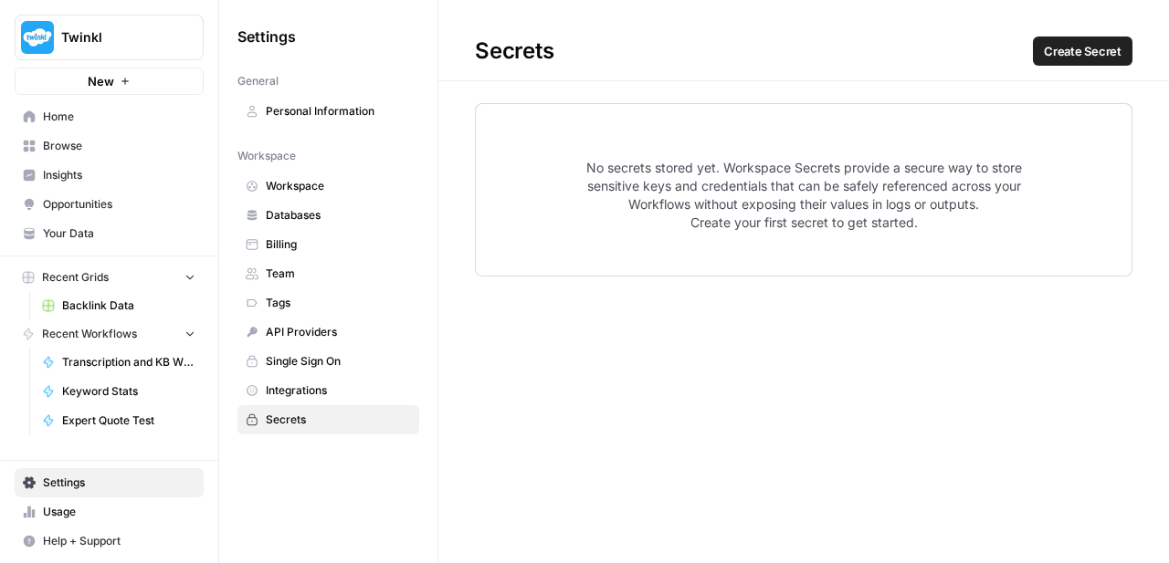
click at [318, 122] on link "Personal Information" at bounding box center [328, 111] width 182 height 29
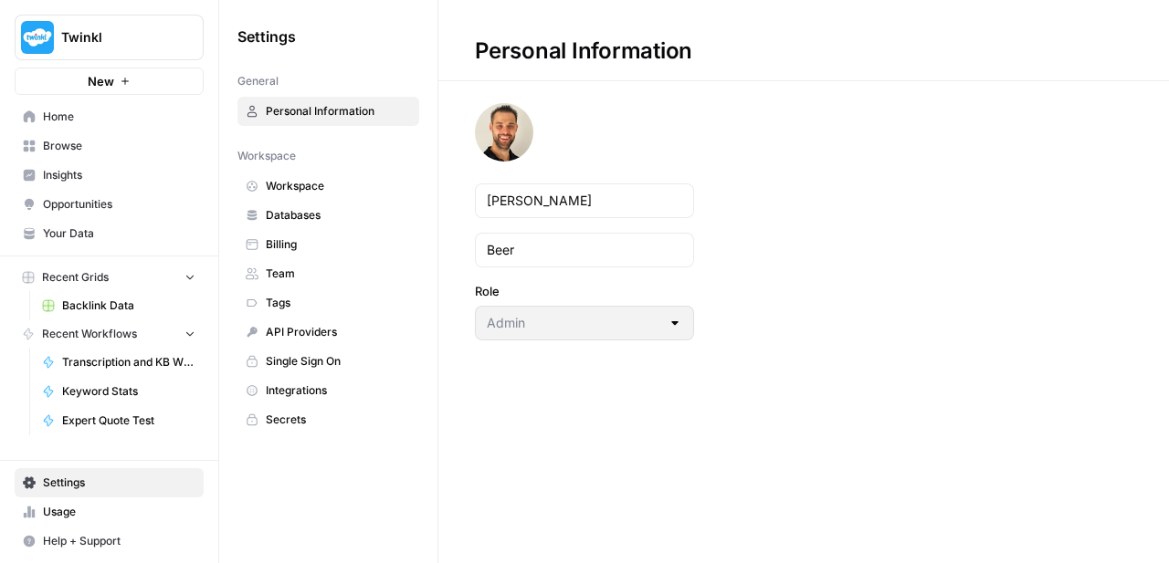
click at [303, 187] on span "Workspace" at bounding box center [338, 186] width 145 height 16
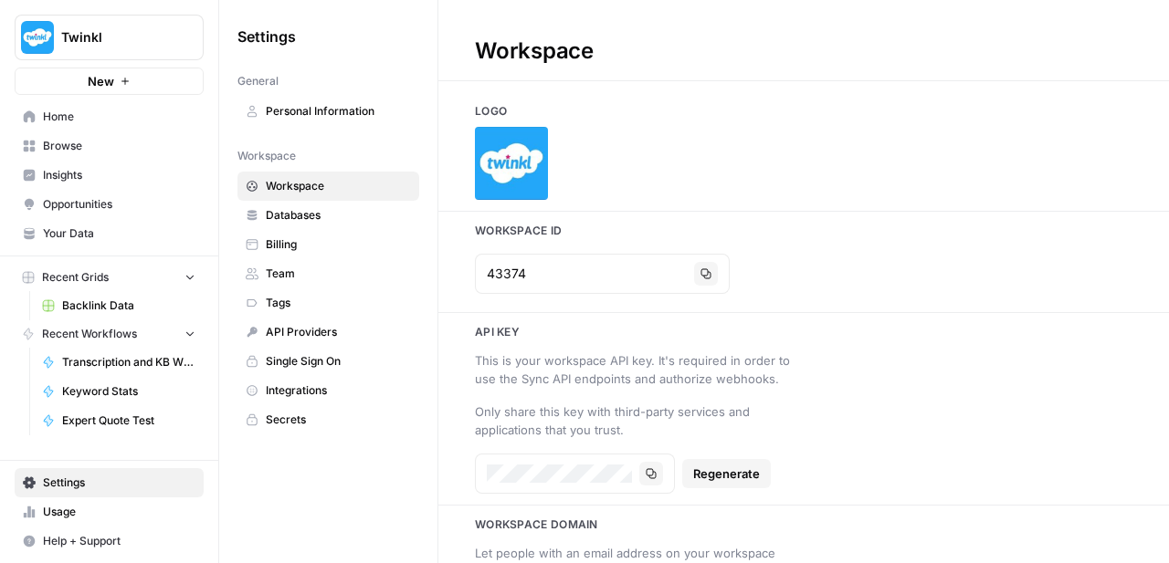
click at [103, 184] on link "Insights" at bounding box center [109, 175] width 189 height 29
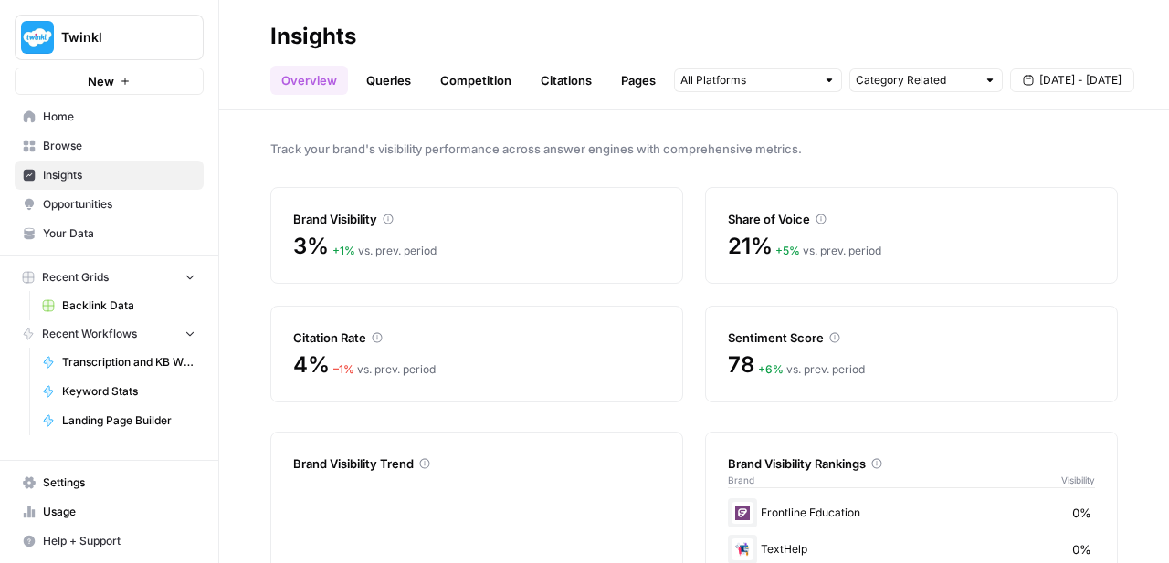
click at [597, 81] on link "Citations" at bounding box center [566, 80] width 73 height 29
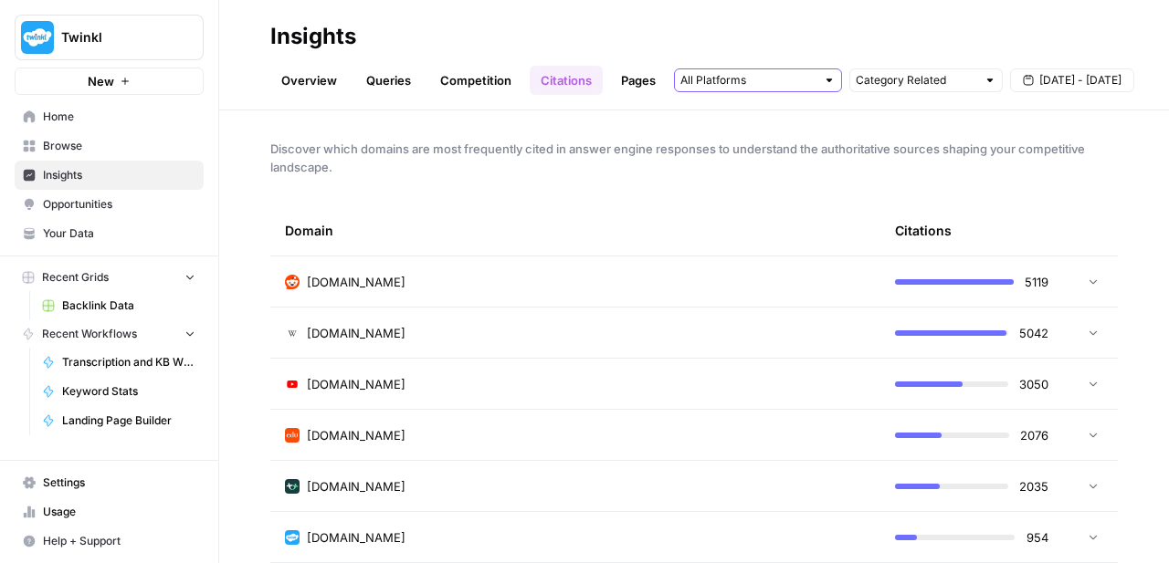
click at [697, 83] on input "text" at bounding box center [747, 80] width 135 height 18
click at [467, 202] on div "Discover which domains are most frequently cited in answer engine responses to …" at bounding box center [693, 336] width 949 height 453
click at [372, 86] on link "Queries" at bounding box center [388, 80] width 67 height 29
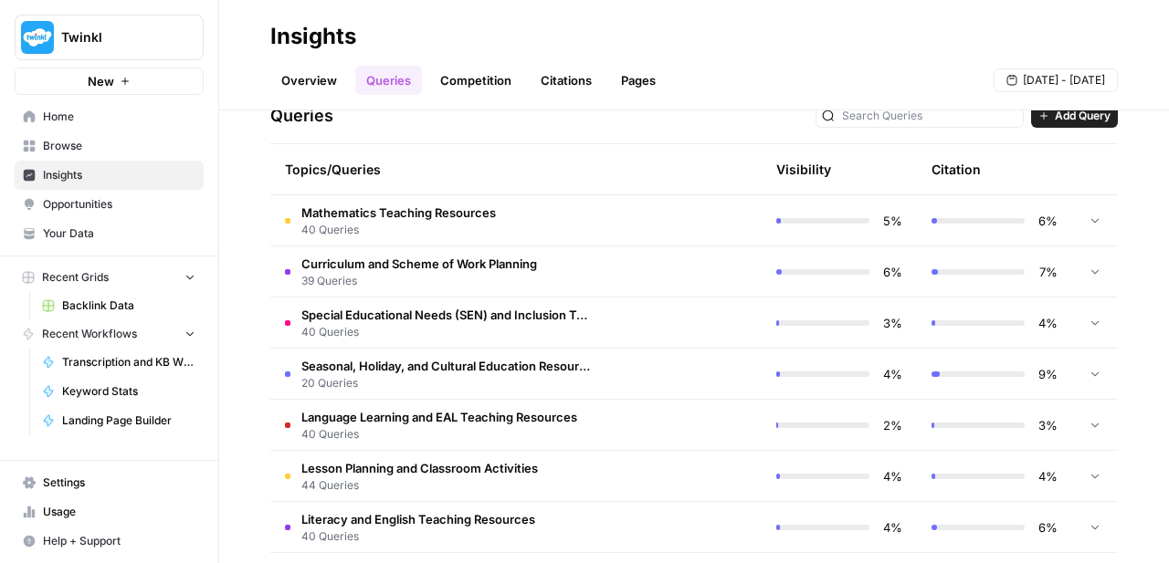
scroll to position [393, 0]
click at [1074, 121] on span "Add Query" at bounding box center [1082, 116] width 56 height 16
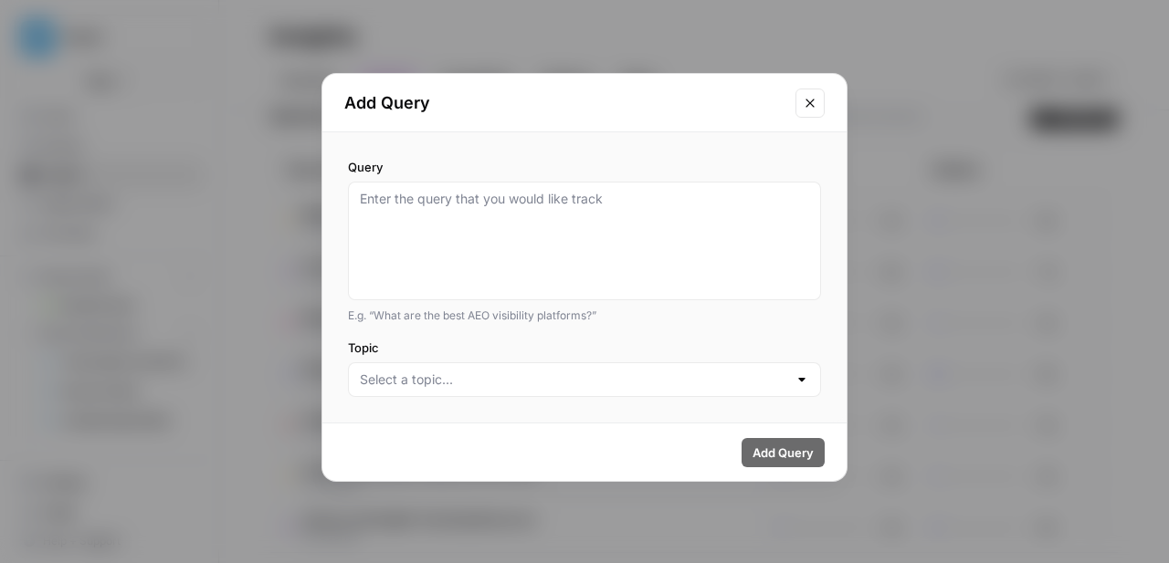
click at [669, 359] on div "Topic" at bounding box center [584, 368] width 473 height 58
click at [682, 372] on input "Topic" at bounding box center [573, 380] width 427 height 18
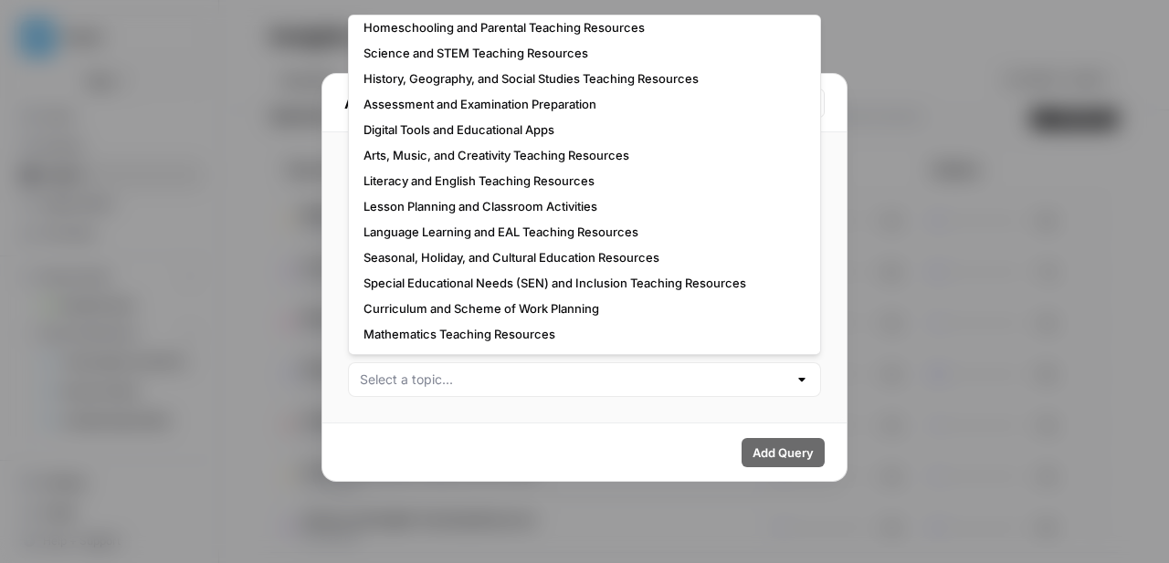
scroll to position [0, 0]
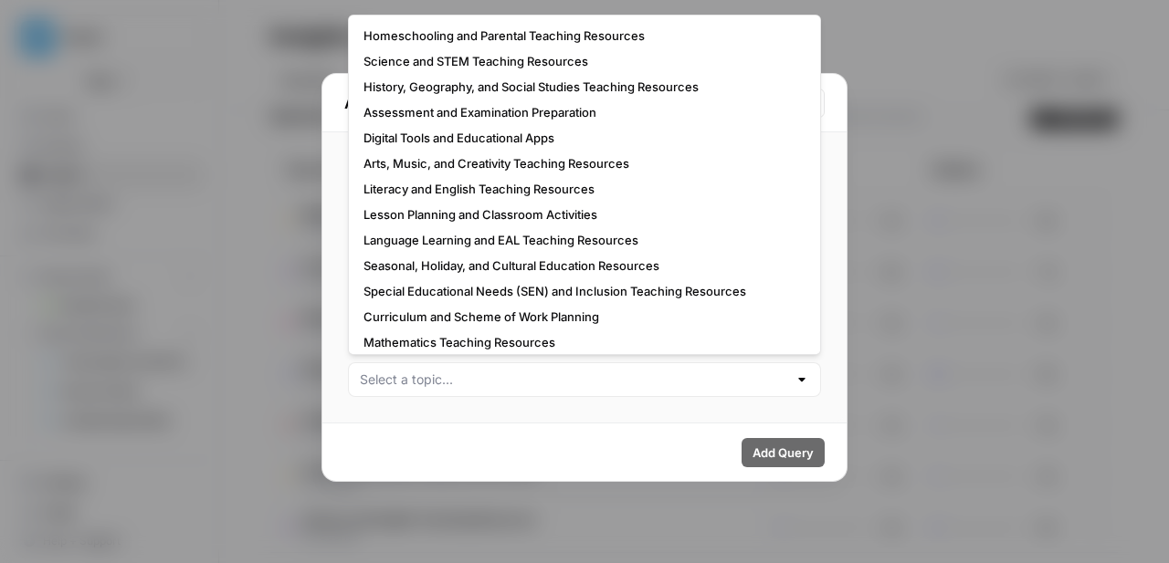
click at [838, 269] on div "Query E.g. “What are the best AEO visibility platforms?” Topic" at bounding box center [584, 277] width 524 height 290
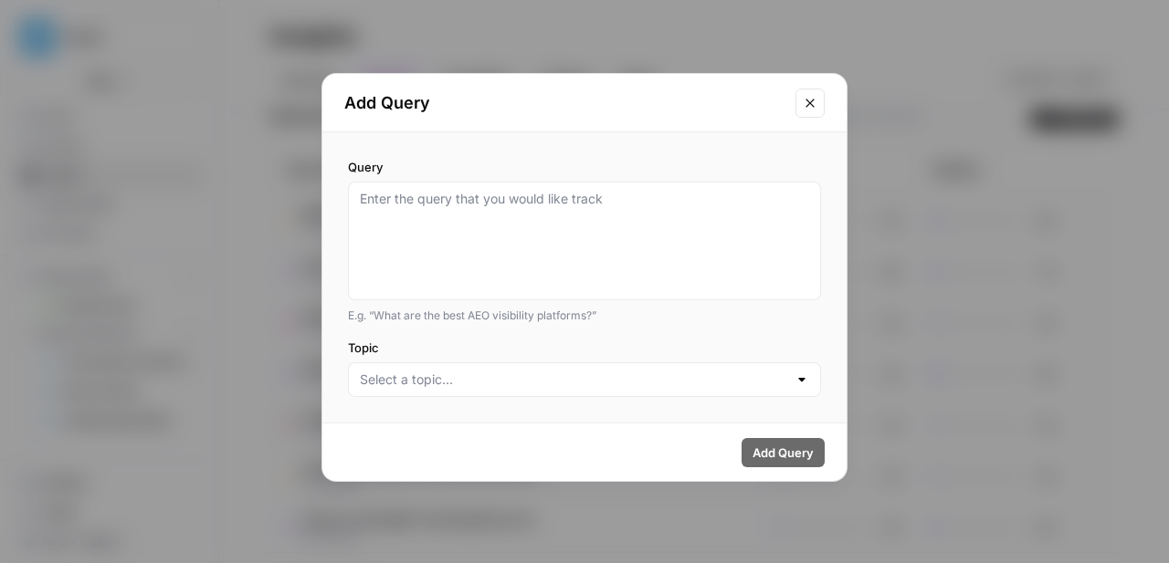
click at [816, 108] on icon "Close modal" at bounding box center [809, 103] width 15 height 15
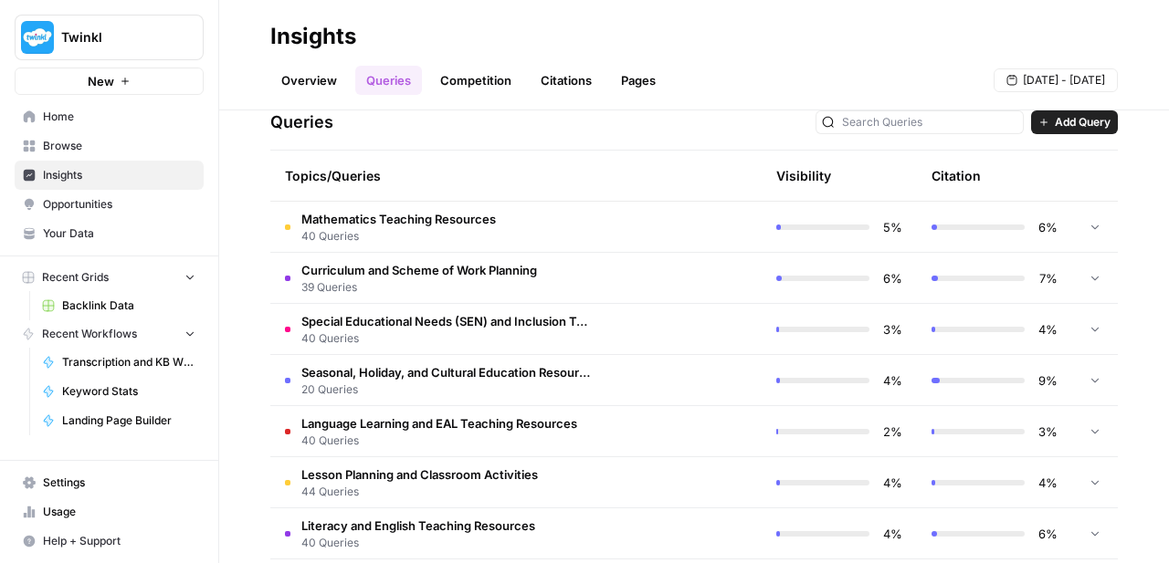
click at [444, 234] on span "40 Queries" at bounding box center [398, 236] width 194 height 16
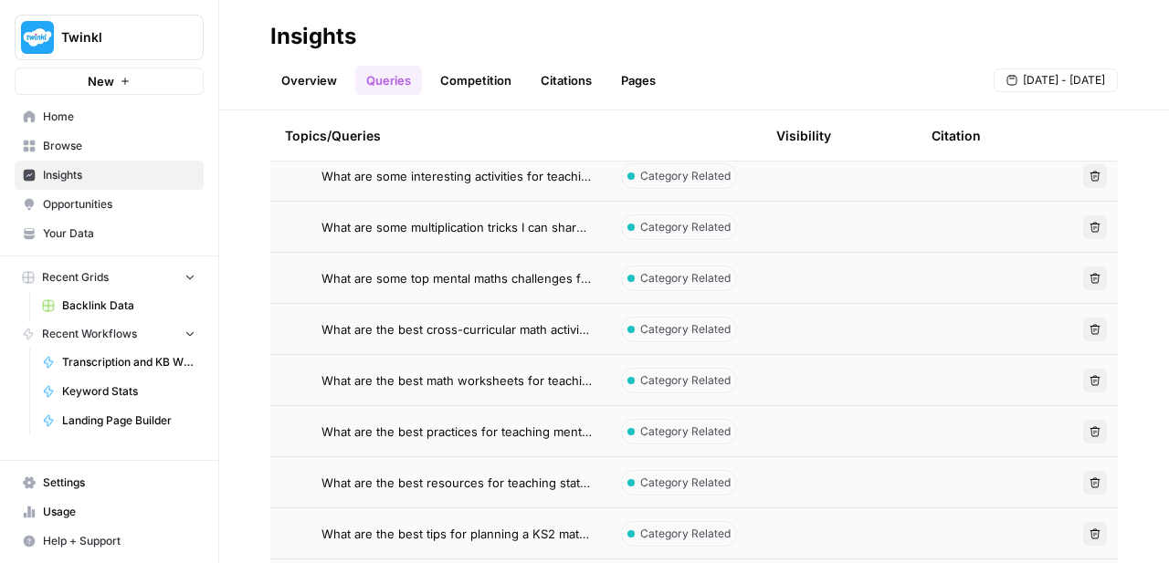
scroll to position [1719, 0]
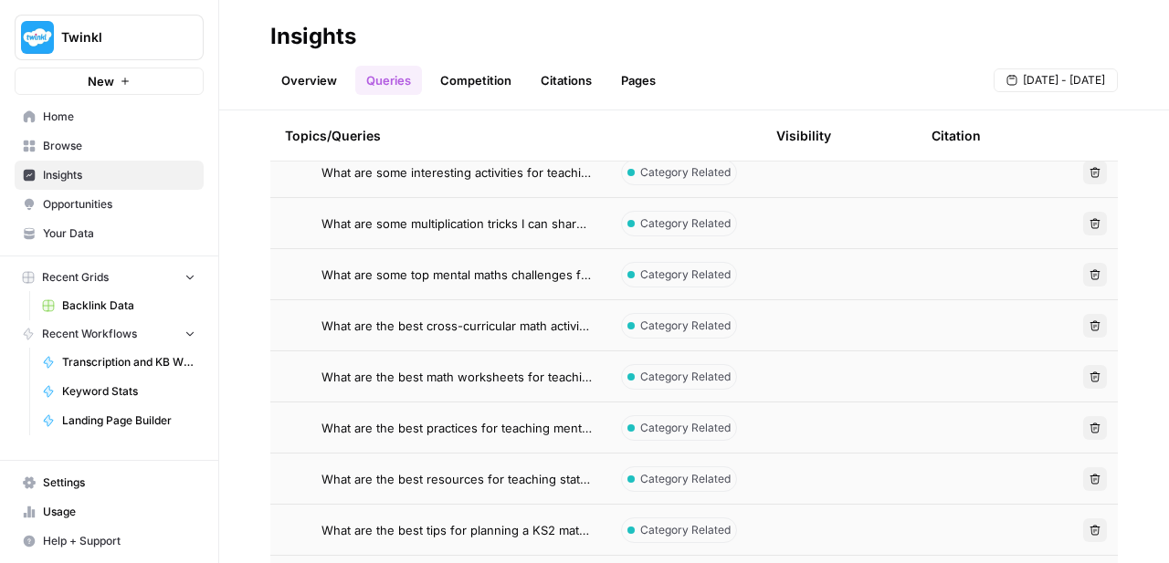
click at [417, 368] on span "What are the best math worksheets for teaching multiplication to Year 2?" at bounding box center [456, 377] width 270 height 18
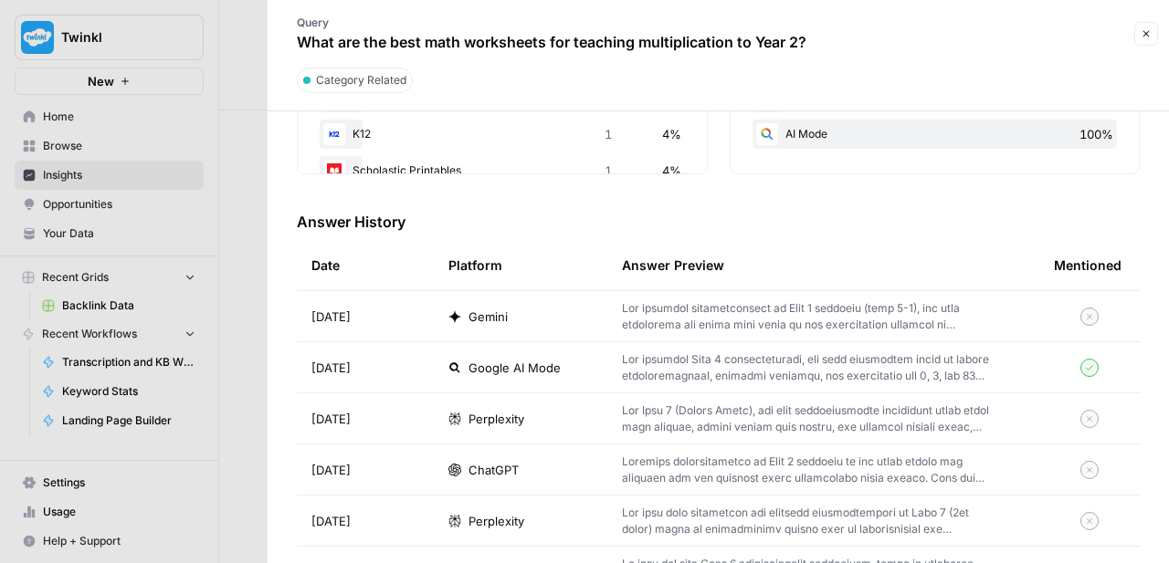
scroll to position [465, 0]
click at [653, 486] on td at bounding box center [823, 468] width 432 height 50
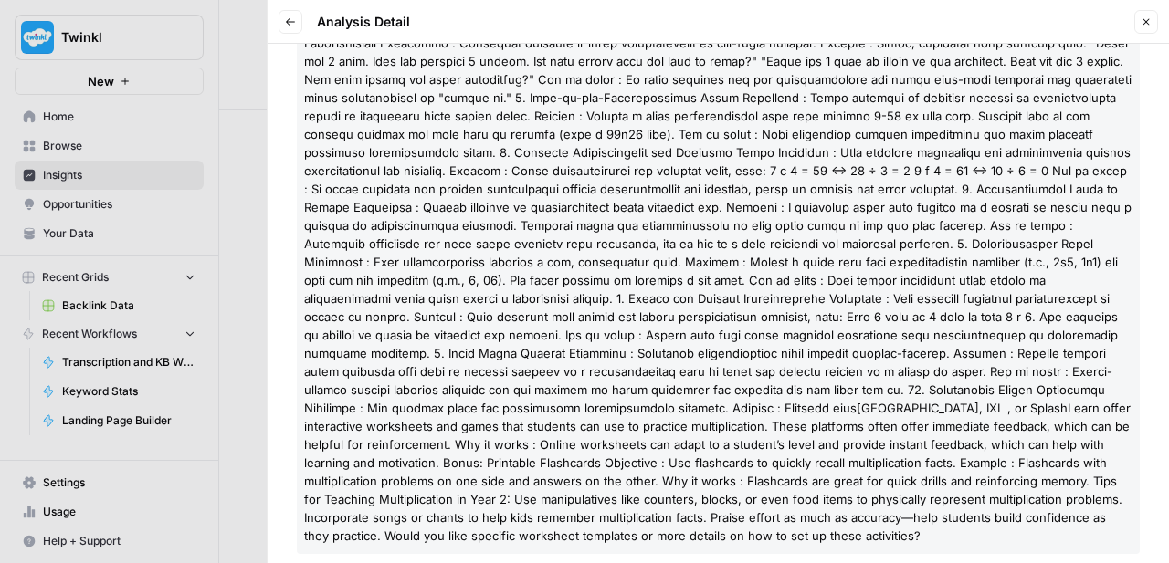
scroll to position [539, 0]
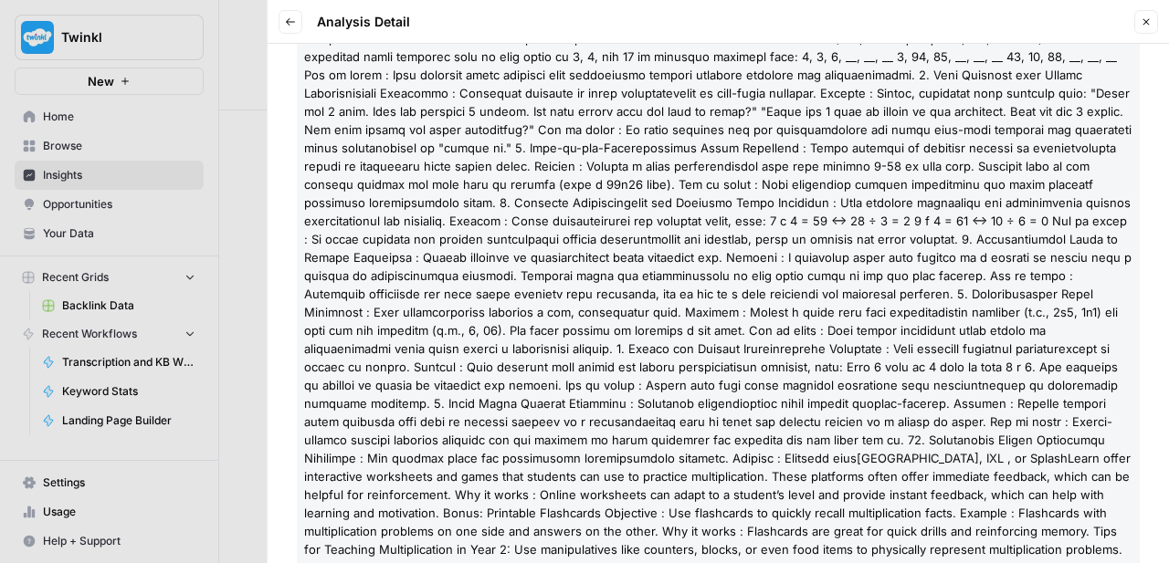
click at [302, 17] on div "Back Analysis Detail" at bounding box center [343, 22] width 131 height 24
click at [295, 16] on icon "button" at bounding box center [290, 21] width 11 height 11
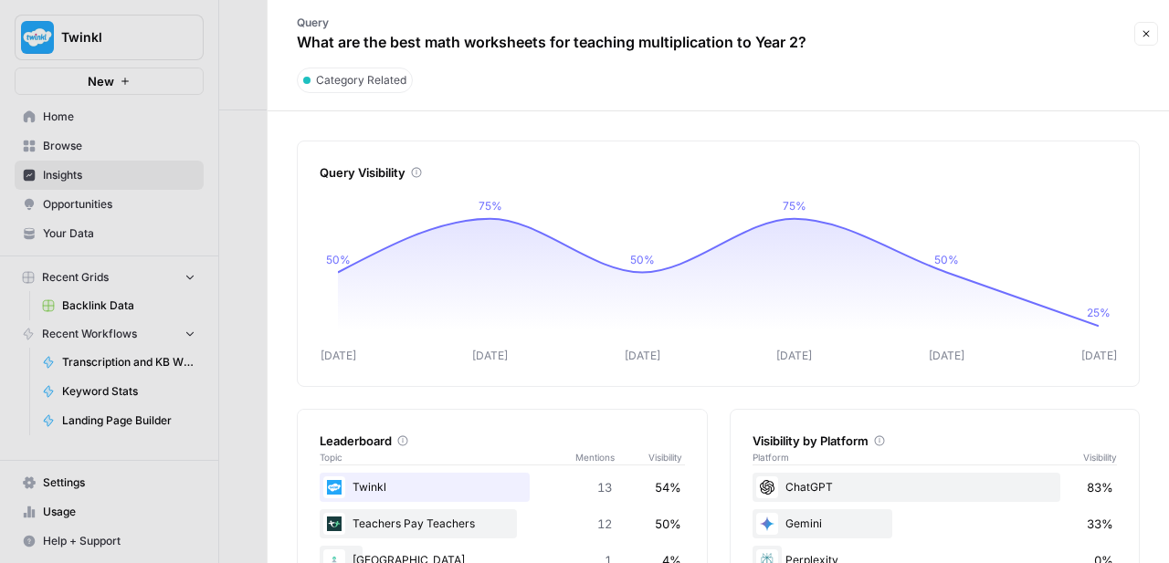
click at [241, 148] on div at bounding box center [584, 281] width 1169 height 563
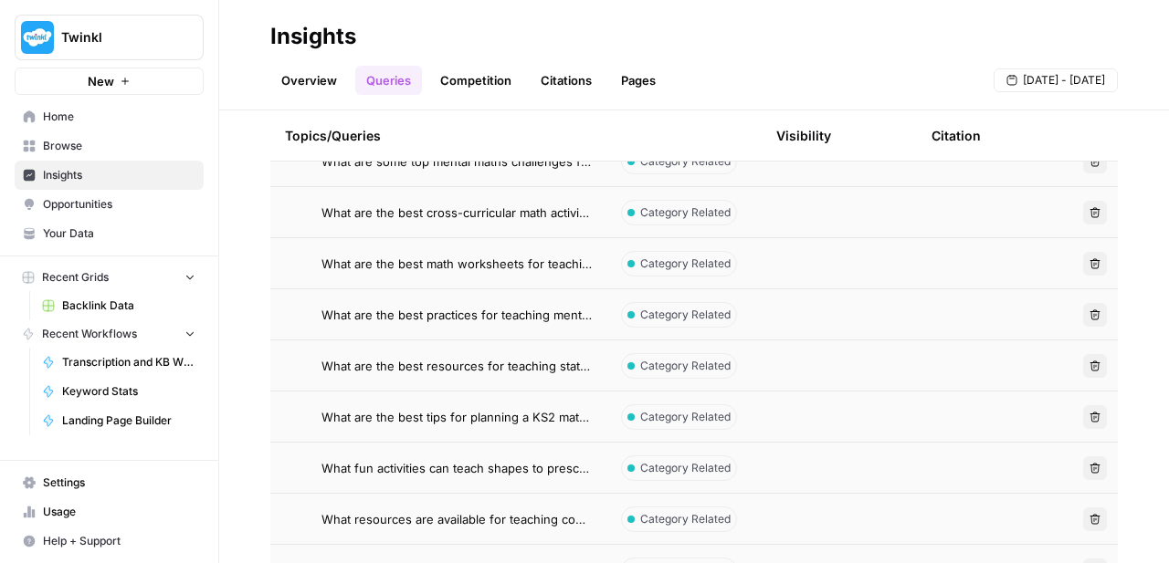
scroll to position [1819, 0]
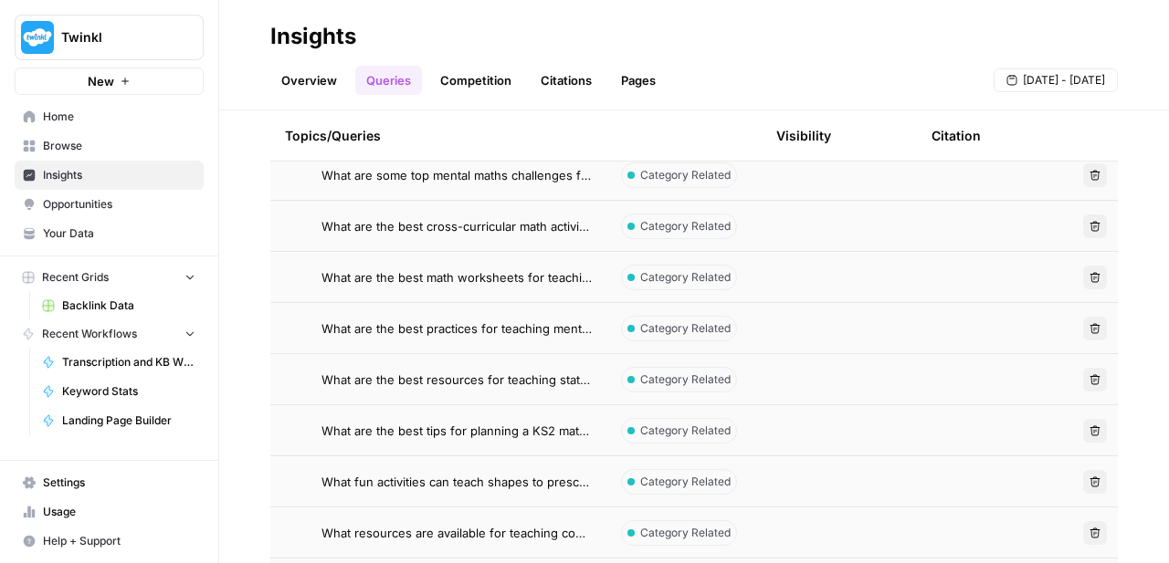
click at [455, 286] on span "What are the best math worksheets for teaching multiplication to Year 2?" at bounding box center [456, 277] width 270 height 18
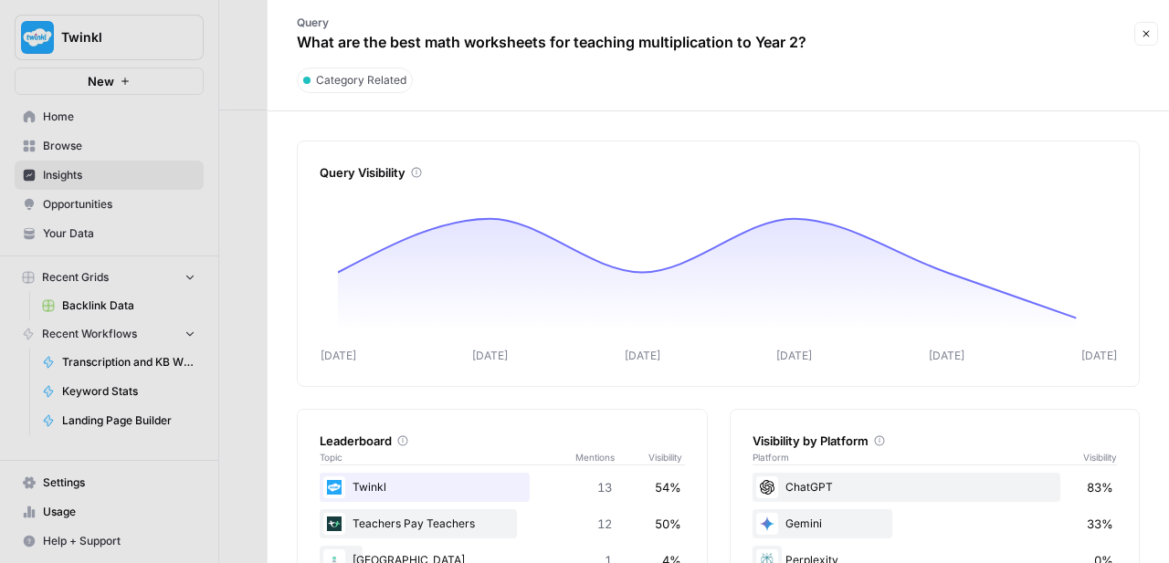
click at [599, 38] on p "What are the best math worksheets for teaching multiplication to Year 2?" at bounding box center [551, 42] width 509 height 22
copy div "What are the best math worksheets for teaching multiplication to Year 2? Close"
click at [1151, 30] on button "Close" at bounding box center [1146, 34] width 24 height 24
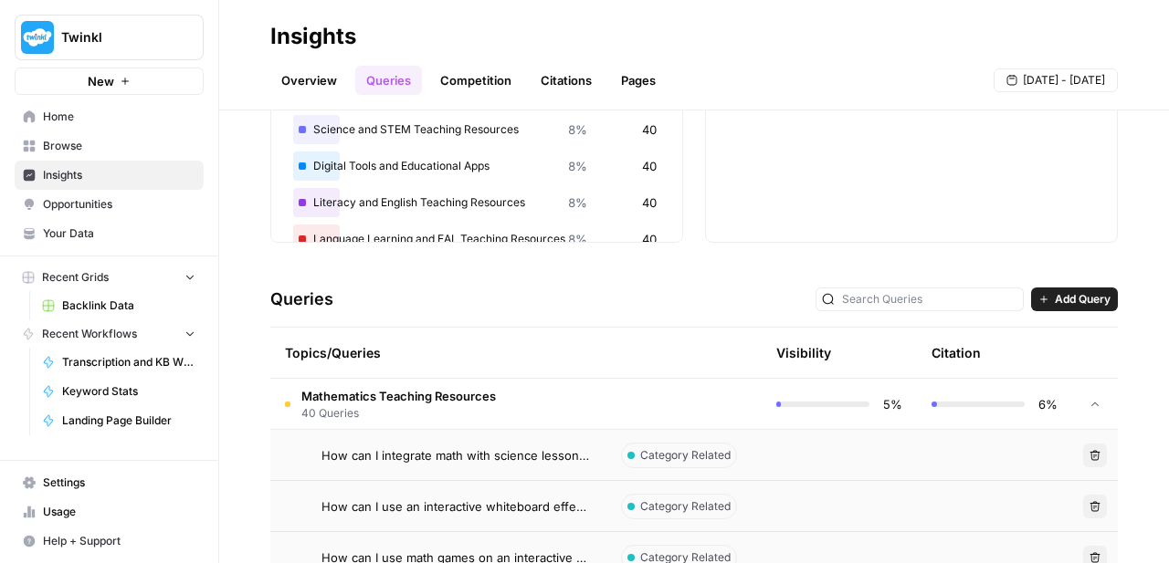
scroll to position [230, 0]
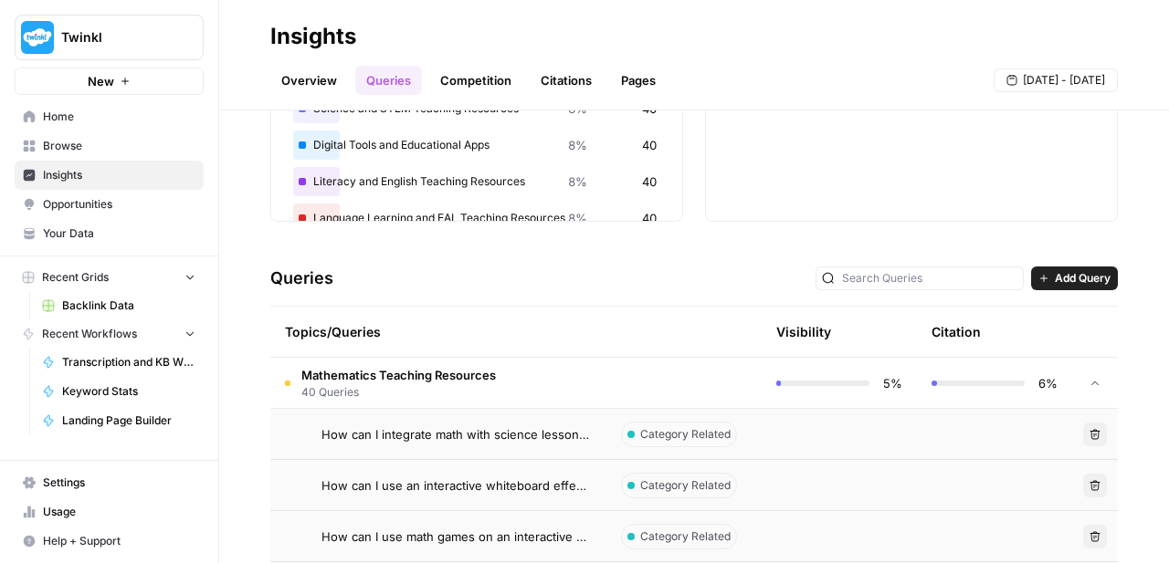
click at [1070, 278] on span "Add Query" at bounding box center [1082, 278] width 56 height 16
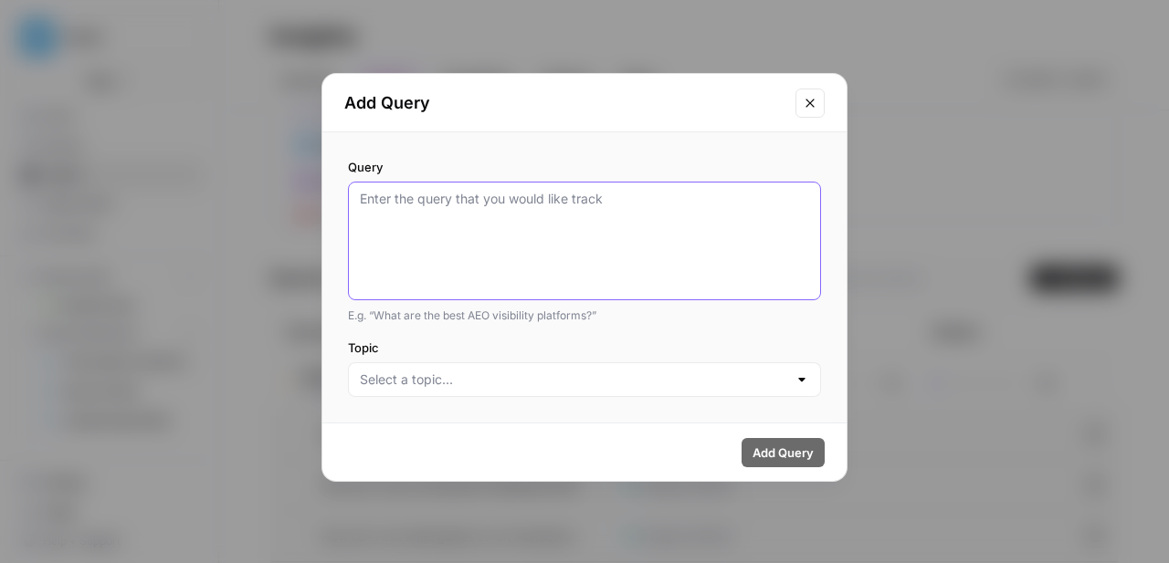
click at [697, 250] on textarea "Query" at bounding box center [584, 241] width 449 height 102
paste textarea "What are the best math worksheets for teaching multiplication to Year 2?"
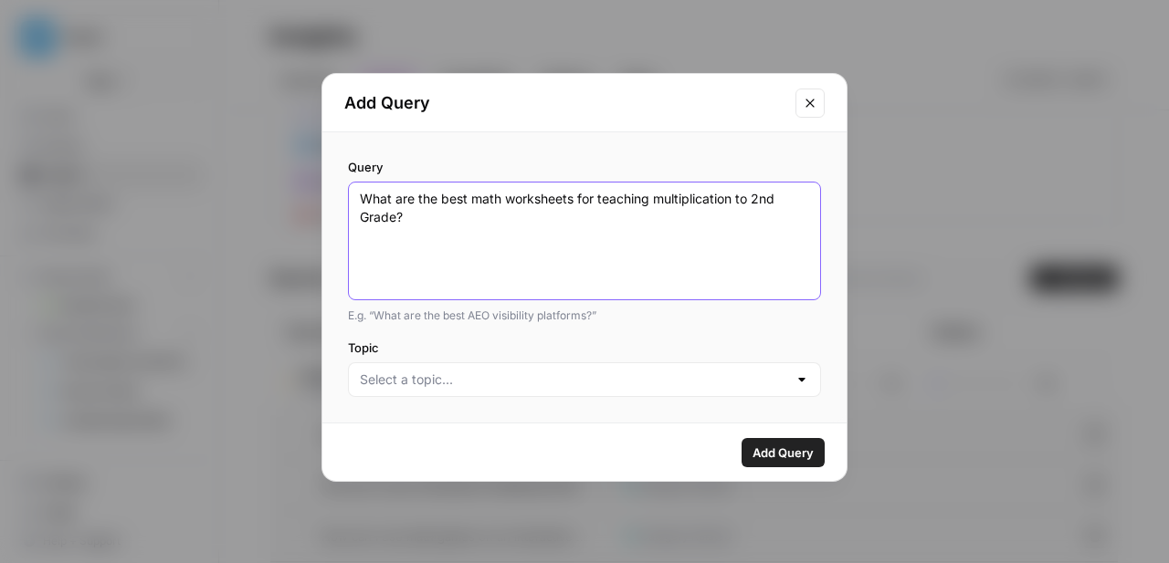
type textarea "What are the best math worksheets for teaching multiplication to 2nd Grade?"
click at [636, 378] on input "Topic" at bounding box center [573, 380] width 427 height 18
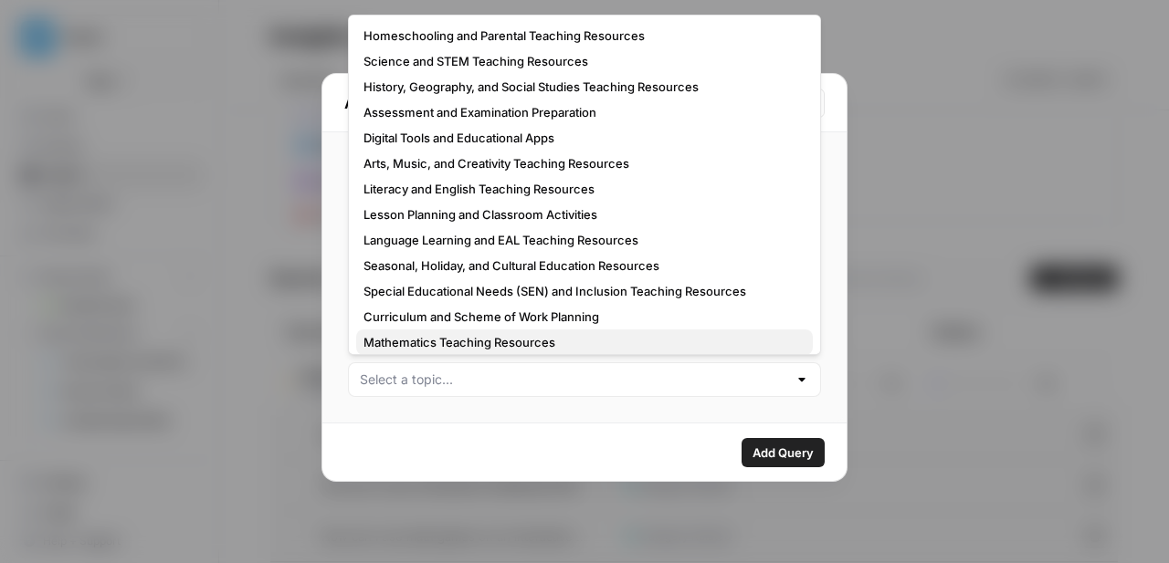
click at [628, 334] on span "Mathematics Teaching Resources" at bounding box center [580, 342] width 435 height 18
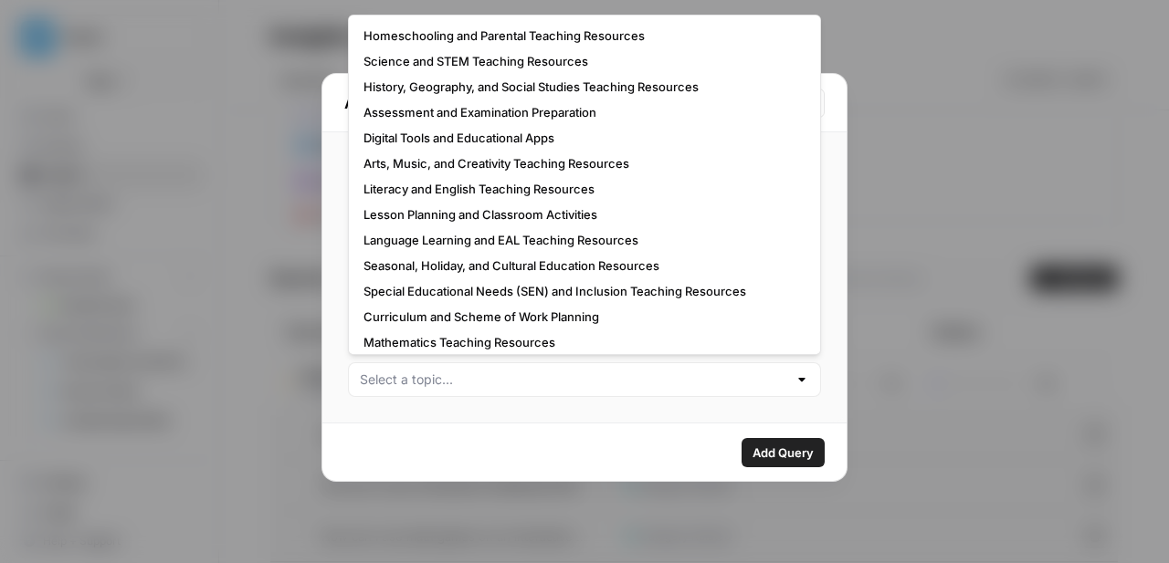
type input "Mathematics Teaching Resources"
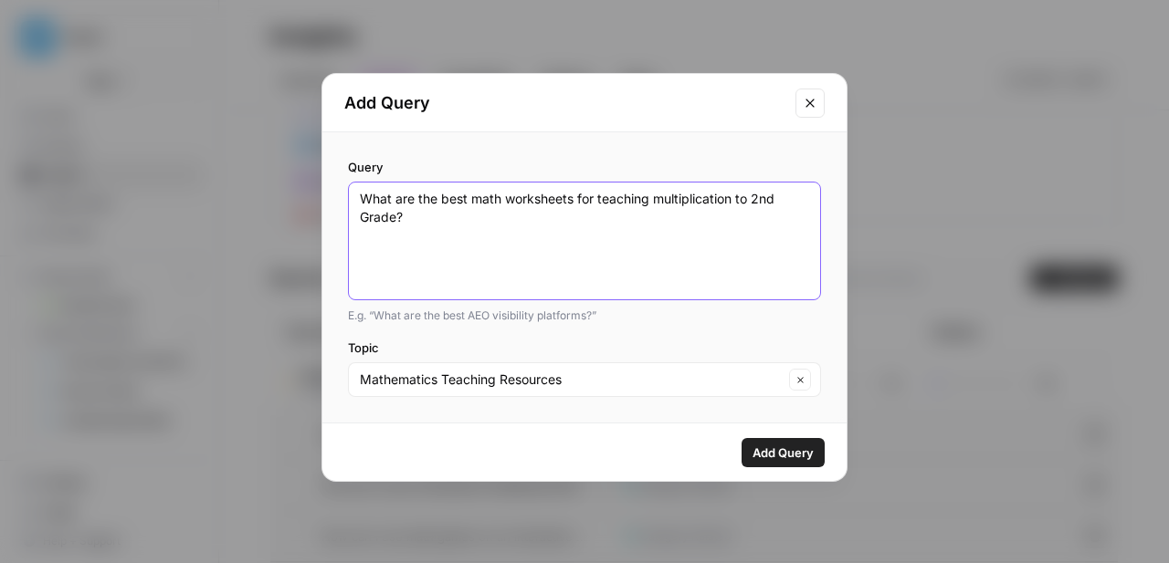
click at [401, 217] on textarea "What are the best math worksheets for teaching multiplication to 2nd Grade?" at bounding box center [584, 241] width 449 height 102
paste textarea "ultiplication worksheets for 2nd grade?"
type textarea "What are the best multiplication worksheets for 2nd grade?"
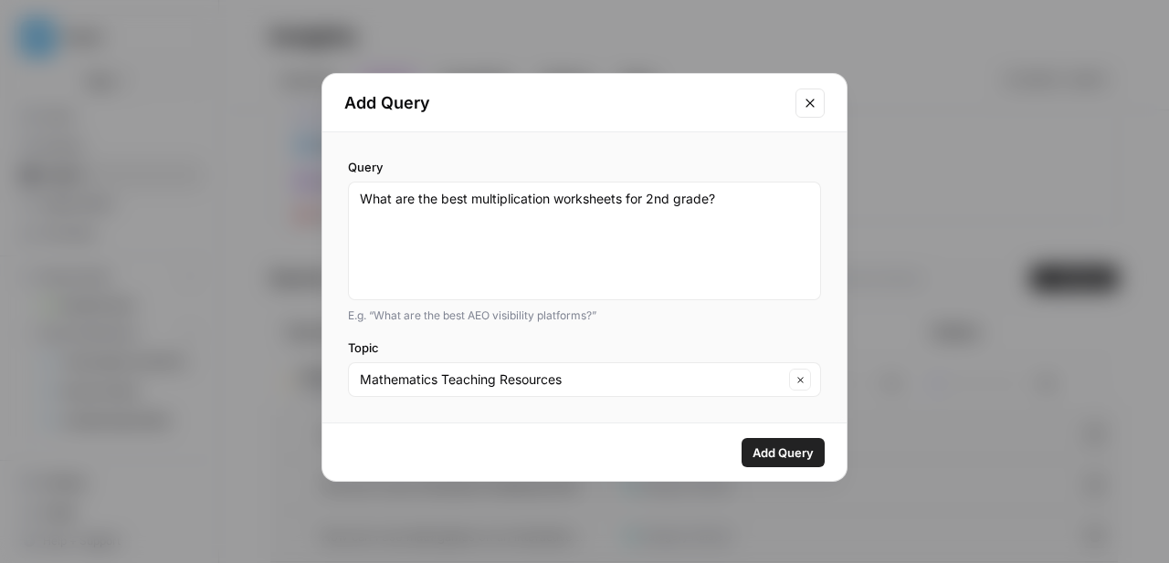
click at [778, 454] on span "Add Query" at bounding box center [782, 453] width 61 height 18
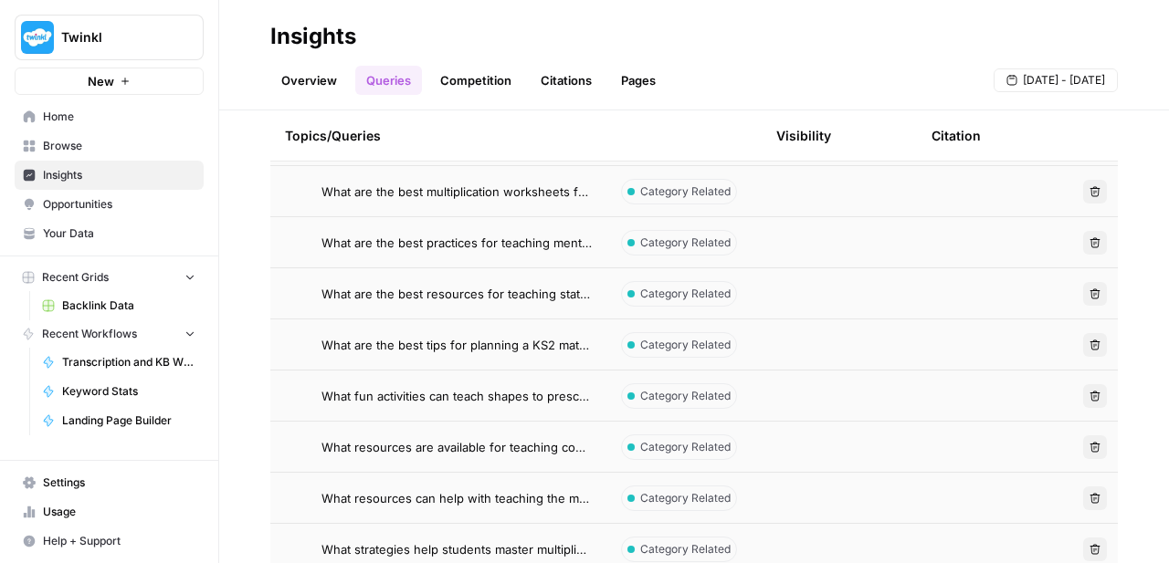
scroll to position [1946, 0]
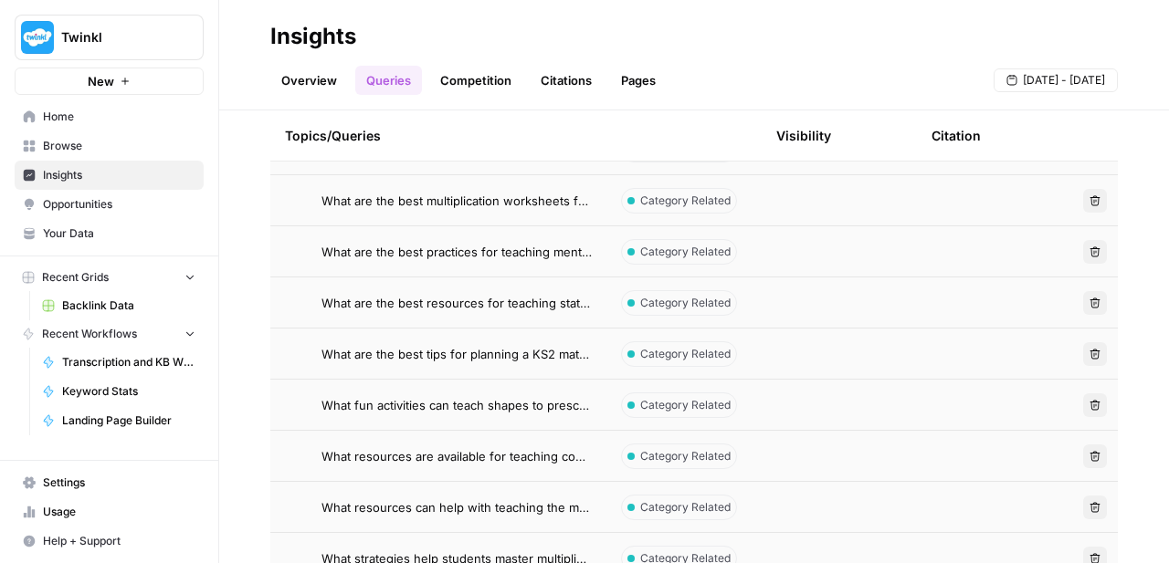
click at [507, 199] on span "What are the best multiplication worksheets for 2nd grade?" at bounding box center [456, 201] width 270 height 18
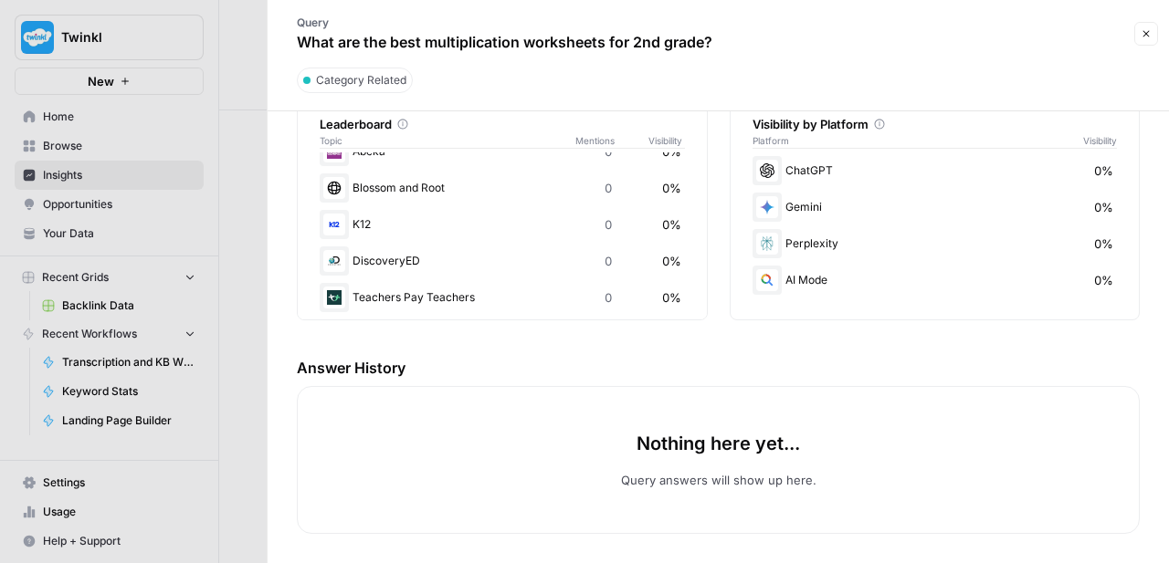
scroll to position [545, 0]
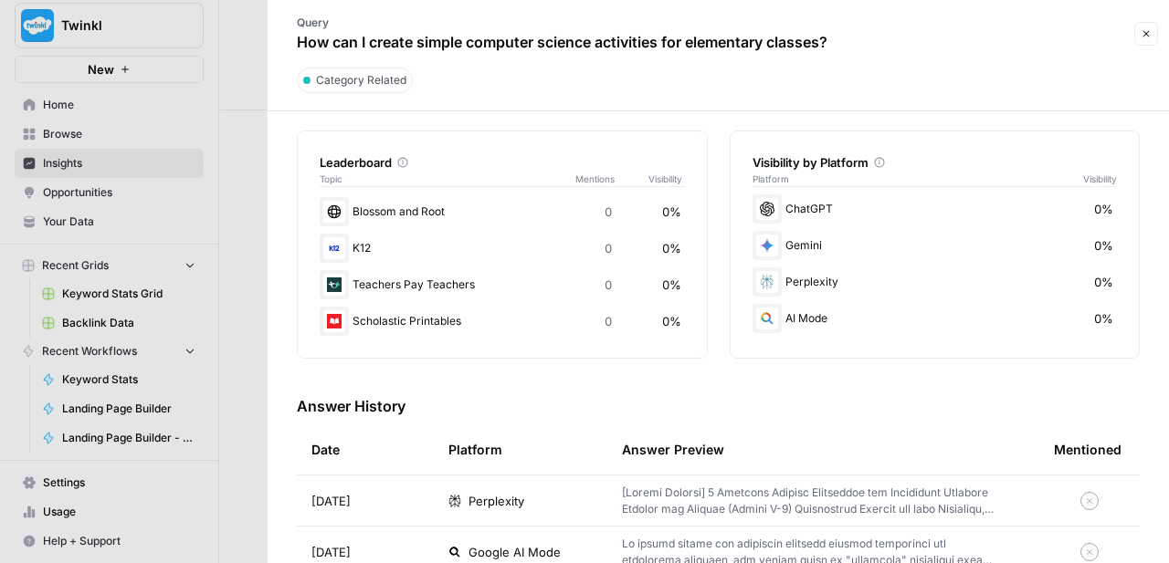
scroll to position [504, 0]
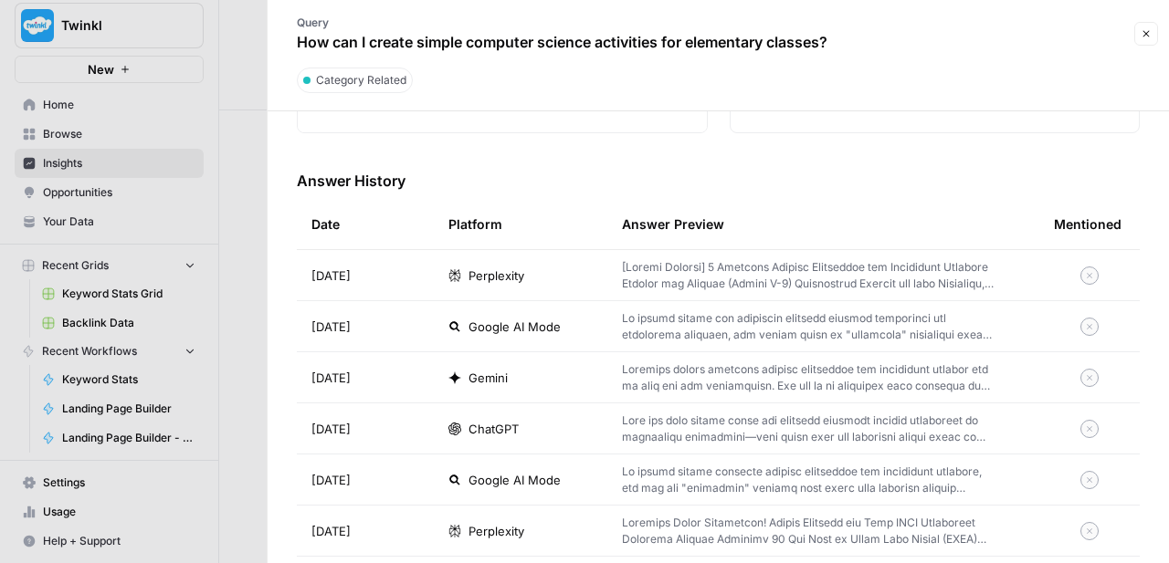
click at [749, 330] on p at bounding box center [808, 326] width 373 height 33
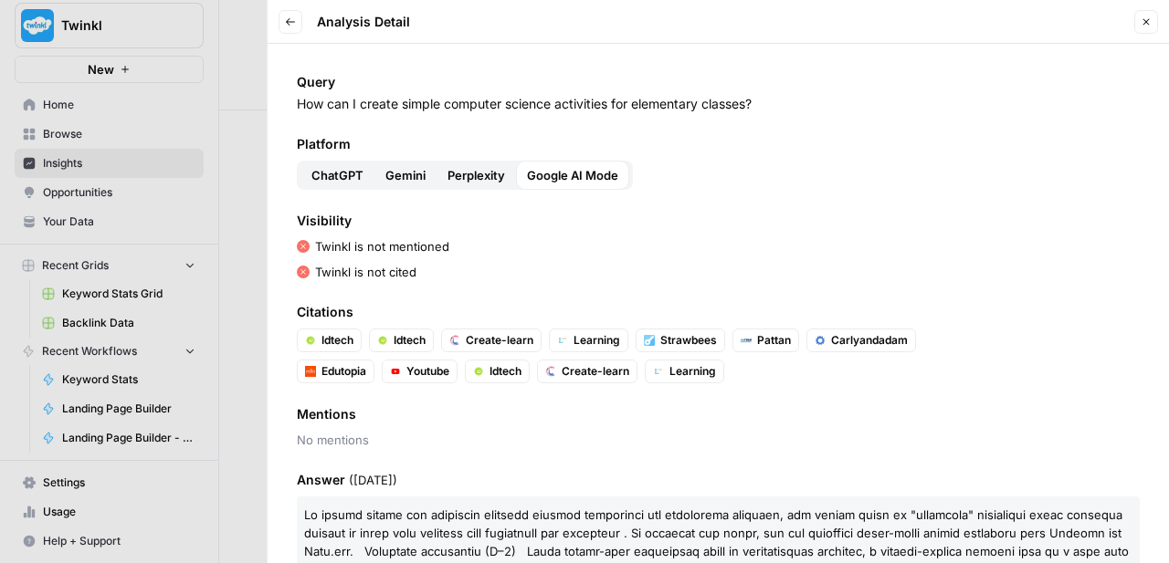
scroll to position [82, 0]
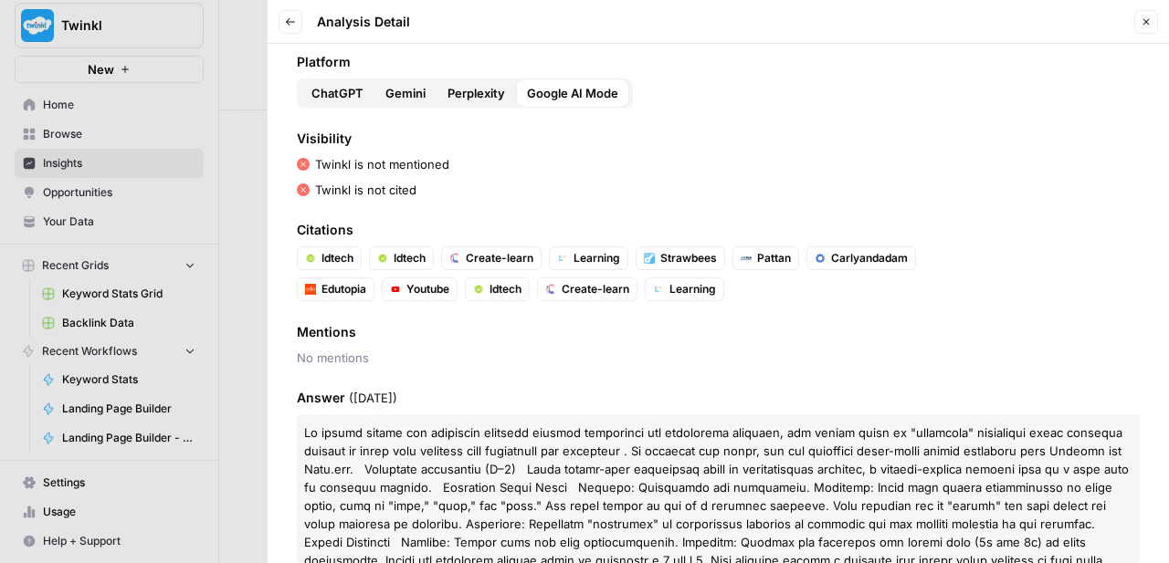
click at [289, 31] on button "Back" at bounding box center [290, 22] width 24 height 24
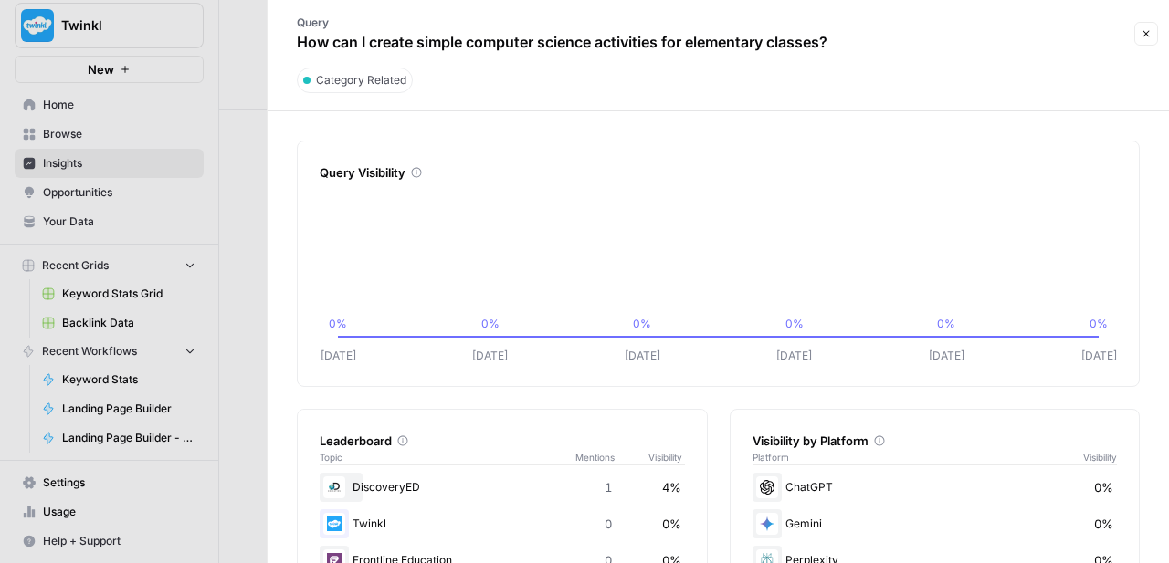
click at [1147, 42] on button "Close" at bounding box center [1146, 34] width 24 height 24
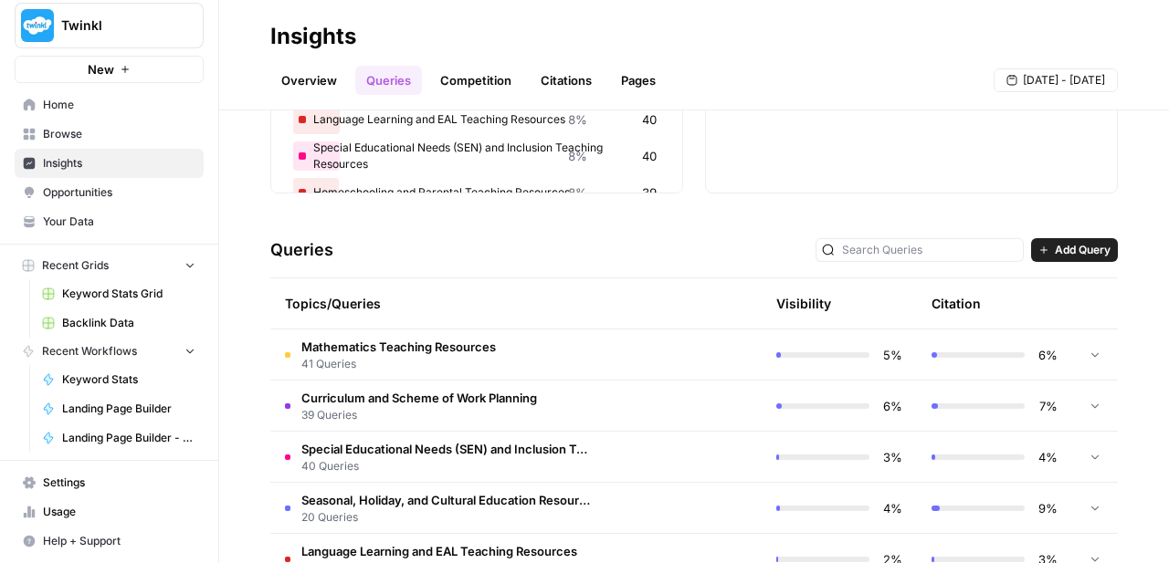
scroll to position [256, 0]
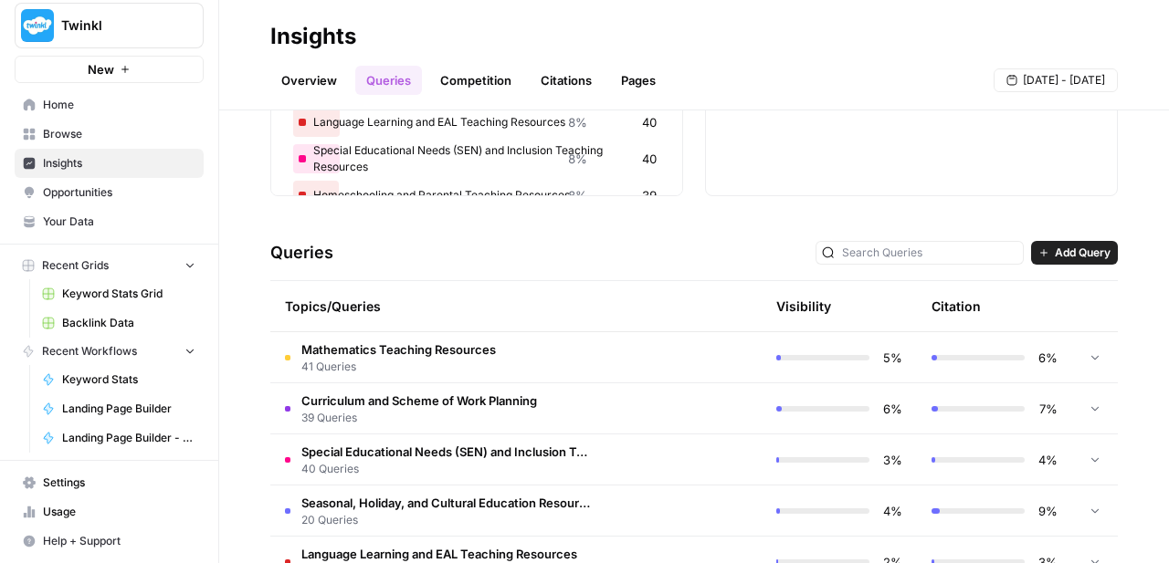
click at [601, 415] on td "Curriculum and Scheme of Work Planning 39 Queries" at bounding box center [438, 408] width 336 height 50
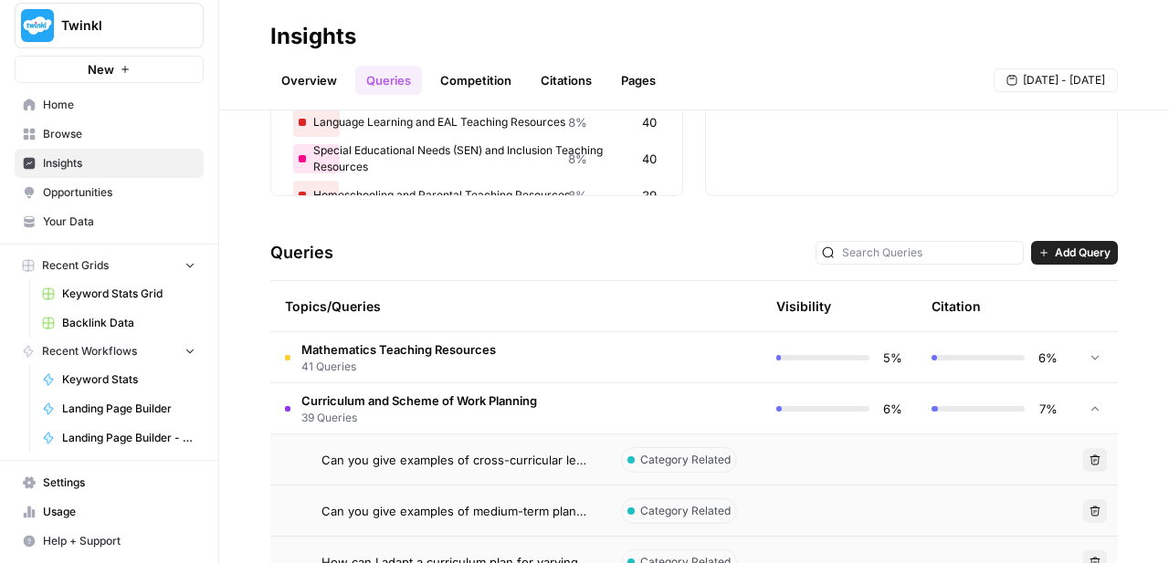
click at [534, 460] on span "Can you give examples of cross-curricular lesson planning strategies?" at bounding box center [456, 460] width 270 height 18
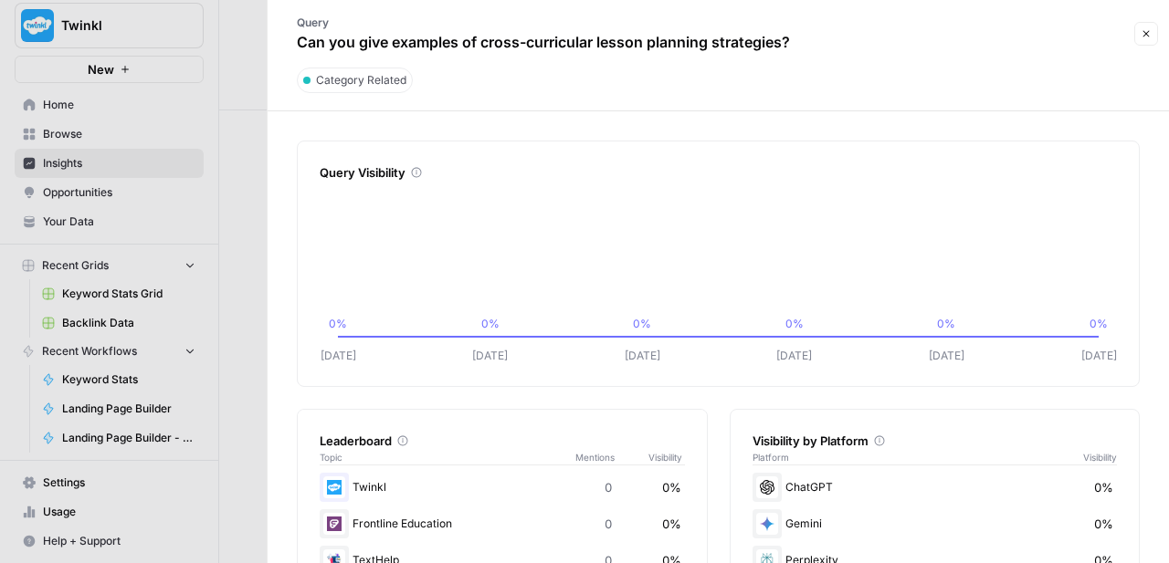
click at [1140, 35] on icon "button" at bounding box center [1145, 33] width 11 height 11
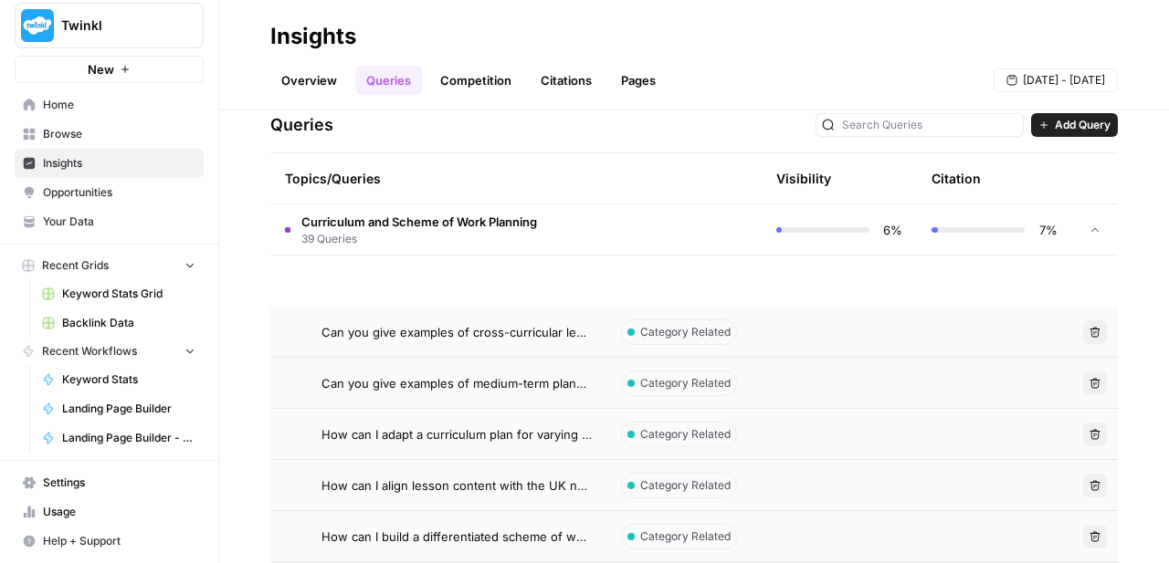
scroll to position [393, 0]
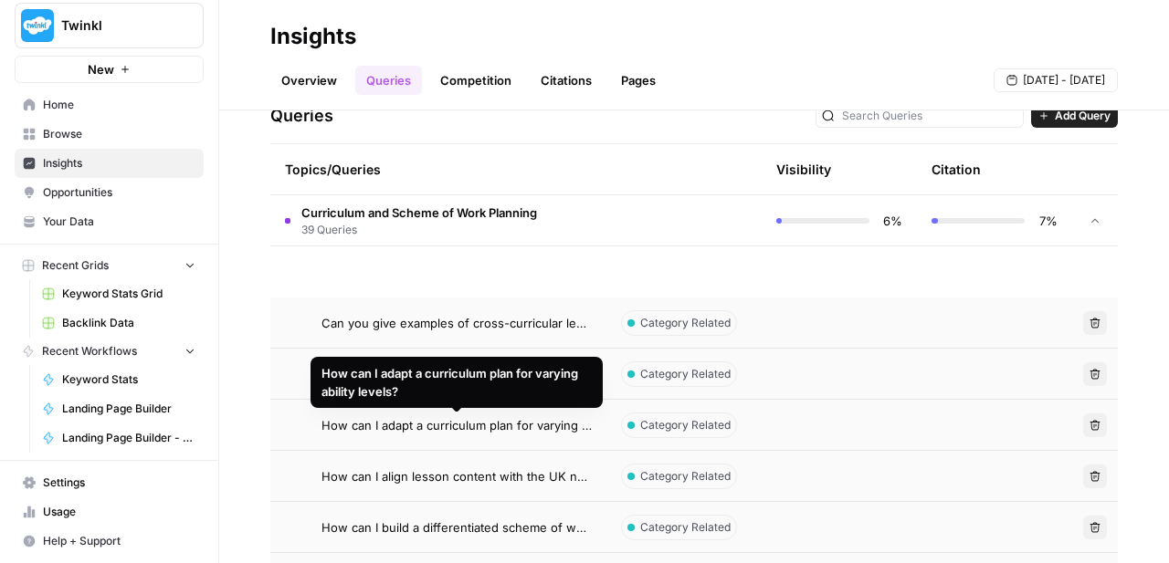
click at [539, 429] on span "How can I adapt a curriculum plan for varying ability levels?" at bounding box center [456, 425] width 270 height 18
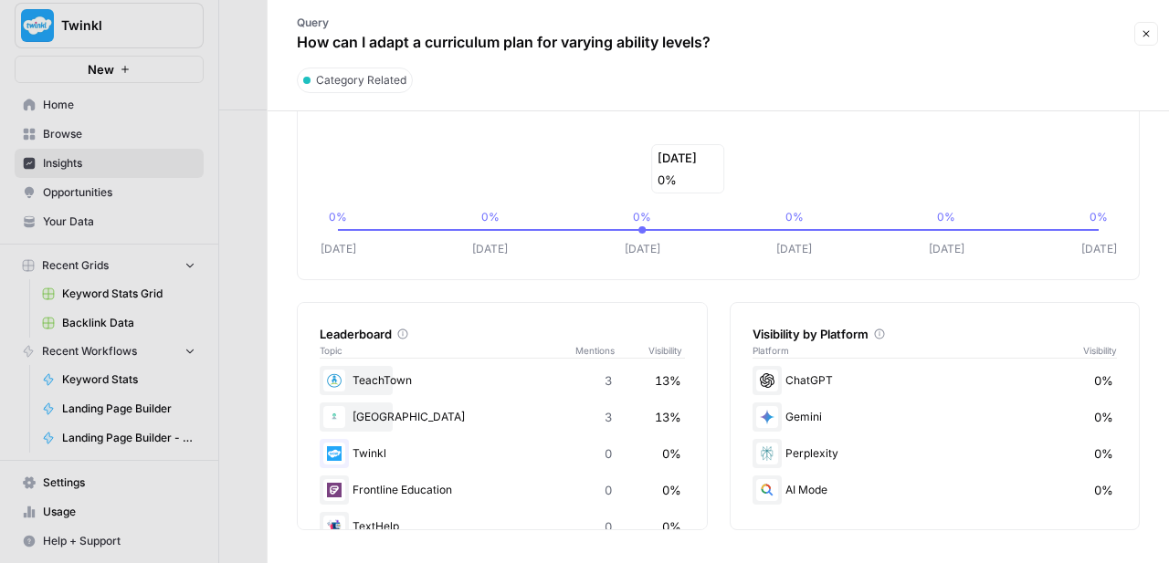
scroll to position [108, 0]
click at [1149, 43] on button "Close" at bounding box center [1146, 34] width 24 height 24
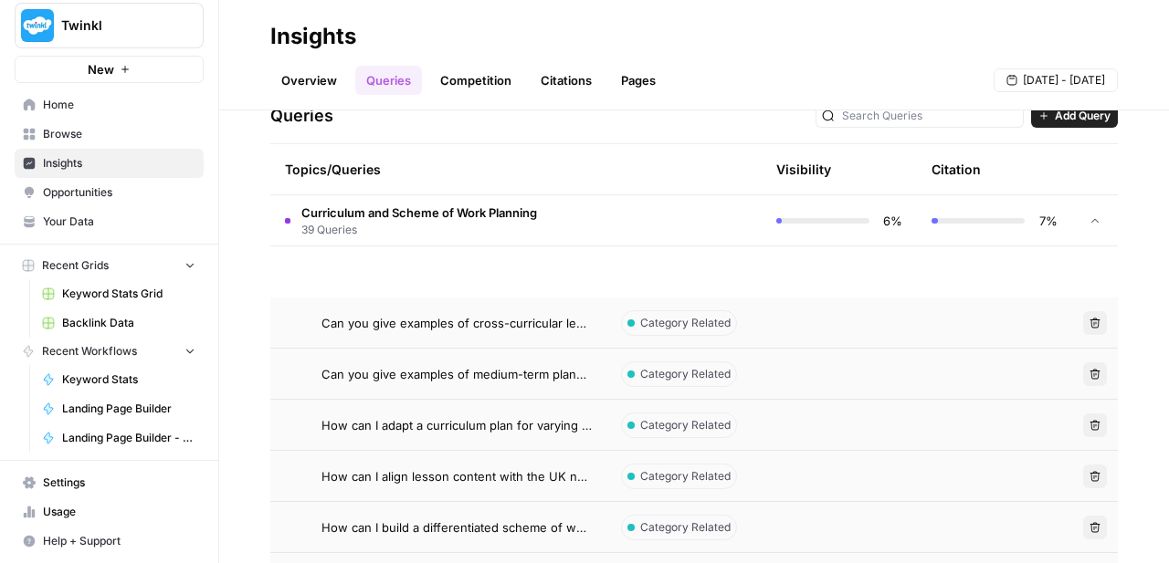
click at [525, 468] on span "How can I align lesson content with the UK national curriculum?" at bounding box center [456, 476] width 270 height 18
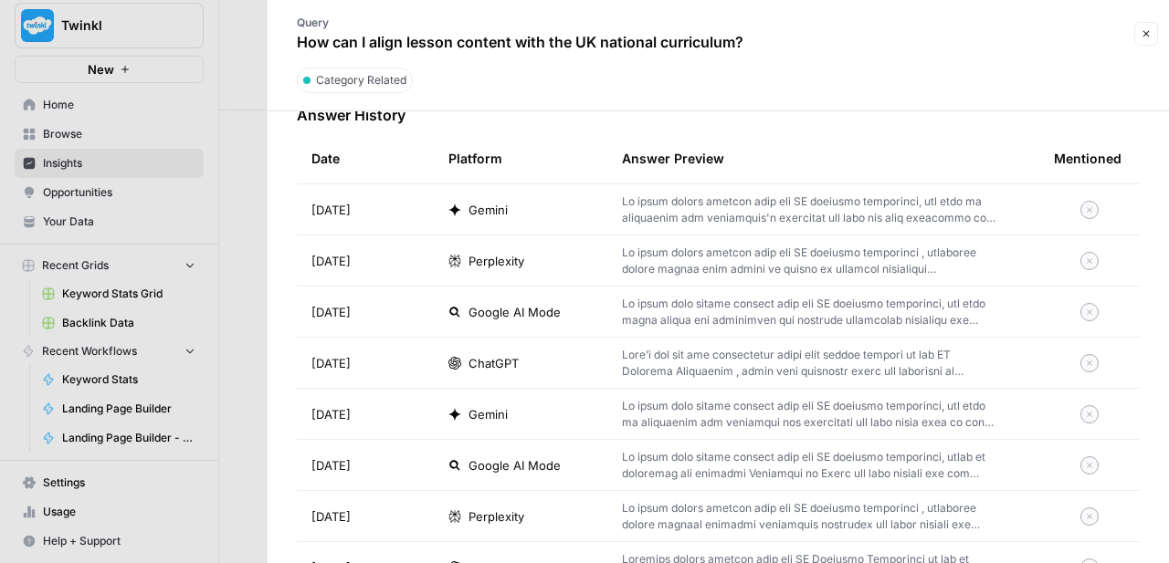
click at [772, 312] on p at bounding box center [808, 312] width 373 height 33
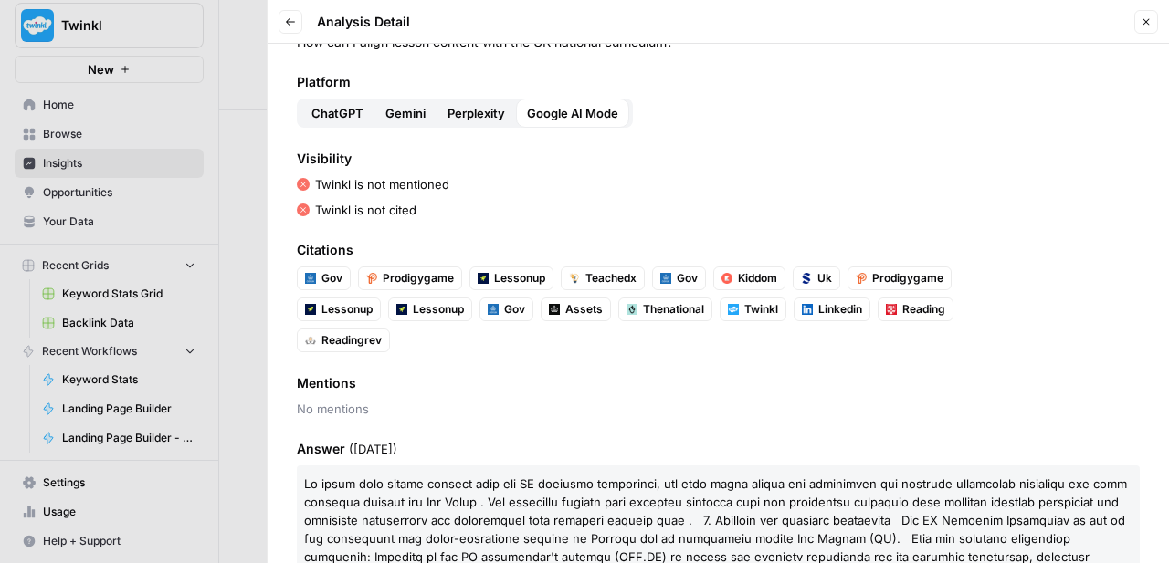
scroll to position [45, 0]
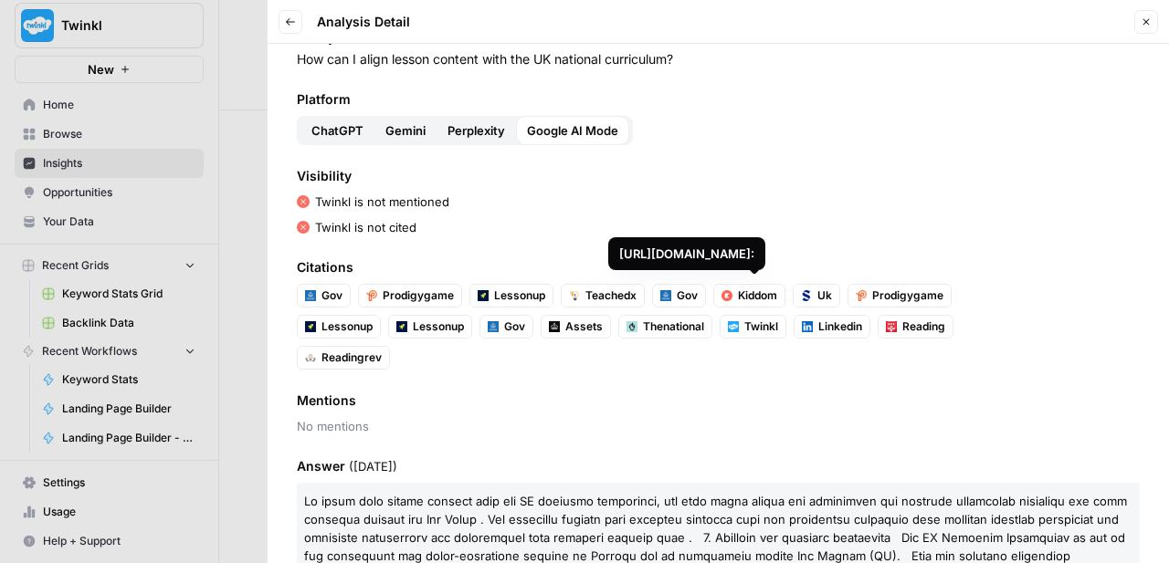
click at [747, 323] on span "Twinkl" at bounding box center [761, 327] width 34 height 16
